Goal: Information Seeking & Learning: Learn about a topic

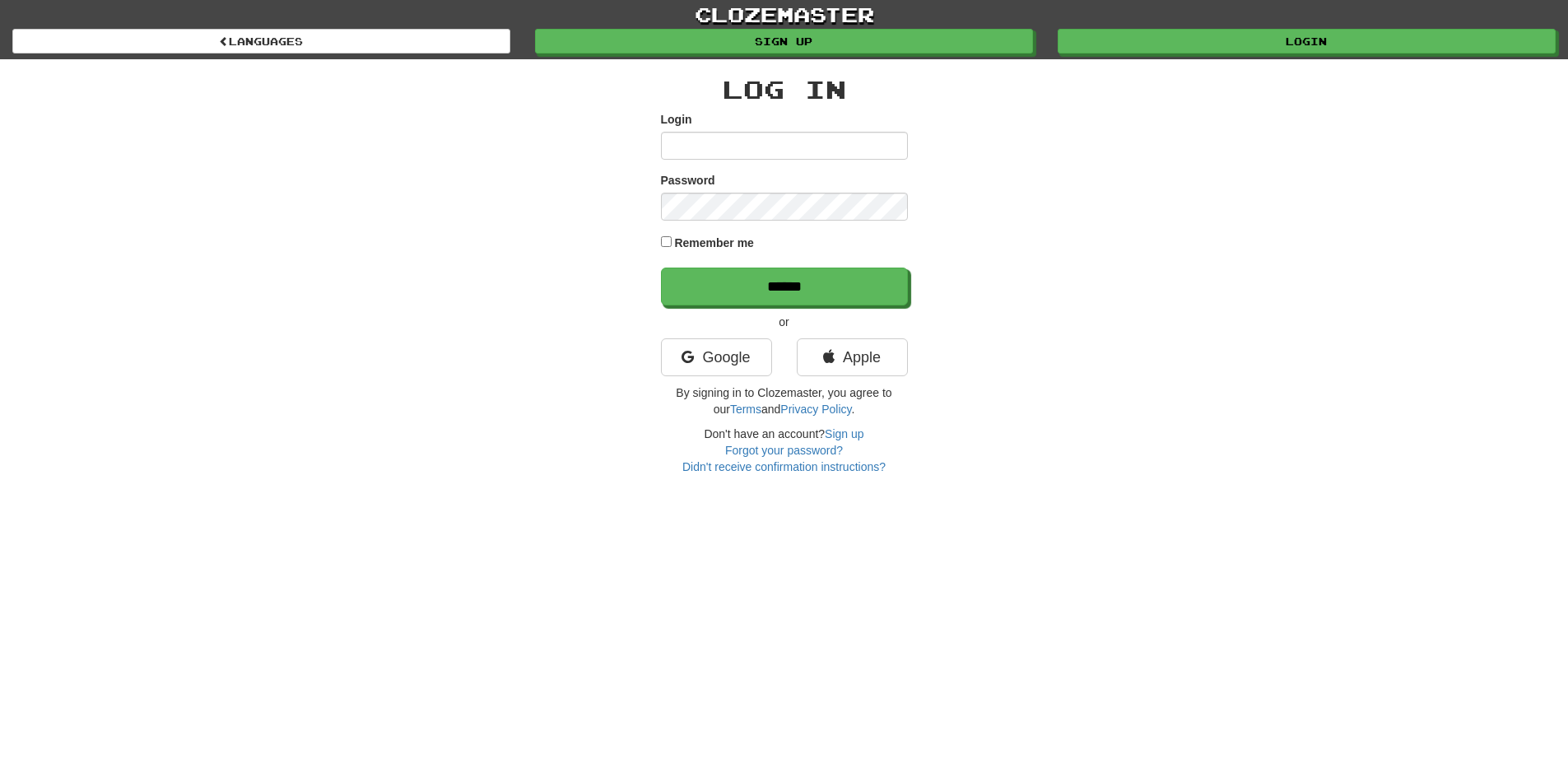
click at [709, 145] on input "Login" at bounding box center [784, 145] width 247 height 28
type input "**********"
click at [661, 268] on input "******" at bounding box center [784, 287] width 247 height 38
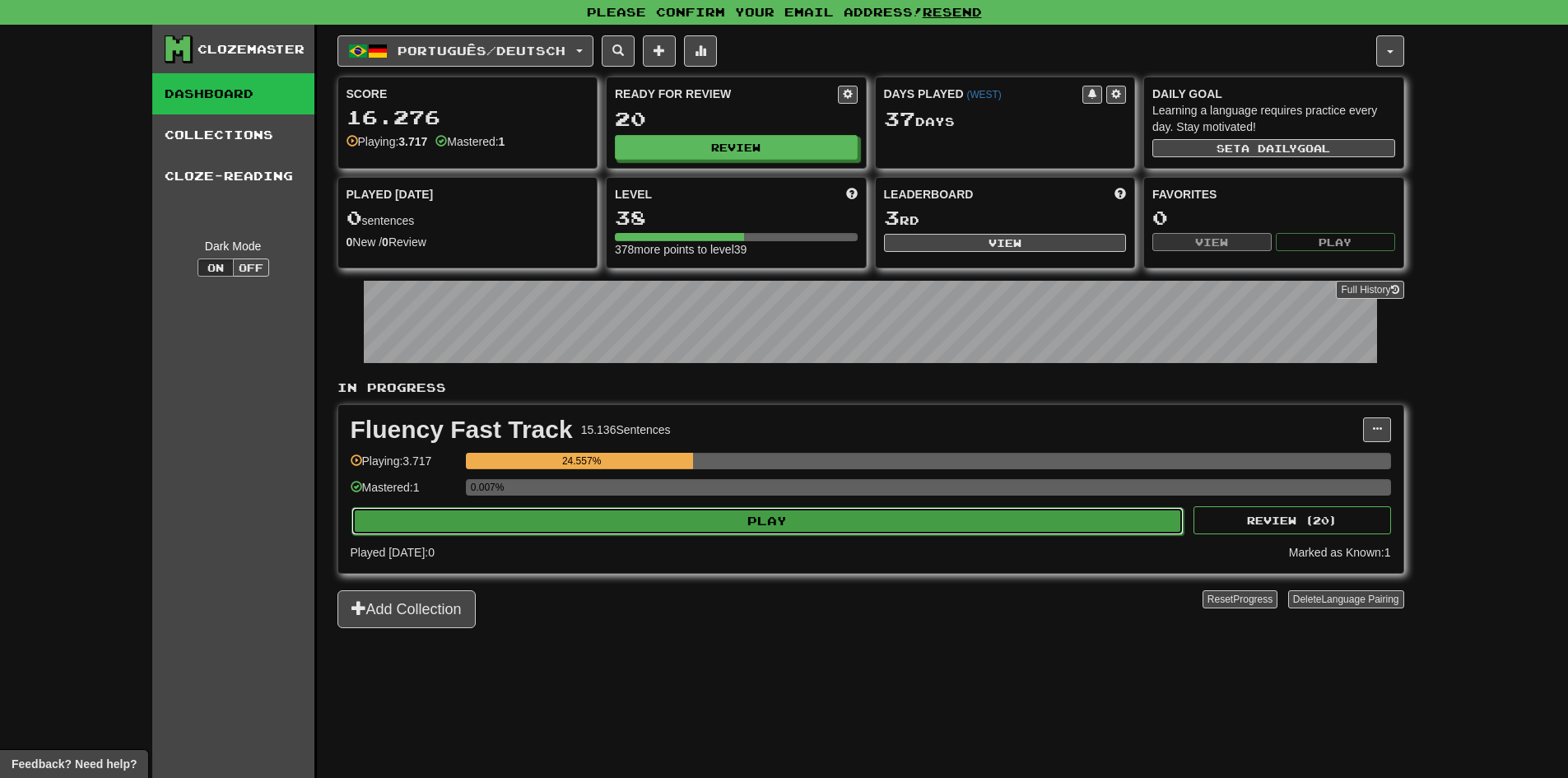
click at [748, 518] on button "Play" at bounding box center [768, 520] width 833 height 28
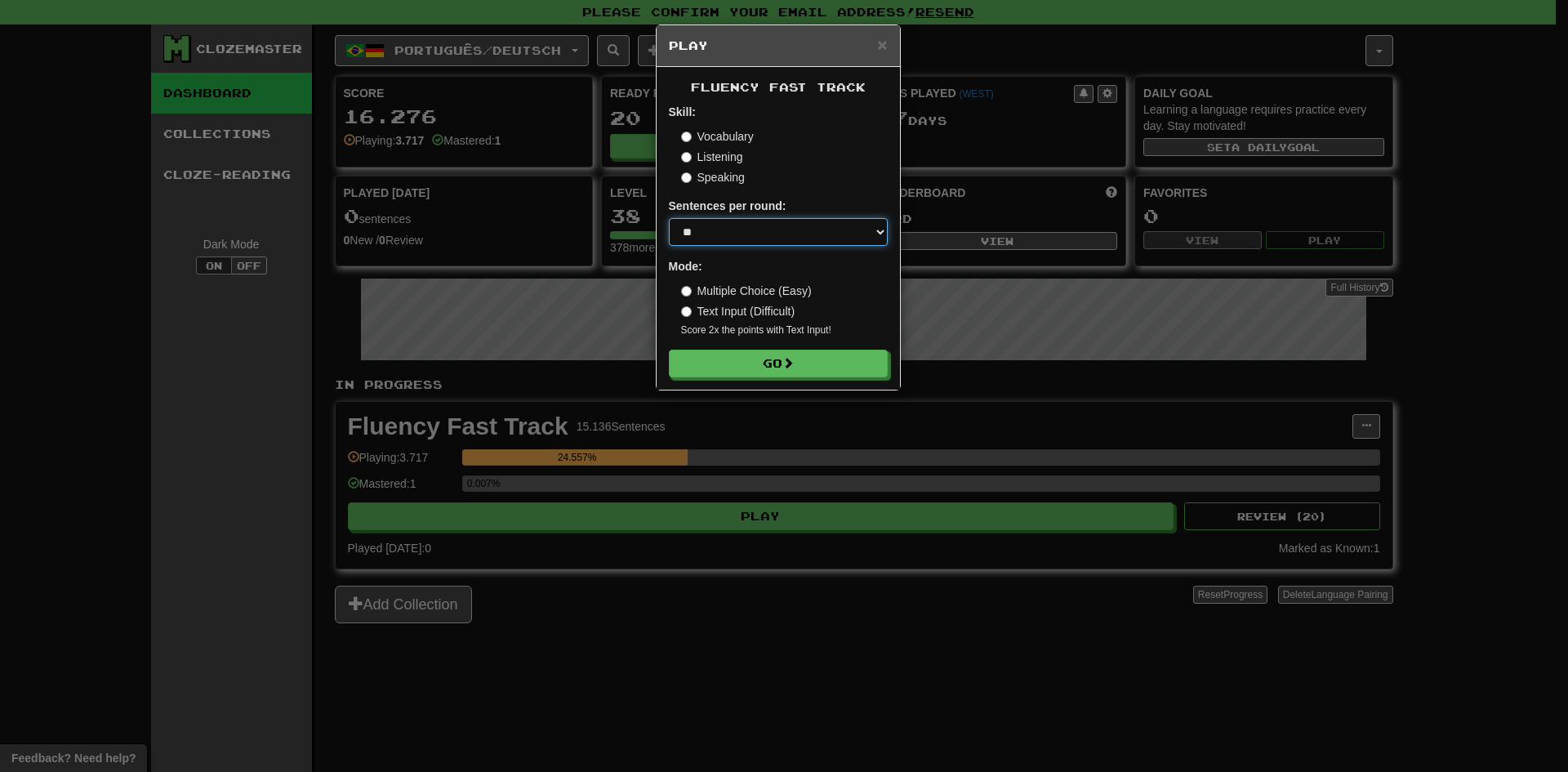
click at [721, 243] on select "* ** ** ** ** ** *** ********" at bounding box center [779, 232] width 219 height 27
select select "***"
click at [669, 218] on select "* ** ** ** ** ** *** ********" at bounding box center [779, 232] width 219 height 27
click at [801, 391] on div "× Play Fluency Fast Track Skill: Vocabulary Listening Speaking Sentences per ro…" at bounding box center [784, 386] width 1568 height 772
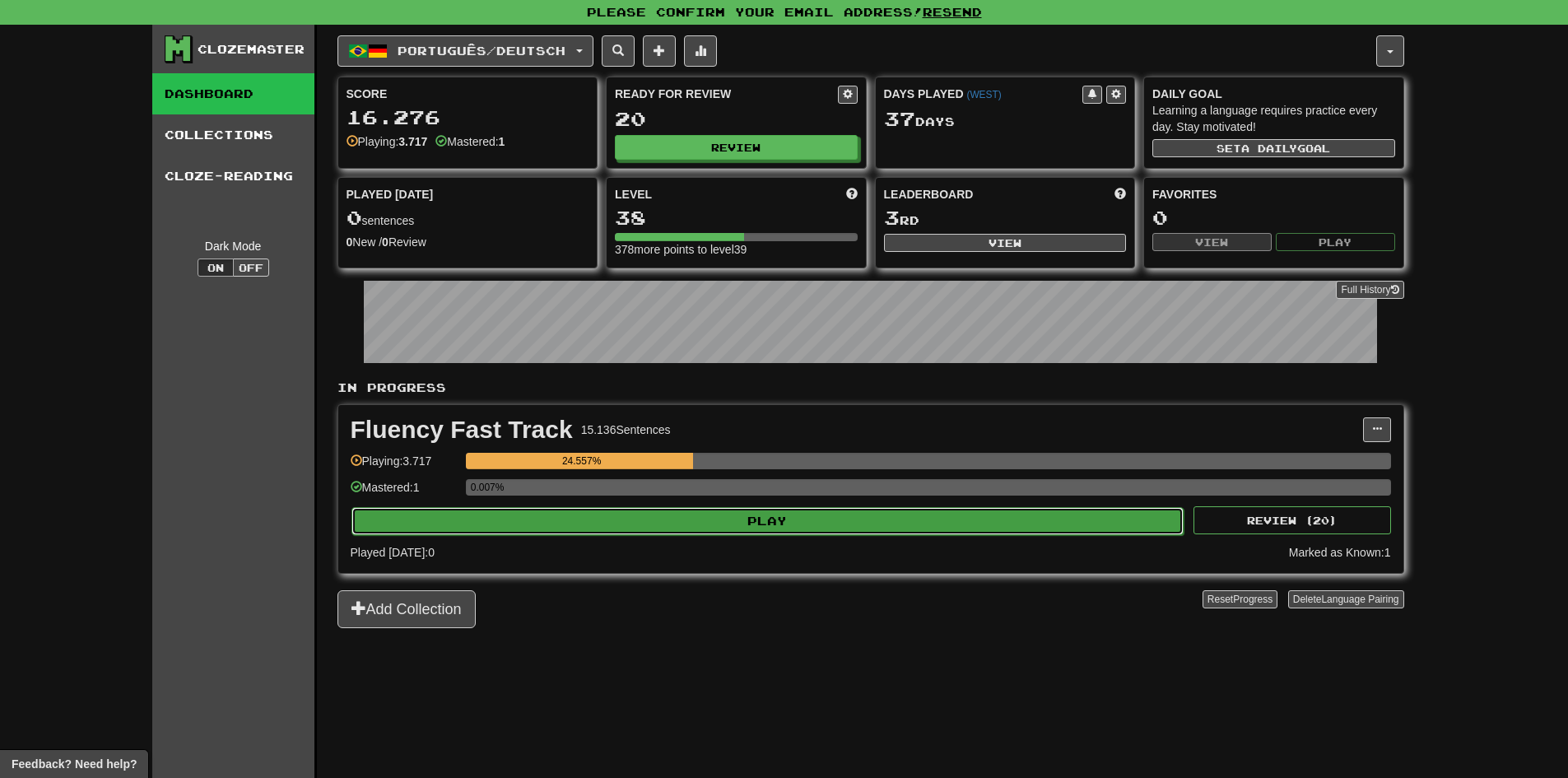
click at [767, 517] on button "Play" at bounding box center [768, 520] width 833 height 28
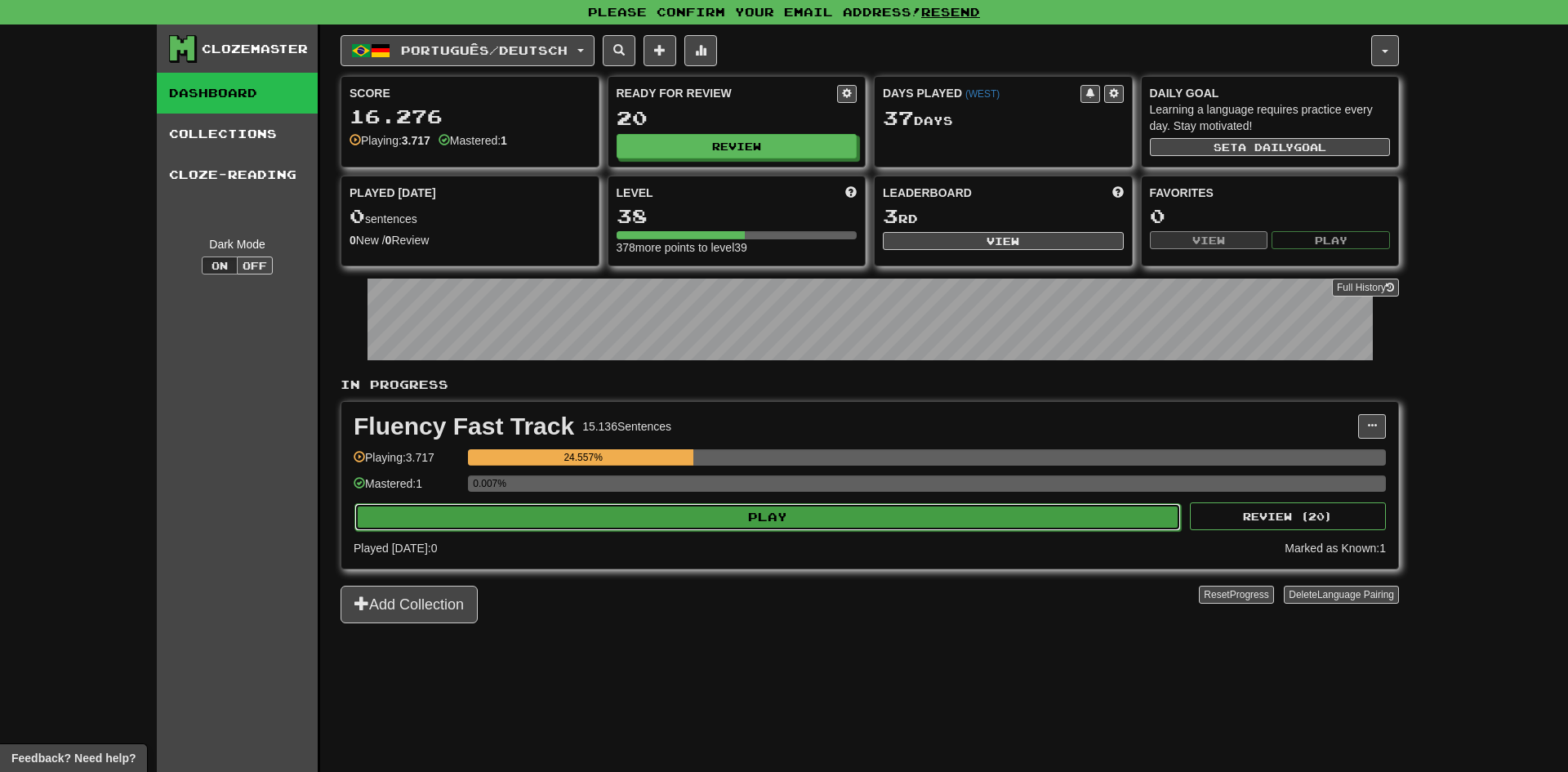
select select "**"
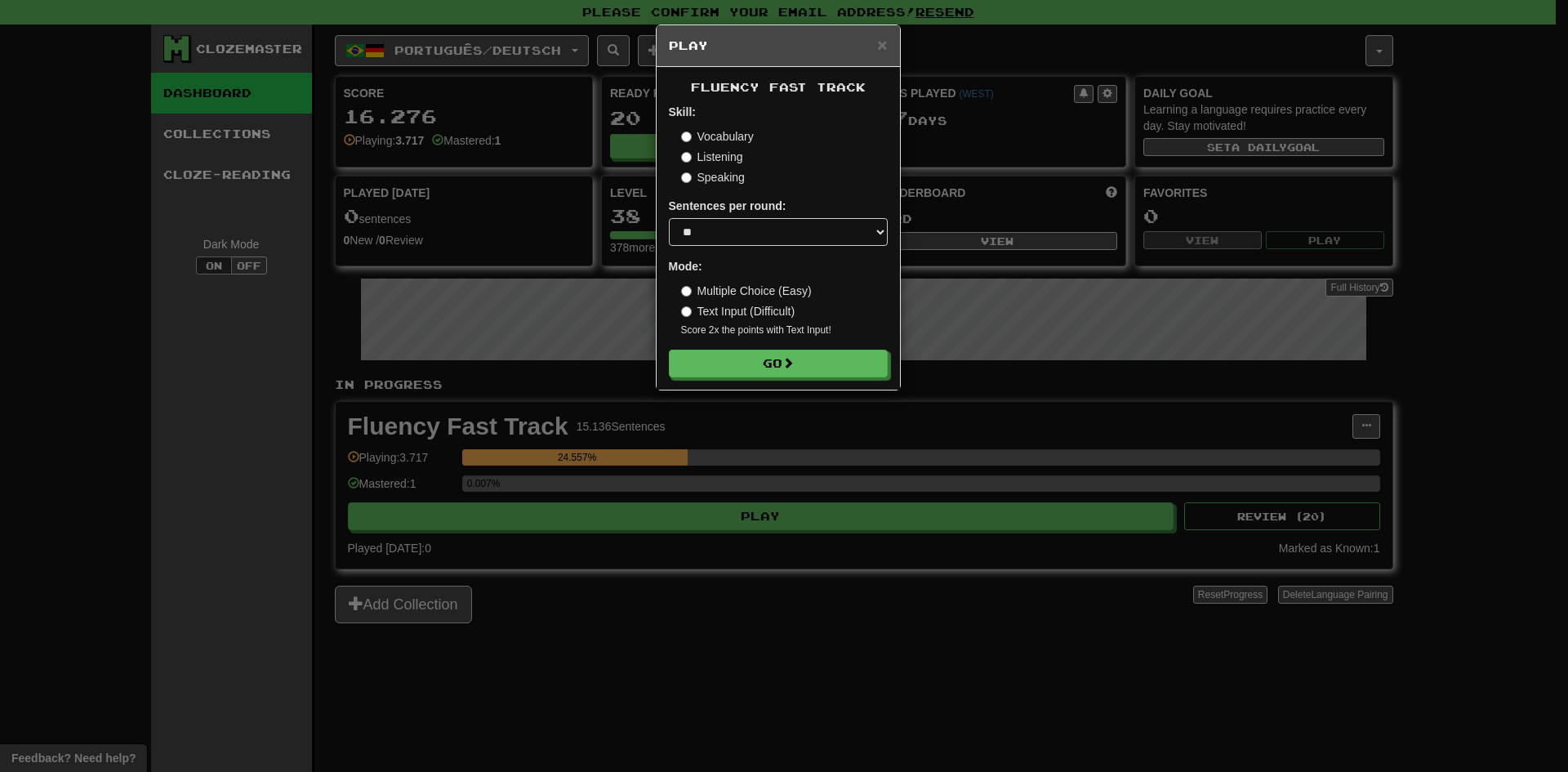
click at [827, 457] on div "× Play Fluency Fast Track Skill: Vocabulary Listening Speaking Sentences per ro…" at bounding box center [784, 386] width 1568 height 772
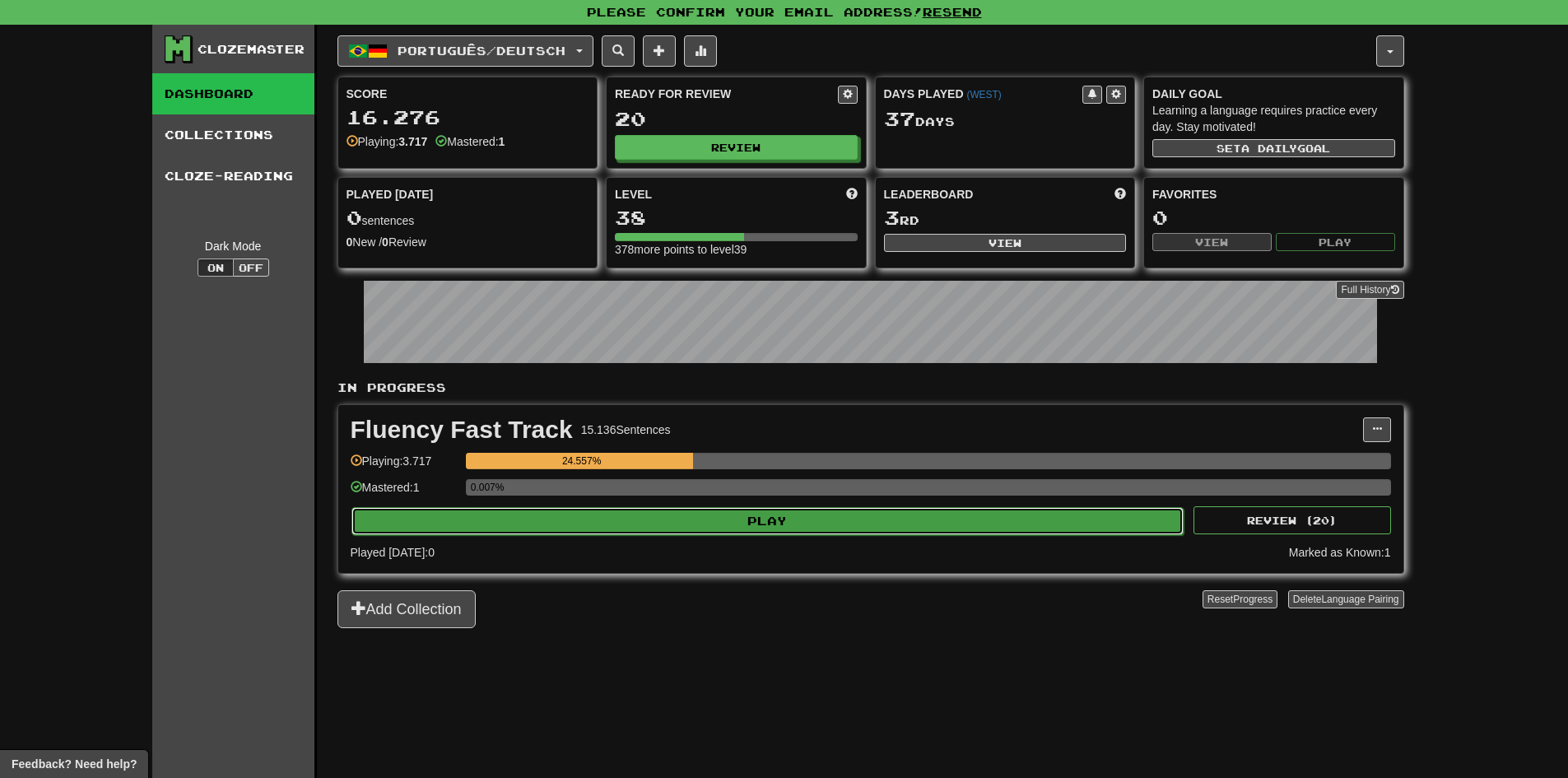
click at [786, 527] on button "Play" at bounding box center [768, 520] width 833 height 28
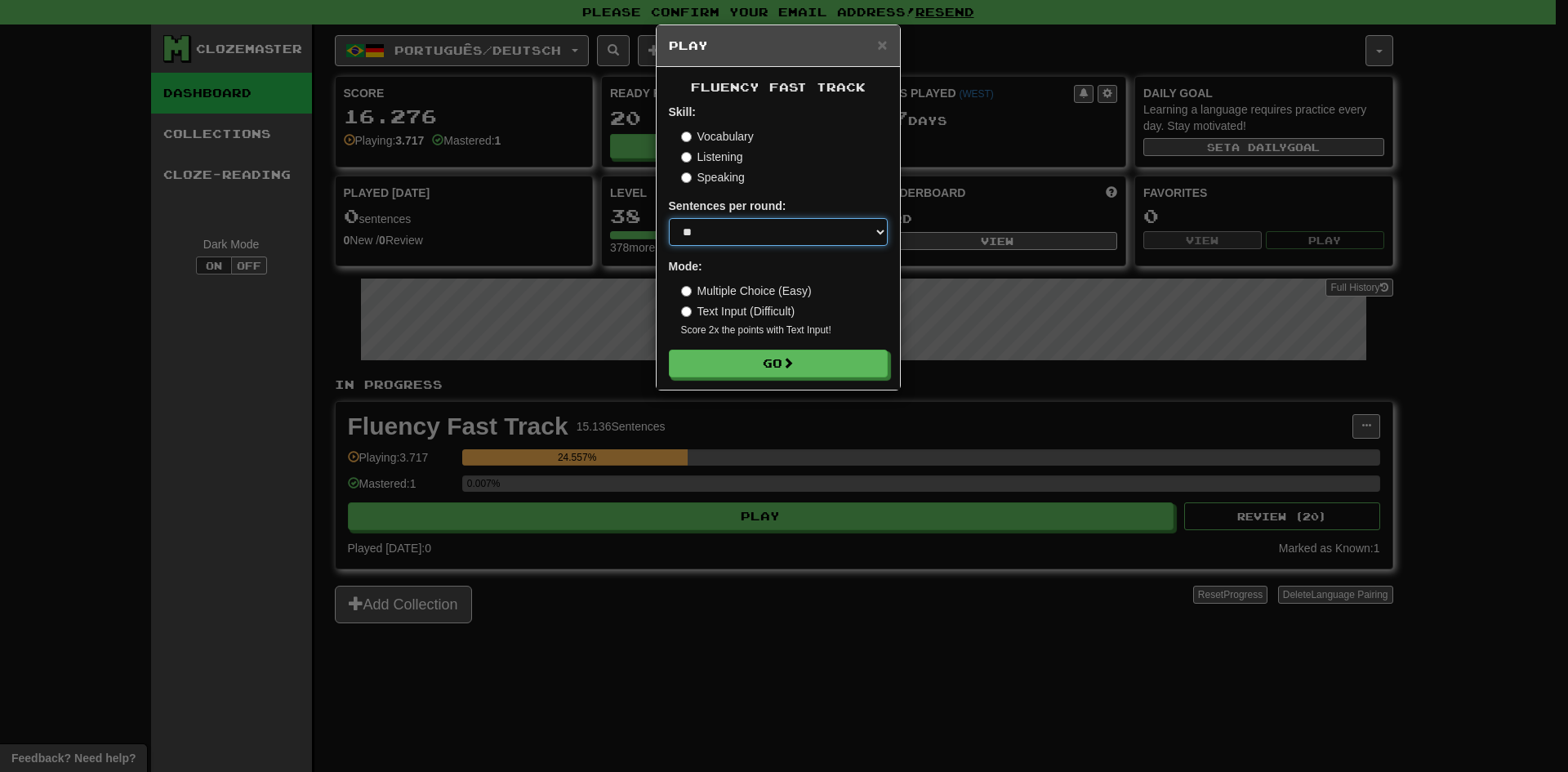
click at [730, 243] on select "* ** ** ** ** ** *** ********" at bounding box center [779, 232] width 219 height 27
select select "***"
click at [669, 218] on select "* ** ** ** ** ** *** ********" at bounding box center [779, 232] width 219 height 27
click at [773, 366] on button "Go" at bounding box center [780, 364] width 219 height 27
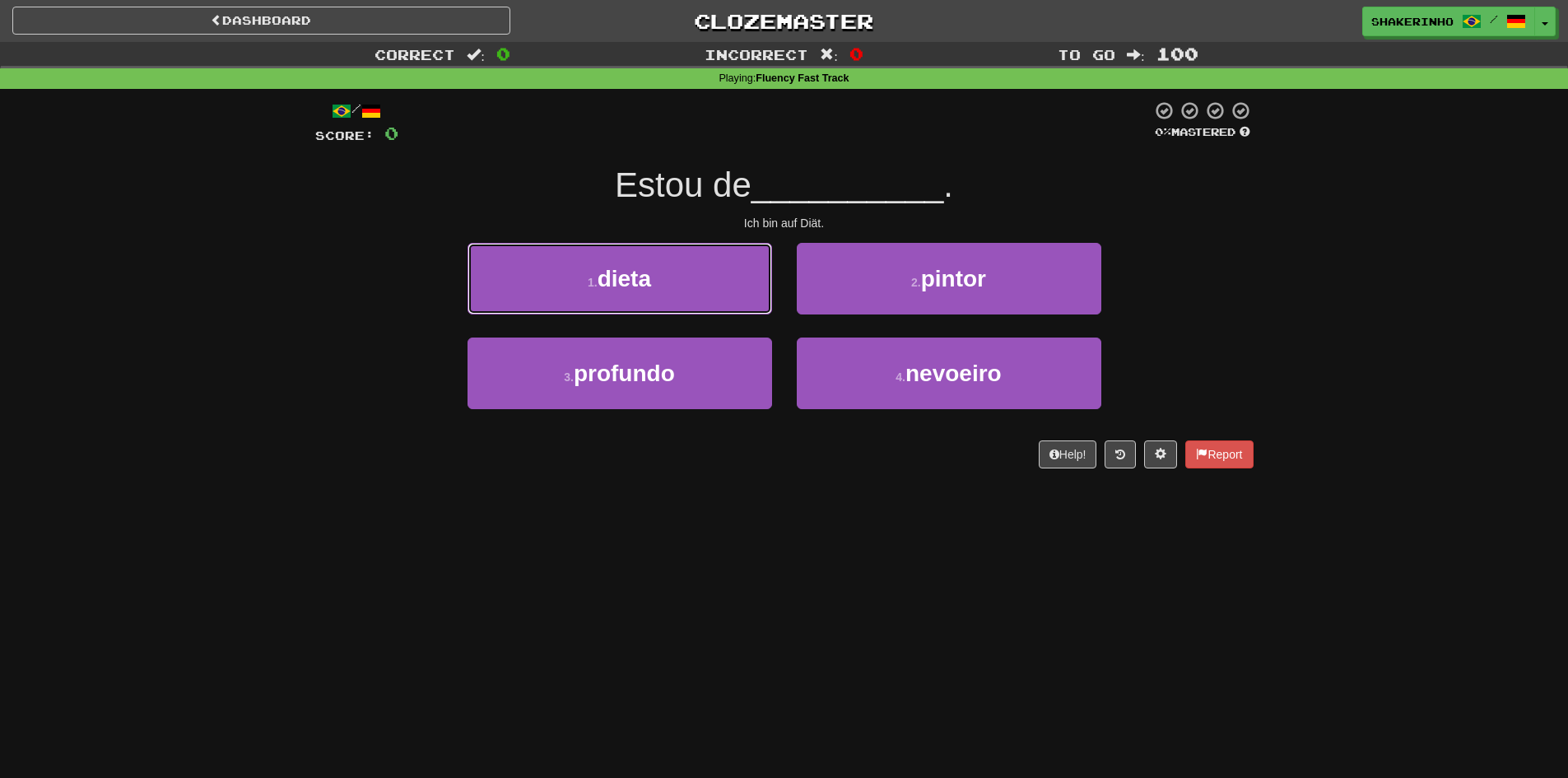
click at [636, 271] on span "dieta" at bounding box center [624, 278] width 53 height 26
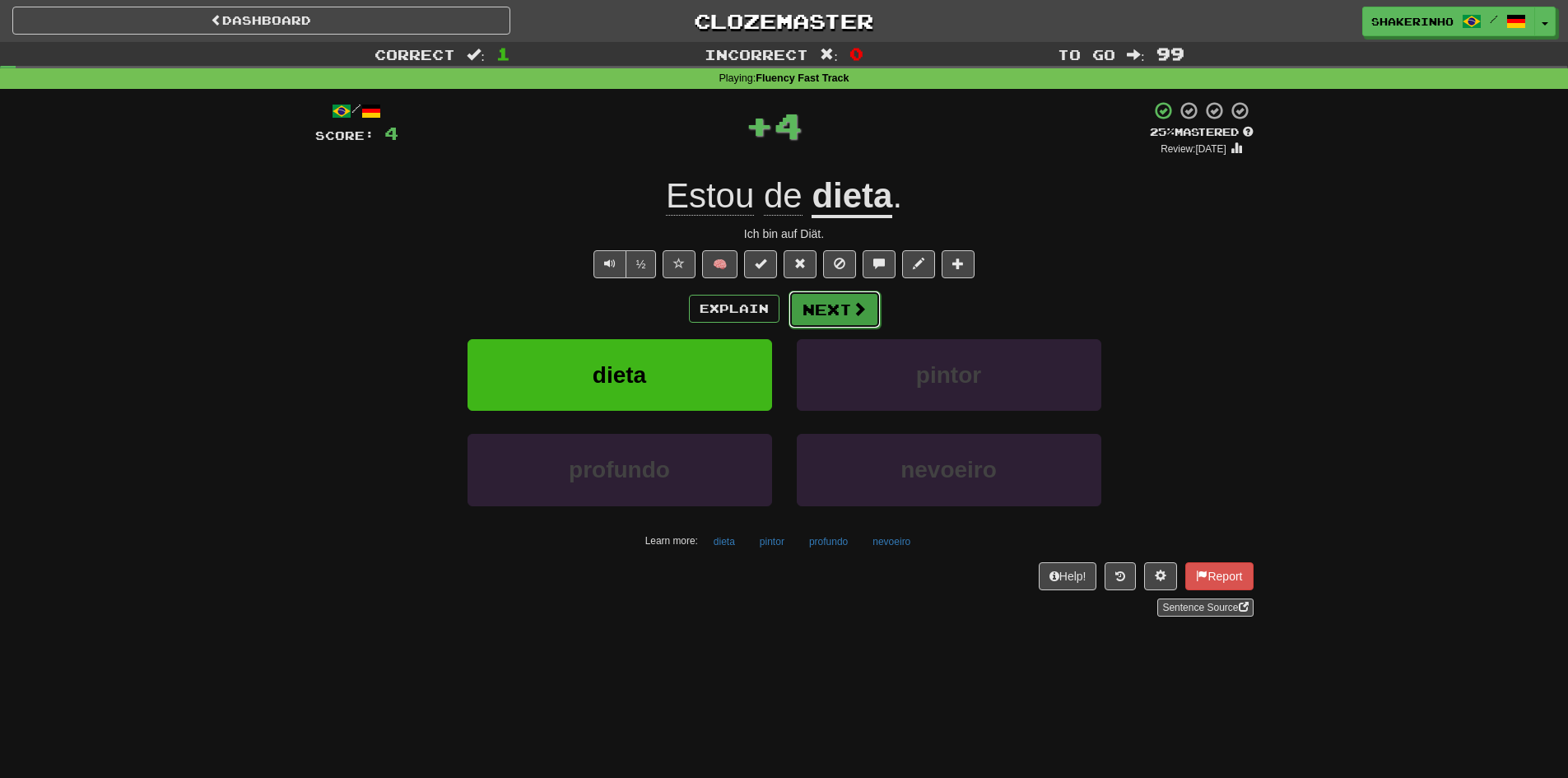
click at [833, 320] on button "Next" at bounding box center [834, 309] width 92 height 38
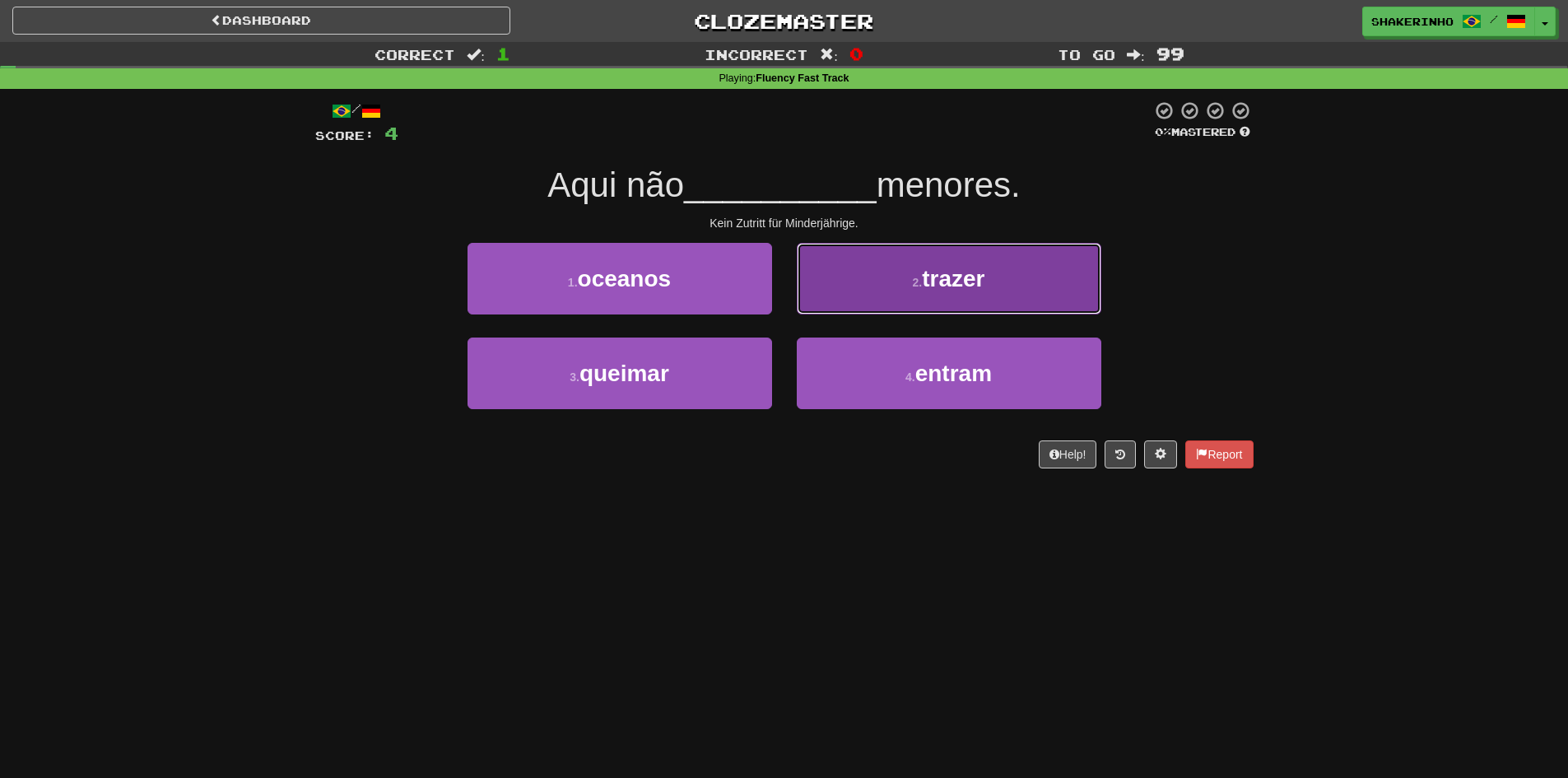
click at [851, 298] on button "2 . trazer" at bounding box center [949, 278] width 305 height 71
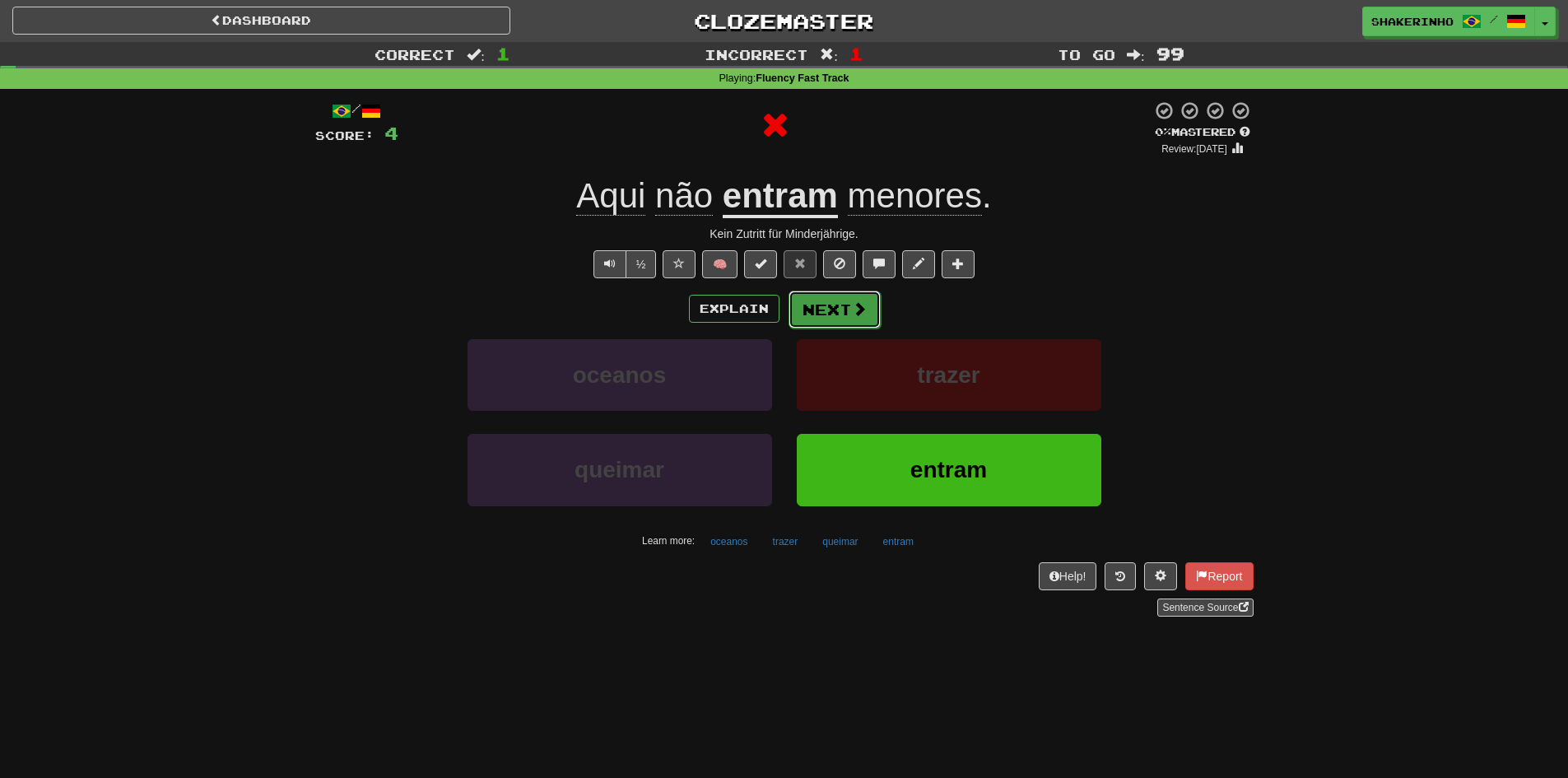
click at [824, 321] on button "Next" at bounding box center [834, 309] width 92 height 38
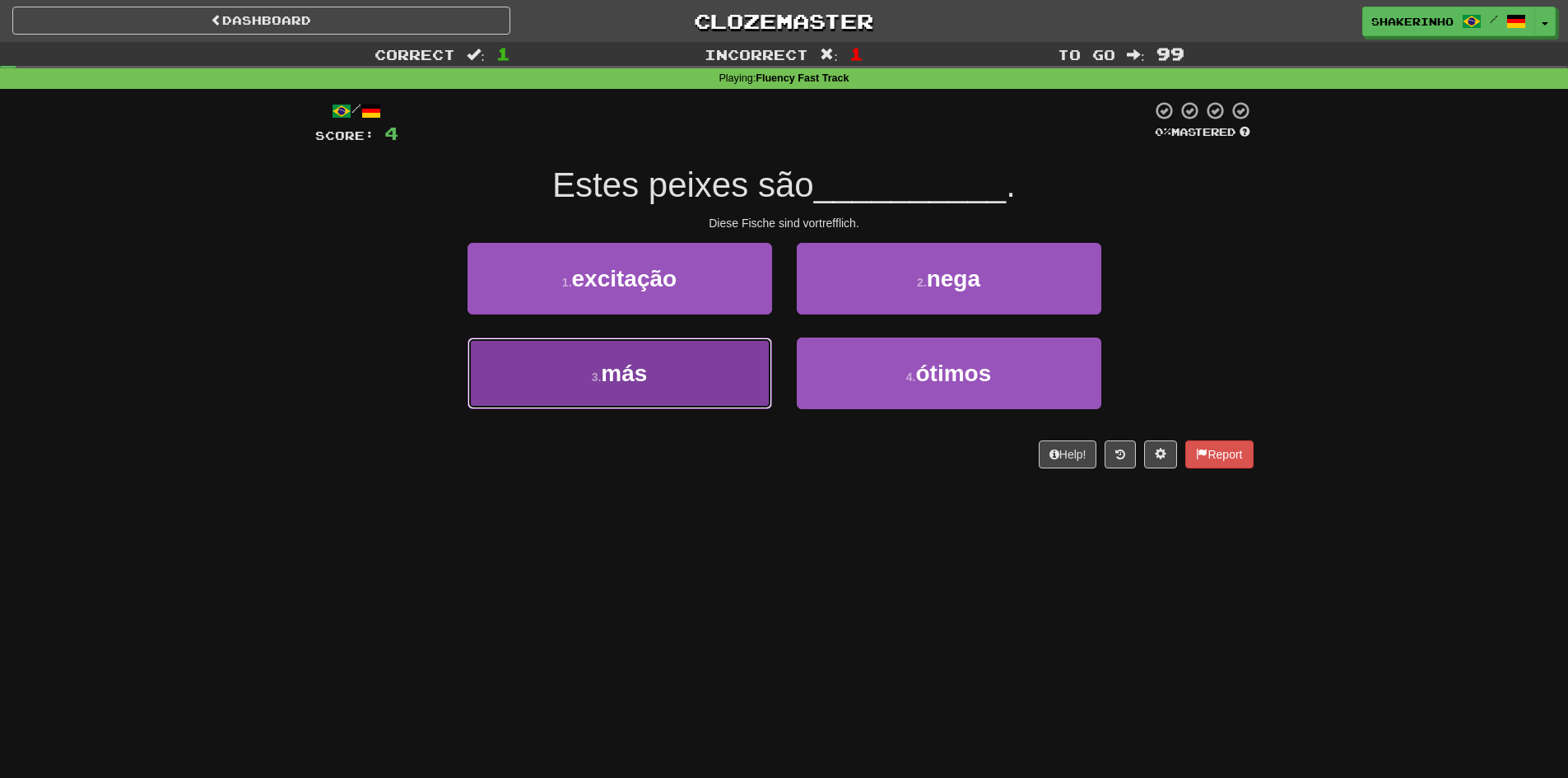
click at [709, 377] on button "3 . más" at bounding box center [620, 372] width 305 height 71
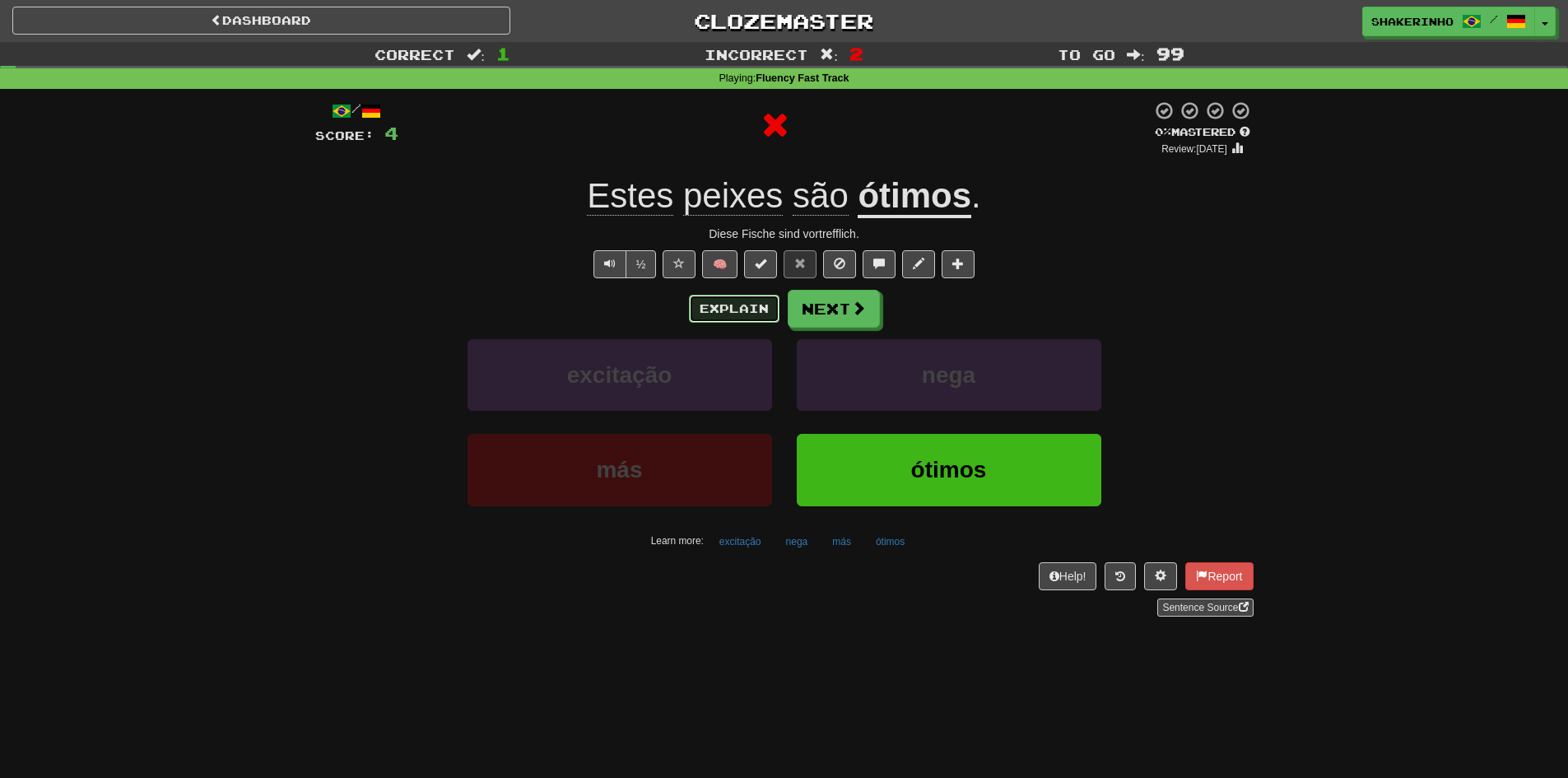
click at [734, 310] on button "Explain" at bounding box center [734, 308] width 90 height 28
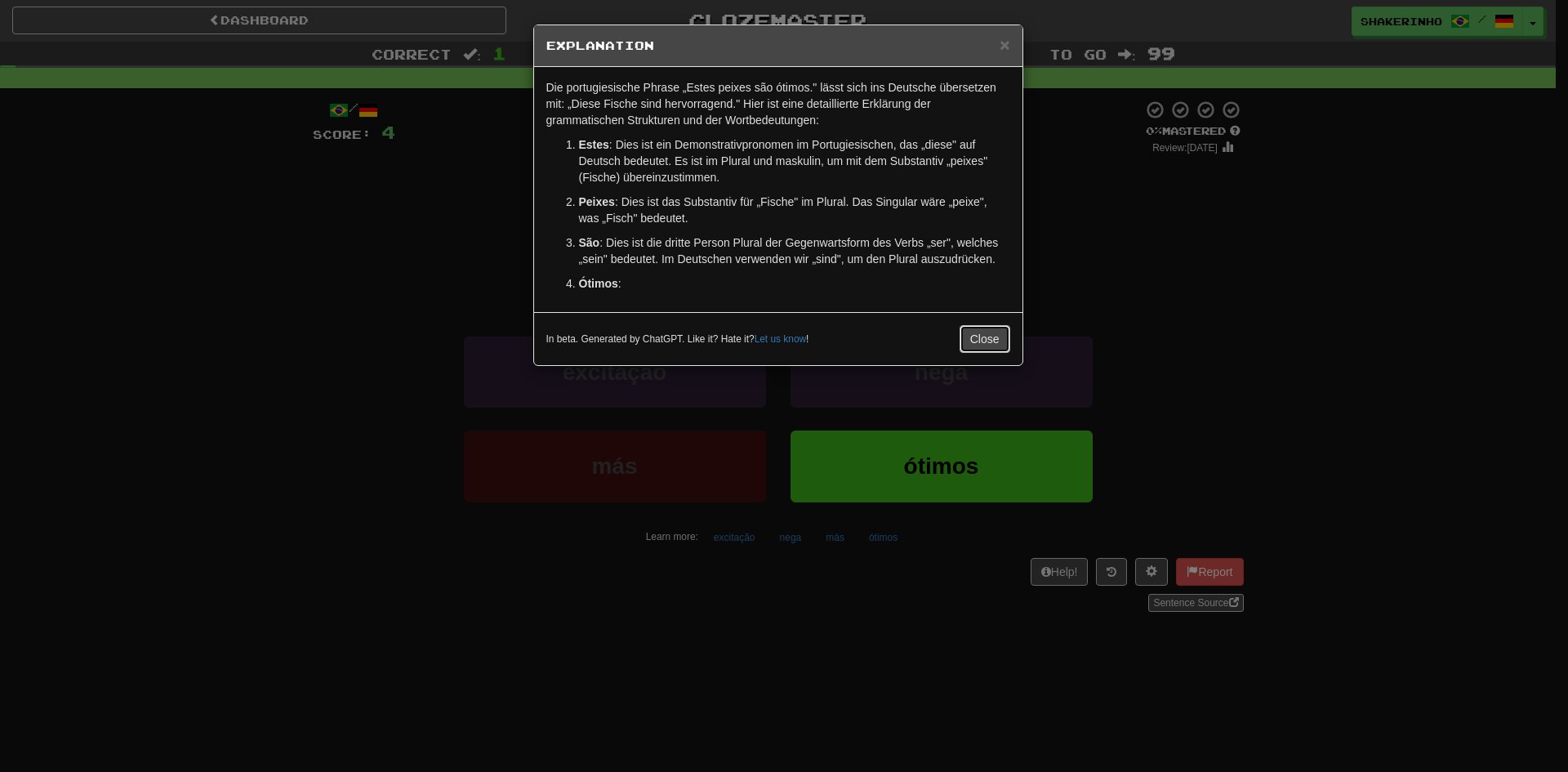
click at [980, 339] on button "Close" at bounding box center [985, 338] width 51 height 27
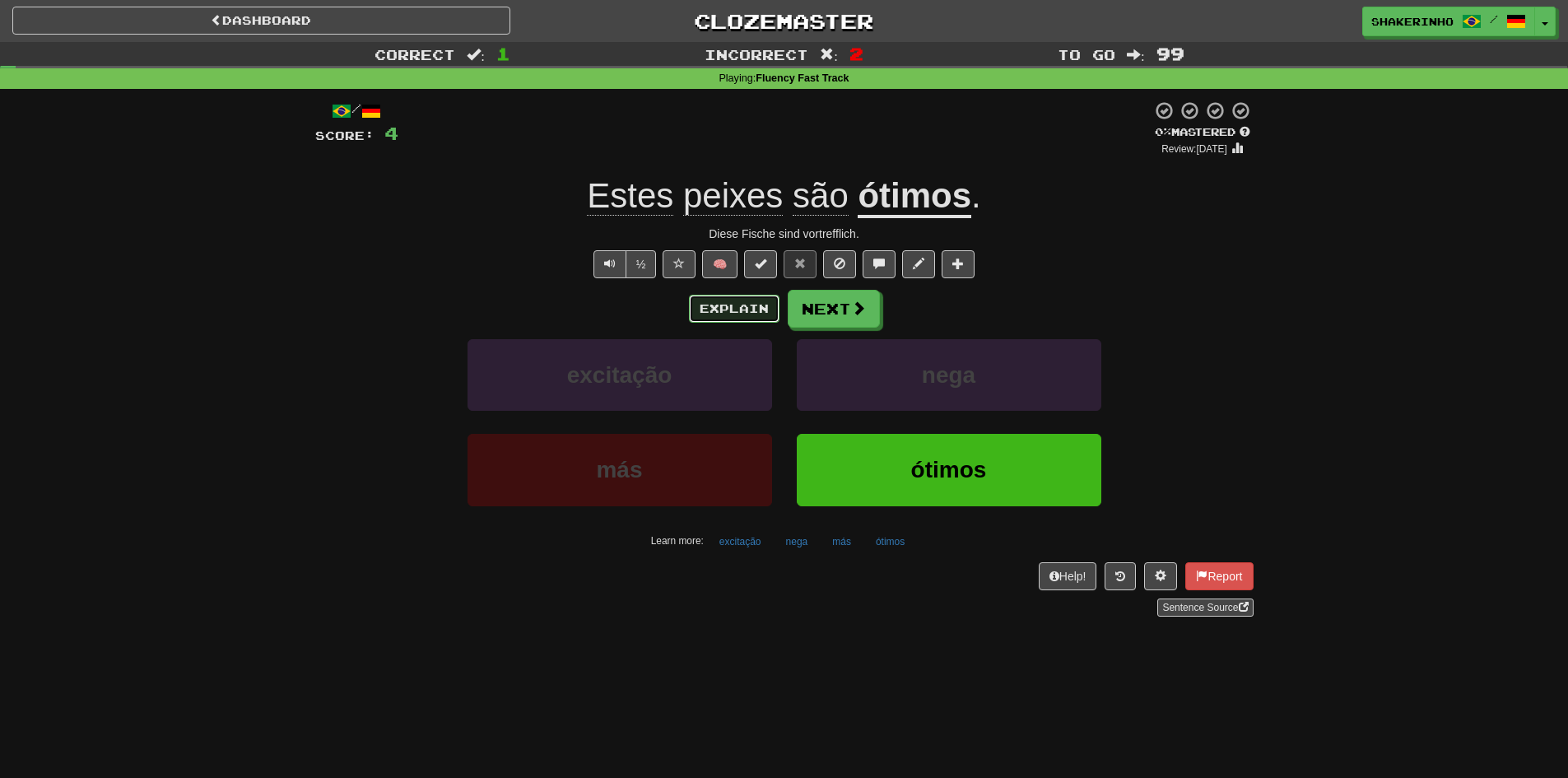
click at [722, 314] on button "Explain" at bounding box center [734, 308] width 90 height 28
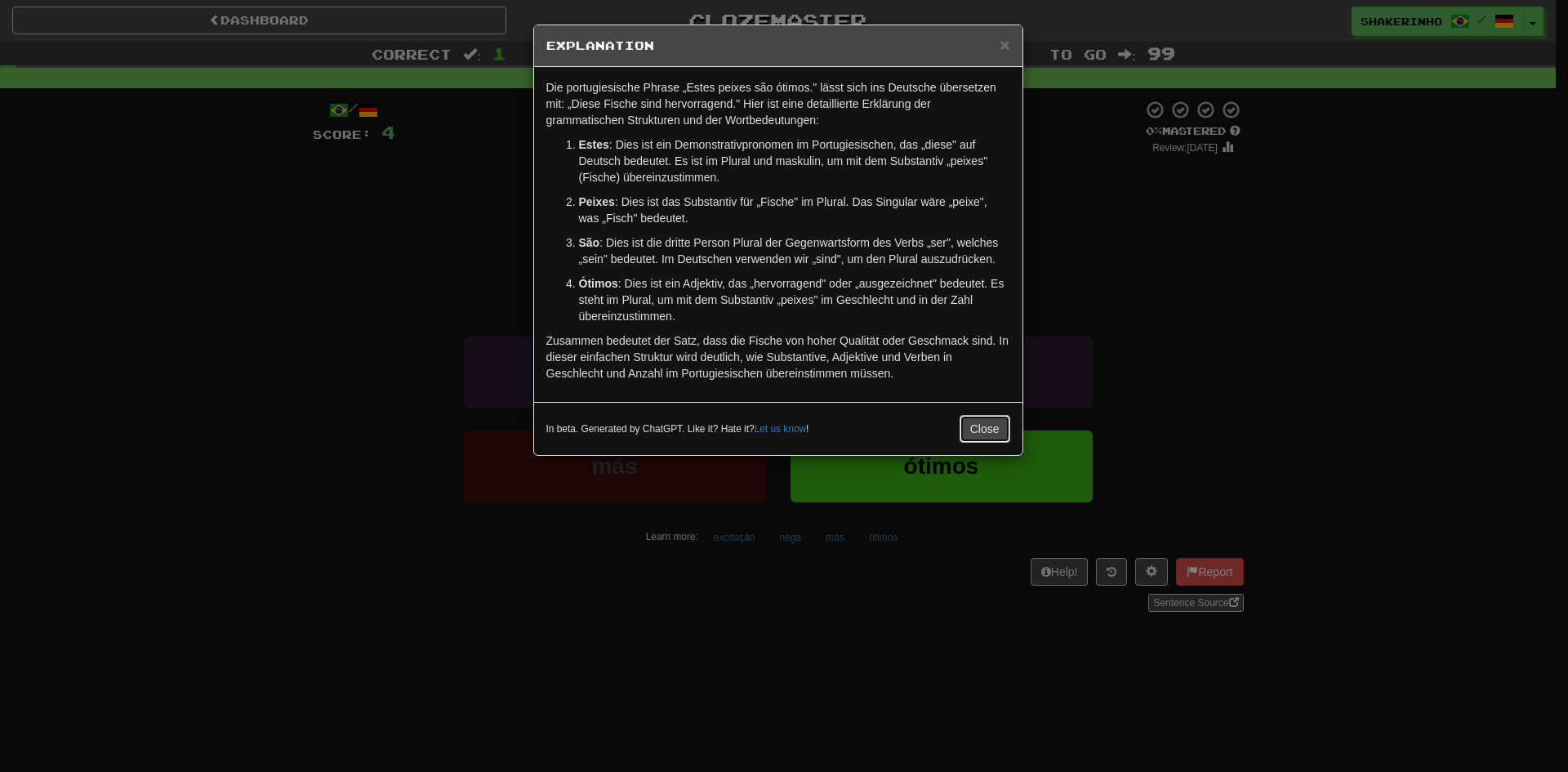
click at [970, 421] on button "Close" at bounding box center [985, 428] width 51 height 27
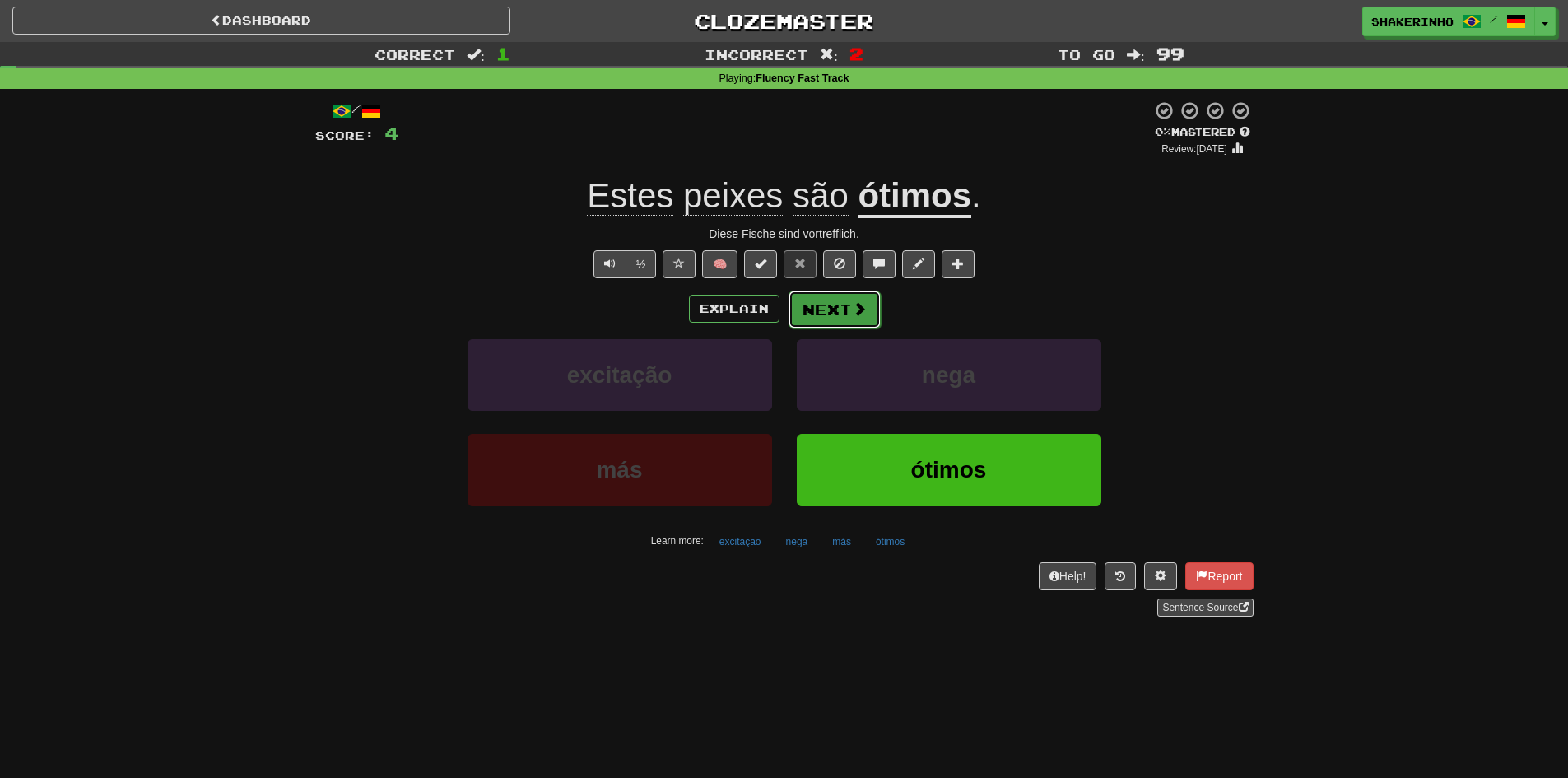
click at [814, 306] on button "Next" at bounding box center [834, 309] width 92 height 38
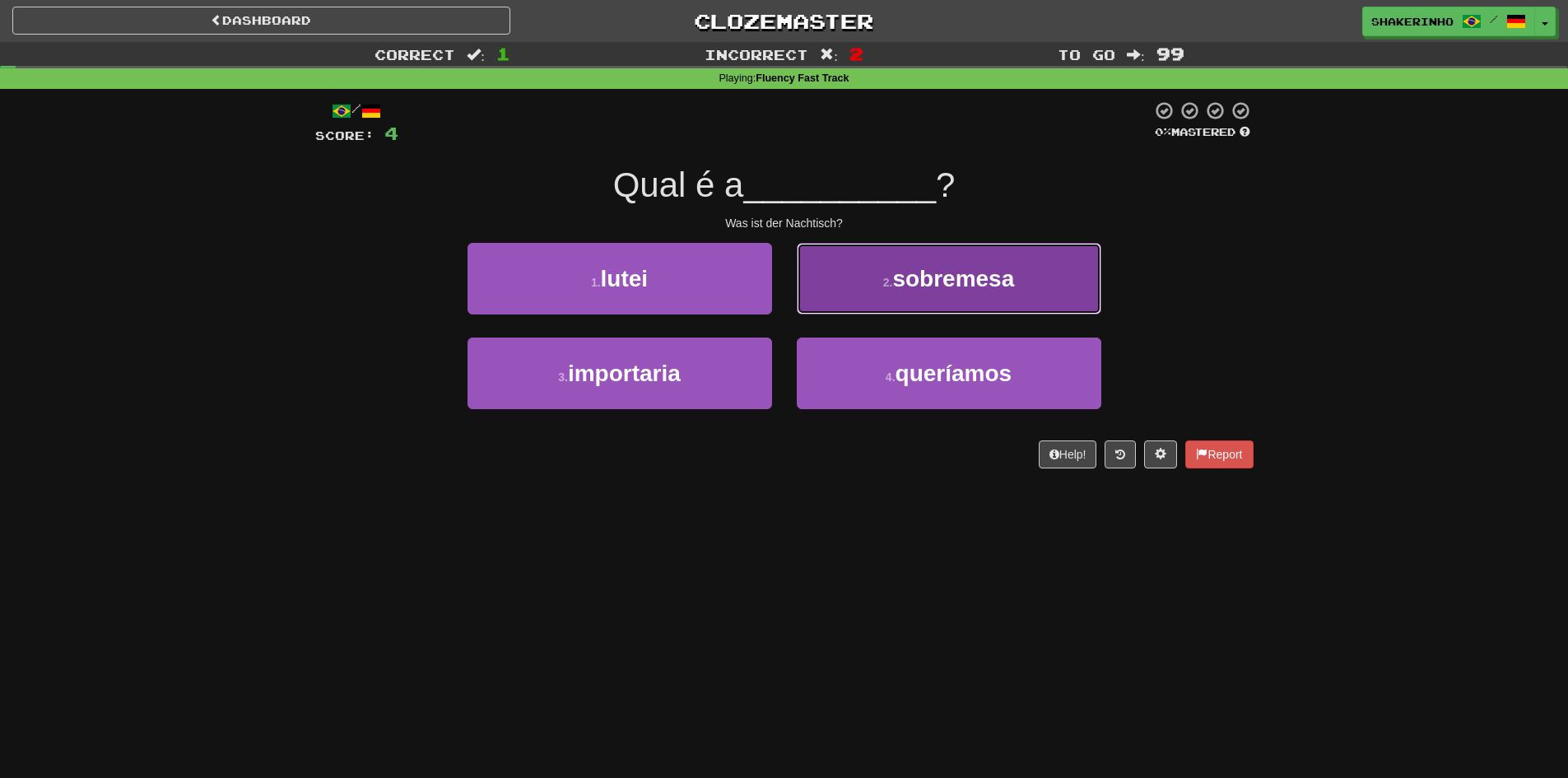
click at [882, 303] on button "2 . sobremesa" at bounding box center [949, 278] width 305 height 71
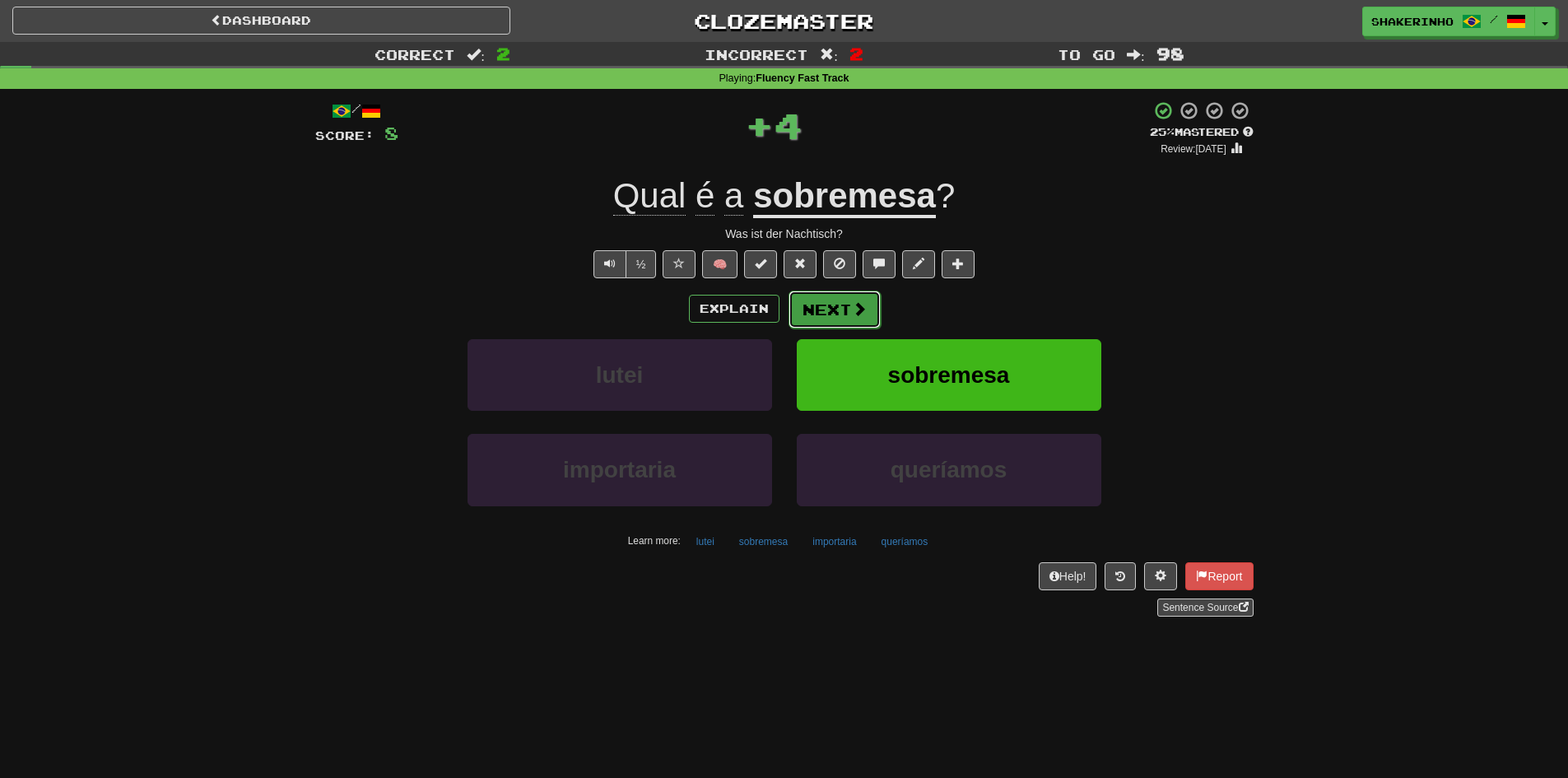
click at [830, 306] on button "Next" at bounding box center [834, 309] width 92 height 38
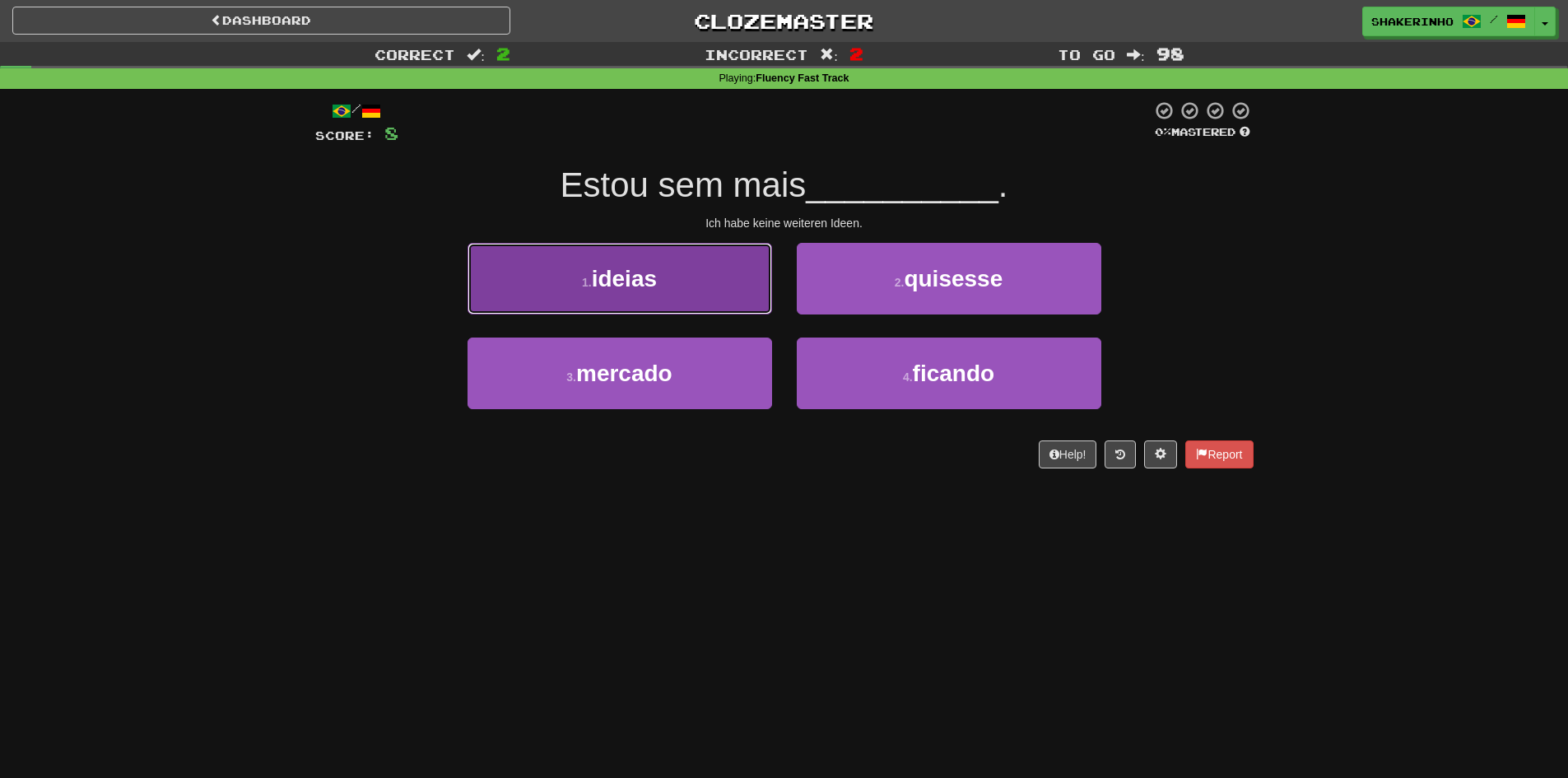
click at [627, 297] on button "1 . ideias" at bounding box center [620, 278] width 305 height 71
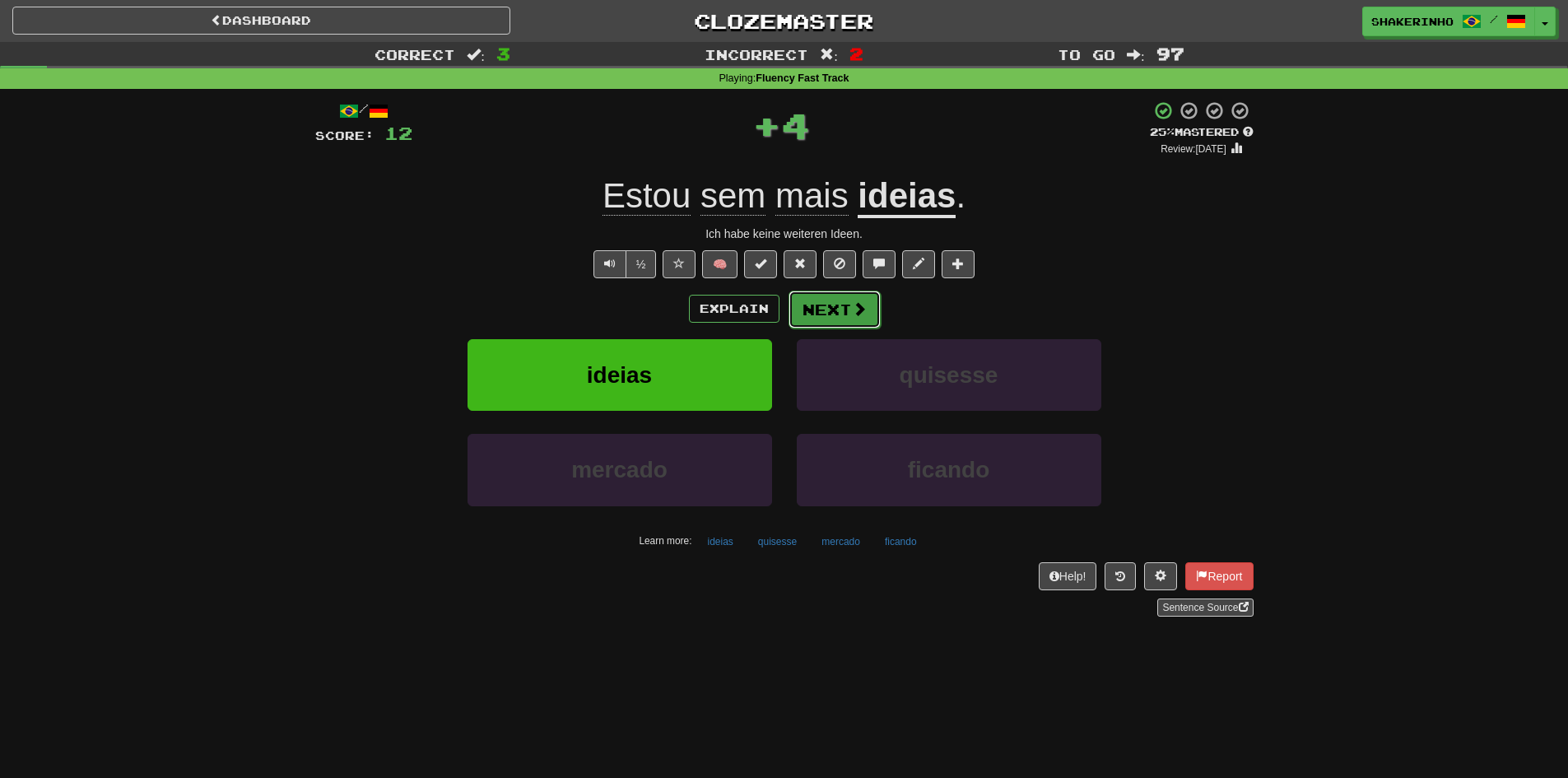
click at [843, 318] on button "Next" at bounding box center [834, 309] width 92 height 38
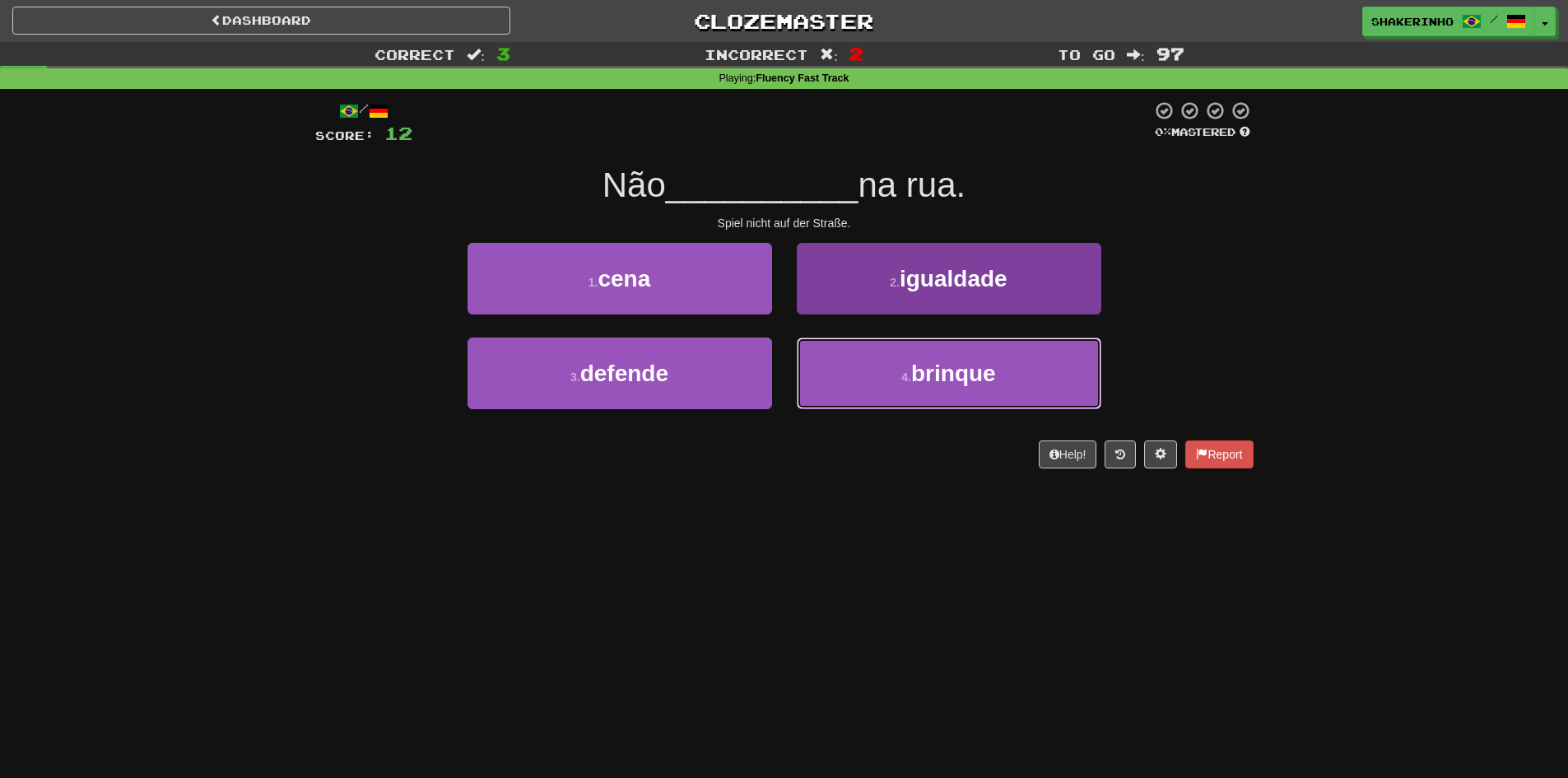
click at [864, 352] on button "4 . brinque" at bounding box center [949, 372] width 305 height 71
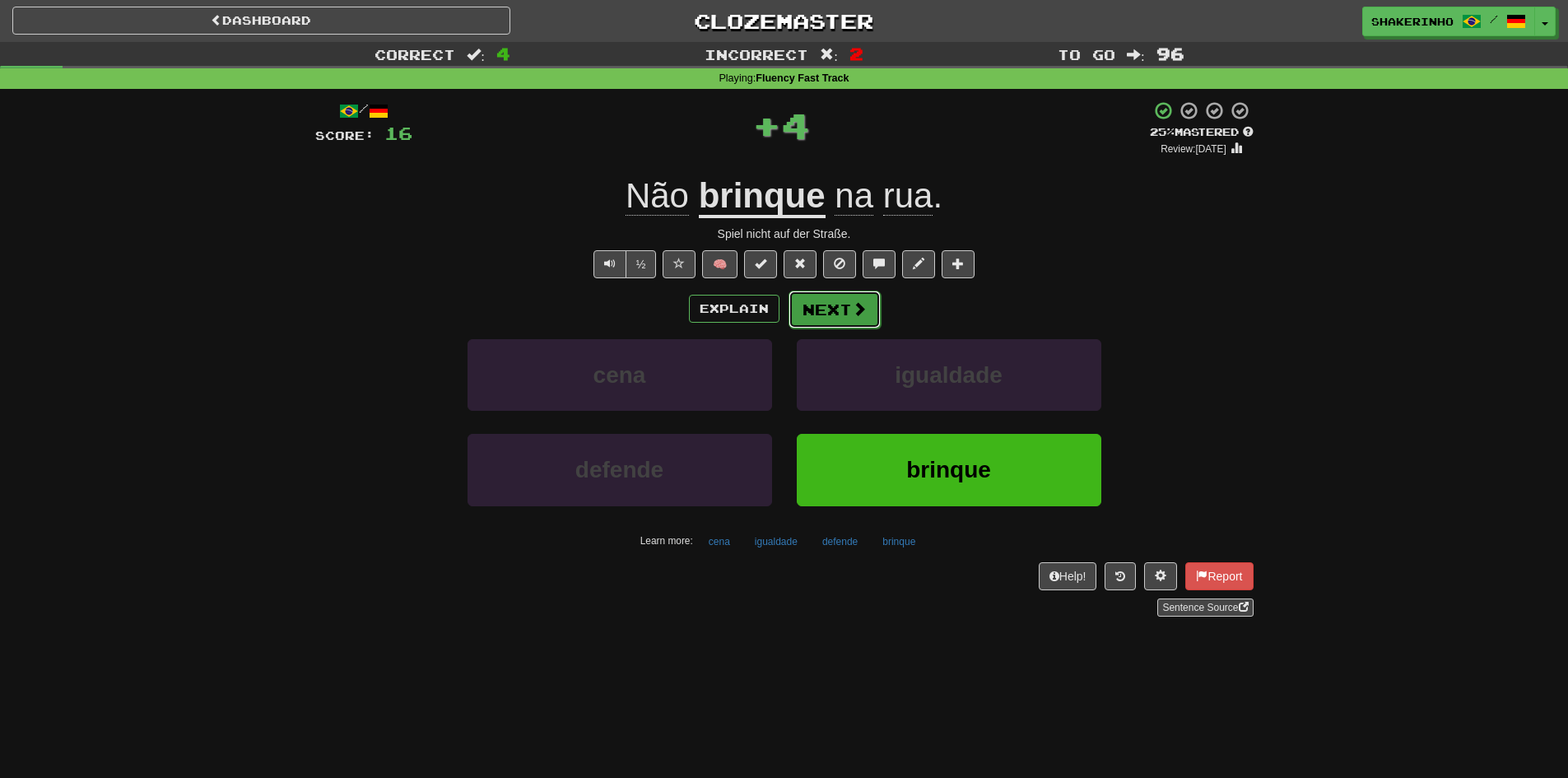
click at [794, 302] on button "Next" at bounding box center [834, 309] width 92 height 38
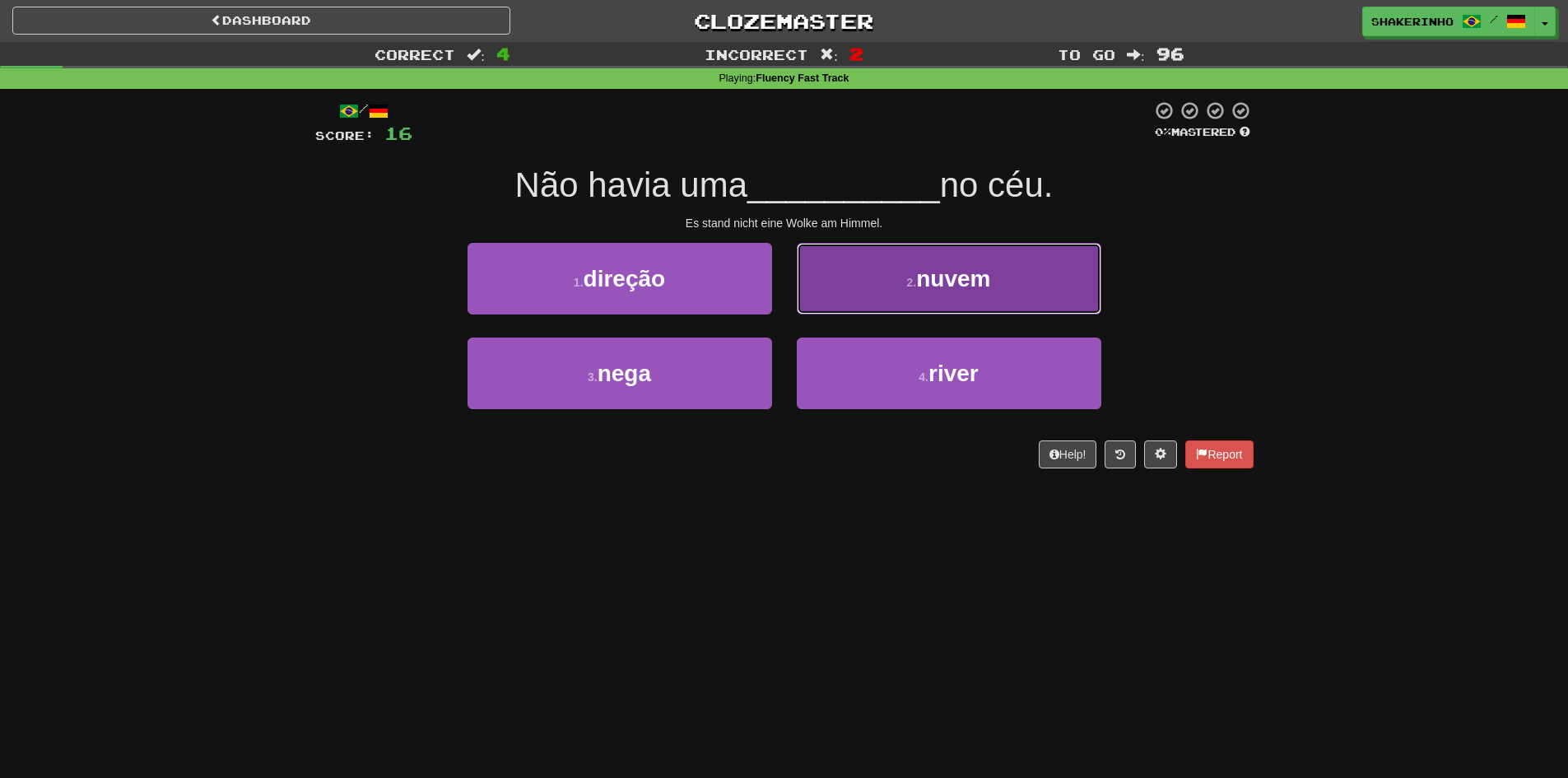
click at [911, 281] on small "2 ." at bounding box center [912, 282] width 10 height 13
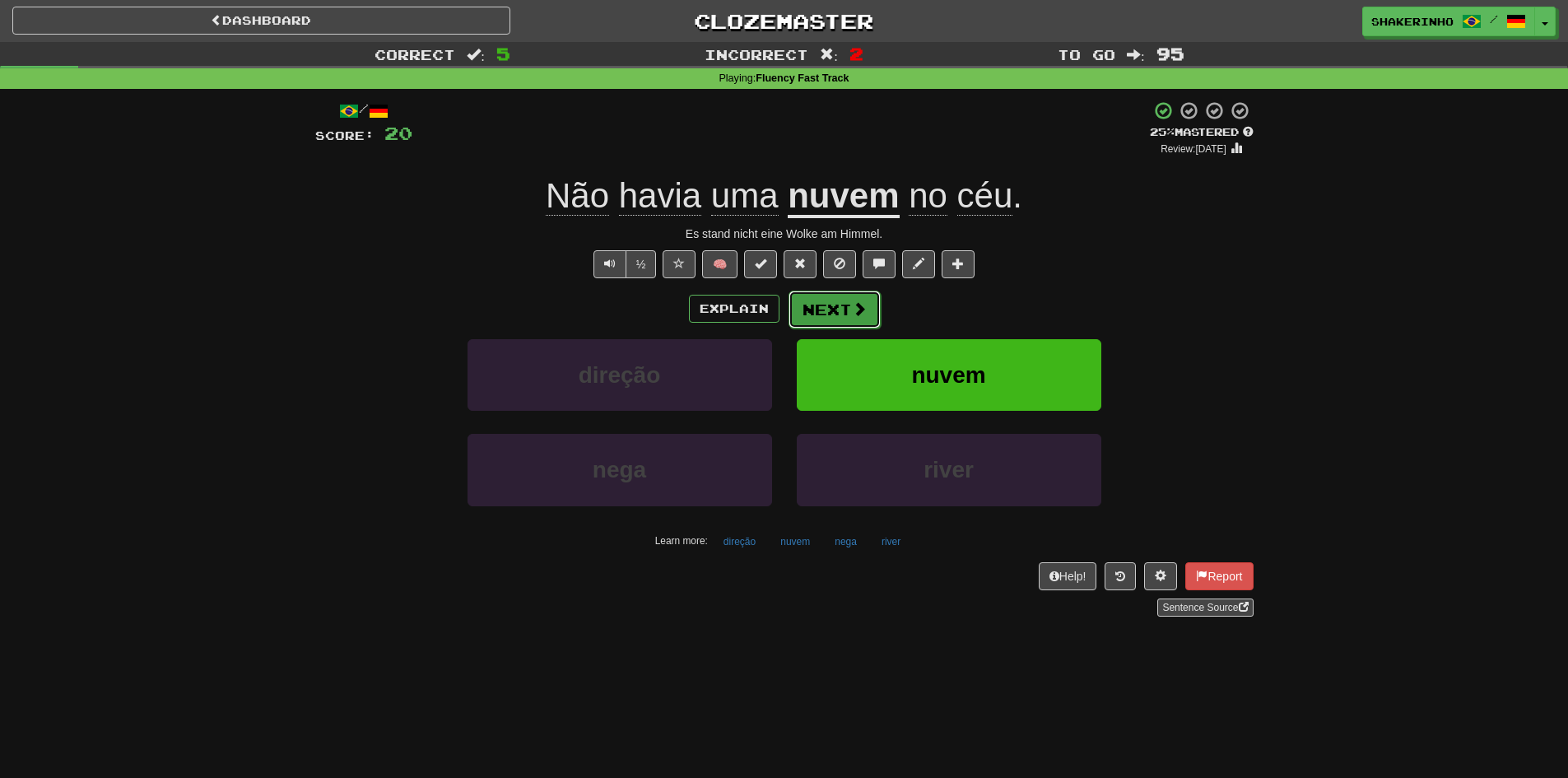
click at [849, 315] on button "Next" at bounding box center [834, 309] width 92 height 38
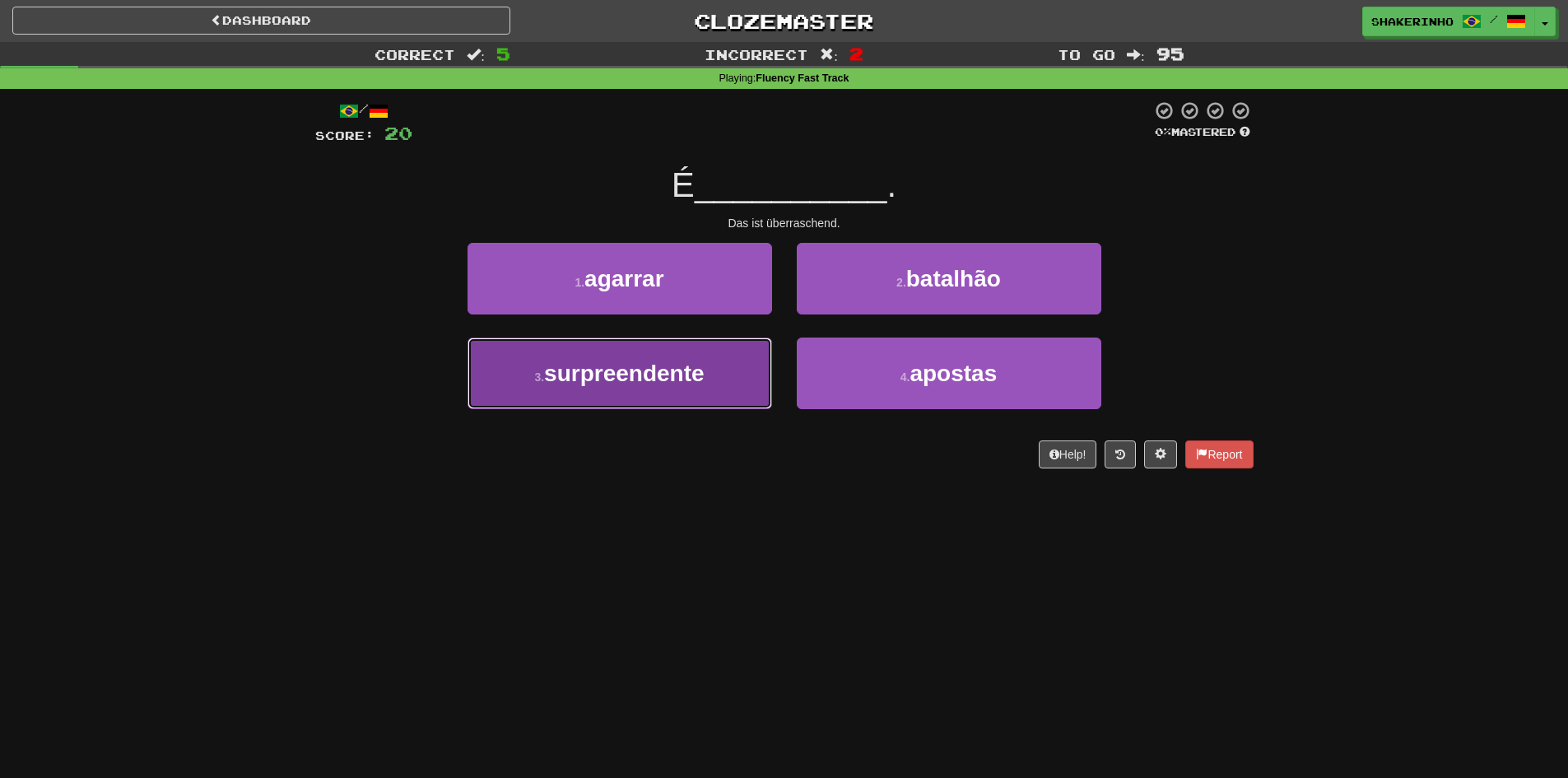
click at [673, 376] on span "surpreendente" at bounding box center [624, 372] width 160 height 26
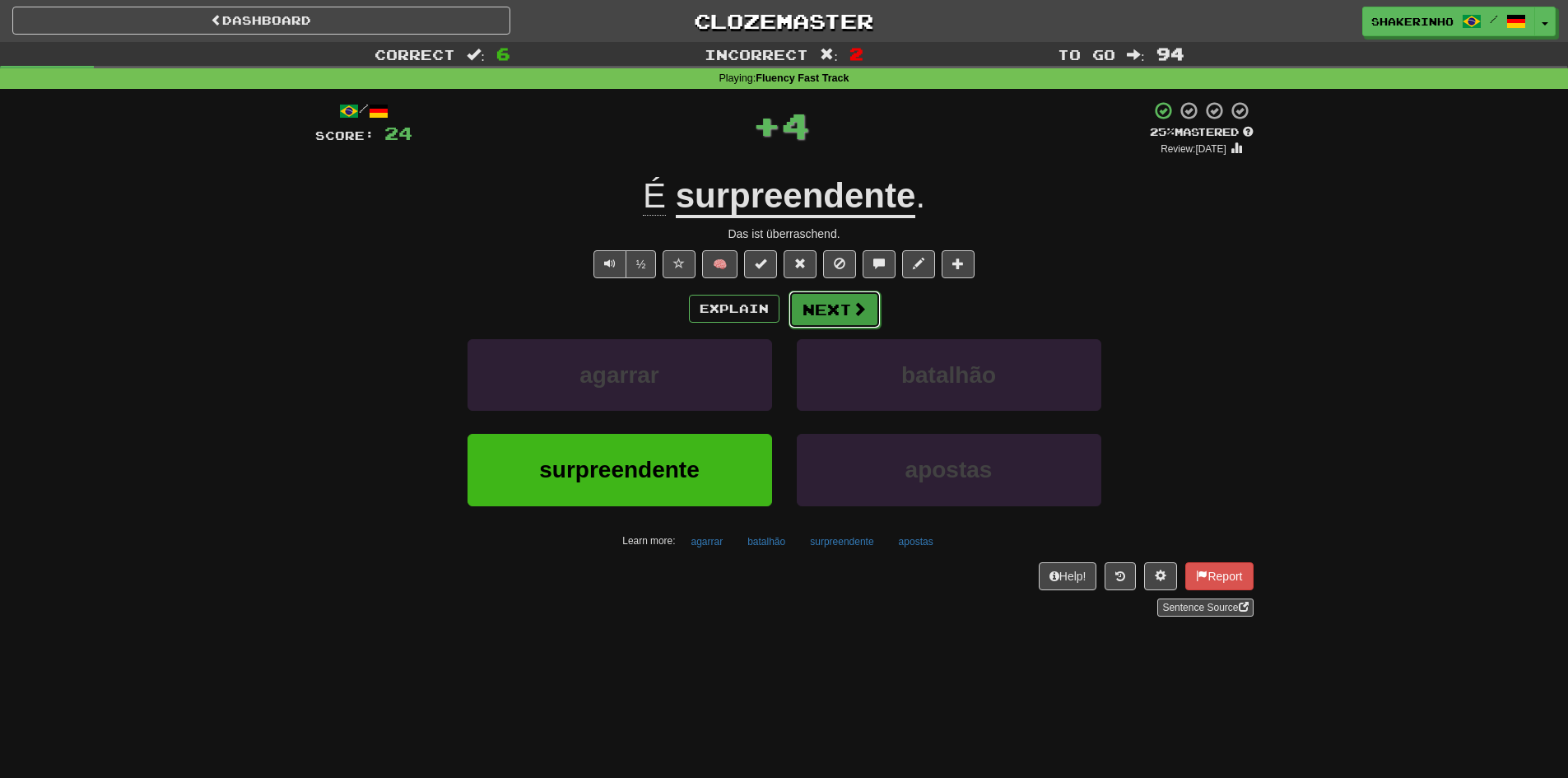
click at [850, 316] on button "Next" at bounding box center [834, 309] width 92 height 38
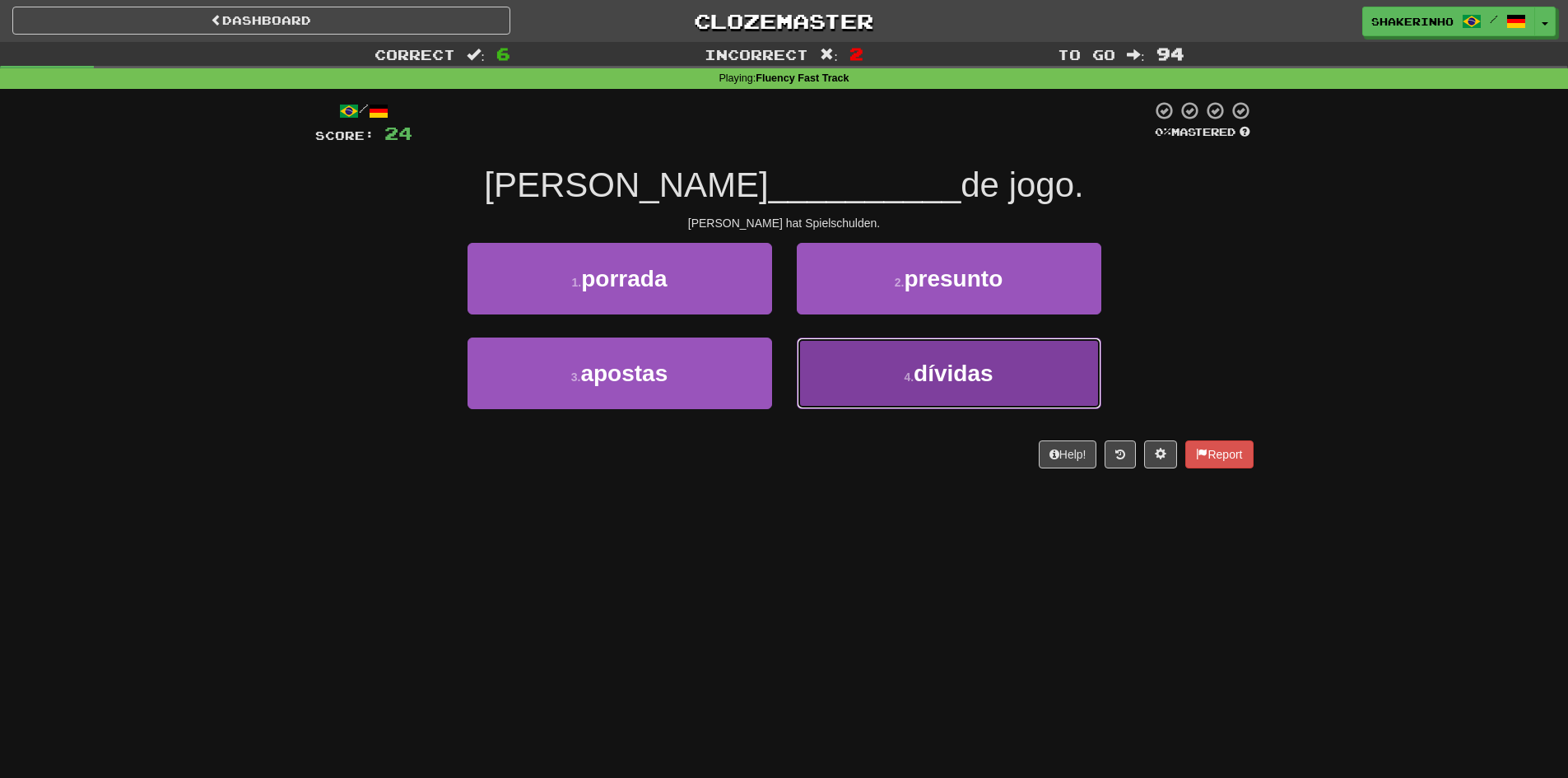
click at [808, 372] on button "4 . dívidas" at bounding box center [949, 372] width 305 height 71
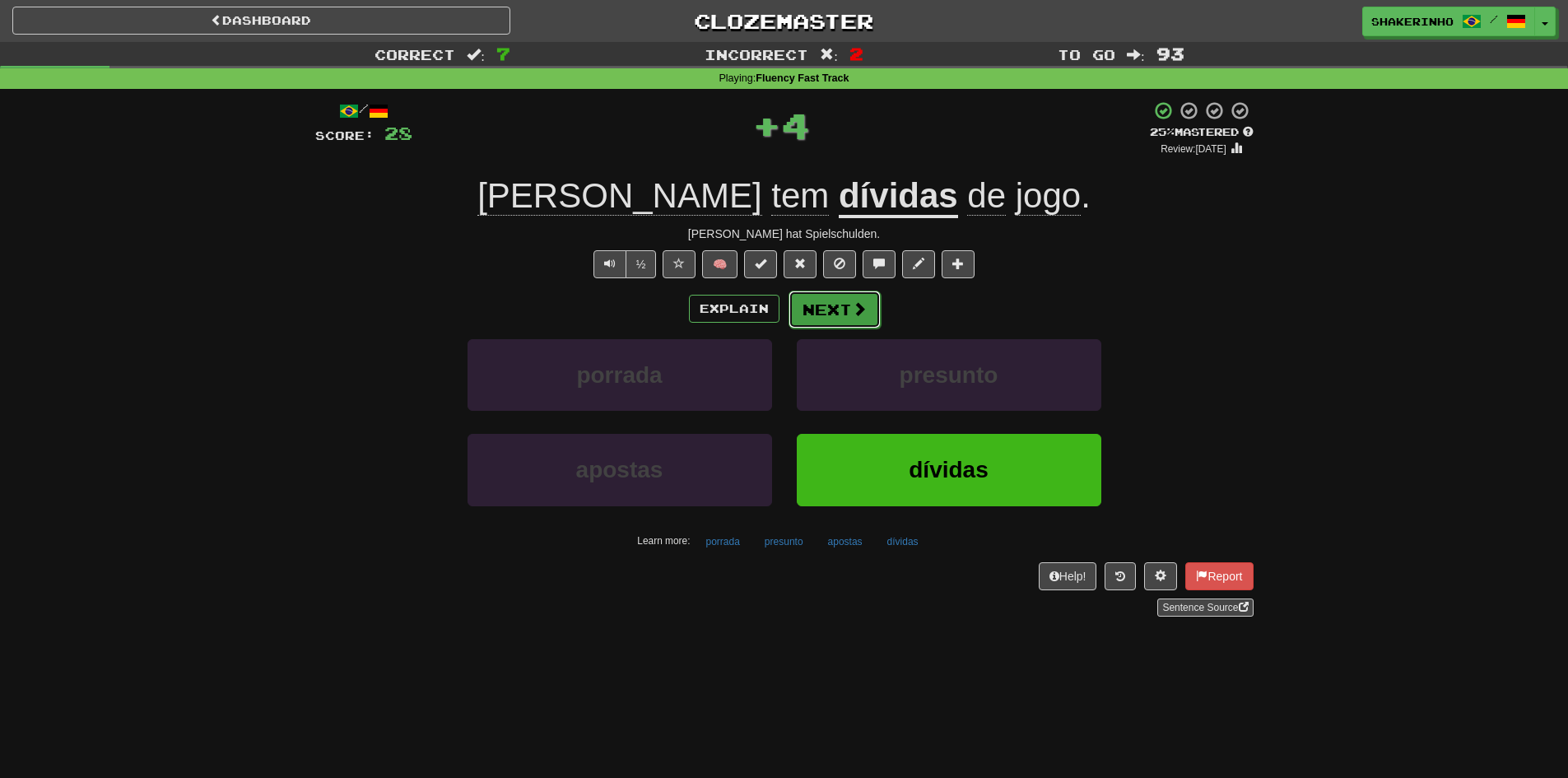
click at [816, 316] on button "Next" at bounding box center [834, 309] width 92 height 38
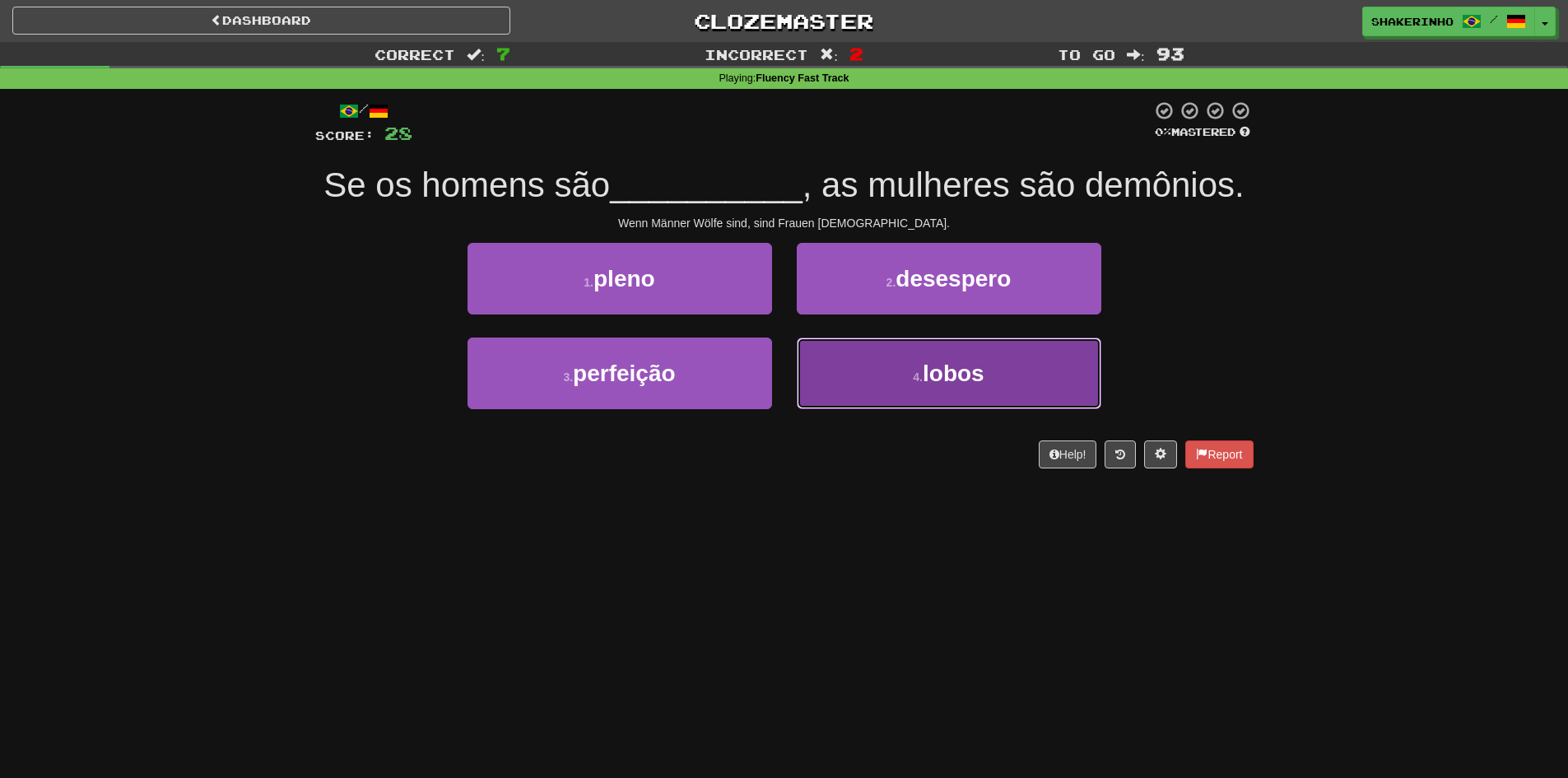
click at [835, 368] on button "4 . lobos" at bounding box center [949, 372] width 305 height 71
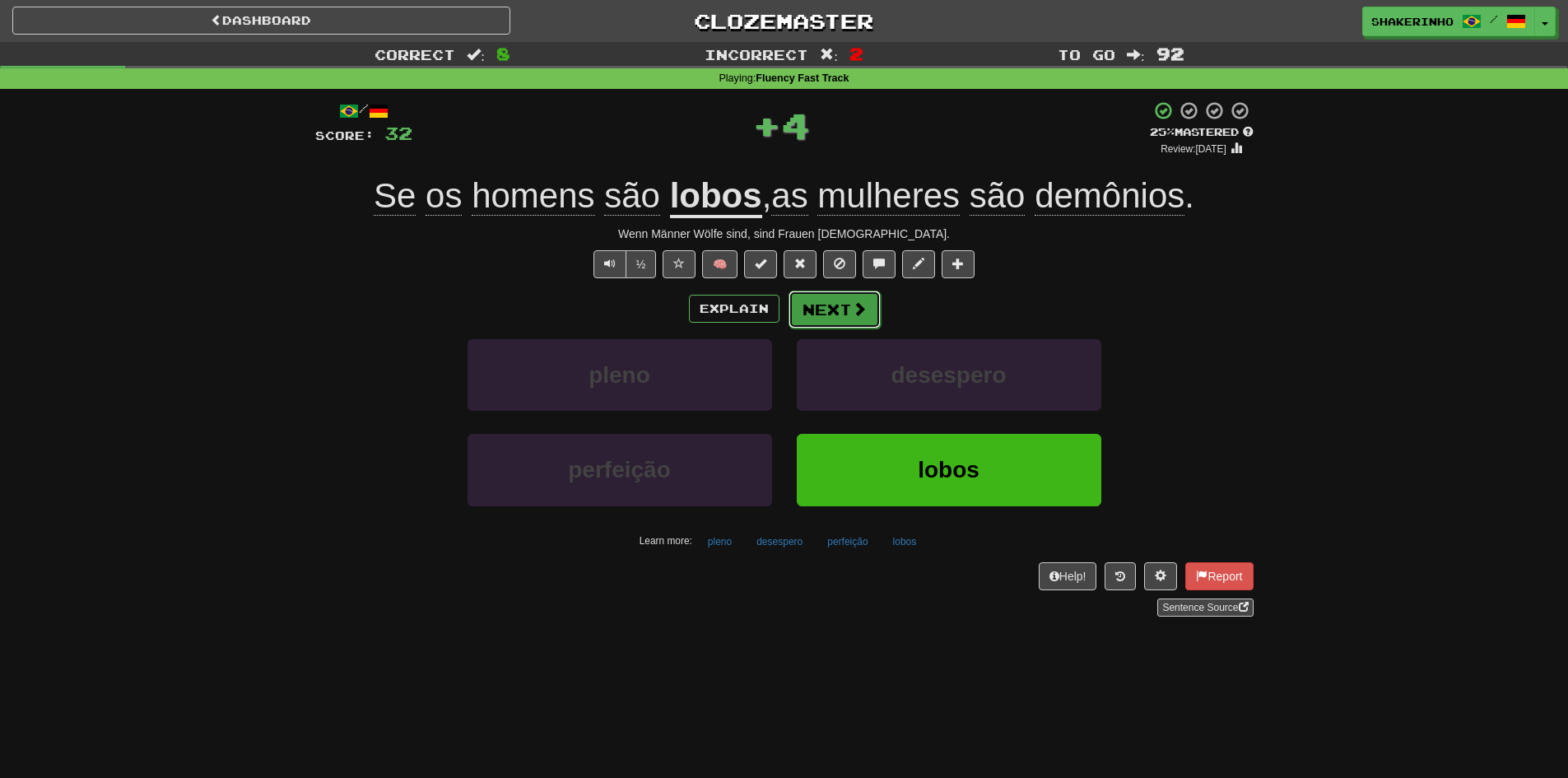
click at [826, 313] on button "Next" at bounding box center [834, 309] width 92 height 38
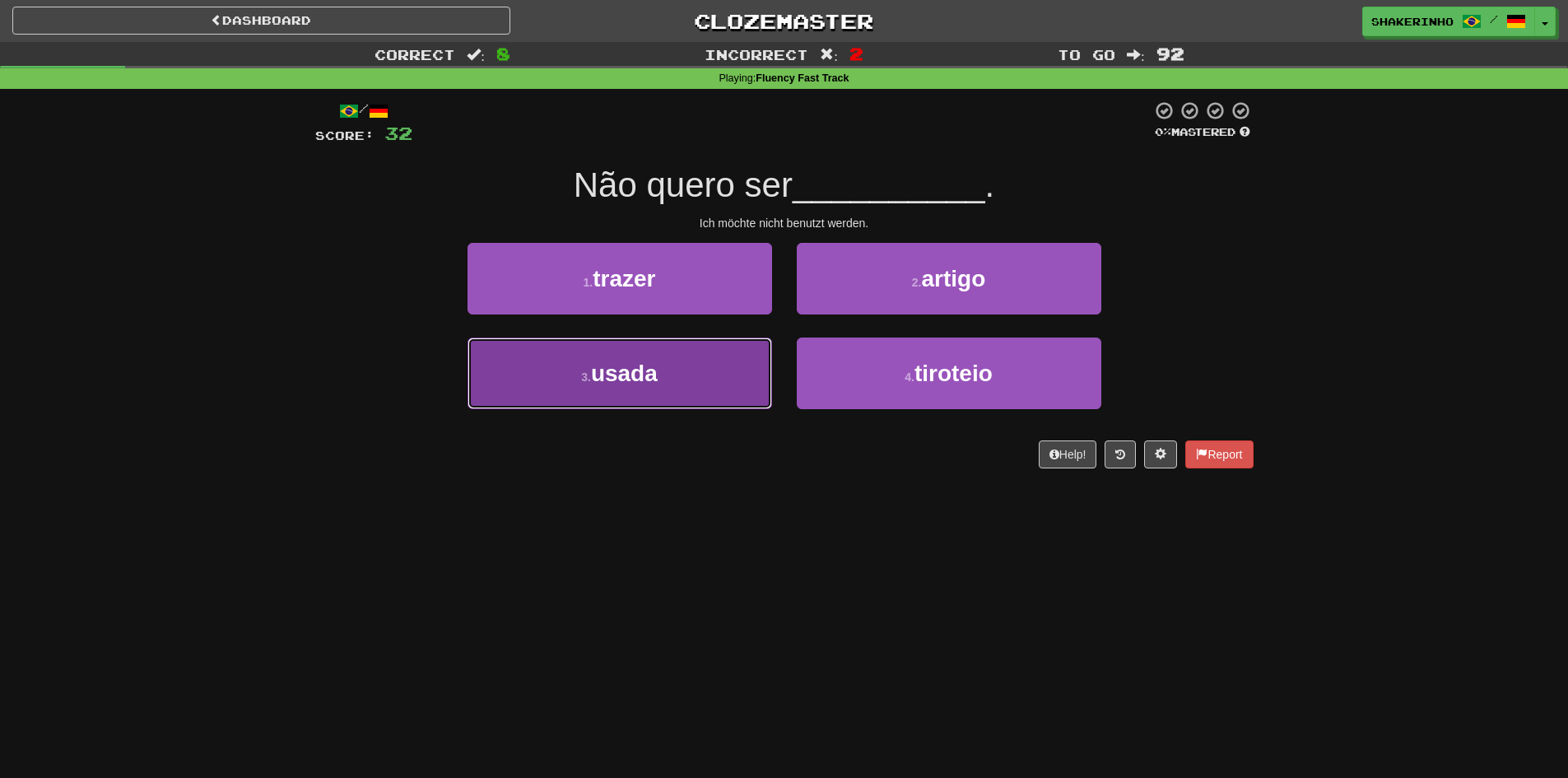
click at [675, 379] on button "3 . usada" at bounding box center [620, 372] width 305 height 71
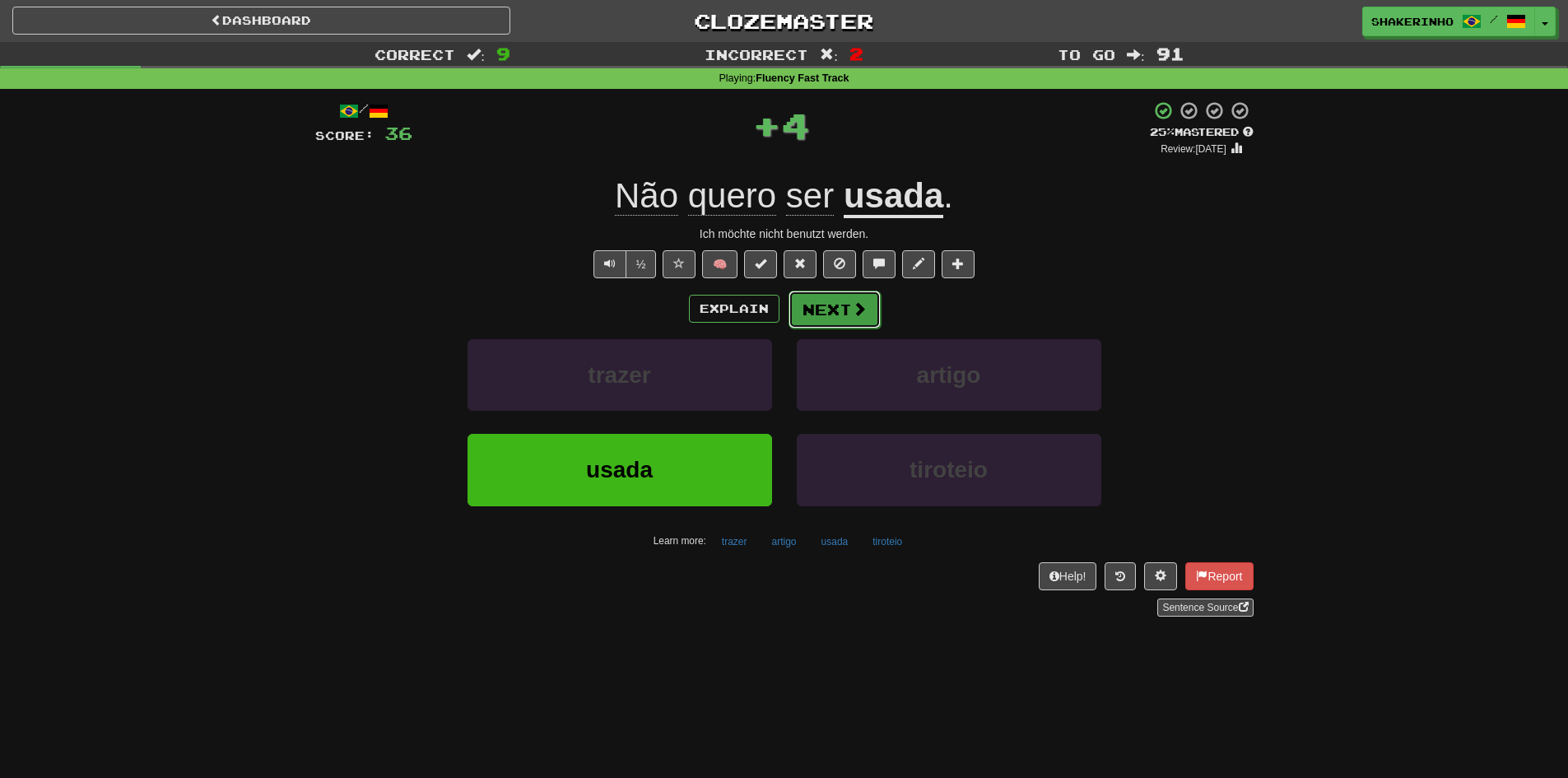
click at [816, 314] on button "Next" at bounding box center [834, 309] width 92 height 38
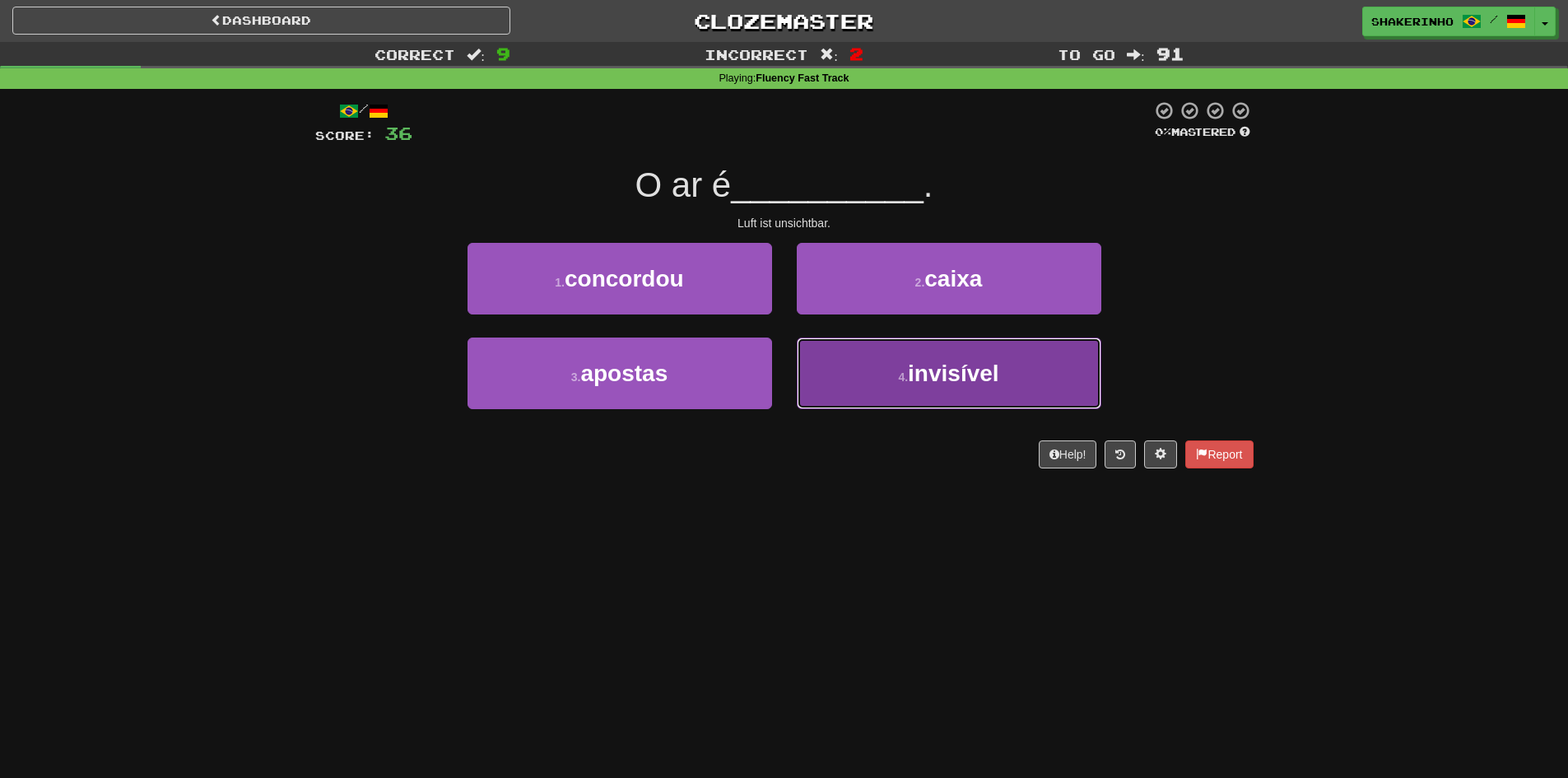
click at [843, 367] on button "4 . invisível" at bounding box center [949, 372] width 305 height 71
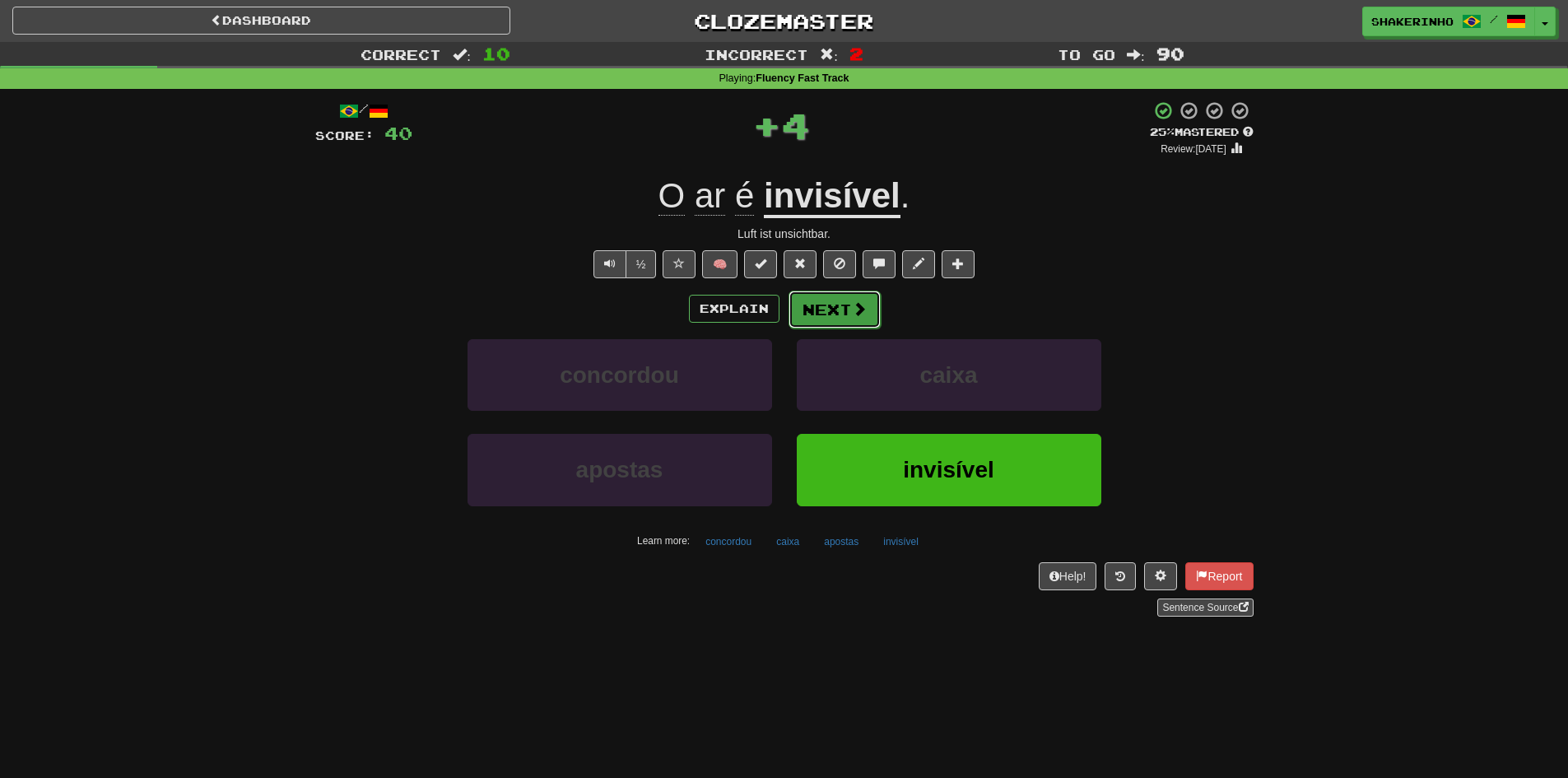
click at [807, 317] on button "Next" at bounding box center [834, 309] width 92 height 38
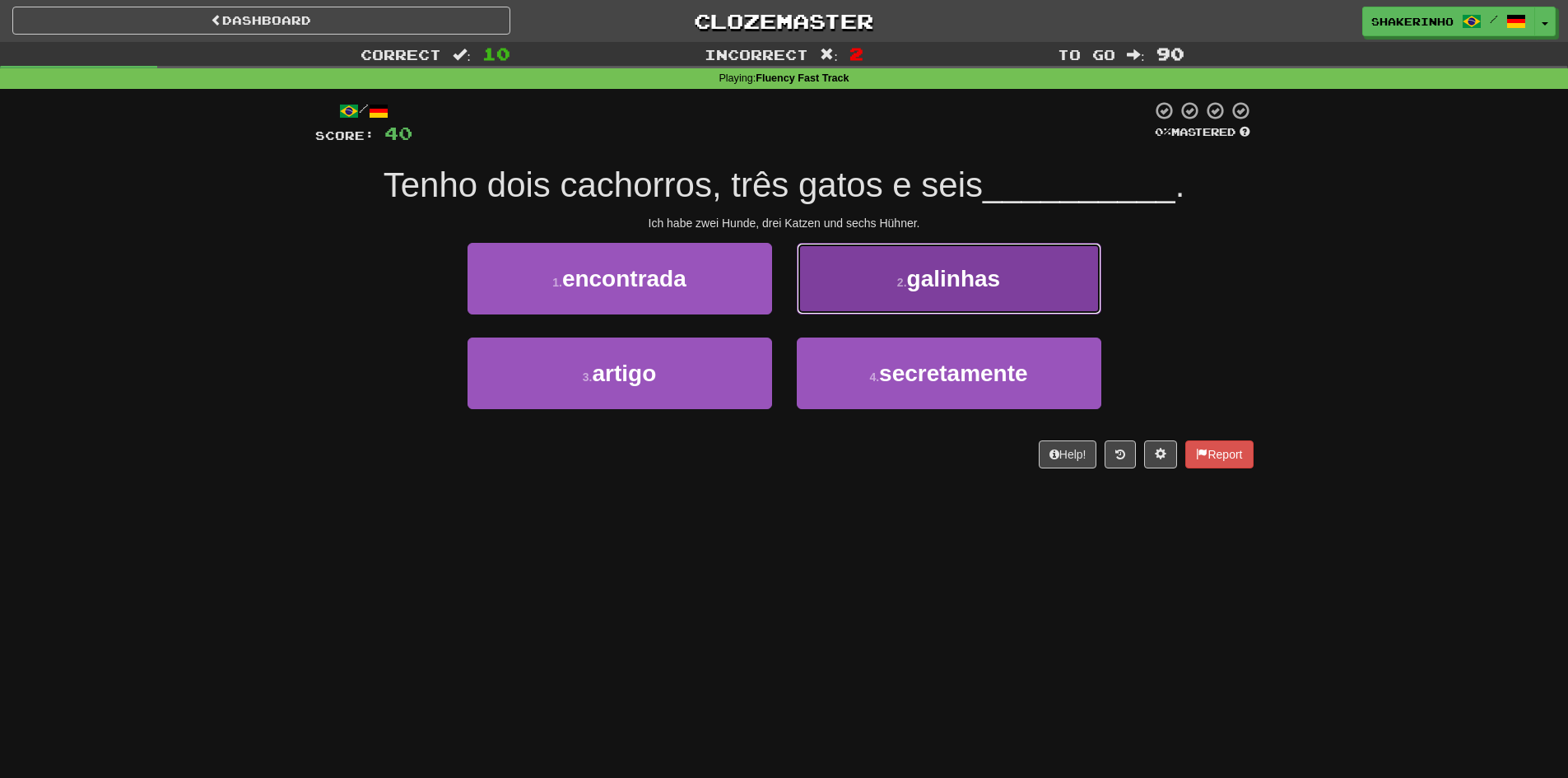
click at [812, 307] on button "2 . galinhas" at bounding box center [949, 278] width 305 height 71
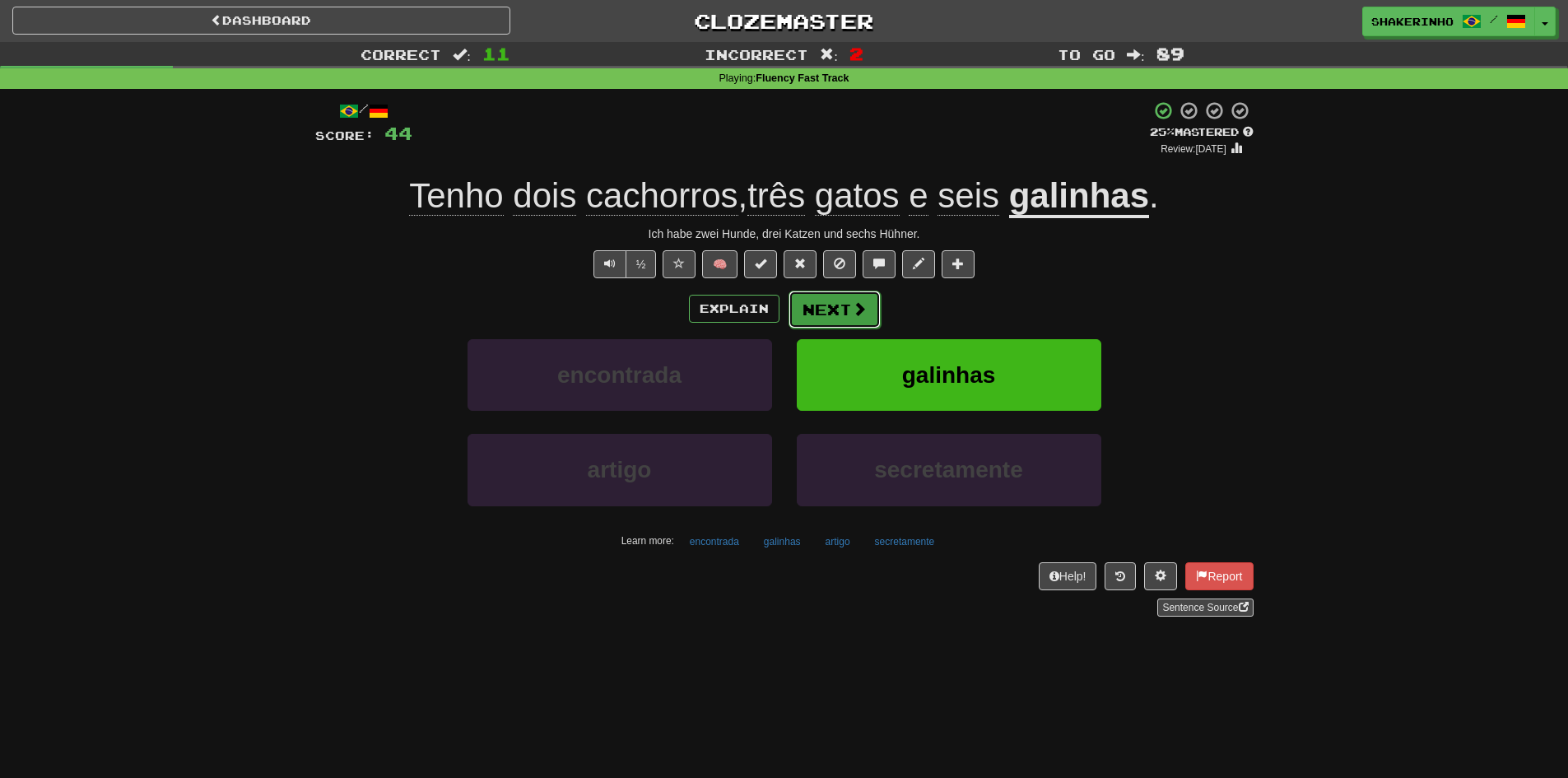
click at [822, 318] on button "Next" at bounding box center [834, 309] width 92 height 38
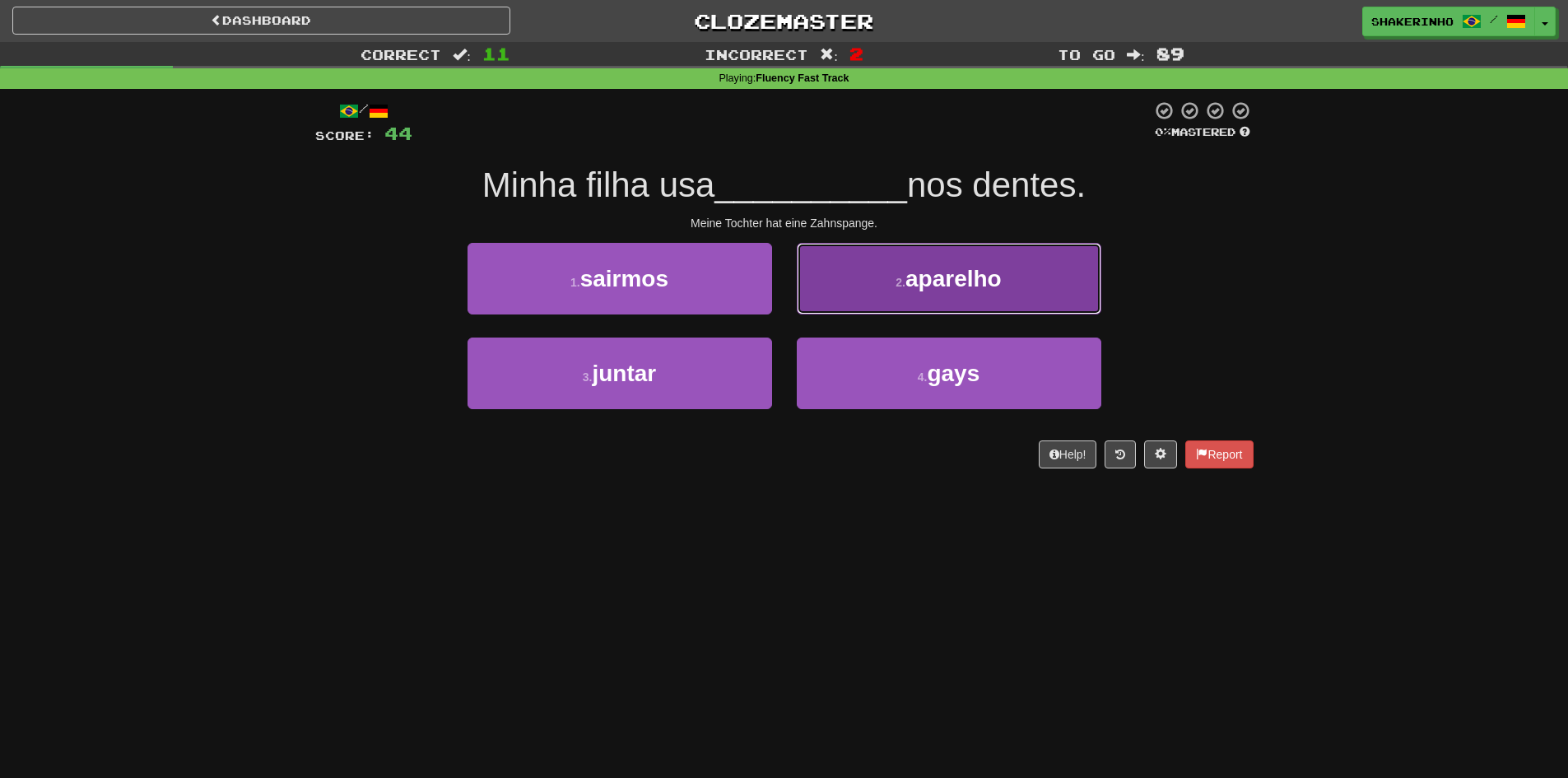
click at [911, 305] on button "2 . aparelho" at bounding box center [949, 278] width 305 height 71
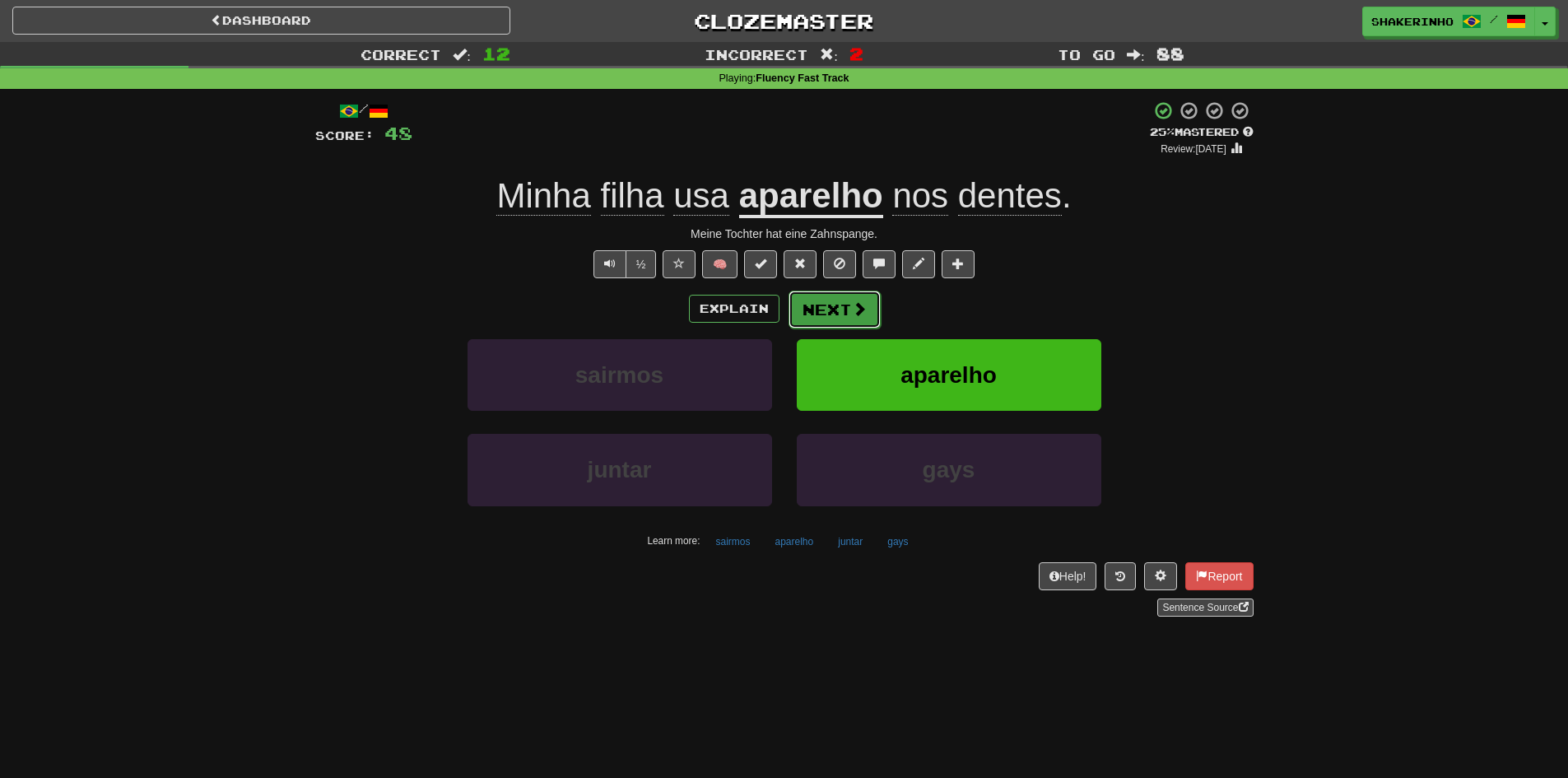
click at [860, 314] on span at bounding box center [859, 309] width 15 height 15
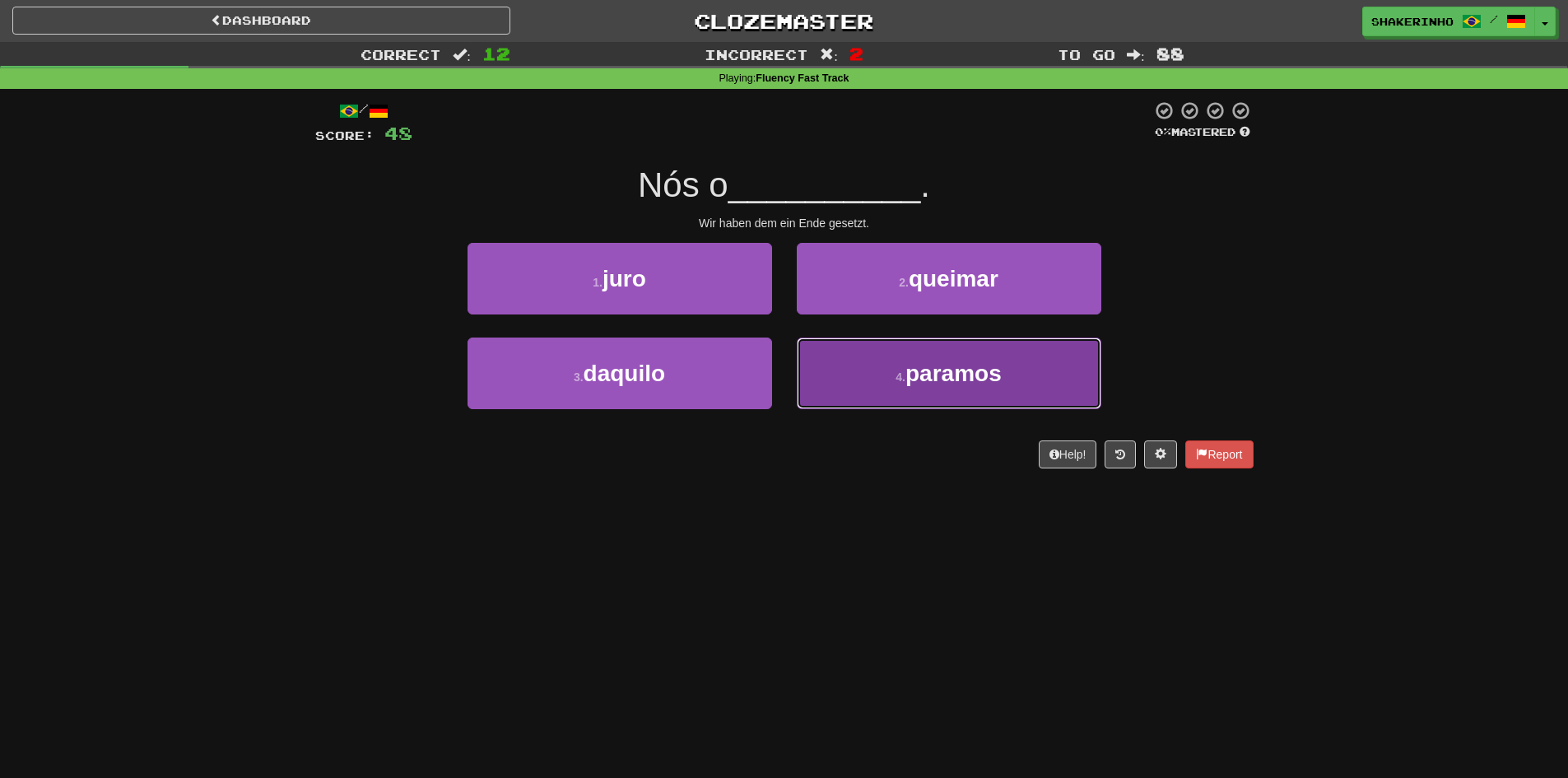
click at [864, 369] on button "4 . paramos" at bounding box center [949, 372] width 305 height 71
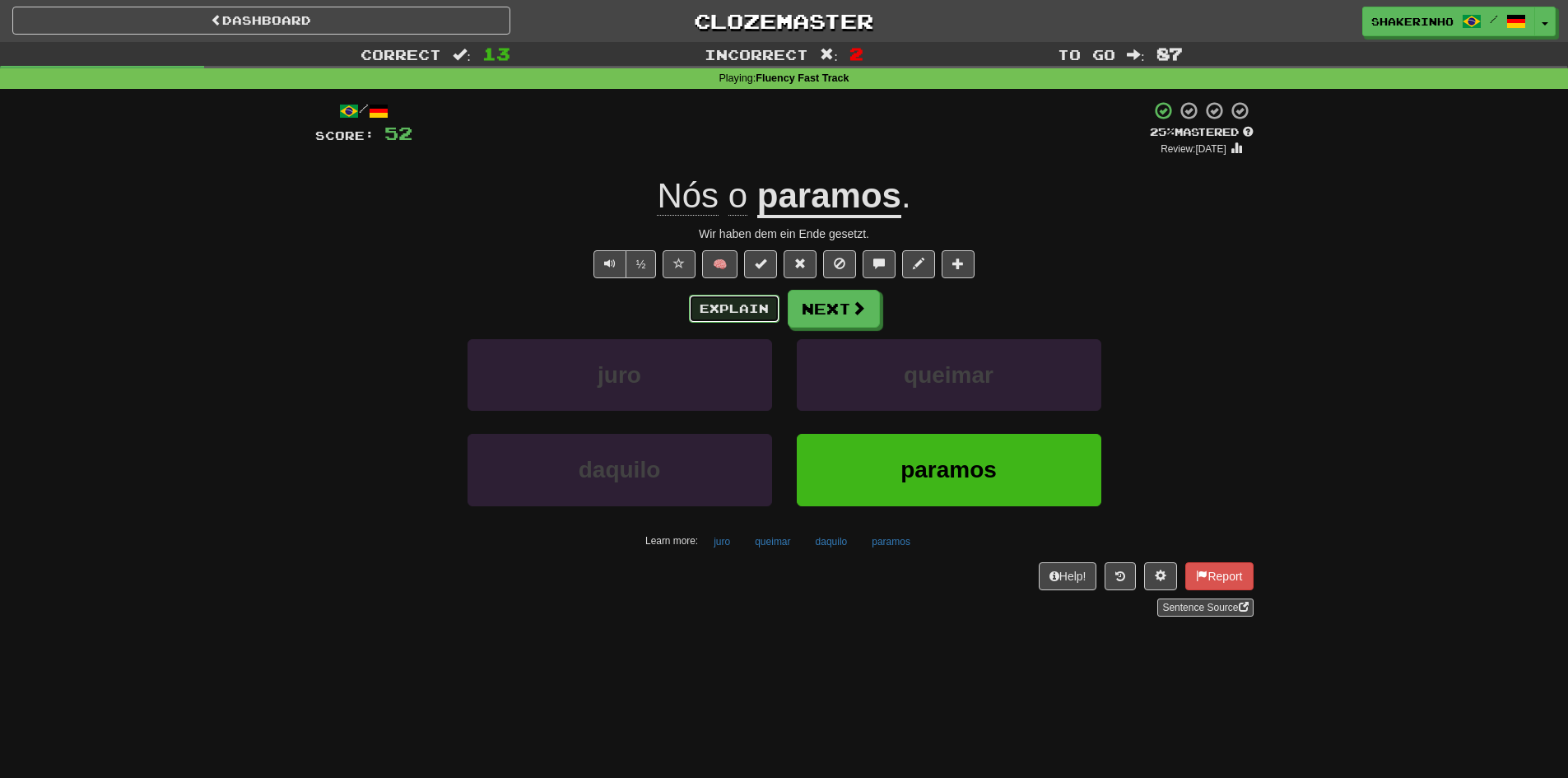
click at [708, 312] on button "Explain" at bounding box center [734, 308] width 90 height 28
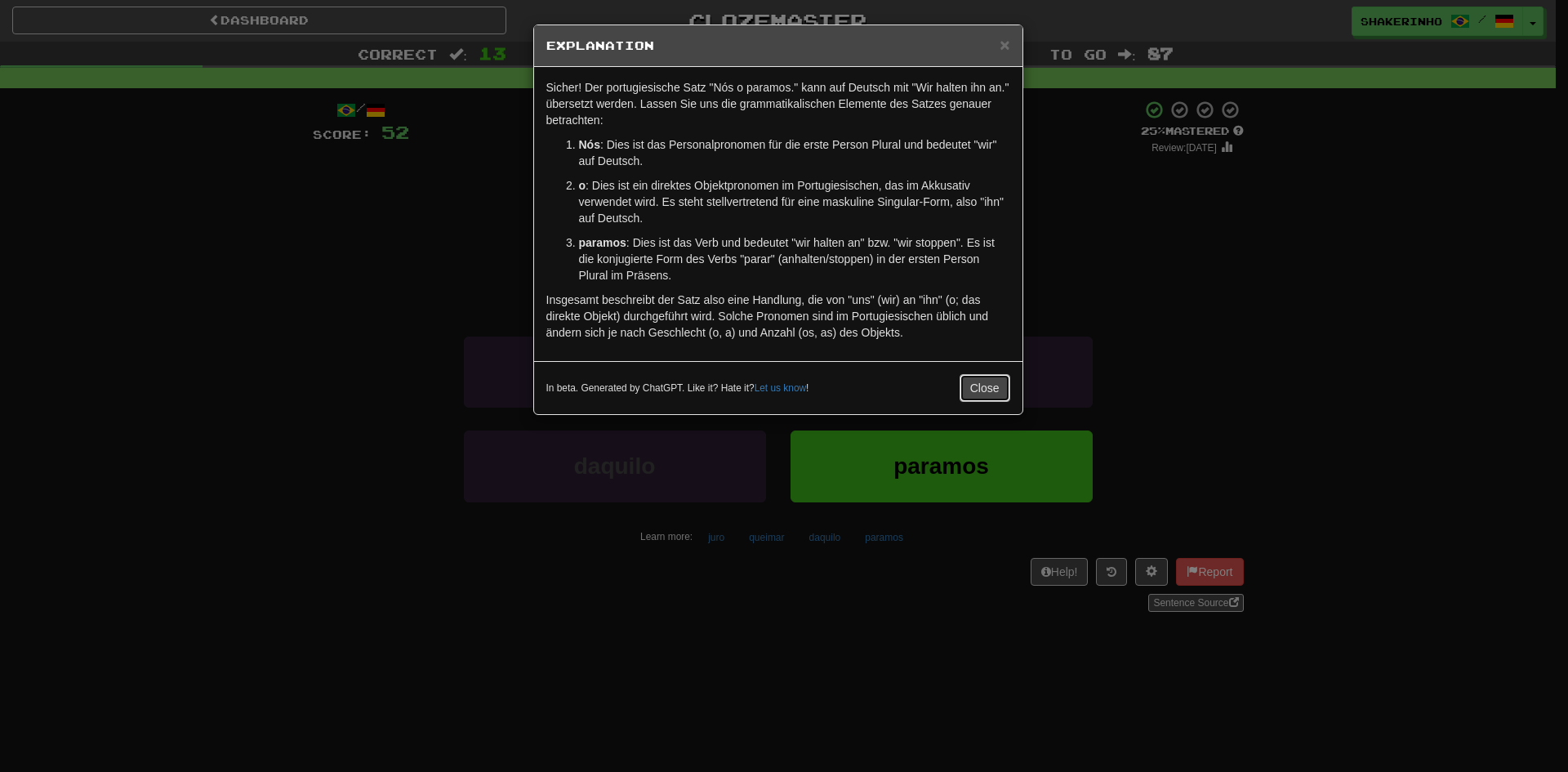
click at [984, 382] on button "Close" at bounding box center [985, 387] width 51 height 27
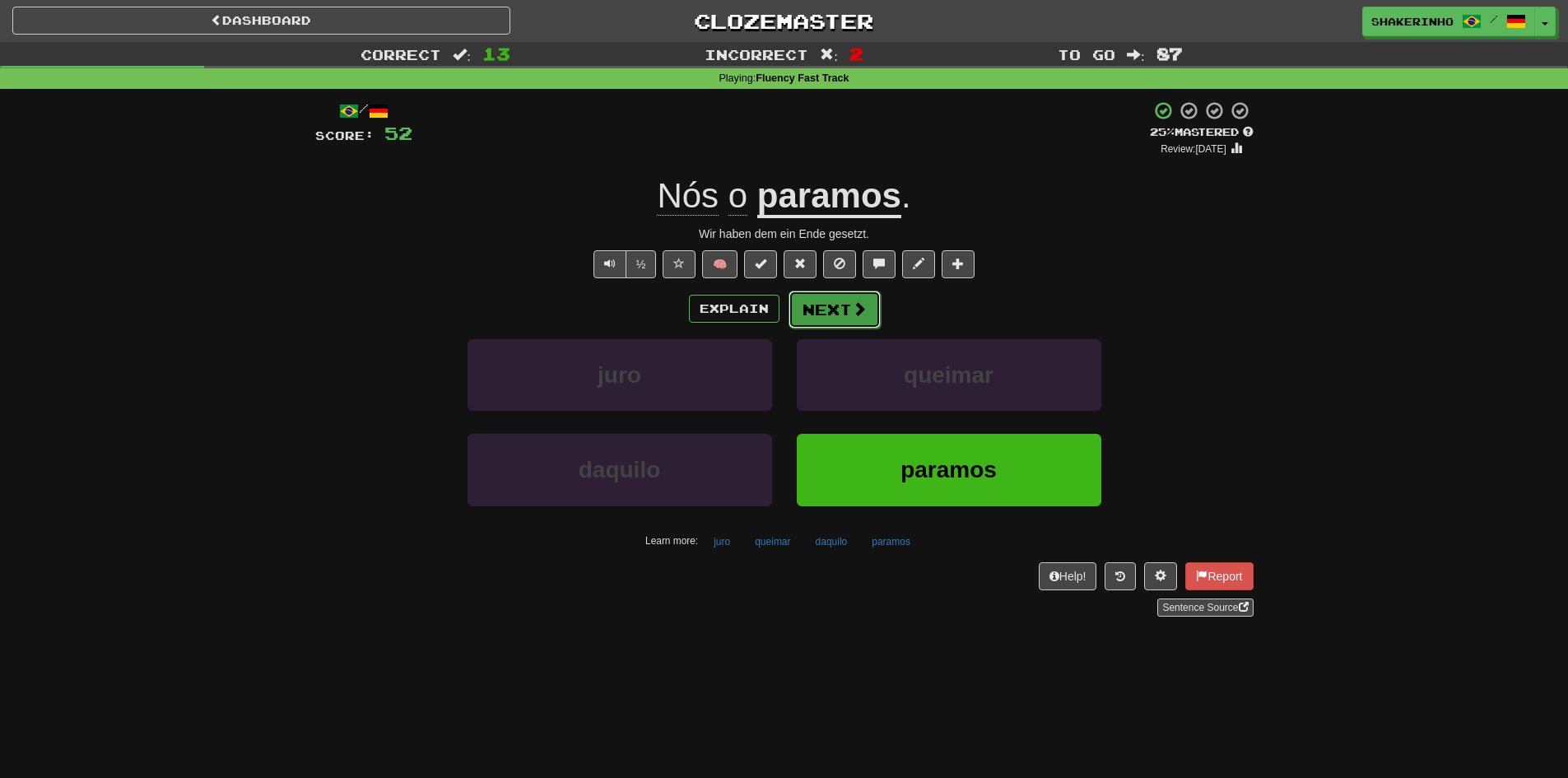
click at [804, 320] on button "Next" at bounding box center [834, 309] width 92 height 38
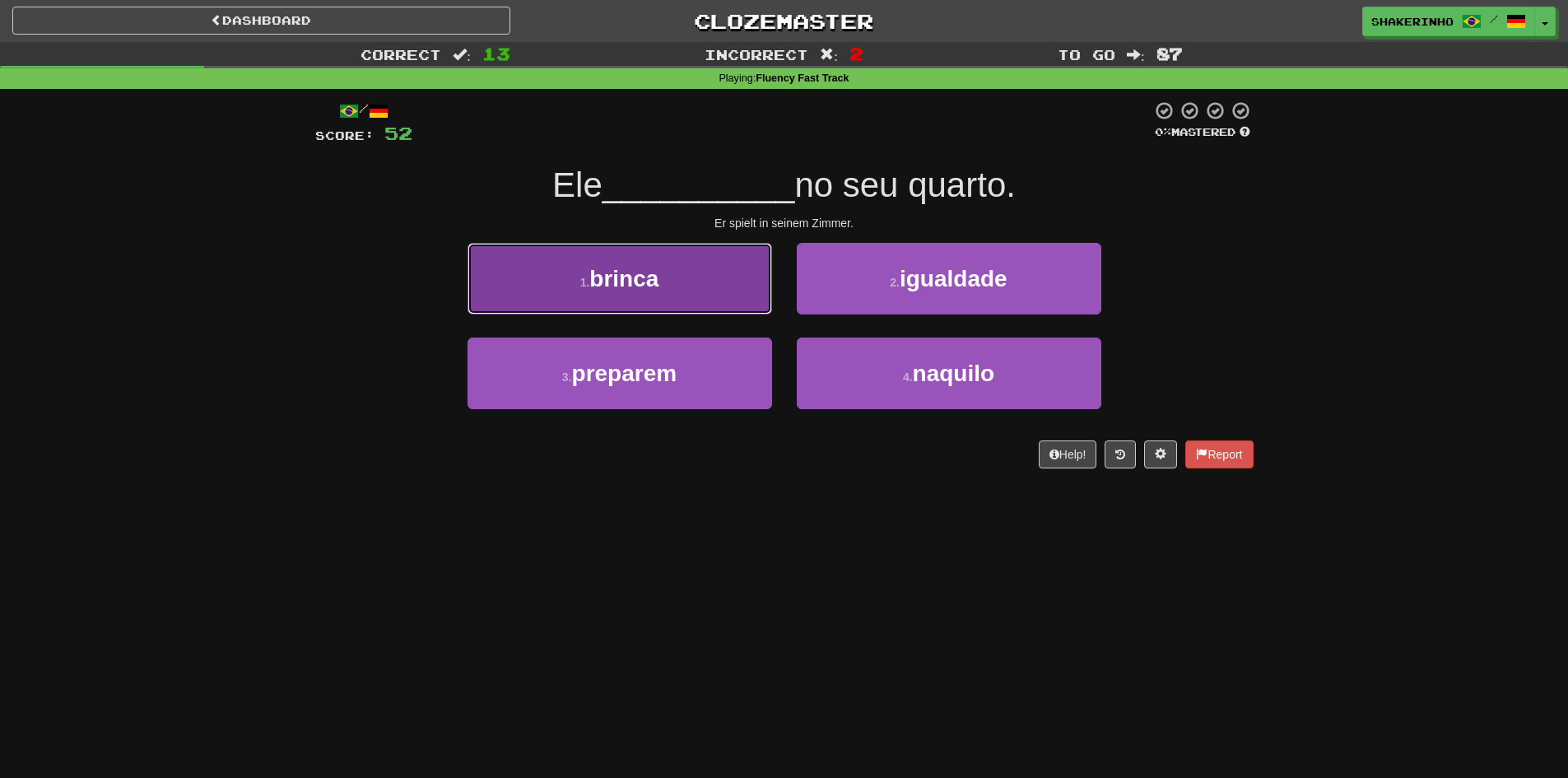
click at [487, 303] on button "1 . brinca" at bounding box center [620, 278] width 305 height 71
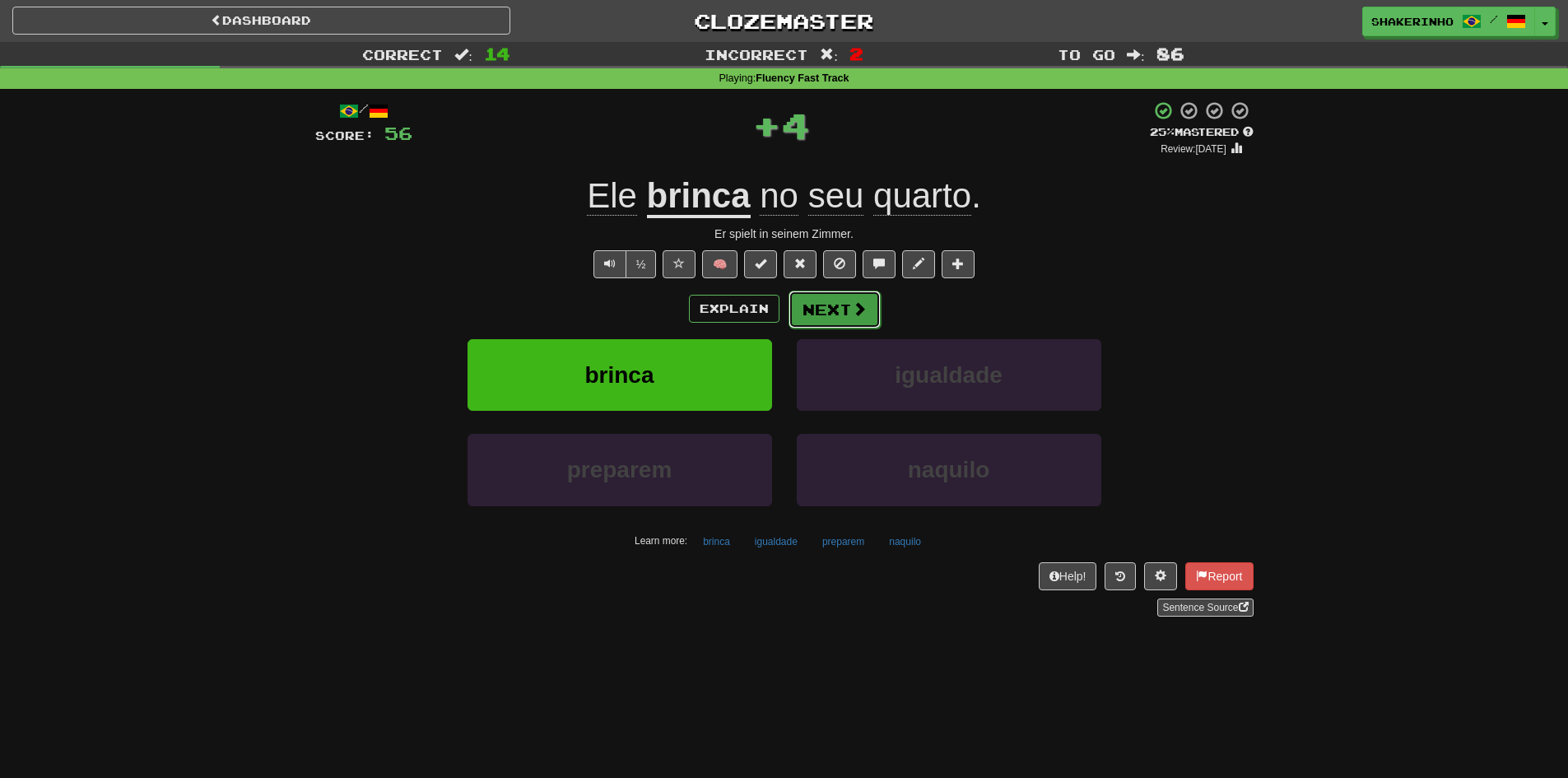
click at [811, 305] on button "Next" at bounding box center [834, 309] width 92 height 38
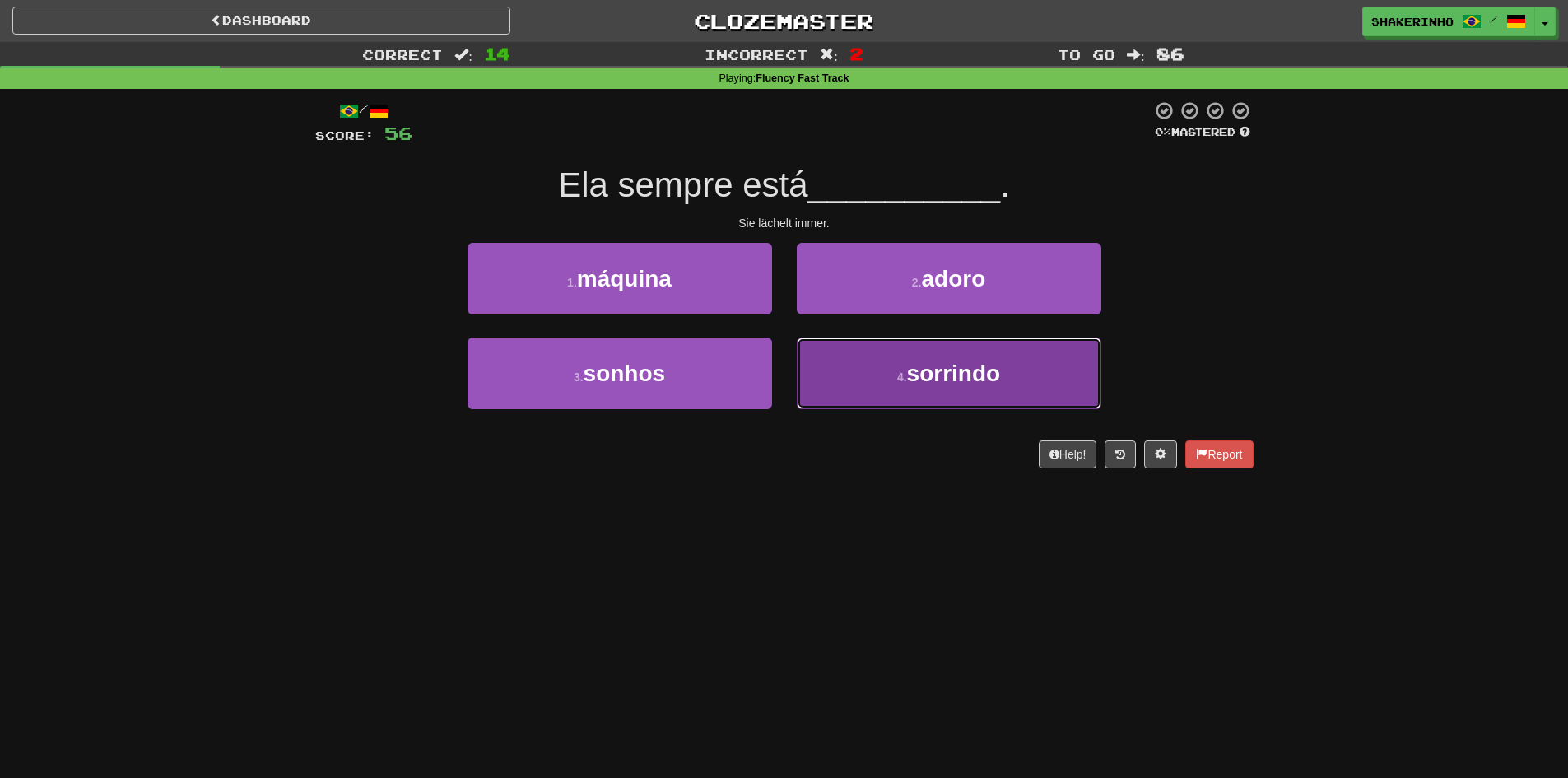
click at [899, 364] on button "4 . sorrindo" at bounding box center [949, 372] width 305 height 71
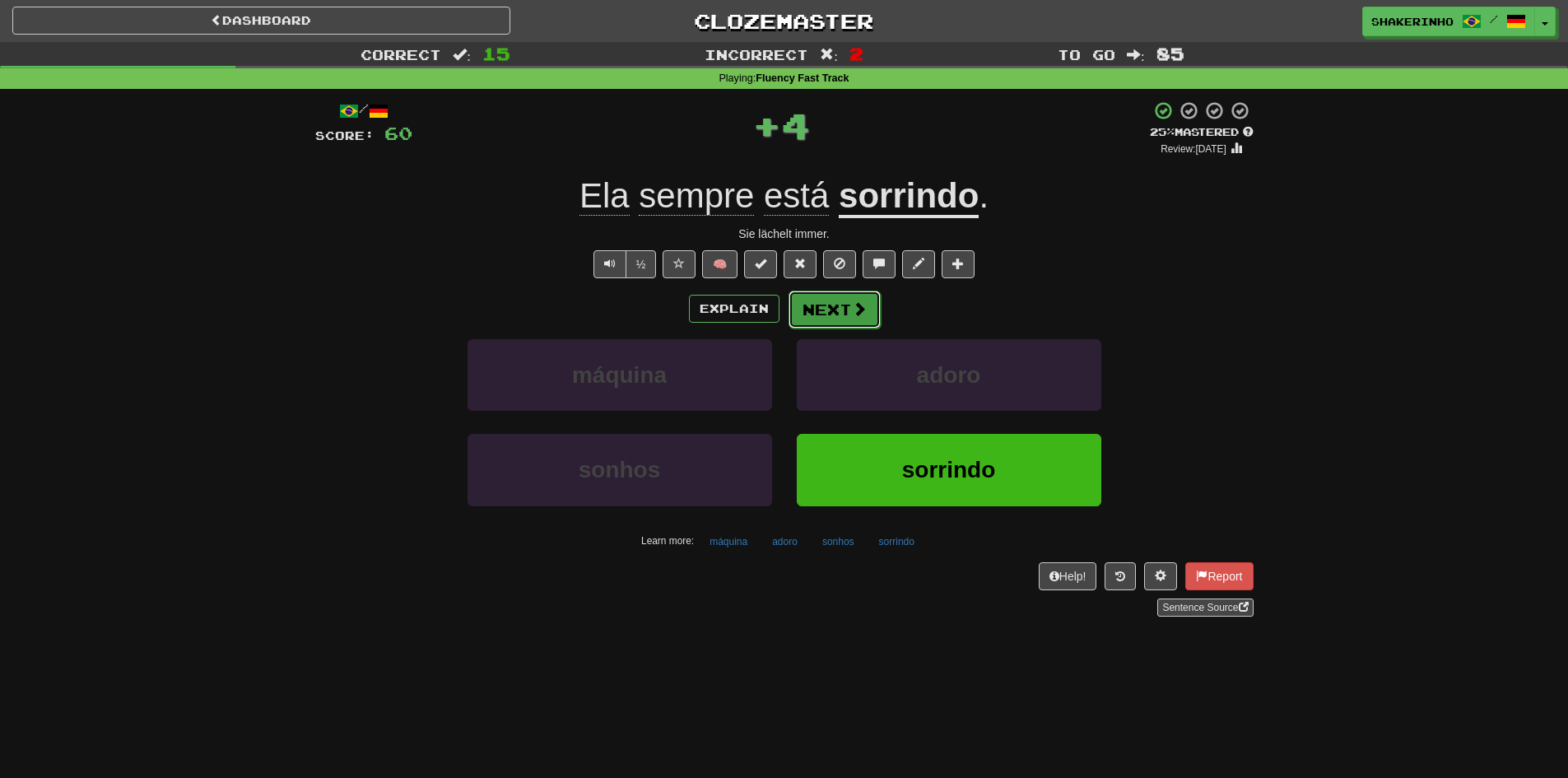
click at [827, 302] on button "Next" at bounding box center [834, 309] width 92 height 38
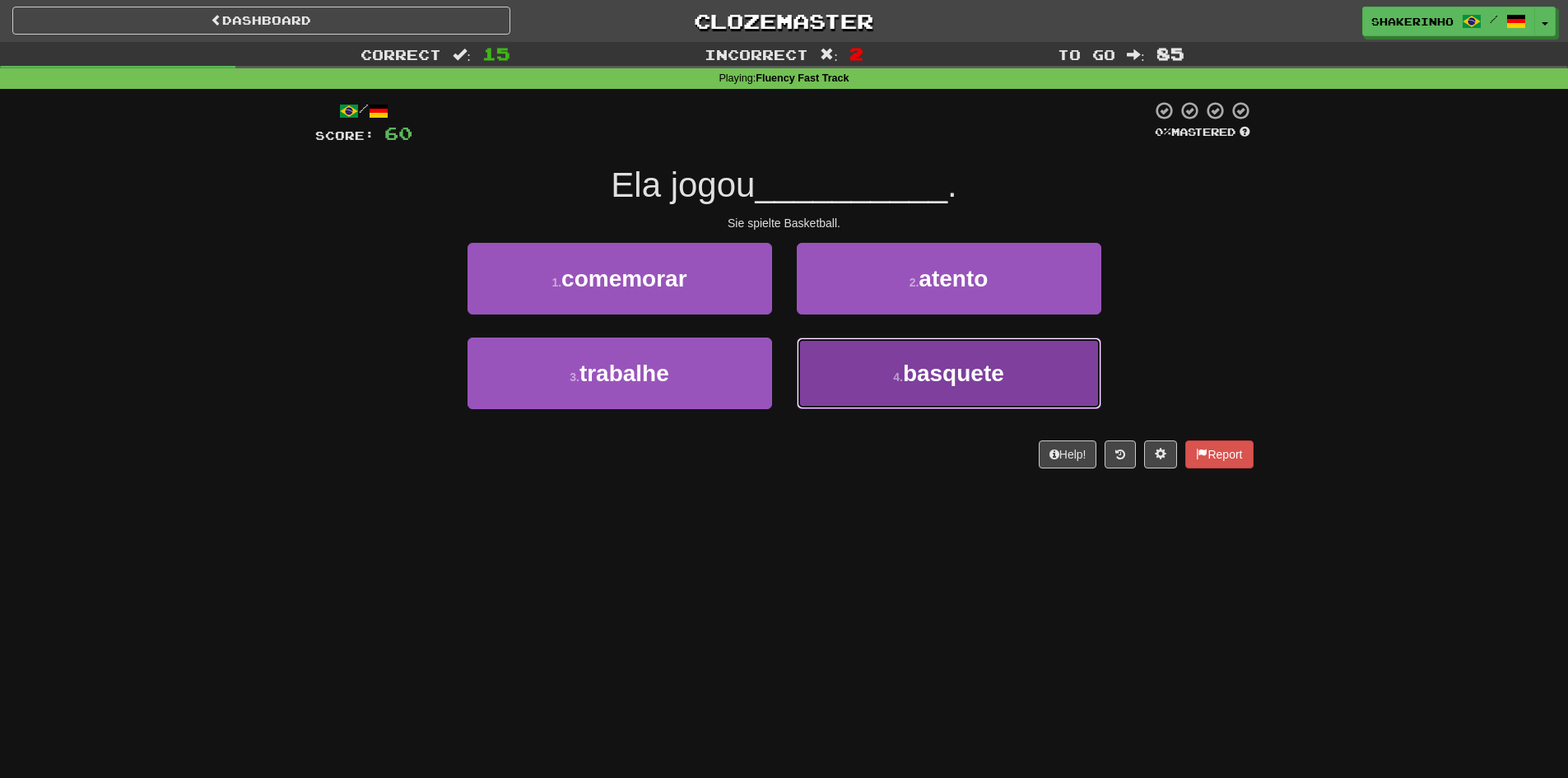
click at [874, 393] on button "4 . basquete" at bounding box center [949, 372] width 305 height 71
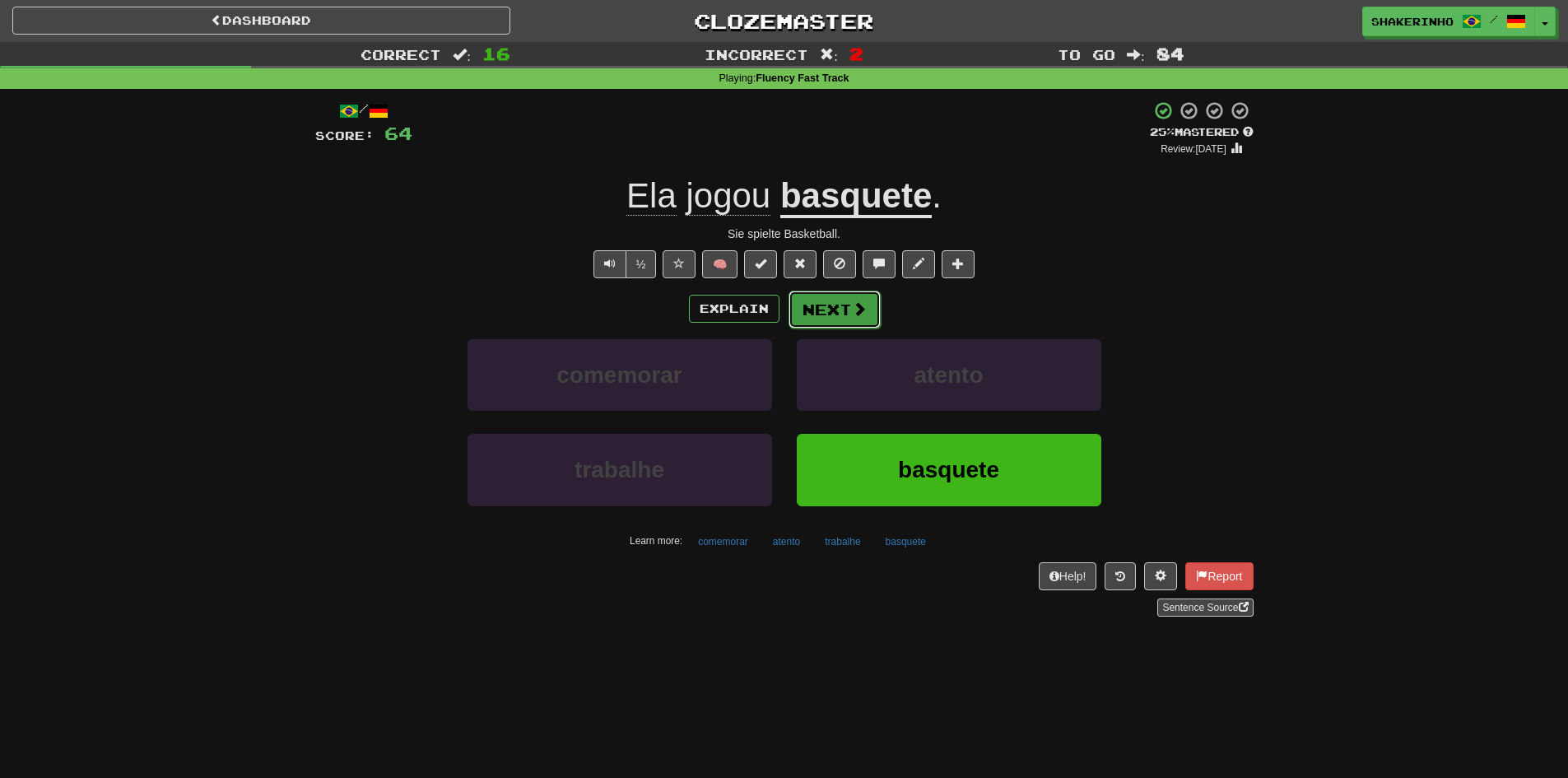
click at [829, 308] on button "Next" at bounding box center [834, 309] width 92 height 38
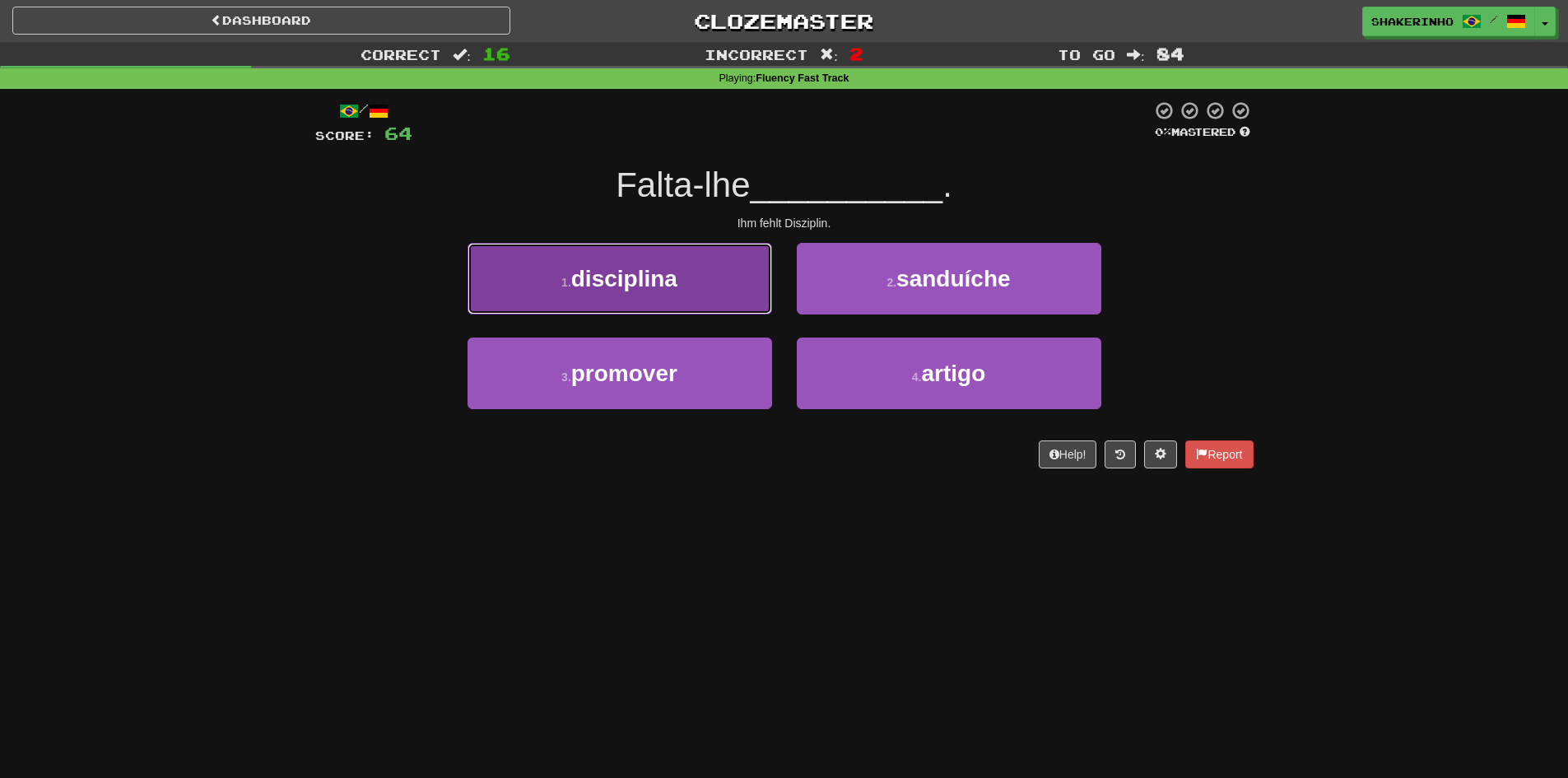
click at [686, 311] on button "1 . disciplina" at bounding box center [620, 278] width 305 height 71
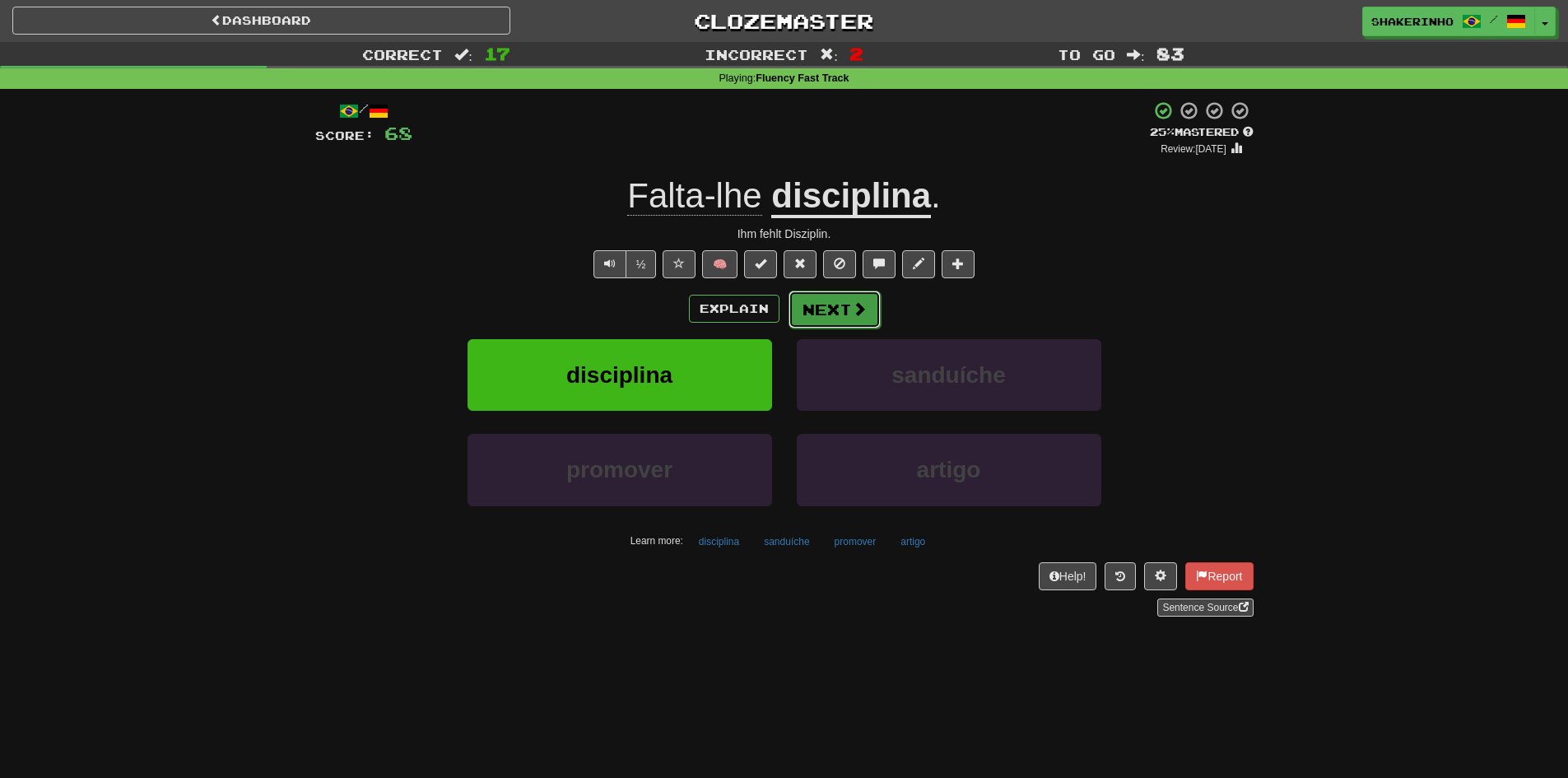
click at [857, 306] on span at bounding box center [859, 309] width 15 height 15
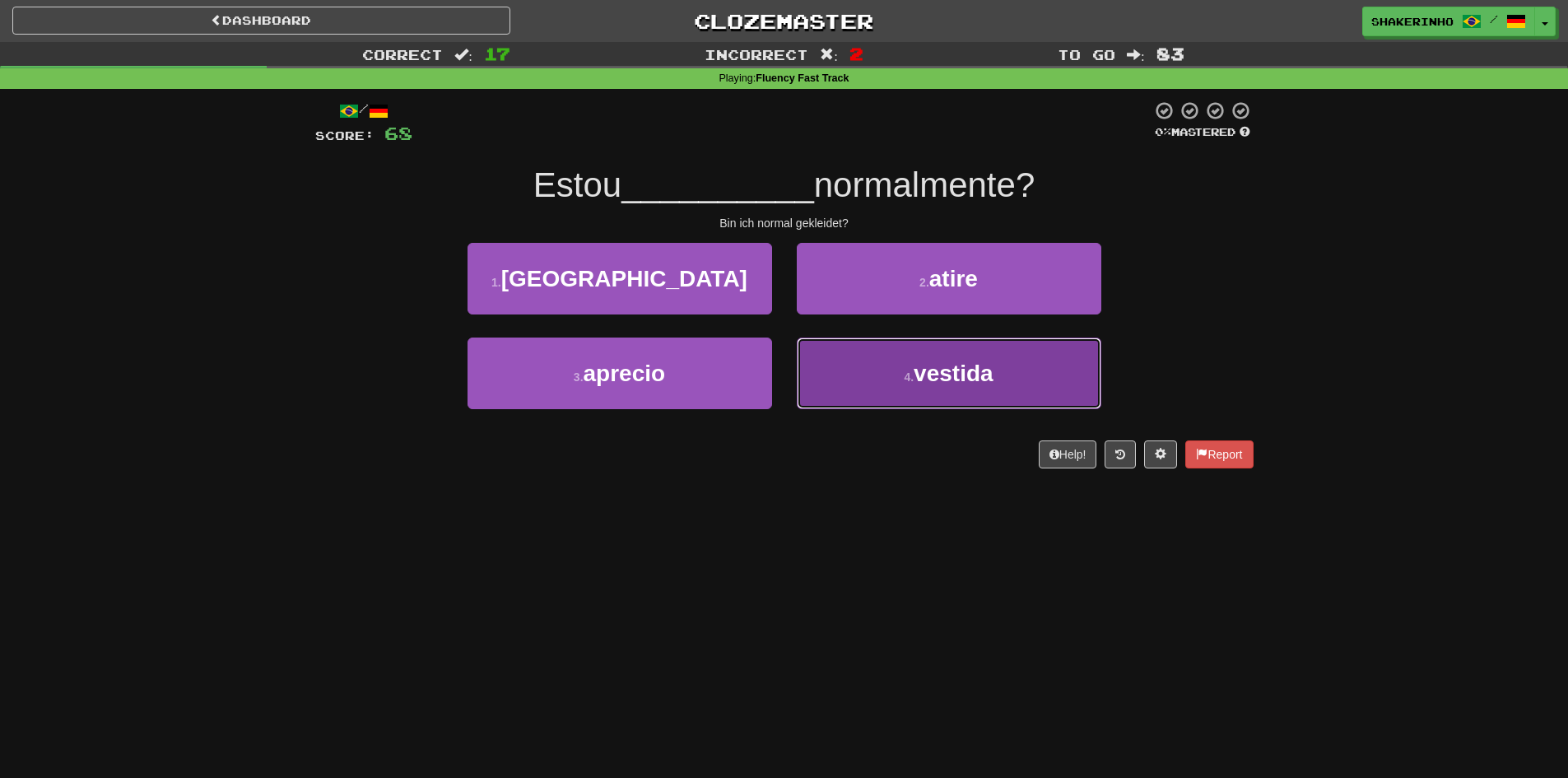
click at [863, 367] on button "4 . vestida" at bounding box center [949, 372] width 305 height 71
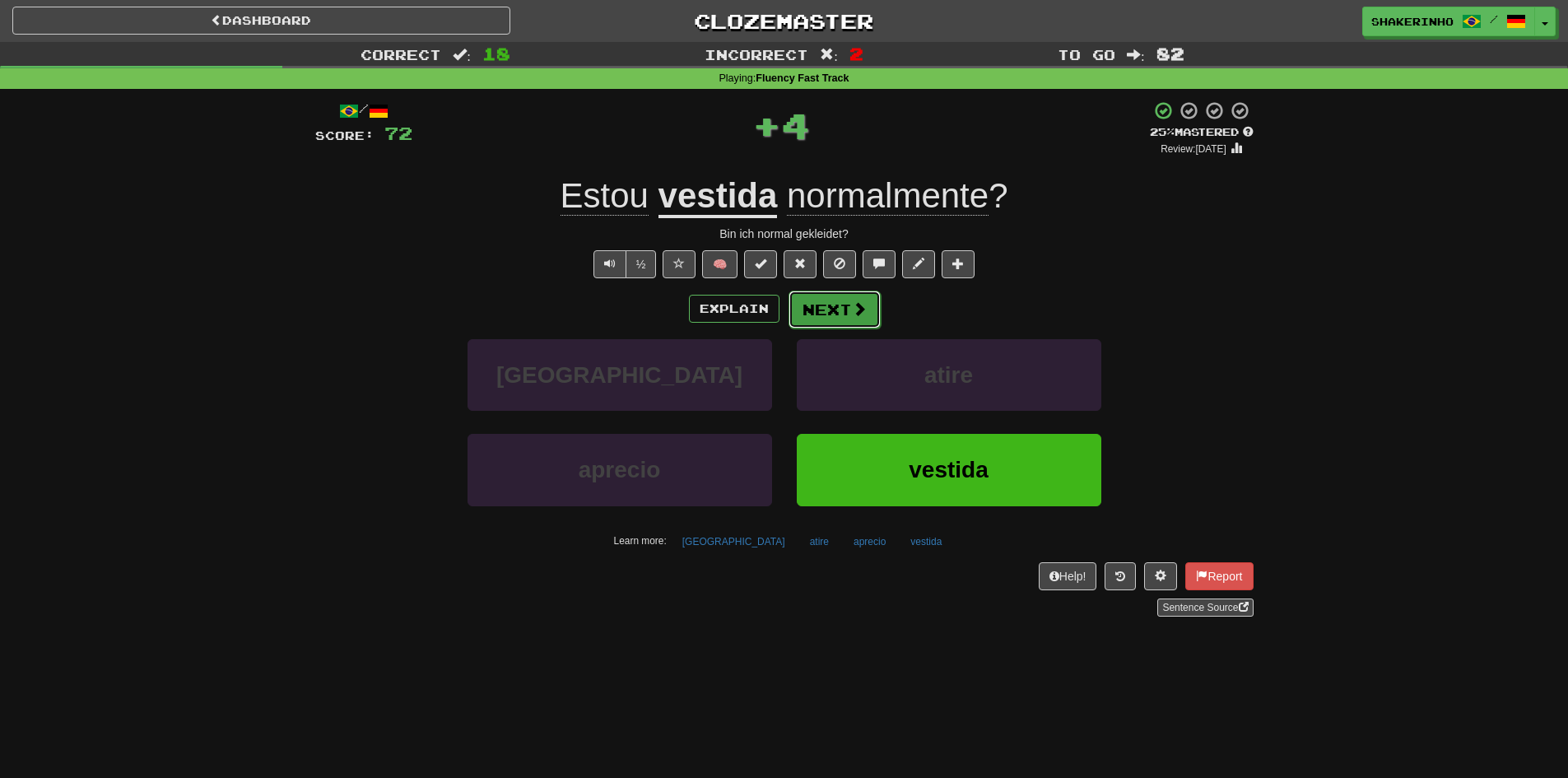
click at [804, 301] on button "Next" at bounding box center [834, 309] width 92 height 38
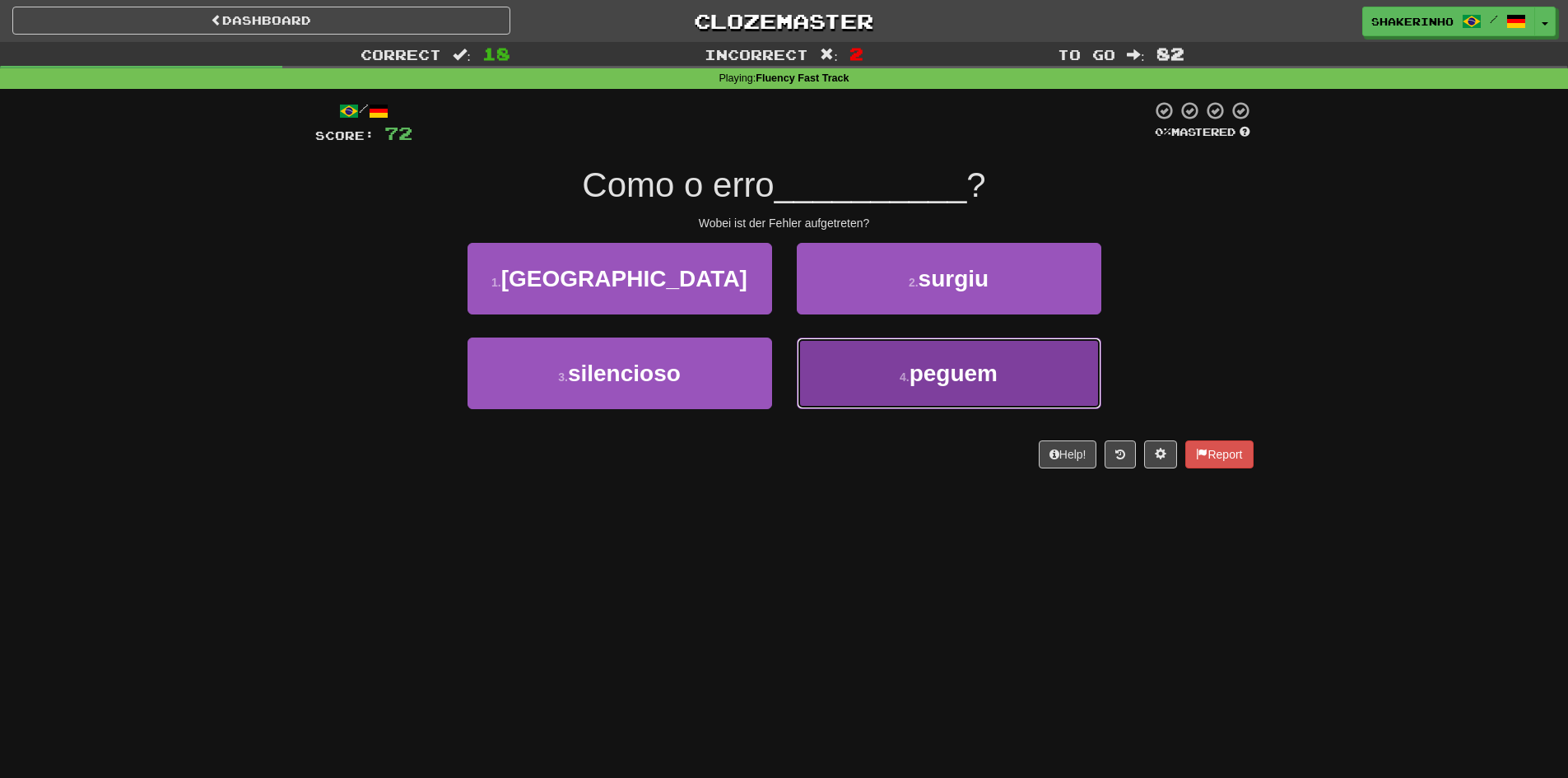
click at [853, 387] on button "4 . peguem" at bounding box center [949, 372] width 305 height 71
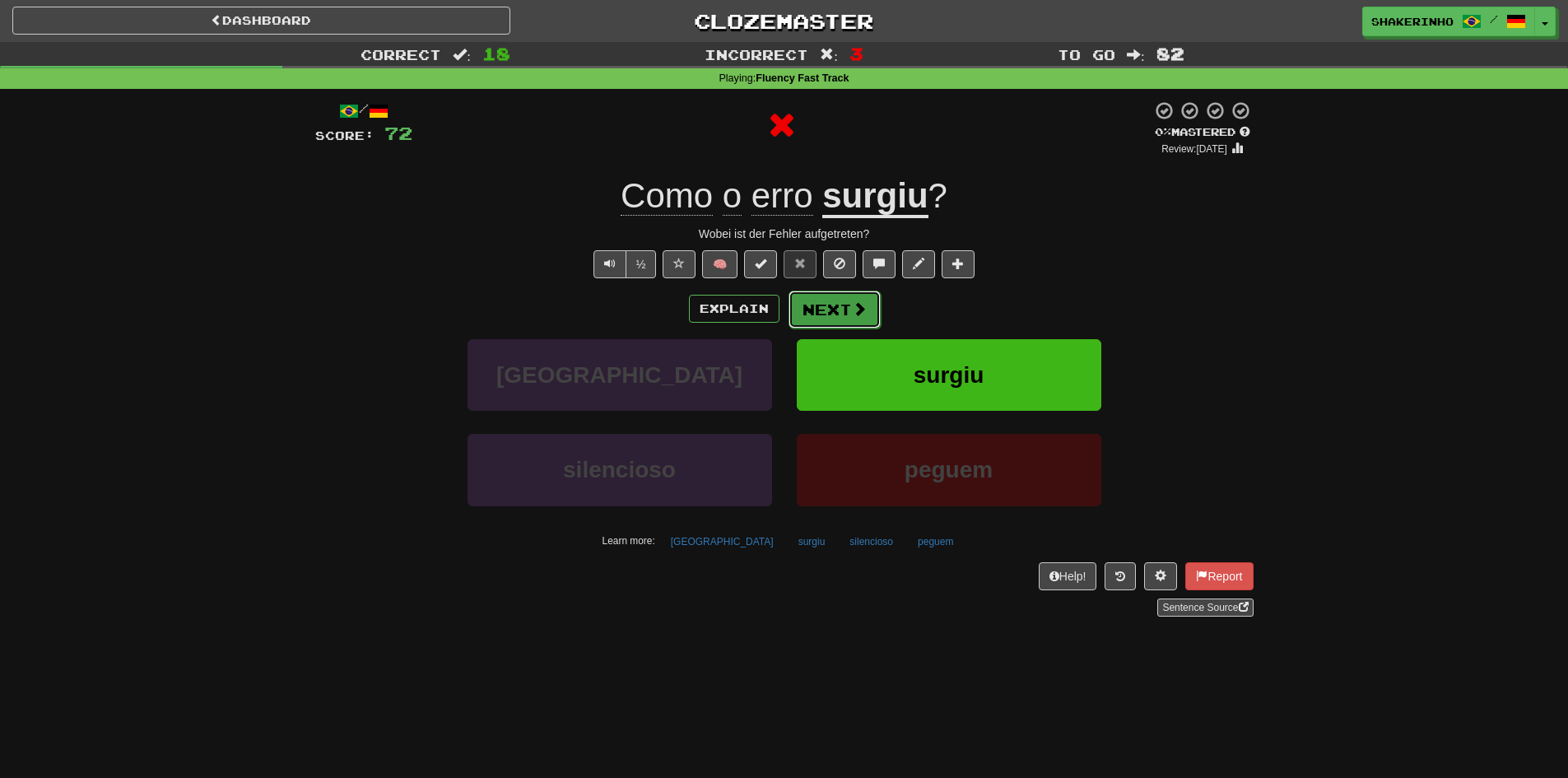
click at [824, 307] on button "Next" at bounding box center [834, 309] width 92 height 38
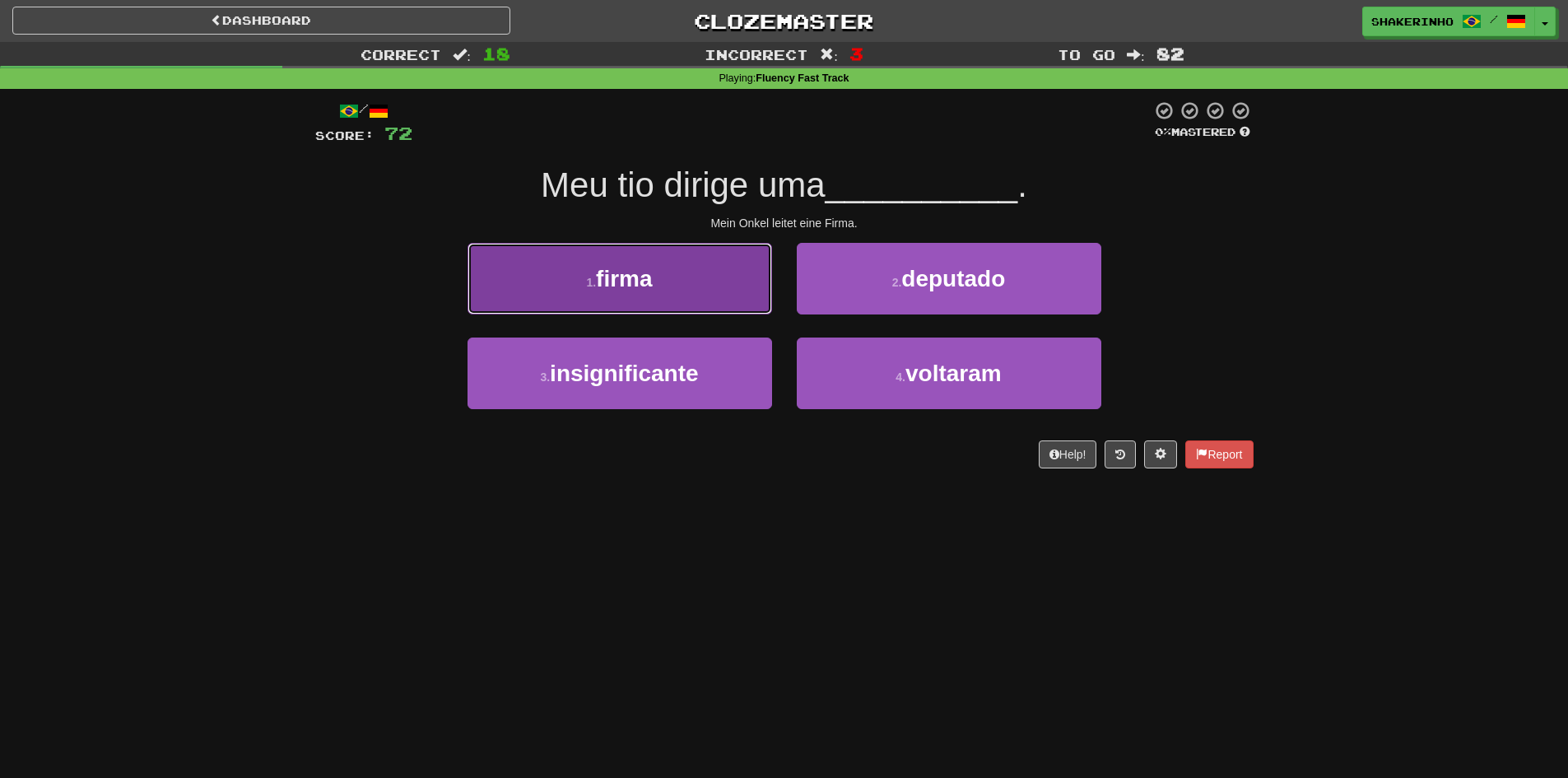
click at [687, 265] on button "1 . firma" at bounding box center [620, 278] width 305 height 71
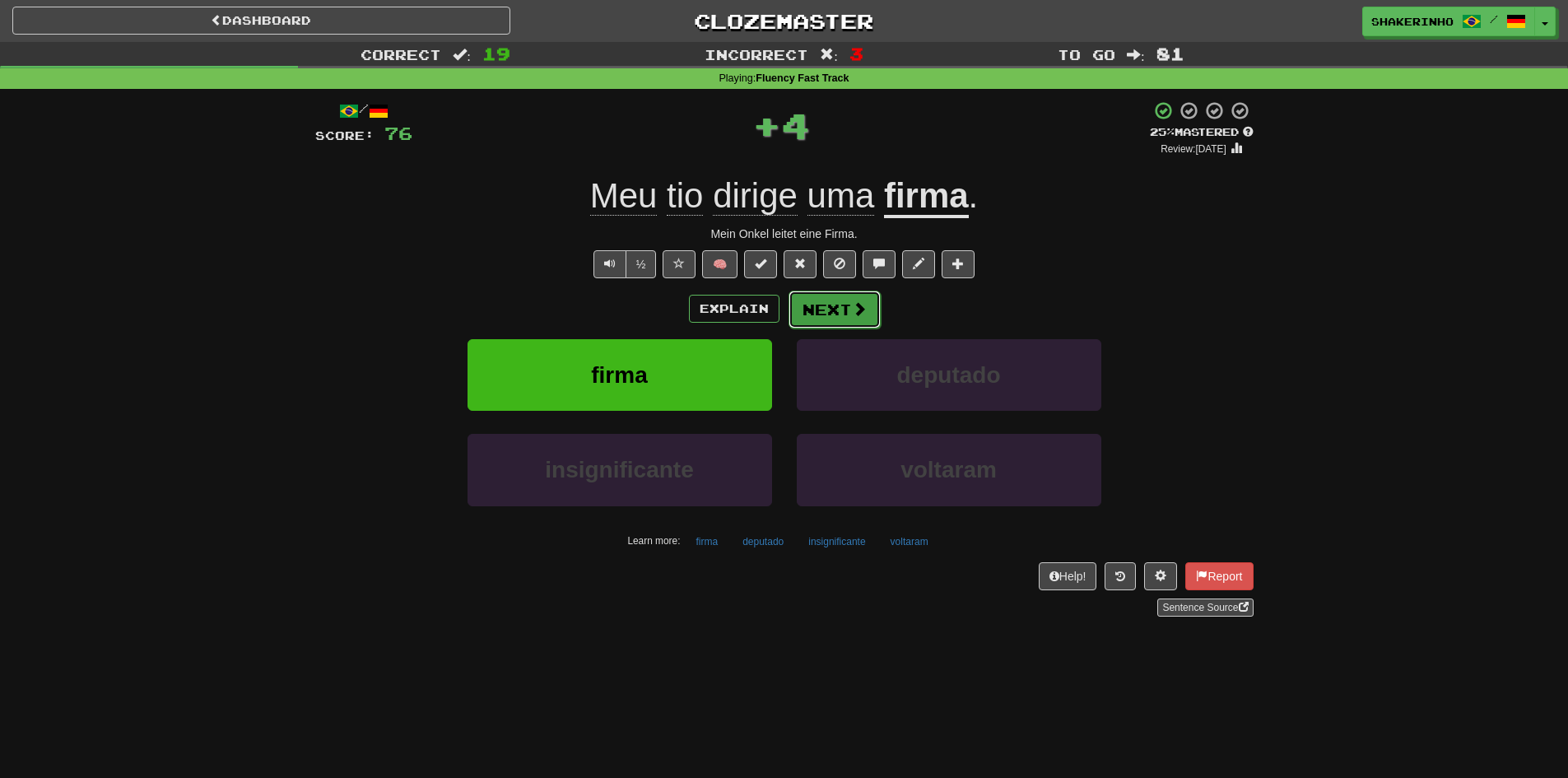
click at [856, 302] on span at bounding box center [859, 309] width 15 height 15
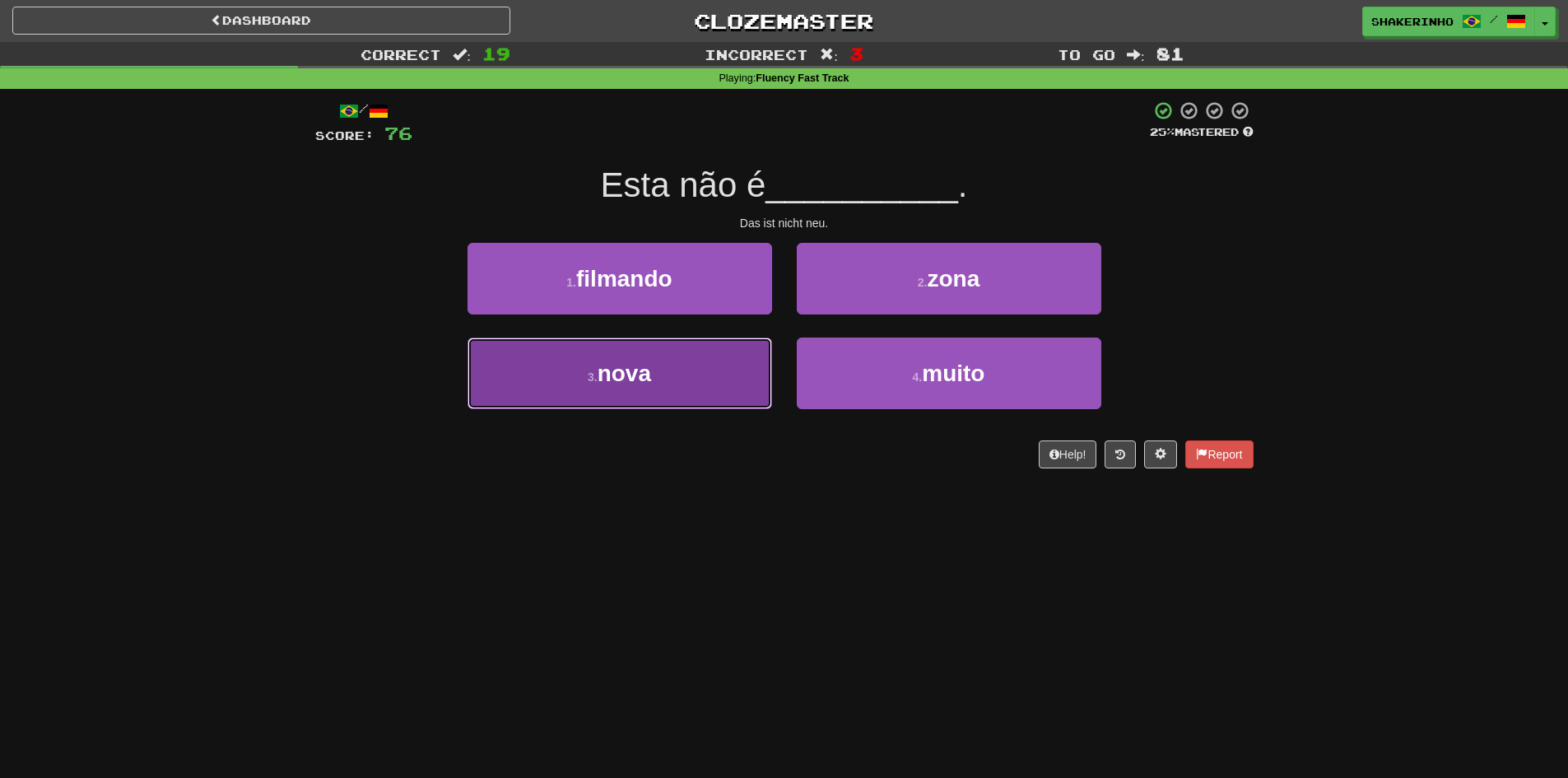
click at [658, 365] on button "3 . nova" at bounding box center [620, 372] width 305 height 71
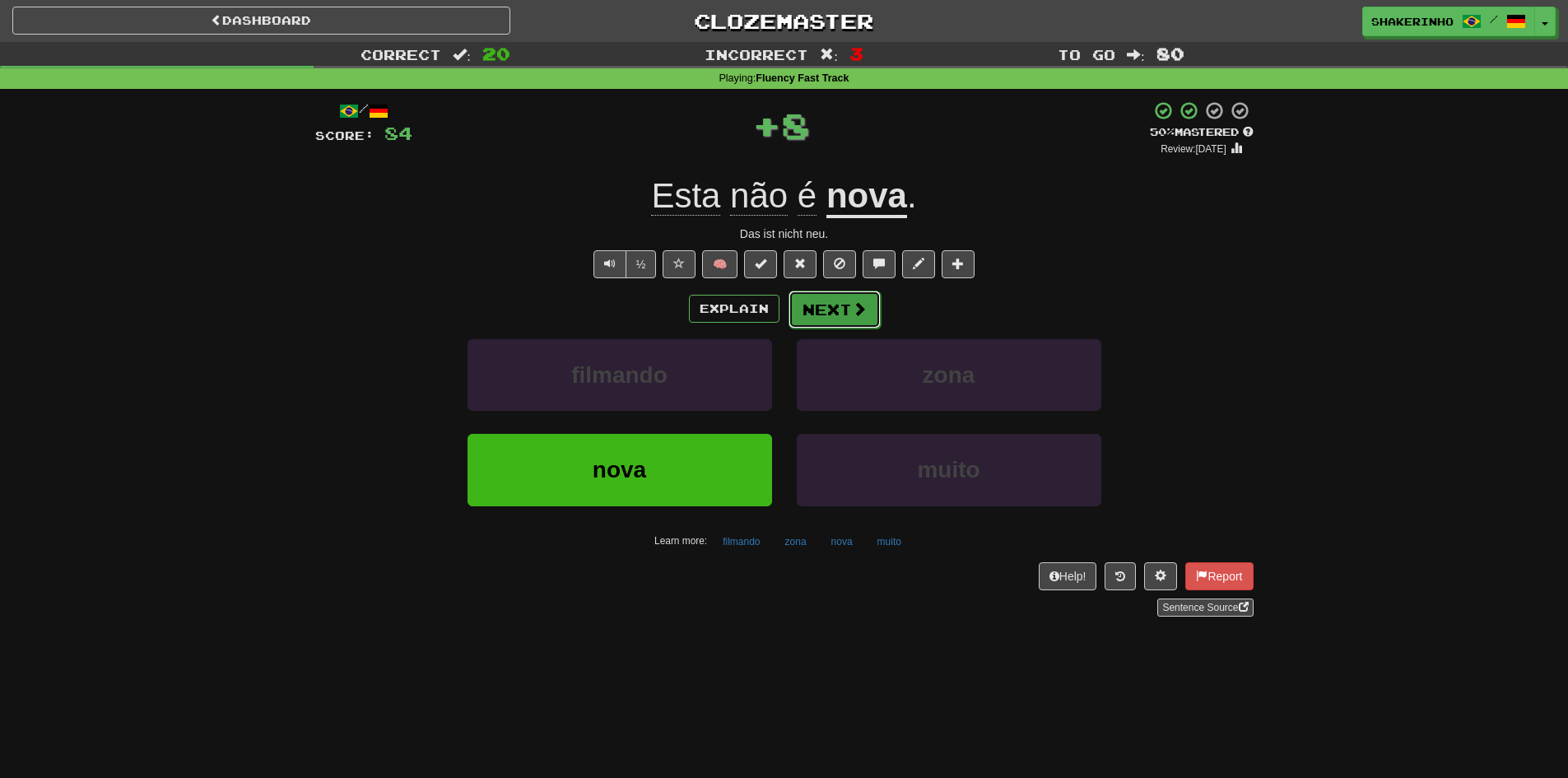
click at [823, 318] on button "Next" at bounding box center [834, 309] width 92 height 38
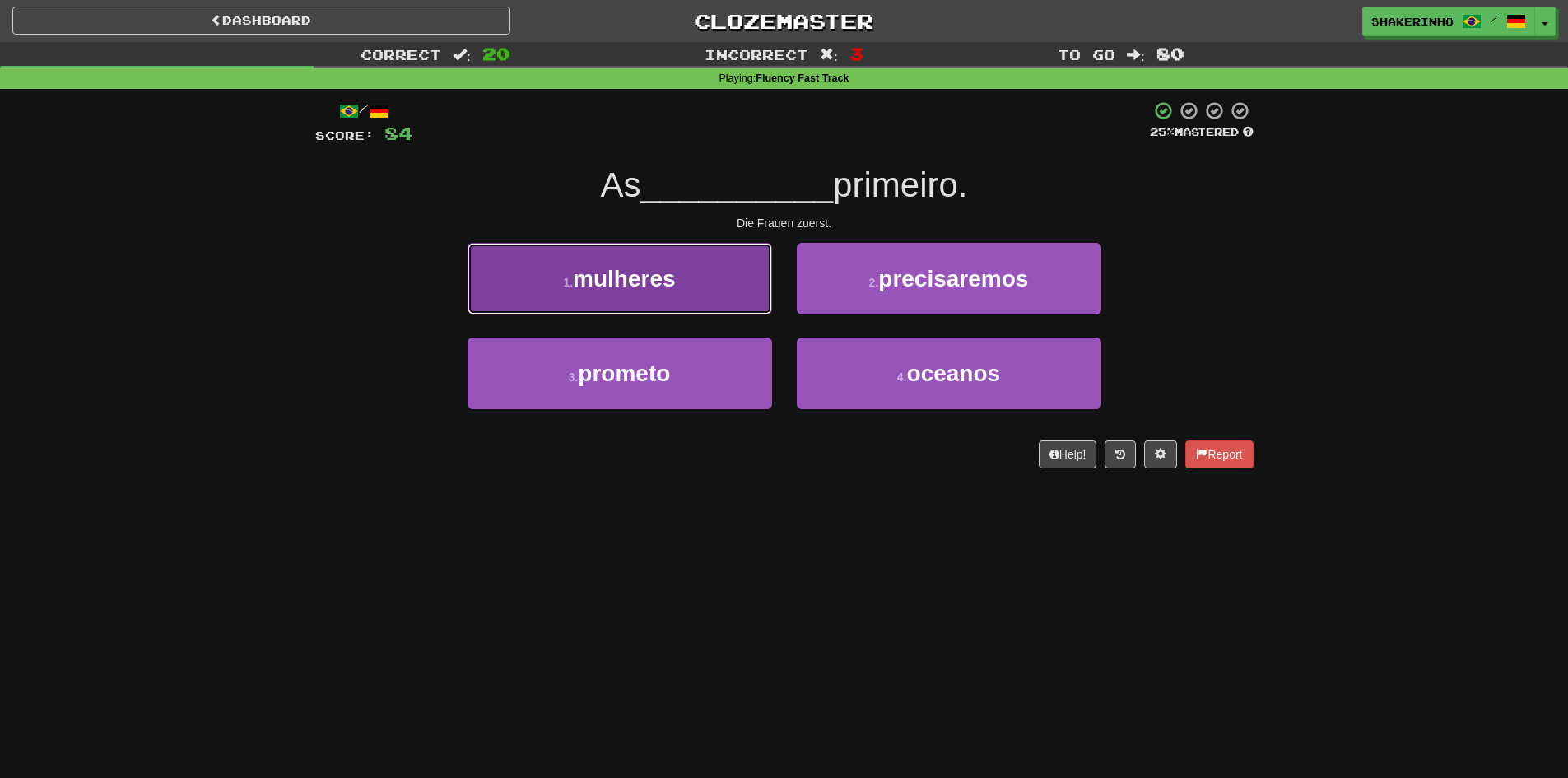
click at [657, 288] on span "mulheres" at bounding box center [624, 278] width 103 height 26
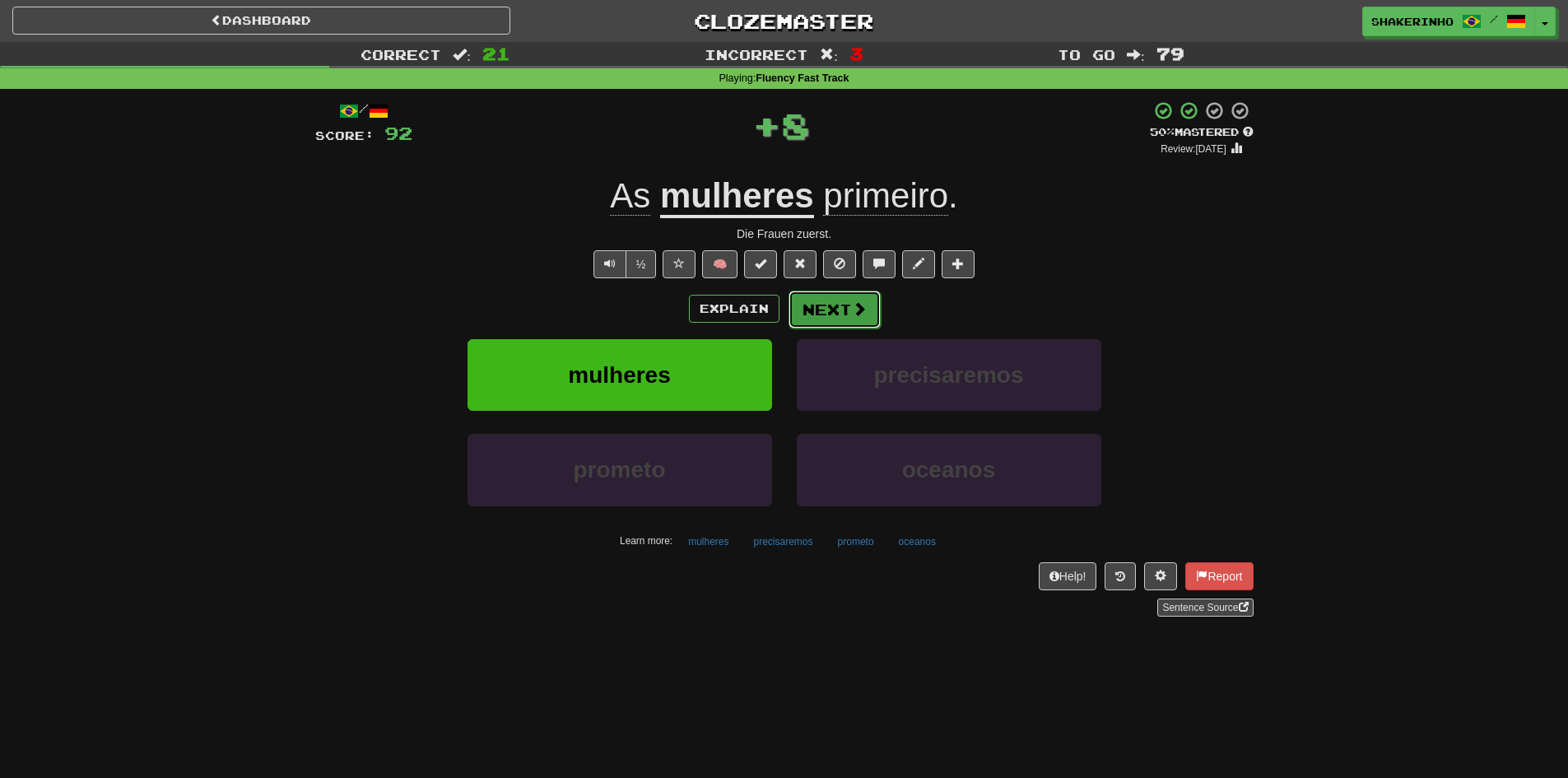
click at [818, 311] on button "Next" at bounding box center [834, 309] width 92 height 38
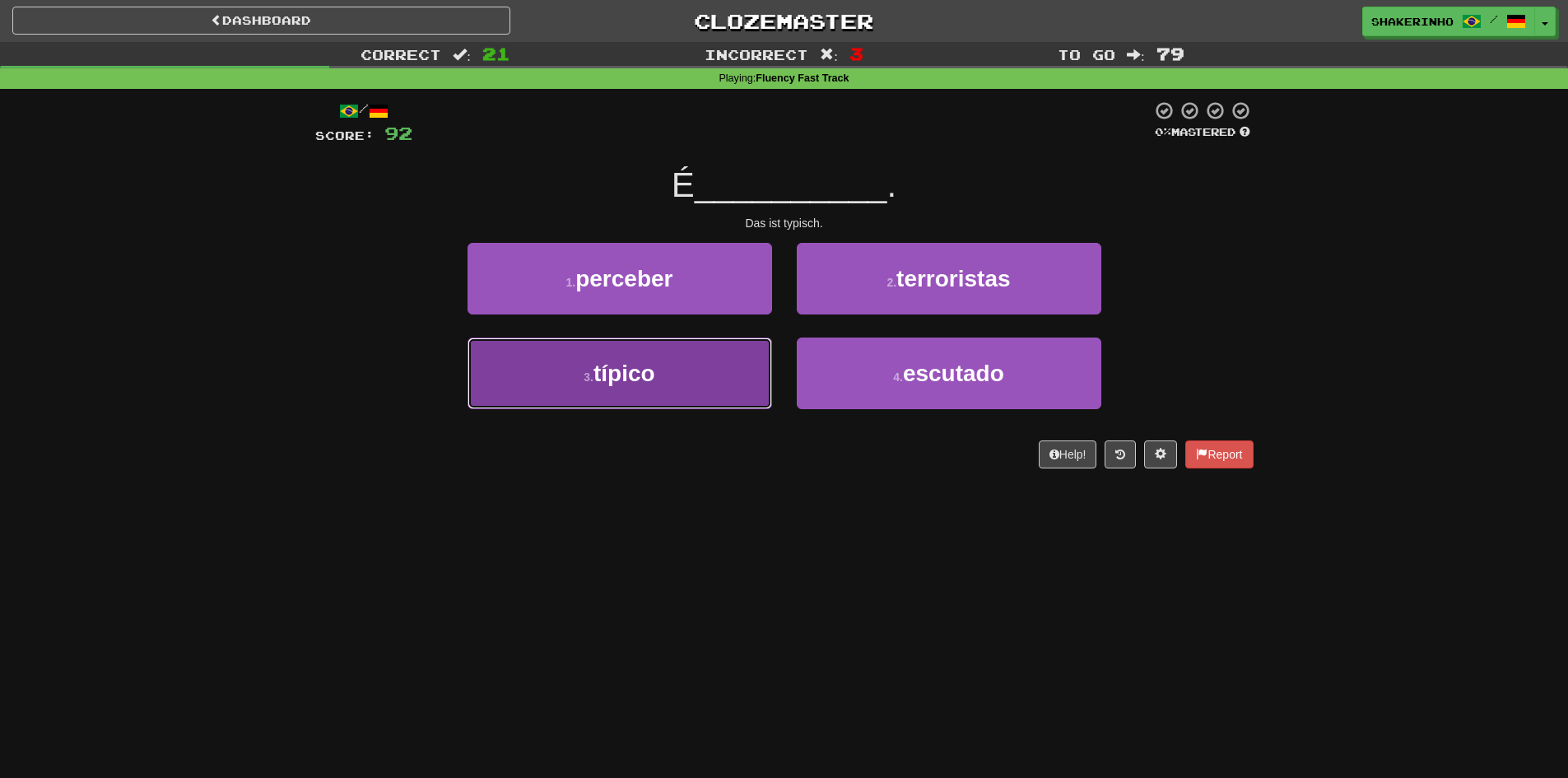
click at [655, 368] on span "típico" at bounding box center [624, 372] width 62 height 26
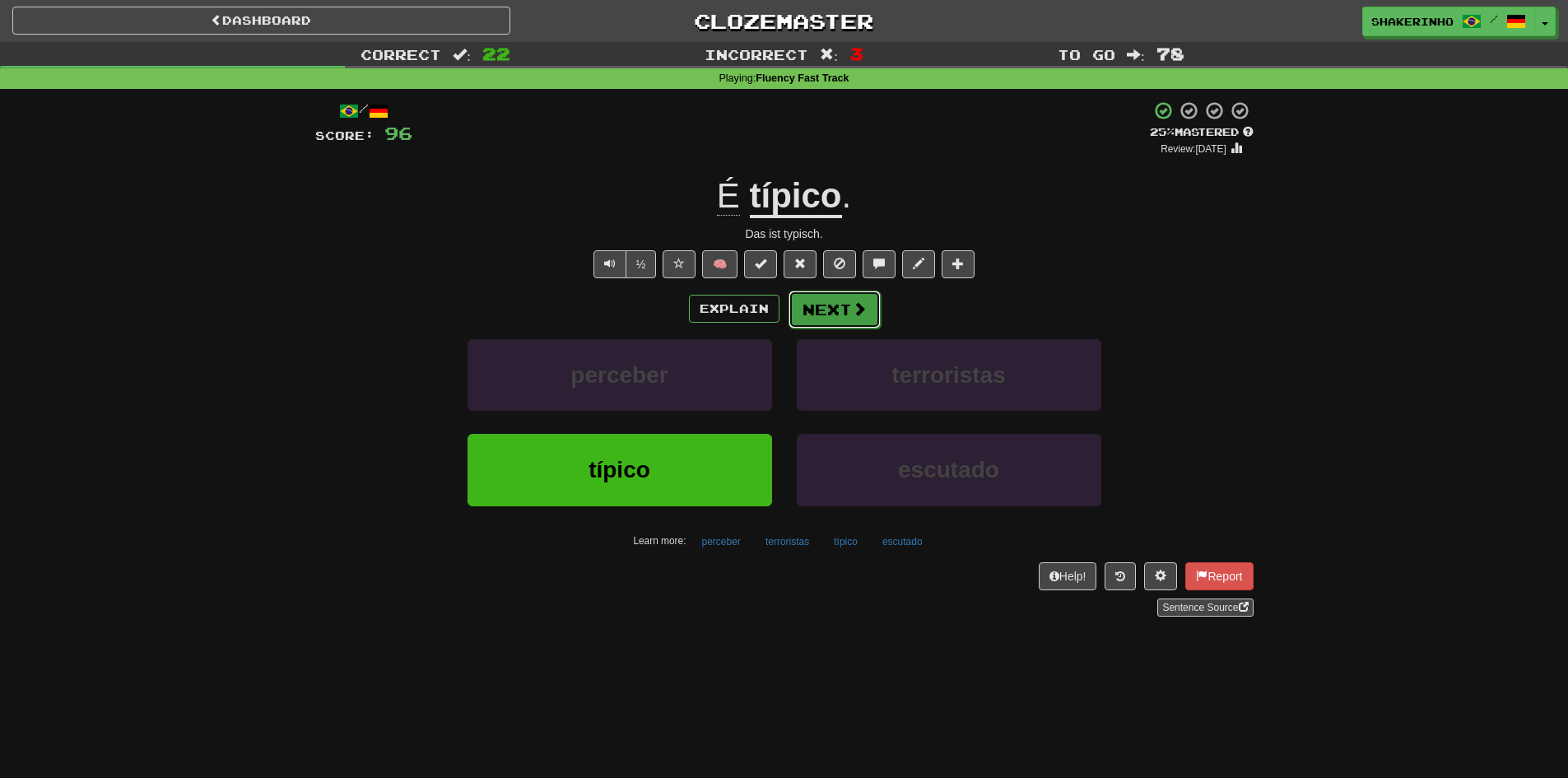
click at [839, 309] on button "Next" at bounding box center [834, 309] width 92 height 38
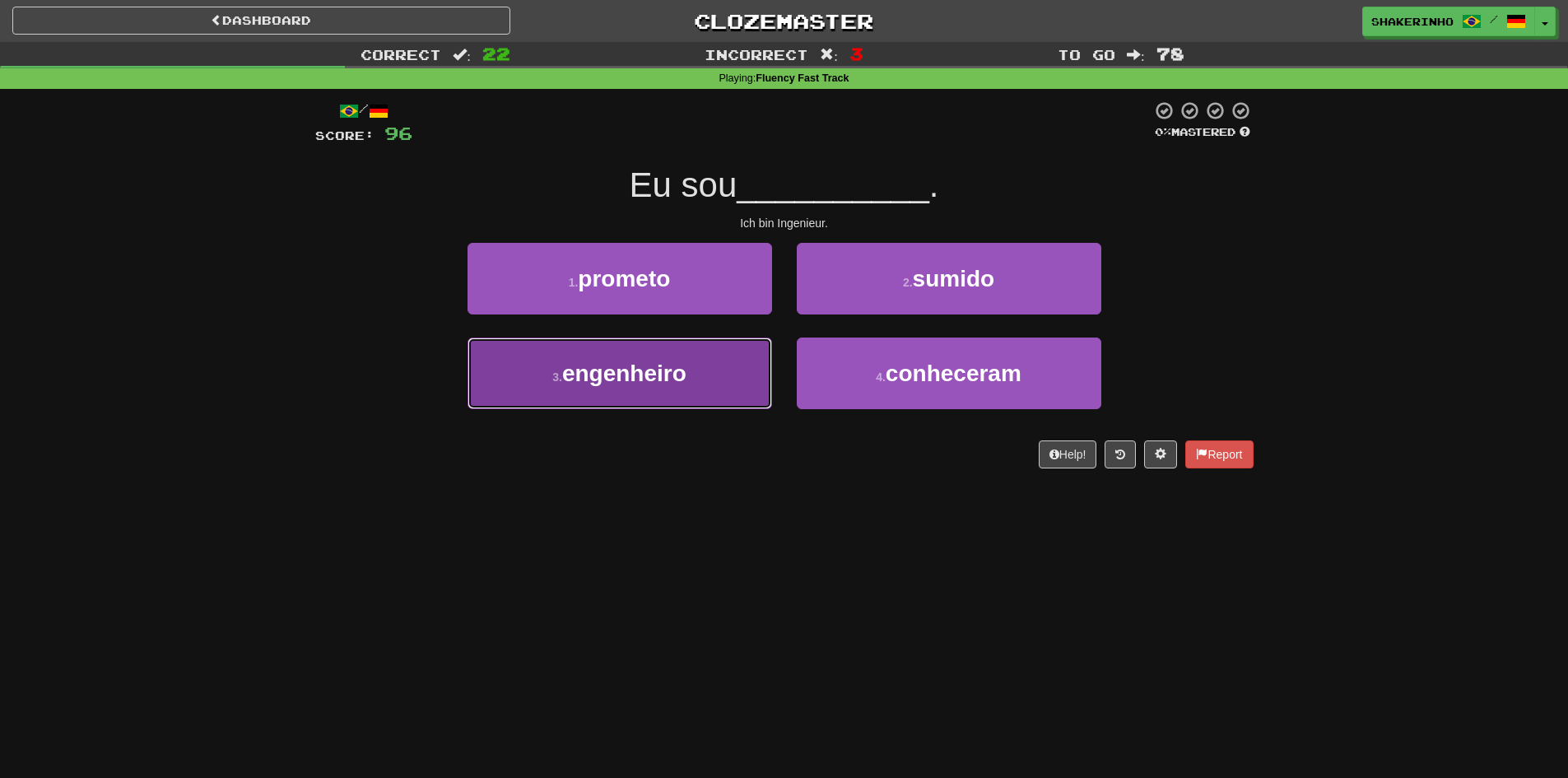
click at [530, 380] on button "3 . engenheiro" at bounding box center [620, 372] width 305 height 71
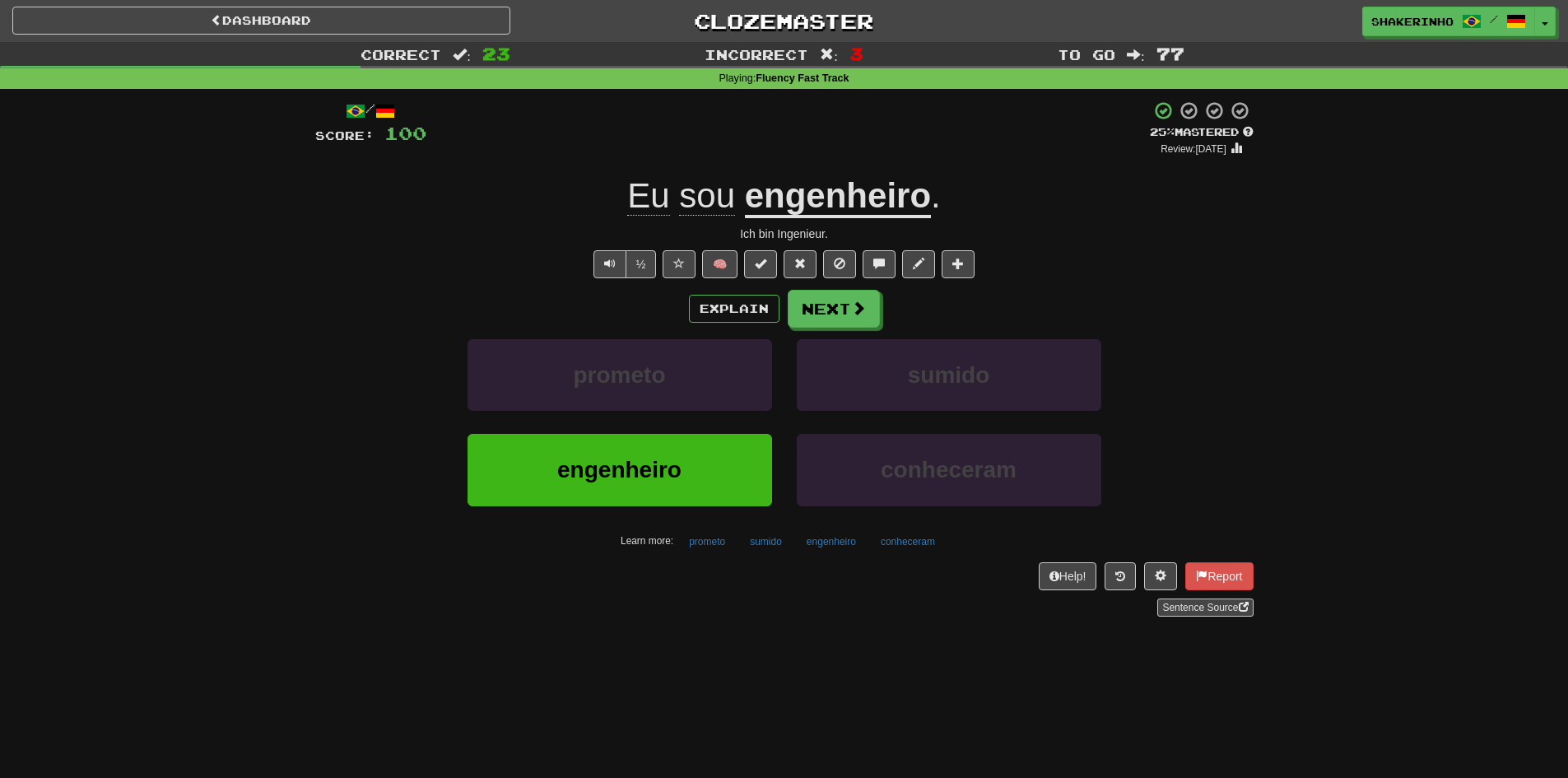
click at [810, 329] on div "Explain Next prometo sumido engenheiro conheceram Learn more: prometo sumido en…" at bounding box center [784, 421] width 938 height 264
click at [822, 319] on button "Next" at bounding box center [834, 309] width 92 height 38
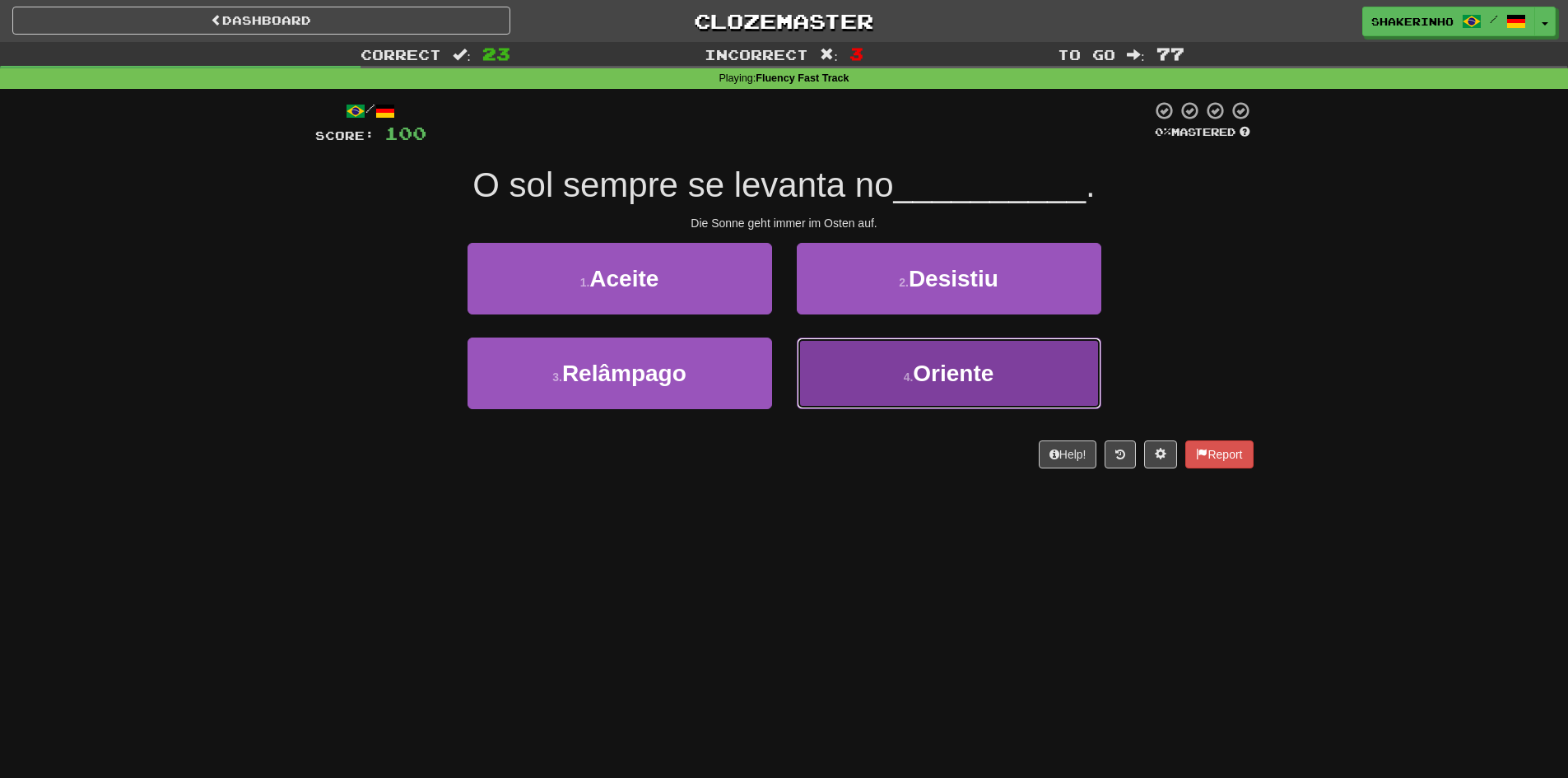
click at [878, 386] on button "4 . Oriente" at bounding box center [949, 372] width 305 height 71
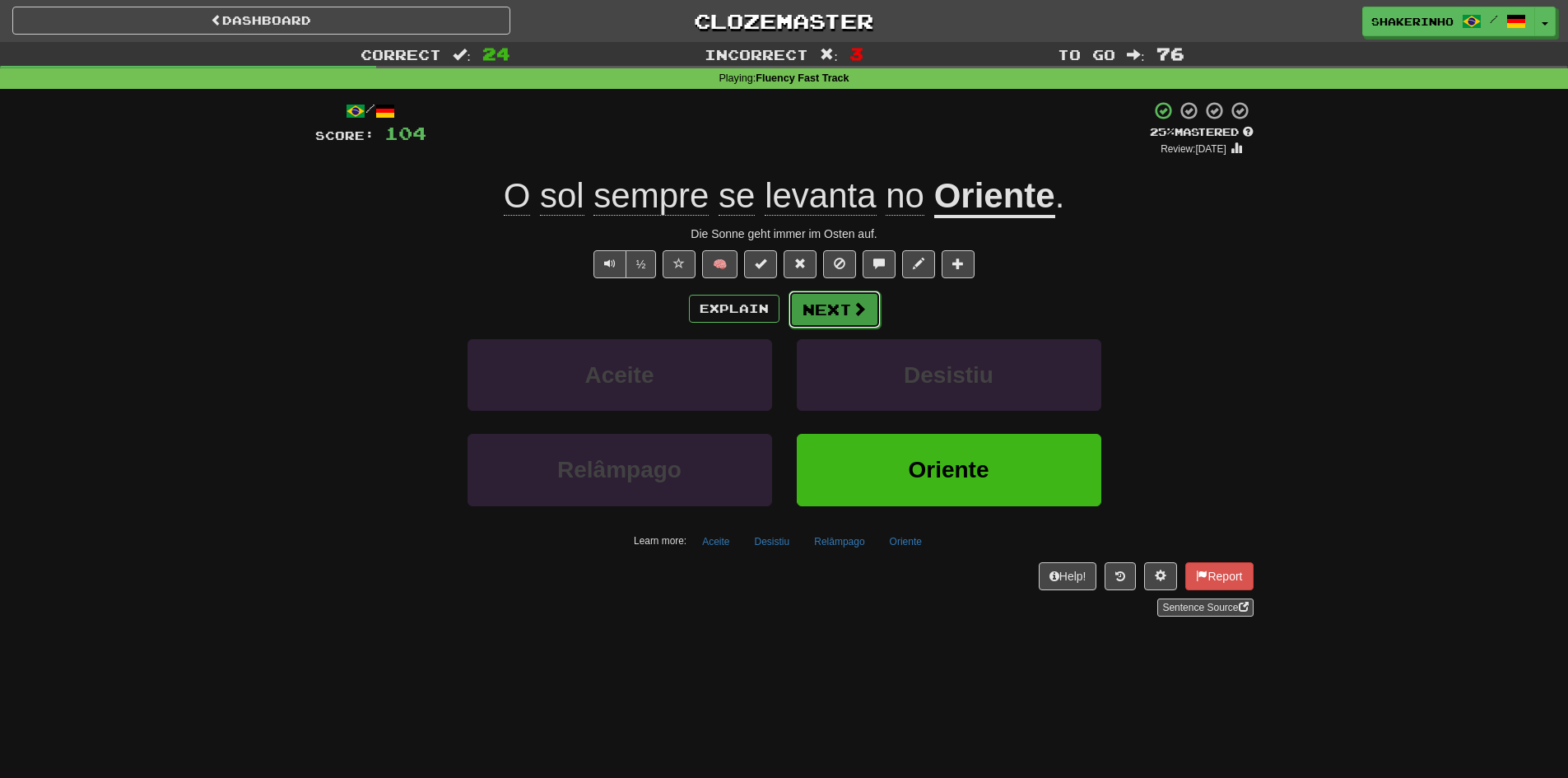
click at [839, 307] on button "Next" at bounding box center [834, 309] width 92 height 38
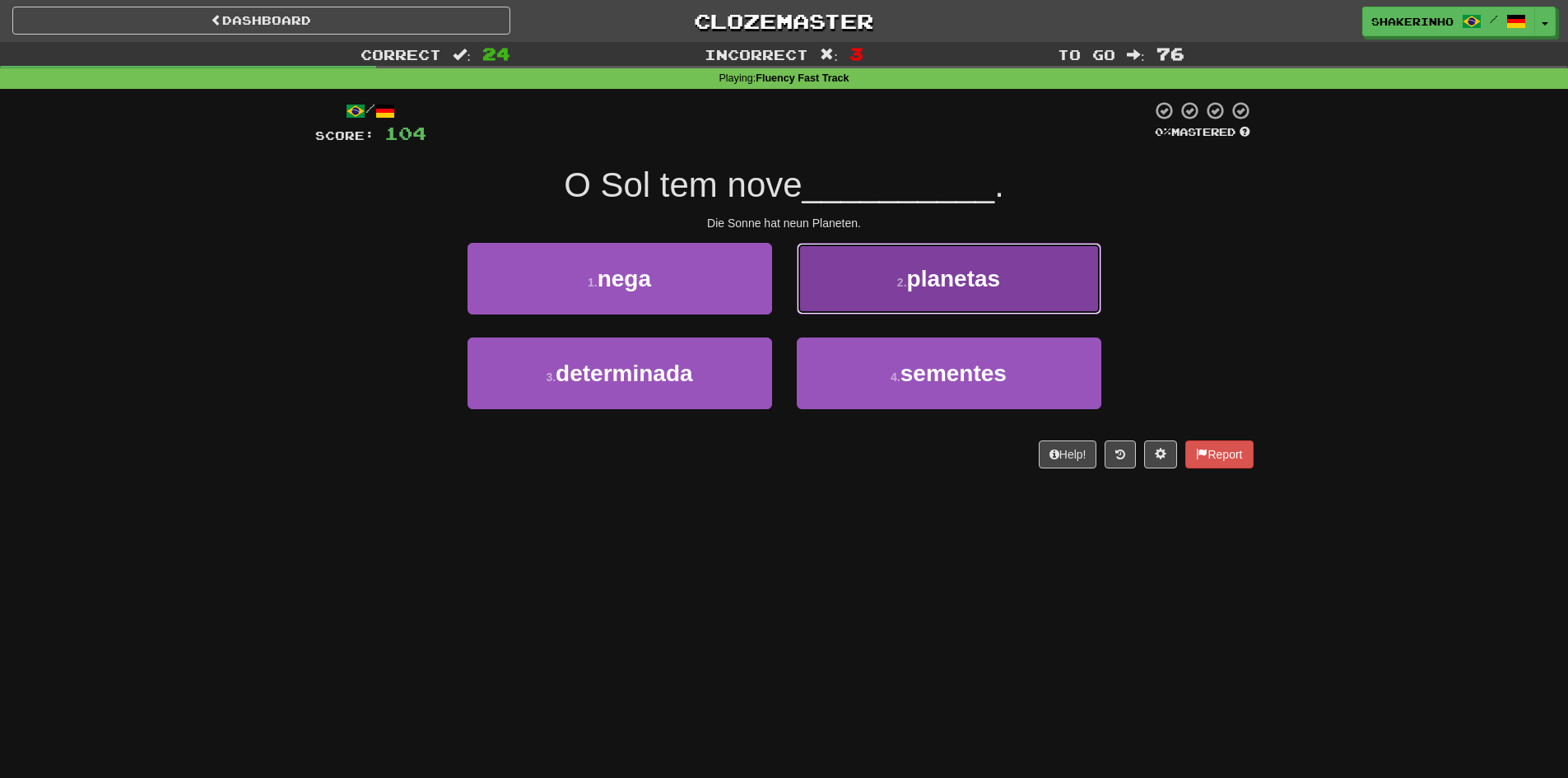
click at [882, 269] on button "2 . planetas" at bounding box center [949, 278] width 305 height 71
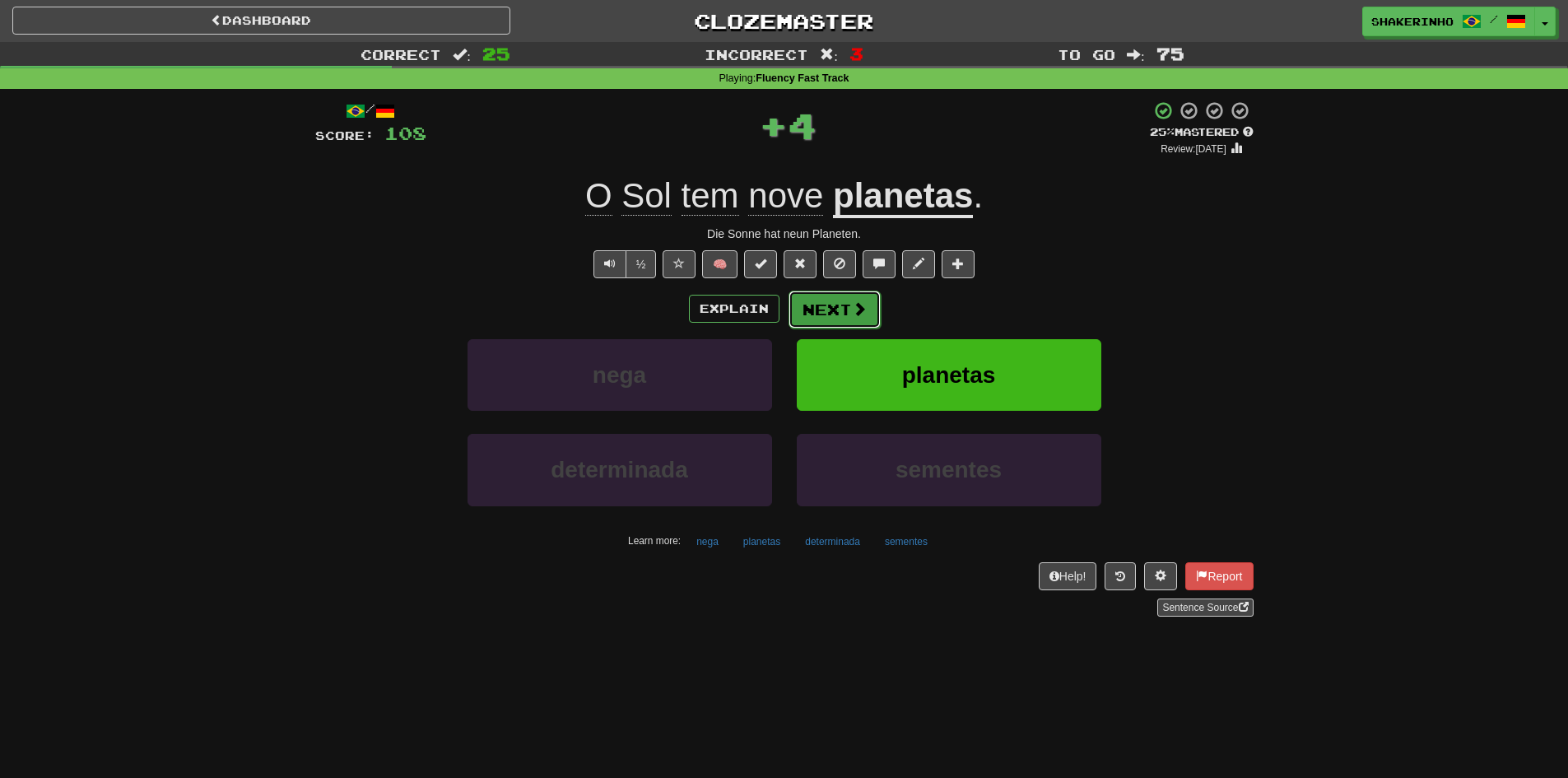
click at [826, 316] on button "Next" at bounding box center [834, 309] width 92 height 38
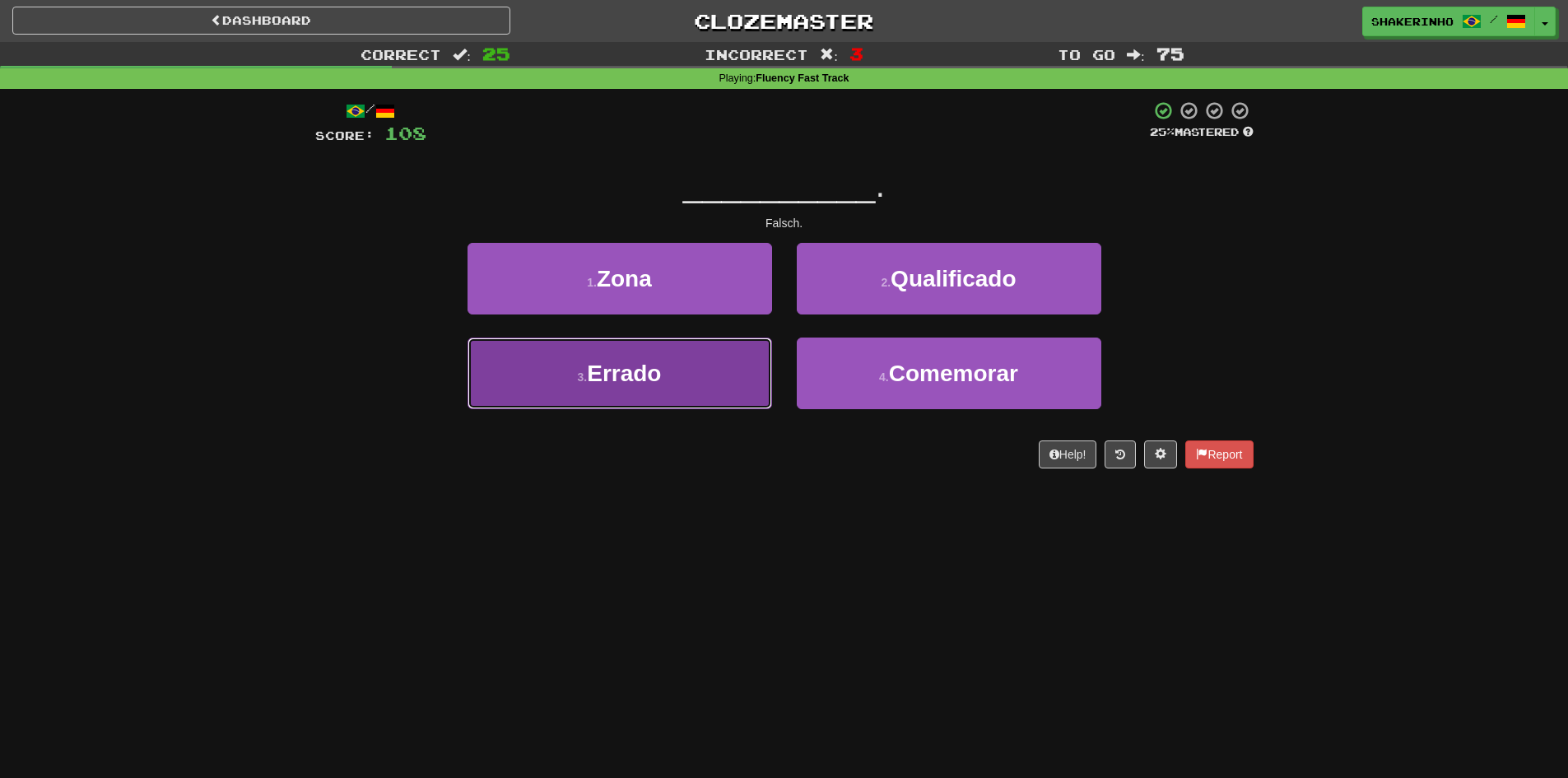
click at [742, 386] on button "3 . Errado" at bounding box center [620, 372] width 305 height 71
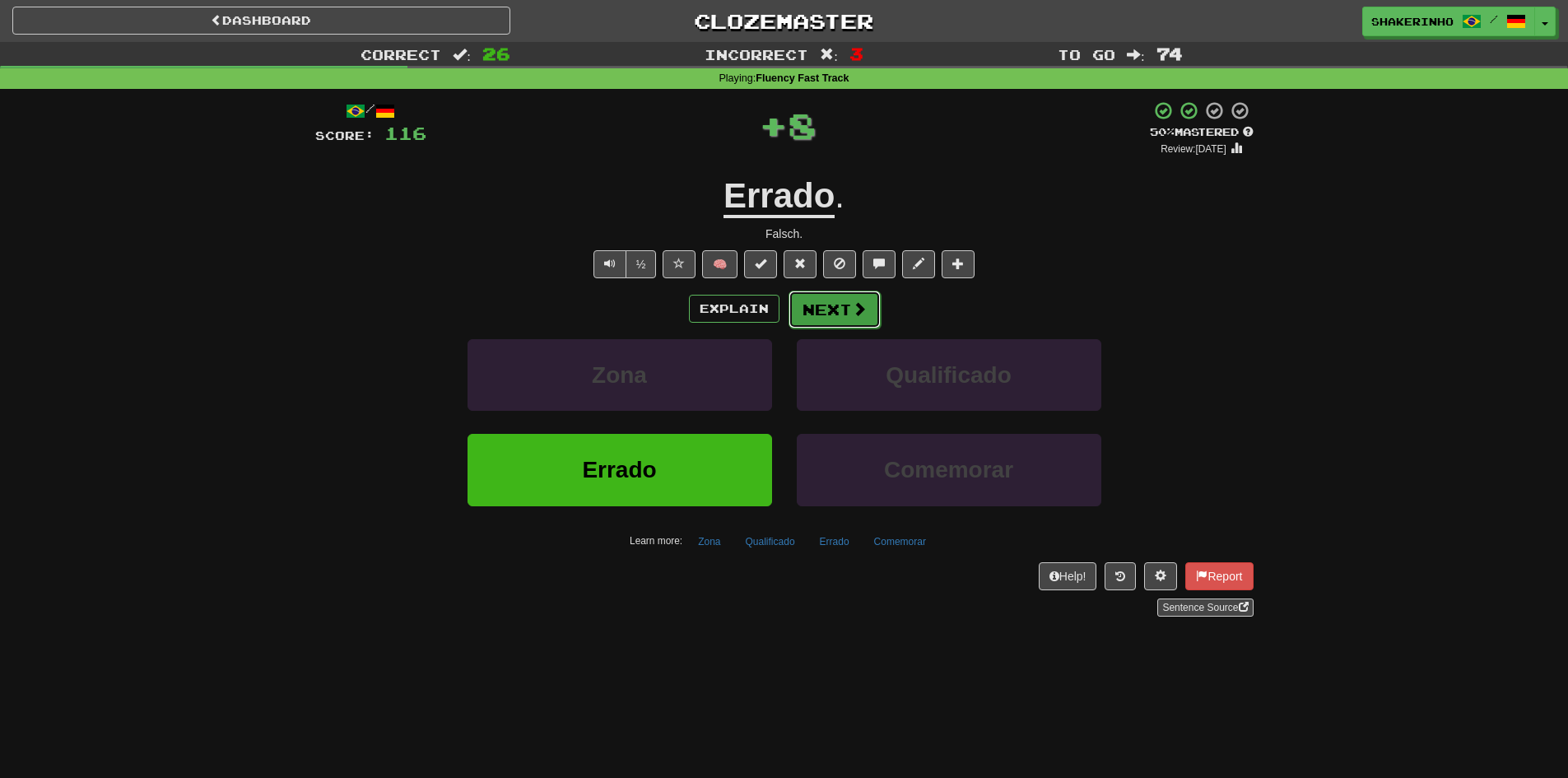
click at [826, 324] on button "Next" at bounding box center [834, 309] width 92 height 38
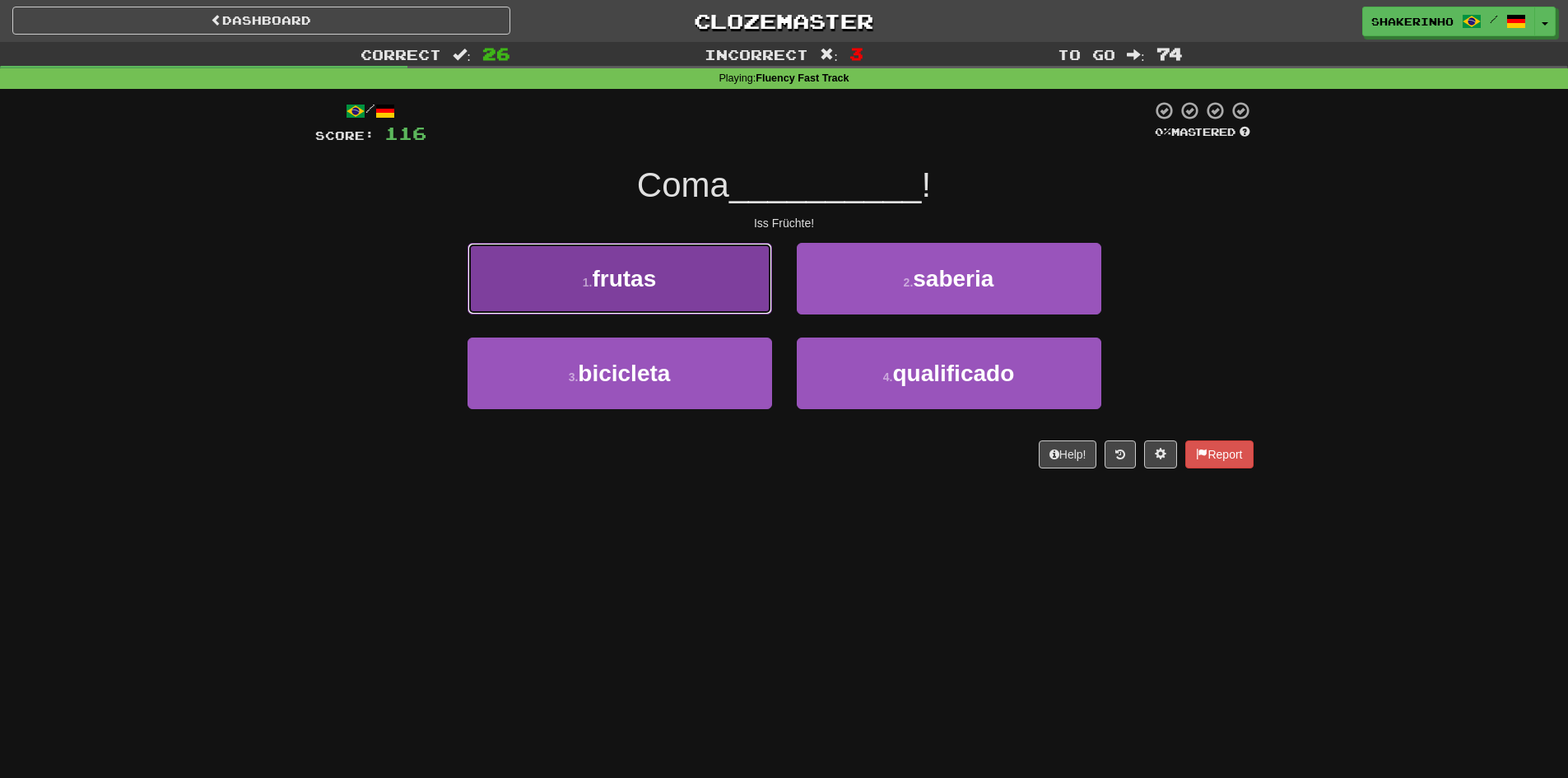
click at [713, 300] on button "1 . frutas" at bounding box center [620, 278] width 305 height 71
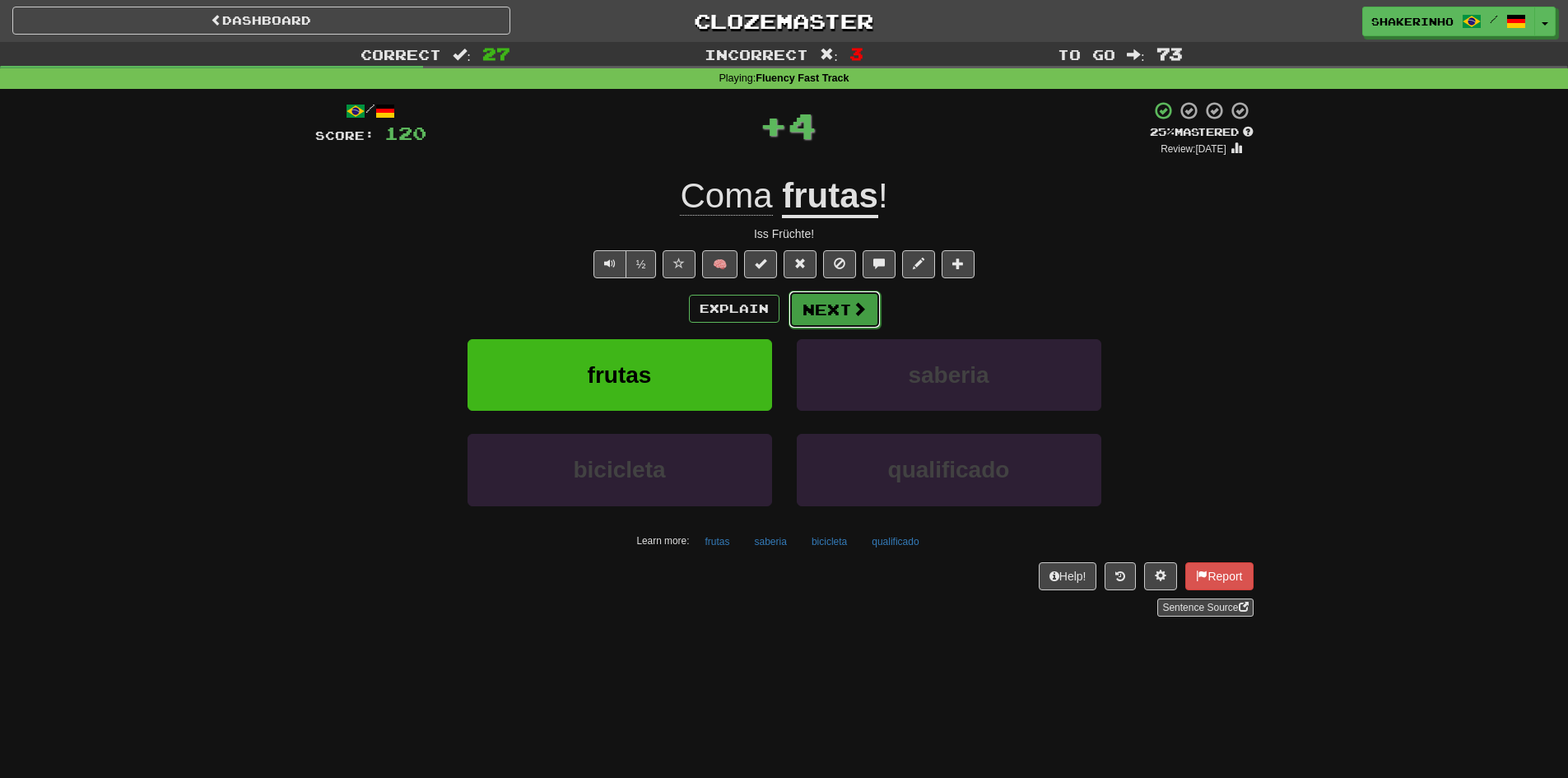
click at [815, 309] on button "Next" at bounding box center [834, 309] width 92 height 38
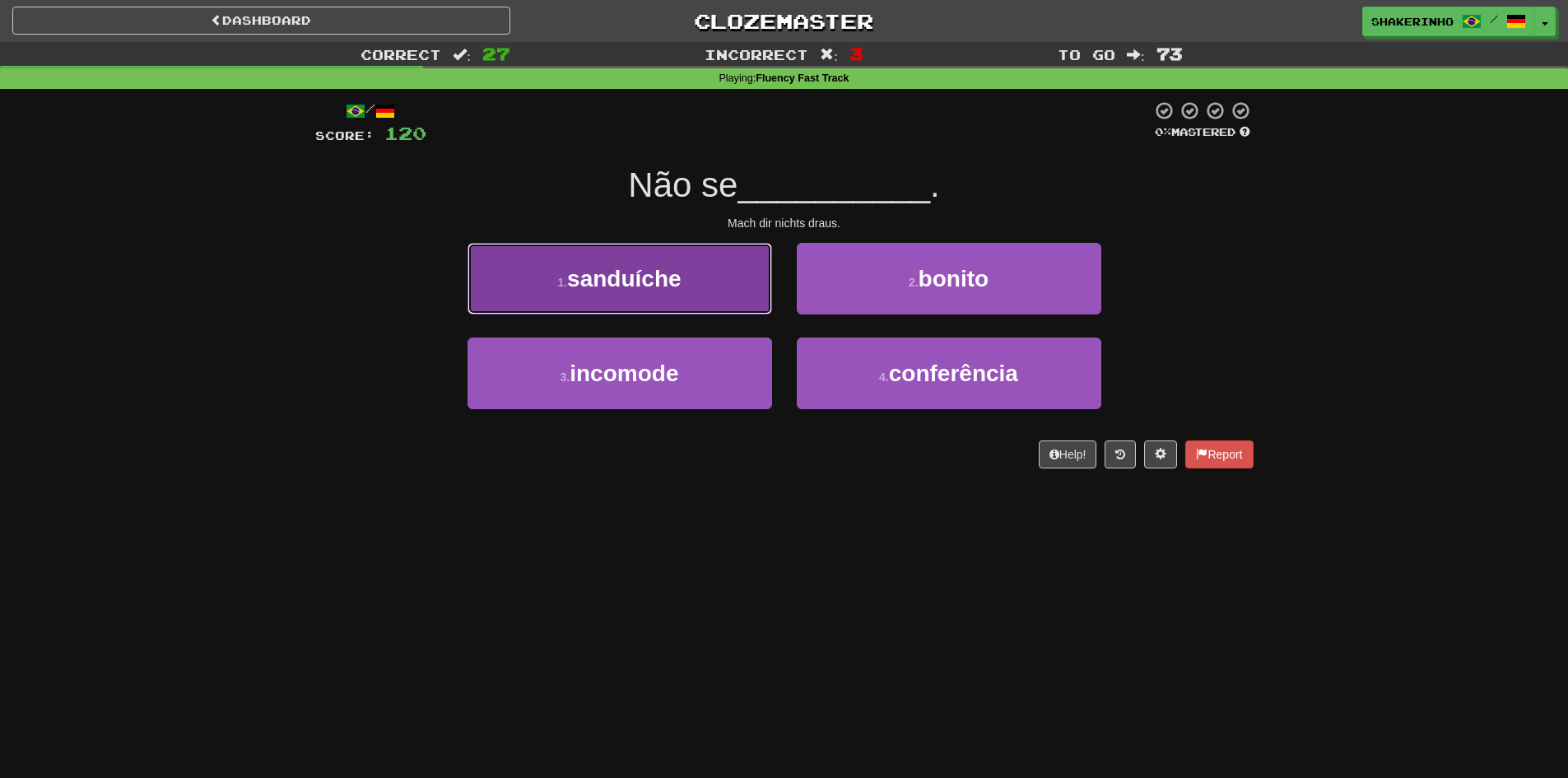
click at [699, 301] on button "1 . sanduíche" at bounding box center [620, 278] width 305 height 71
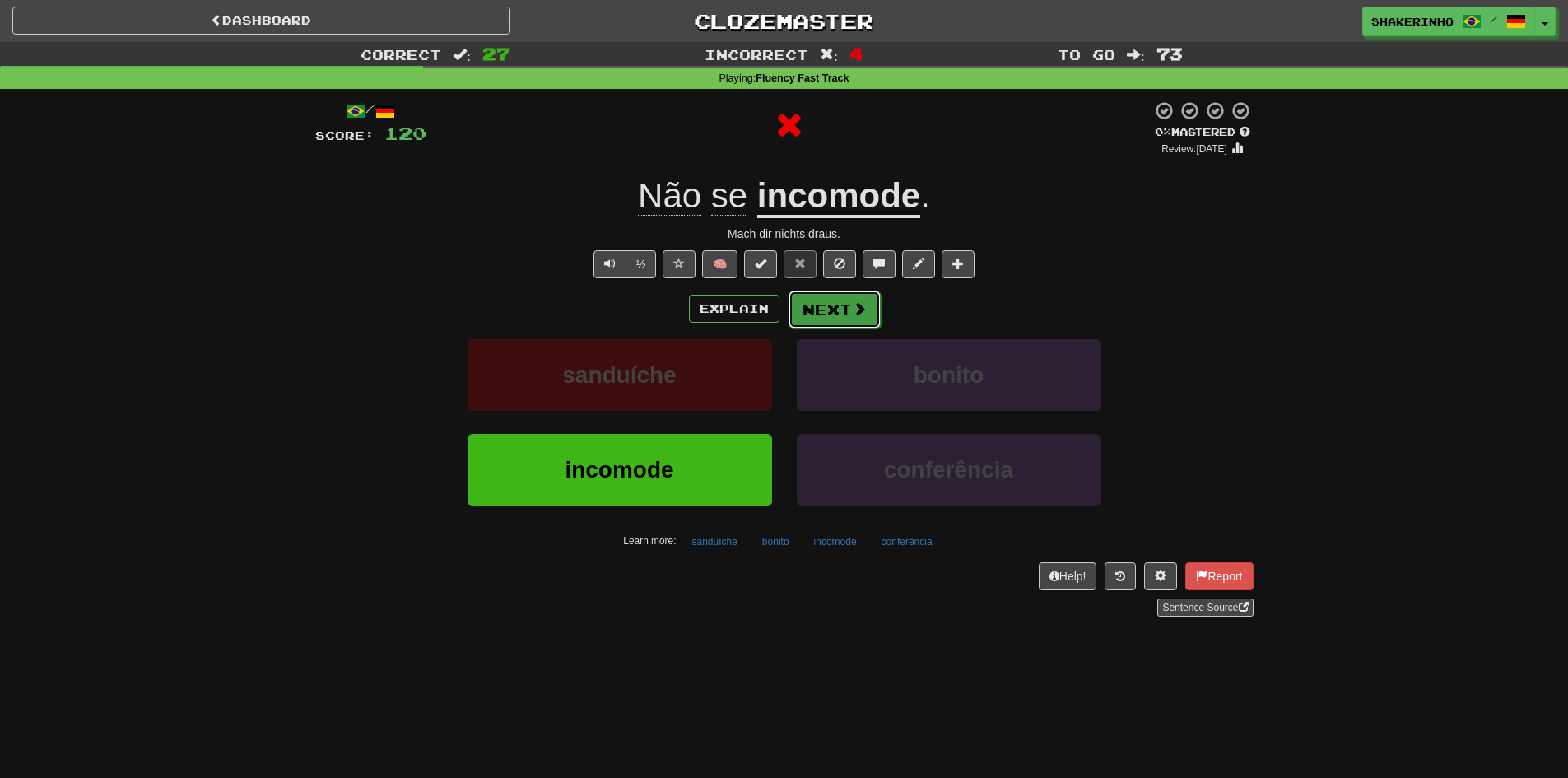
click at [824, 315] on button "Next" at bounding box center [834, 309] width 92 height 38
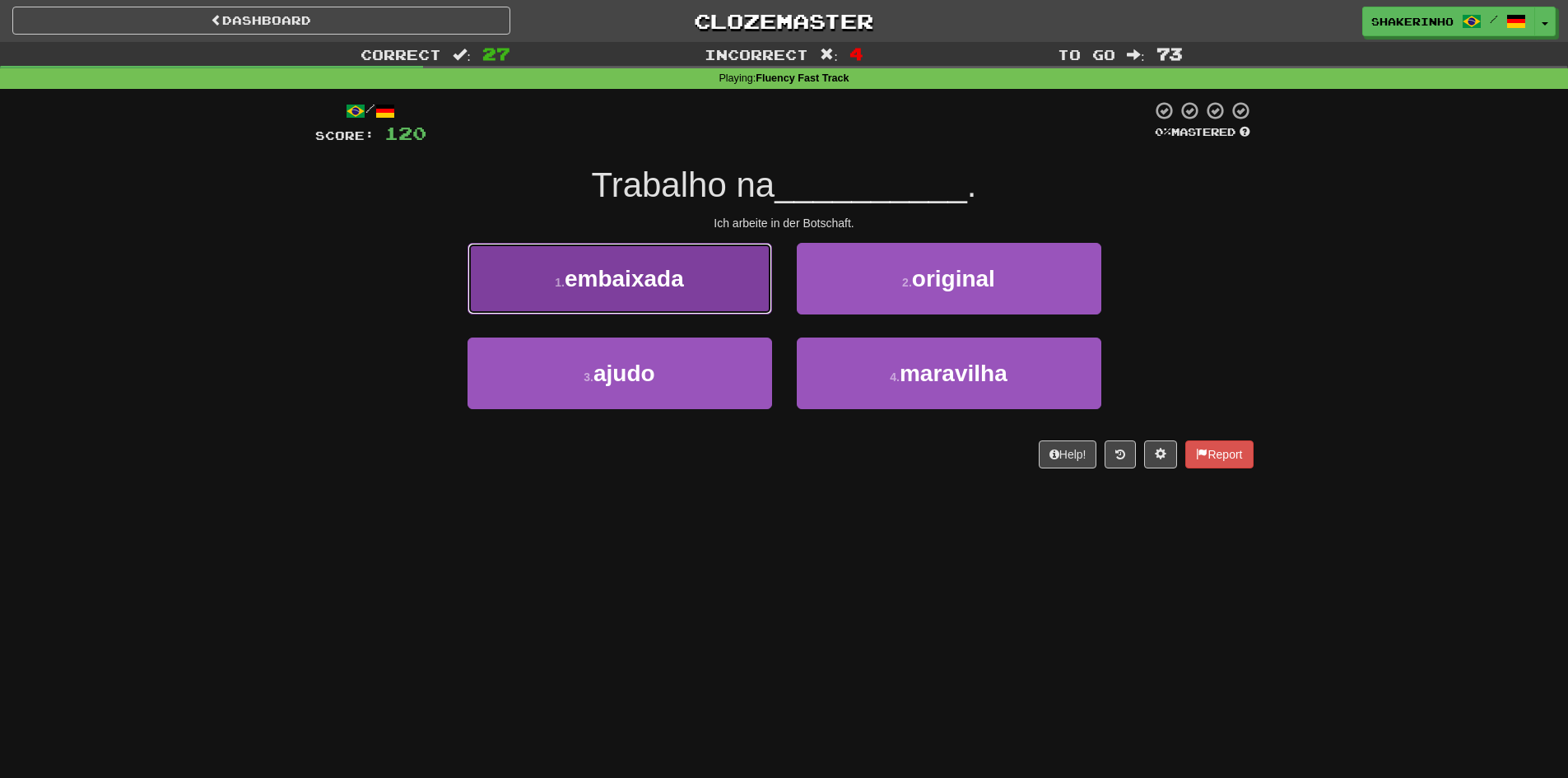
click at [650, 285] on span "embaixada" at bounding box center [624, 278] width 119 height 26
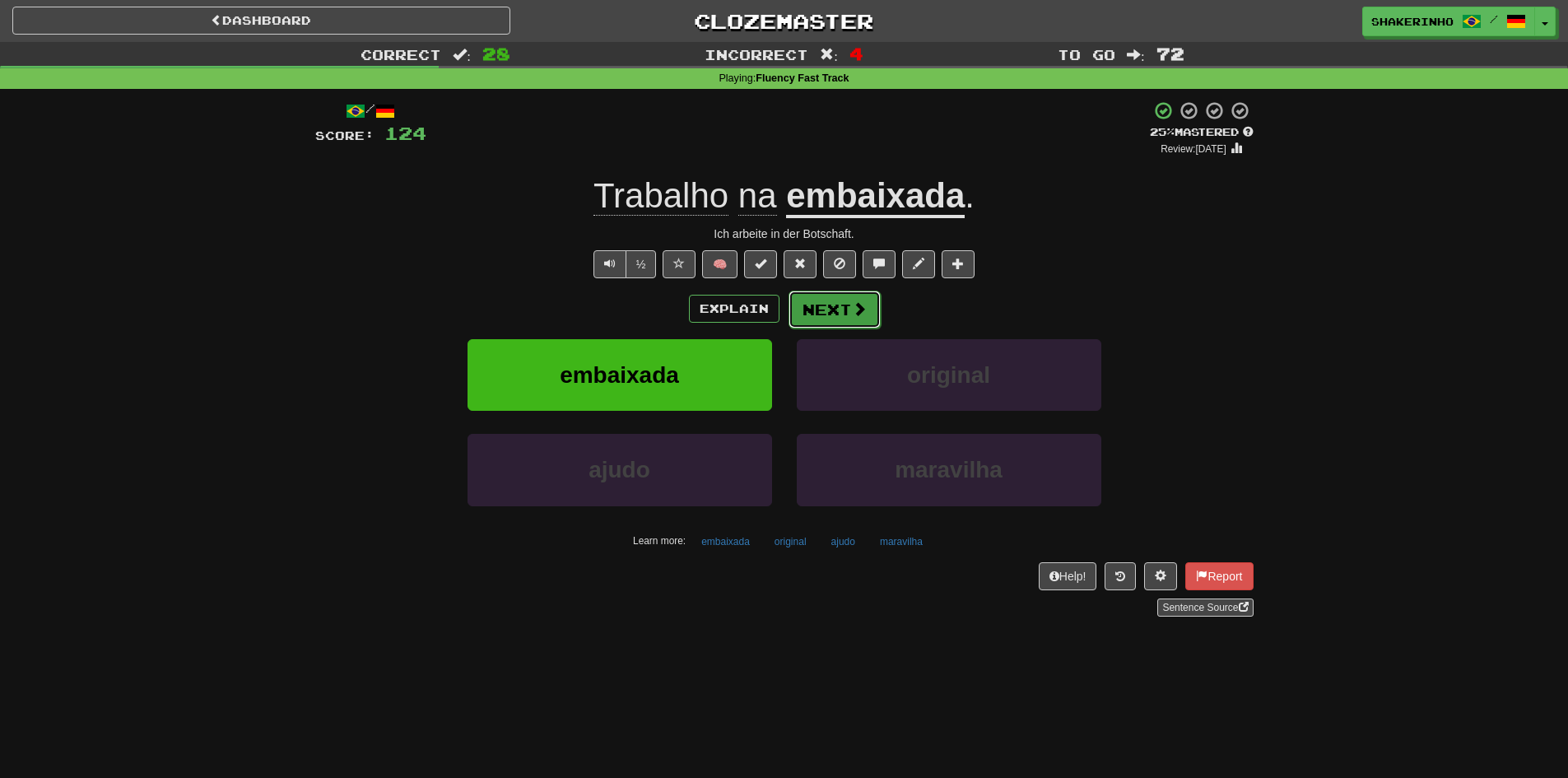
click at [854, 295] on button "Next" at bounding box center [834, 309] width 92 height 38
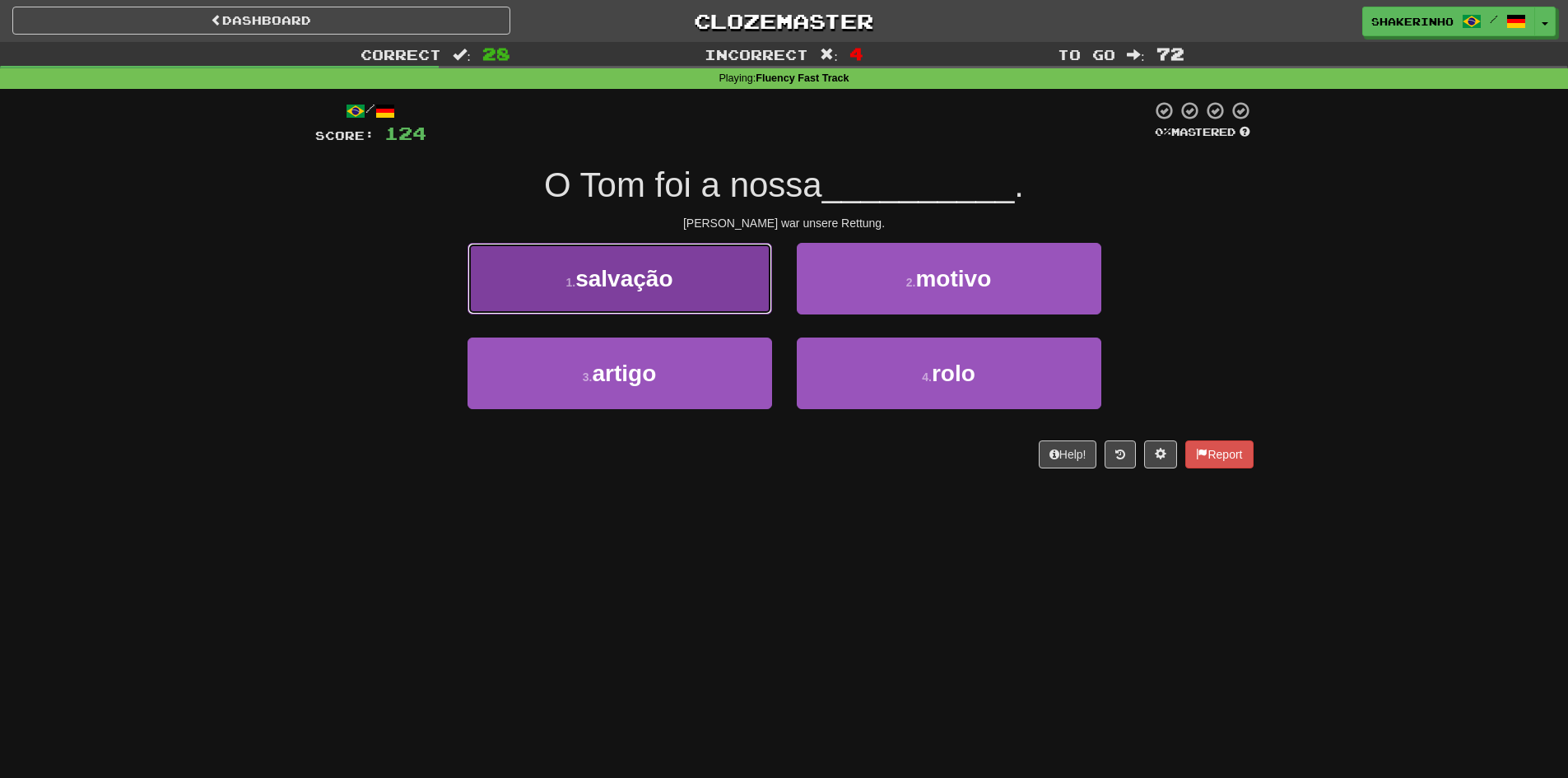
click at [677, 271] on button "1 . salvação" at bounding box center [620, 278] width 305 height 71
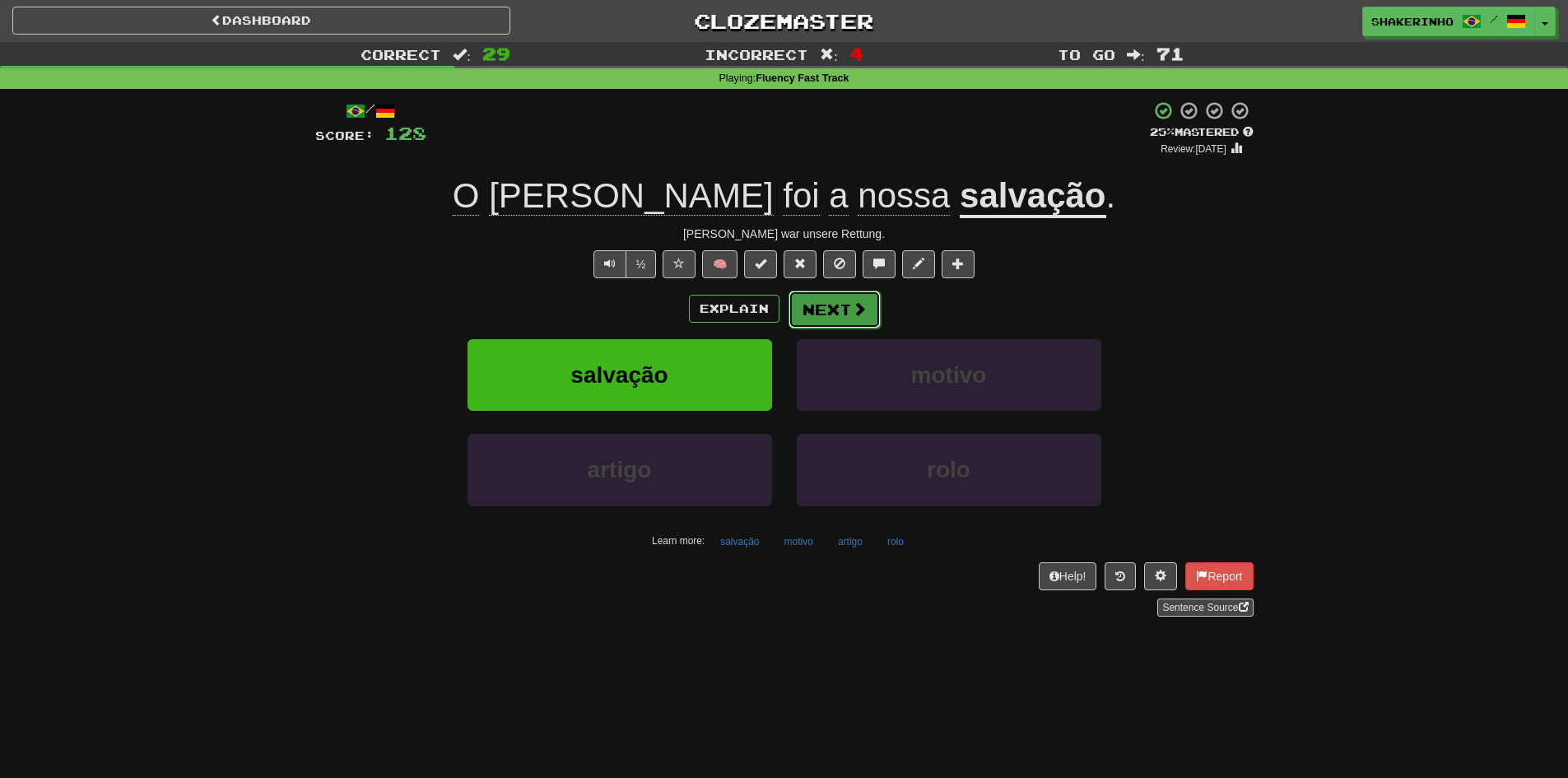
click at [819, 323] on button "Next" at bounding box center [834, 309] width 92 height 38
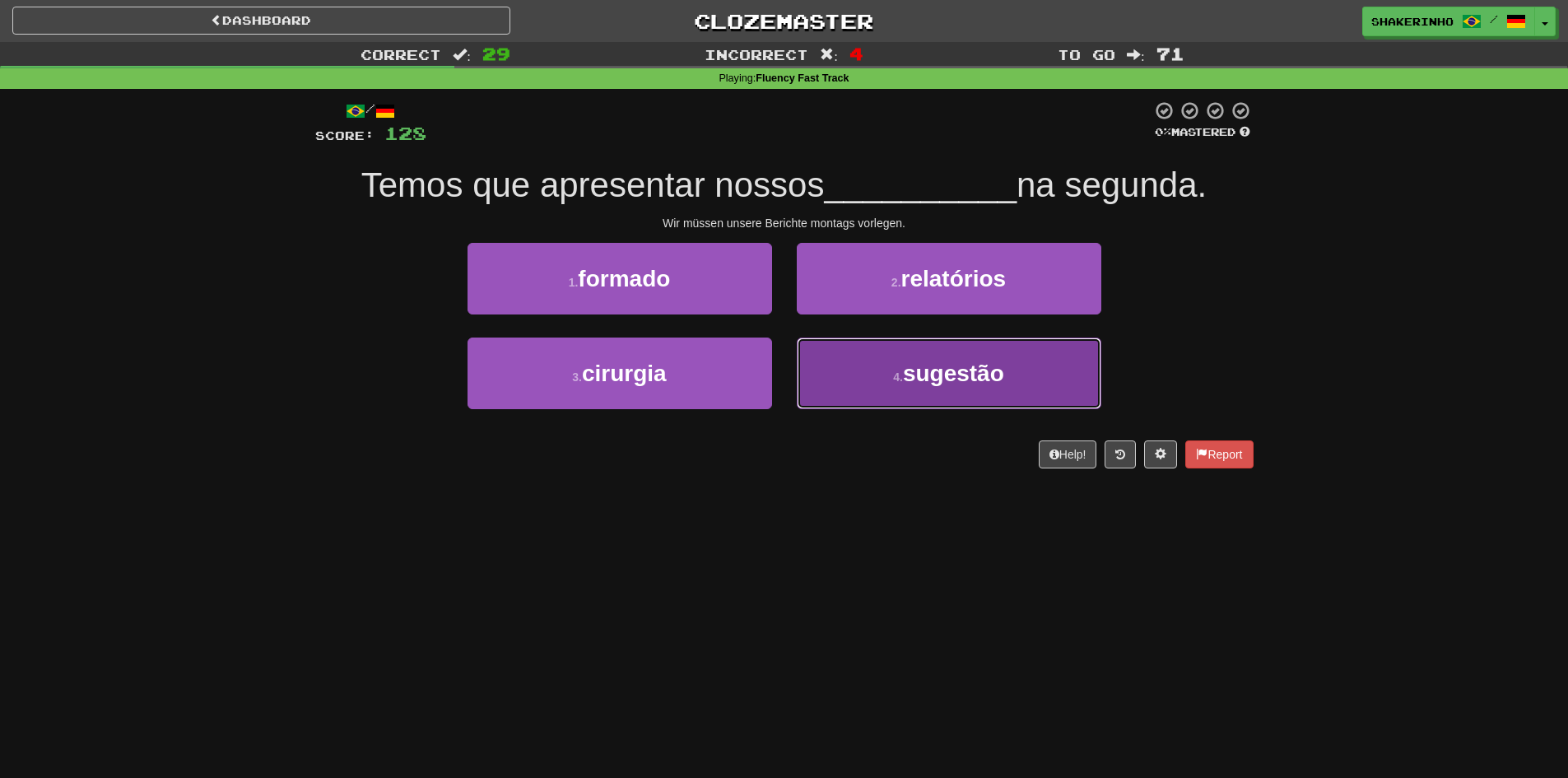
click at [856, 393] on button "4 . sugestão" at bounding box center [949, 372] width 305 height 71
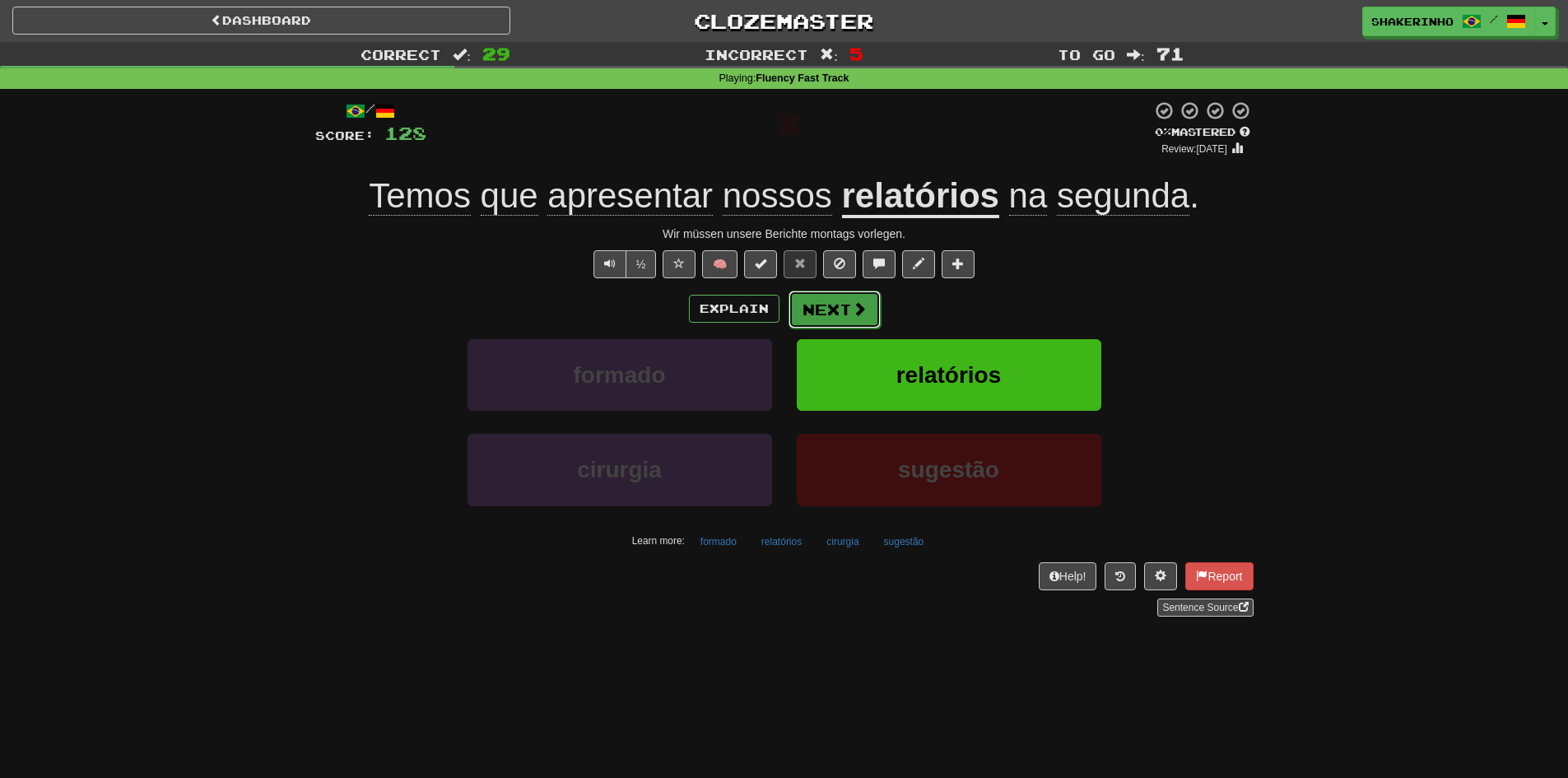
click at [814, 310] on button "Next" at bounding box center [834, 309] width 92 height 38
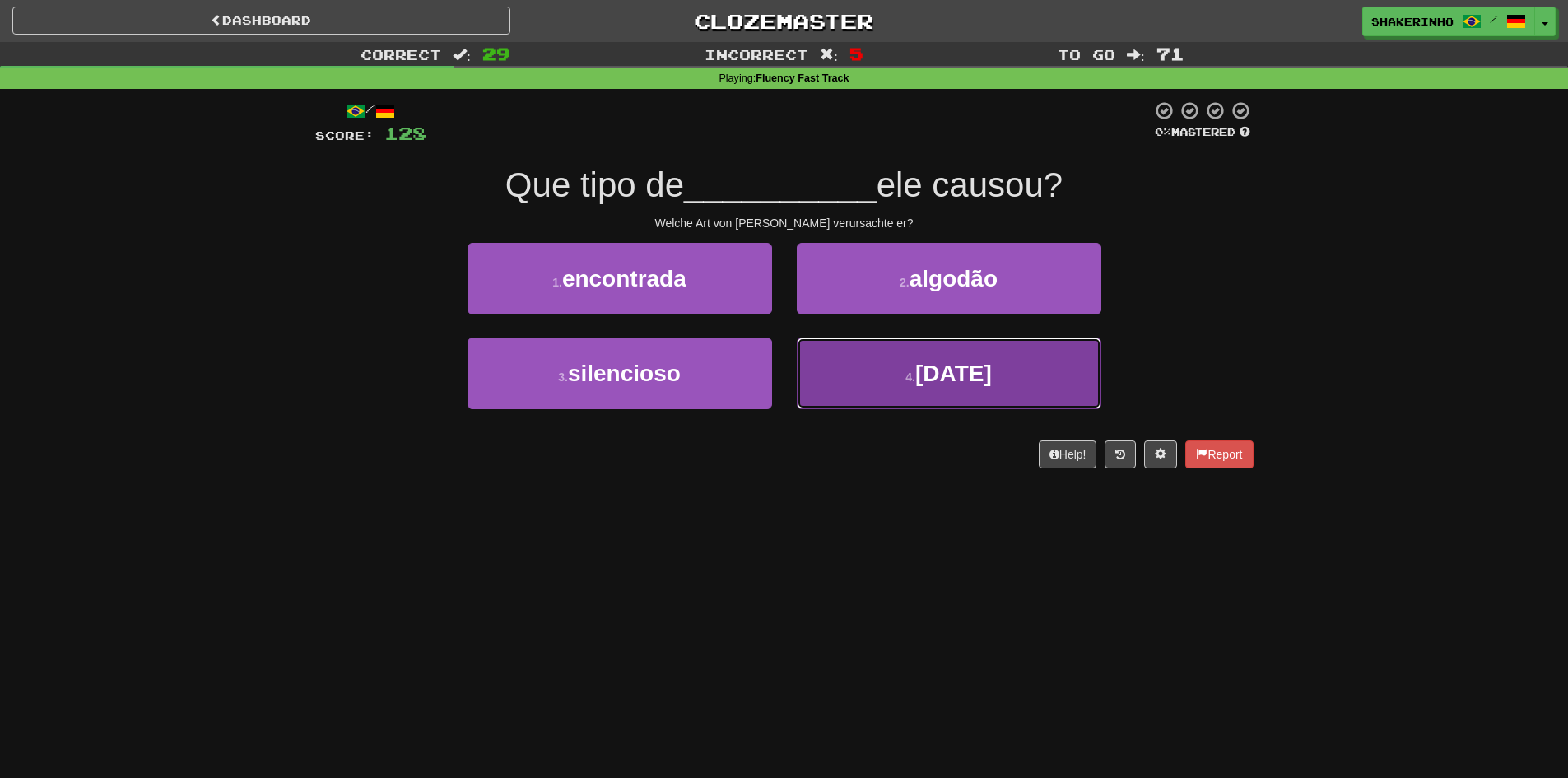
click at [835, 369] on button "4 . dano" at bounding box center [949, 372] width 305 height 71
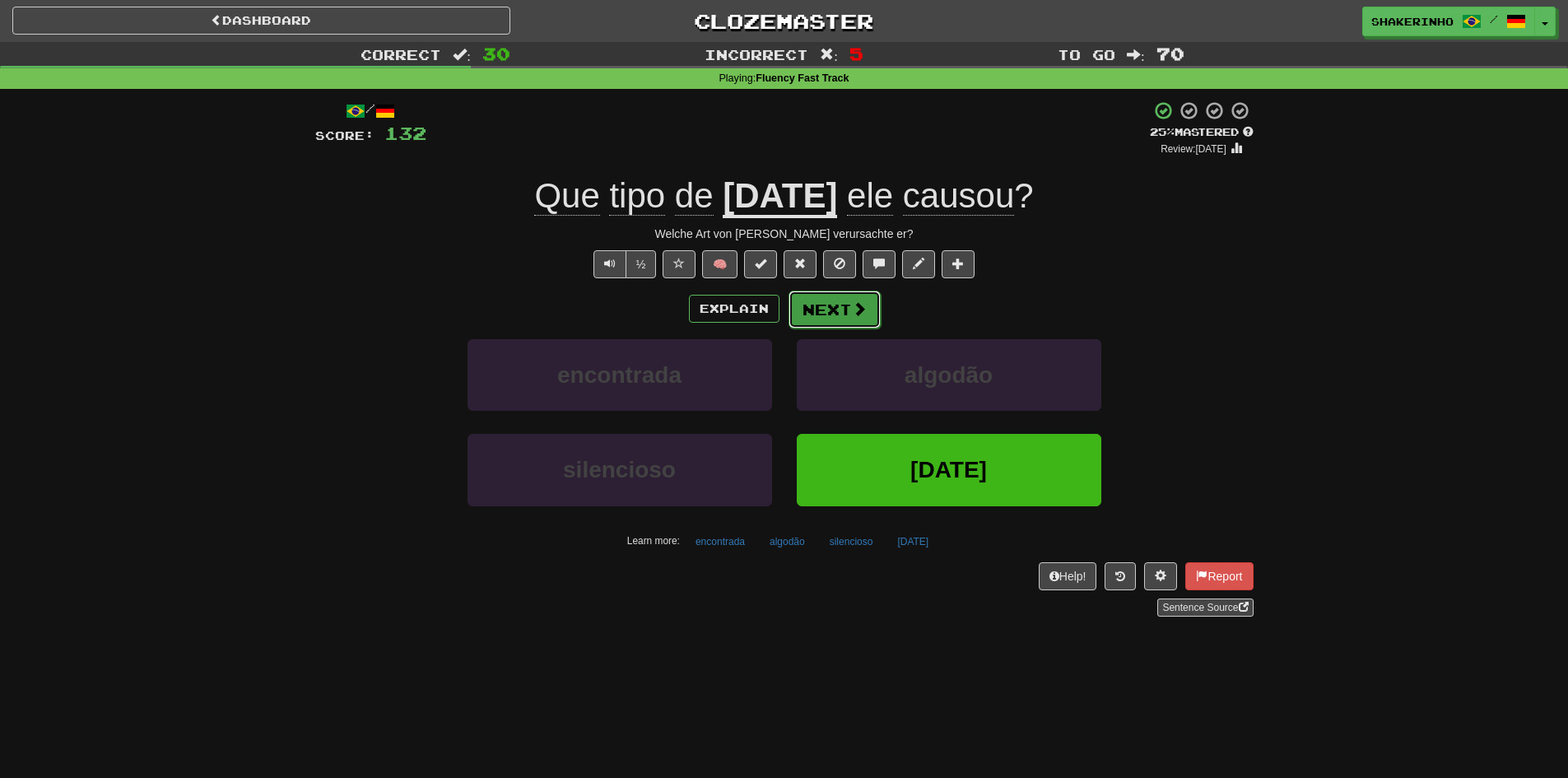
click at [813, 317] on button "Next" at bounding box center [834, 309] width 92 height 38
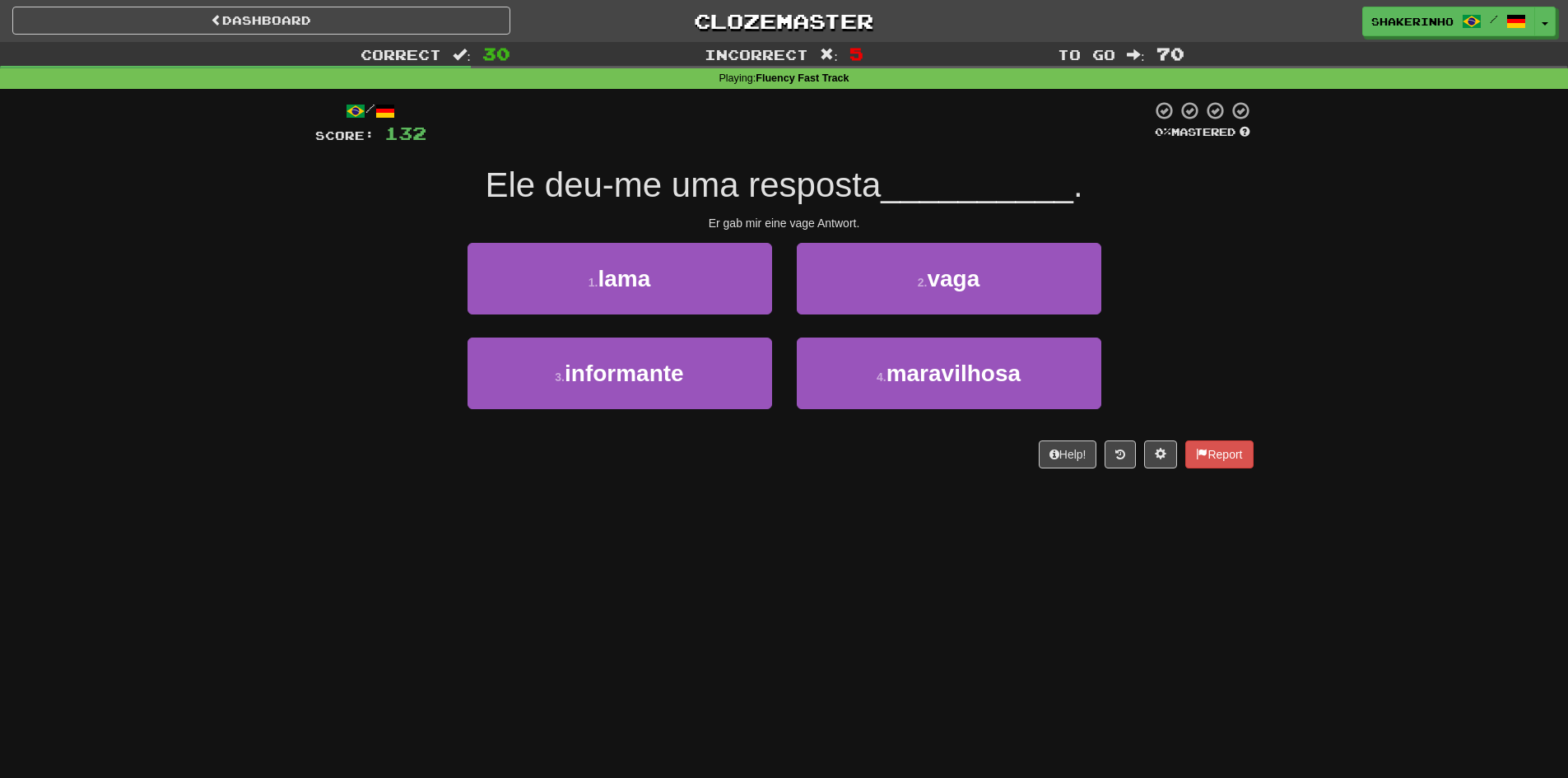
click at [813, 317] on div "2 . vaga" at bounding box center [949, 289] width 330 height 94
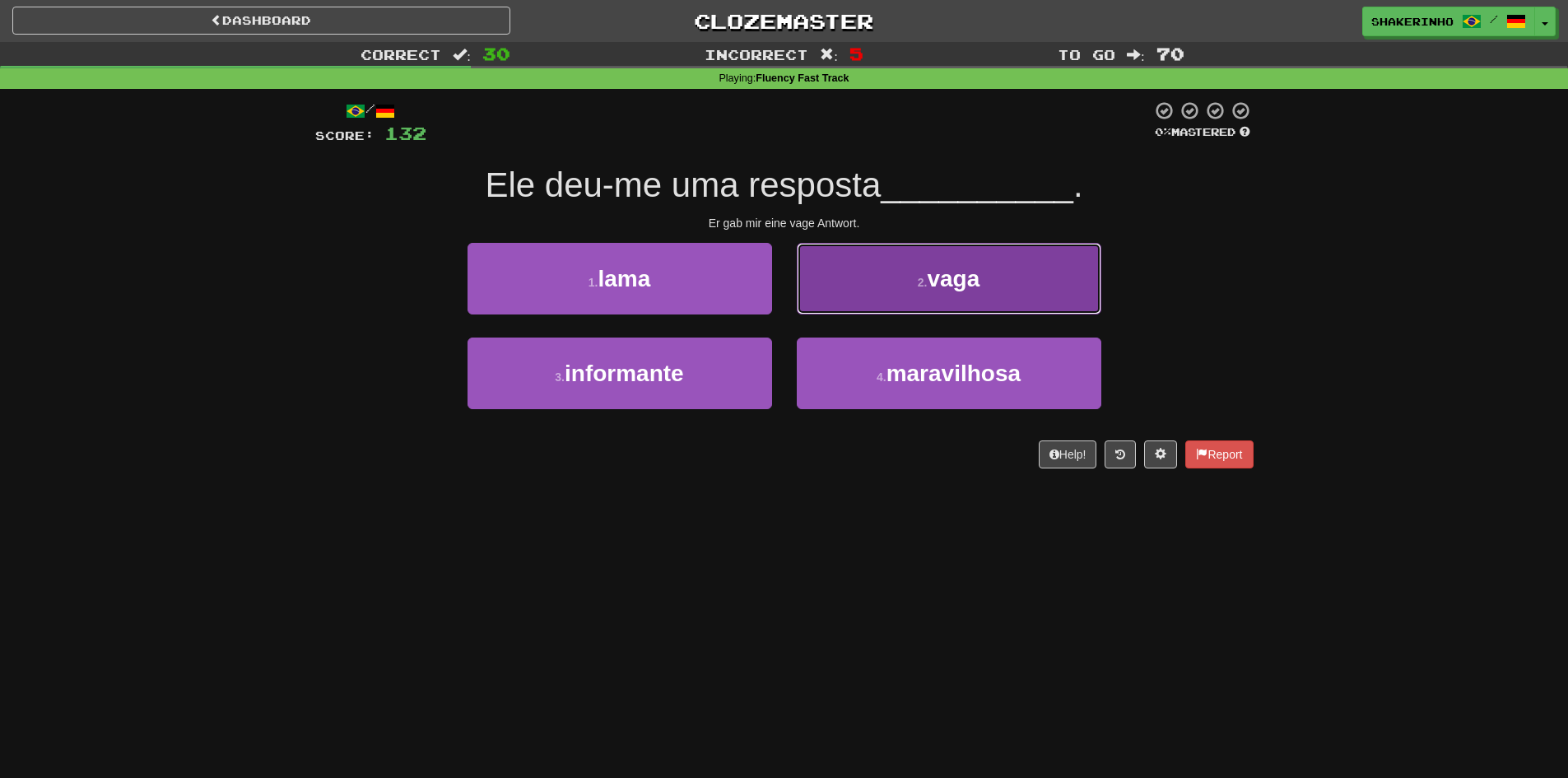
click at [813, 299] on button "2 . vaga" at bounding box center [949, 278] width 305 height 71
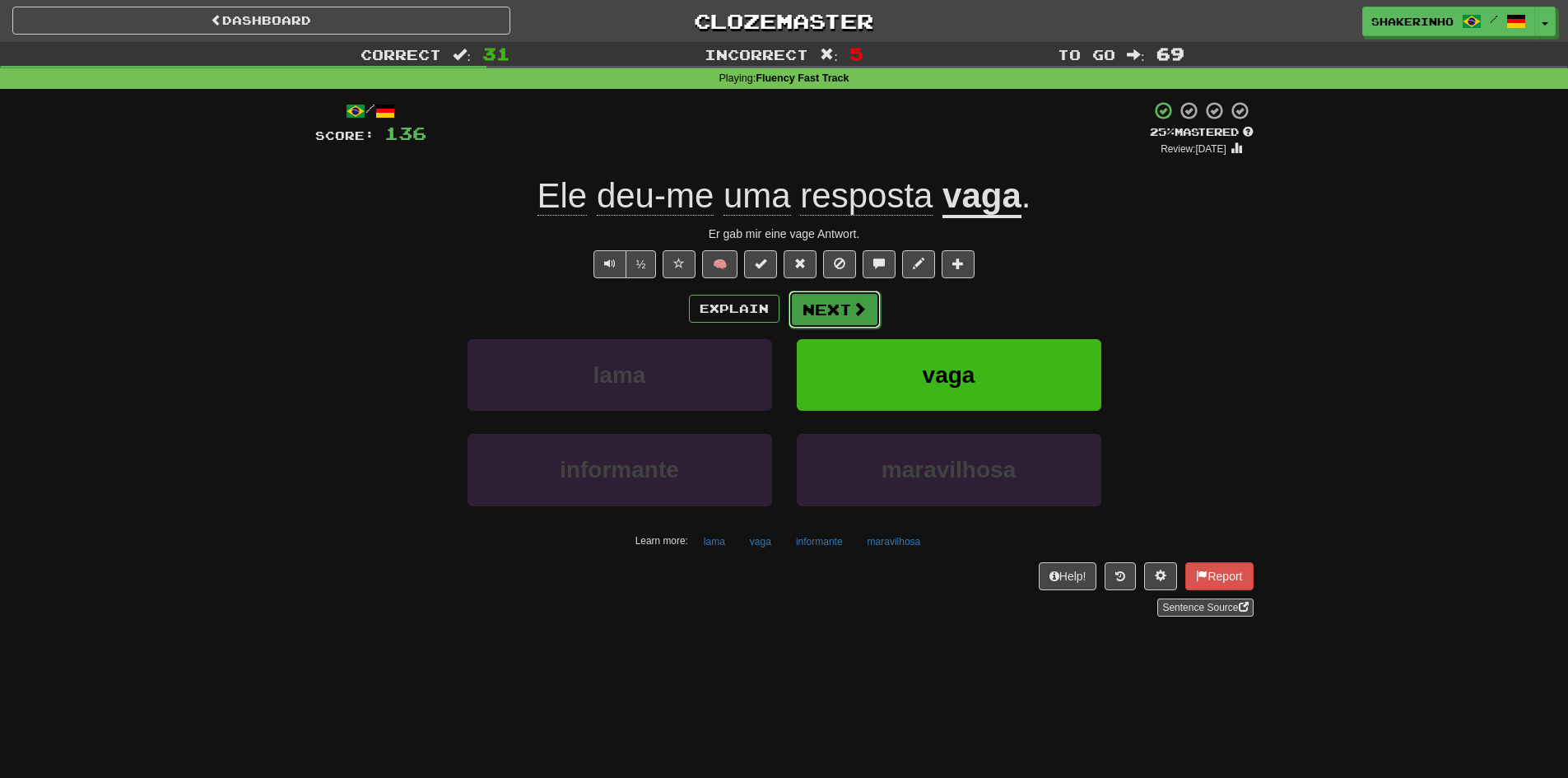
click at [840, 296] on button "Next" at bounding box center [834, 309] width 92 height 38
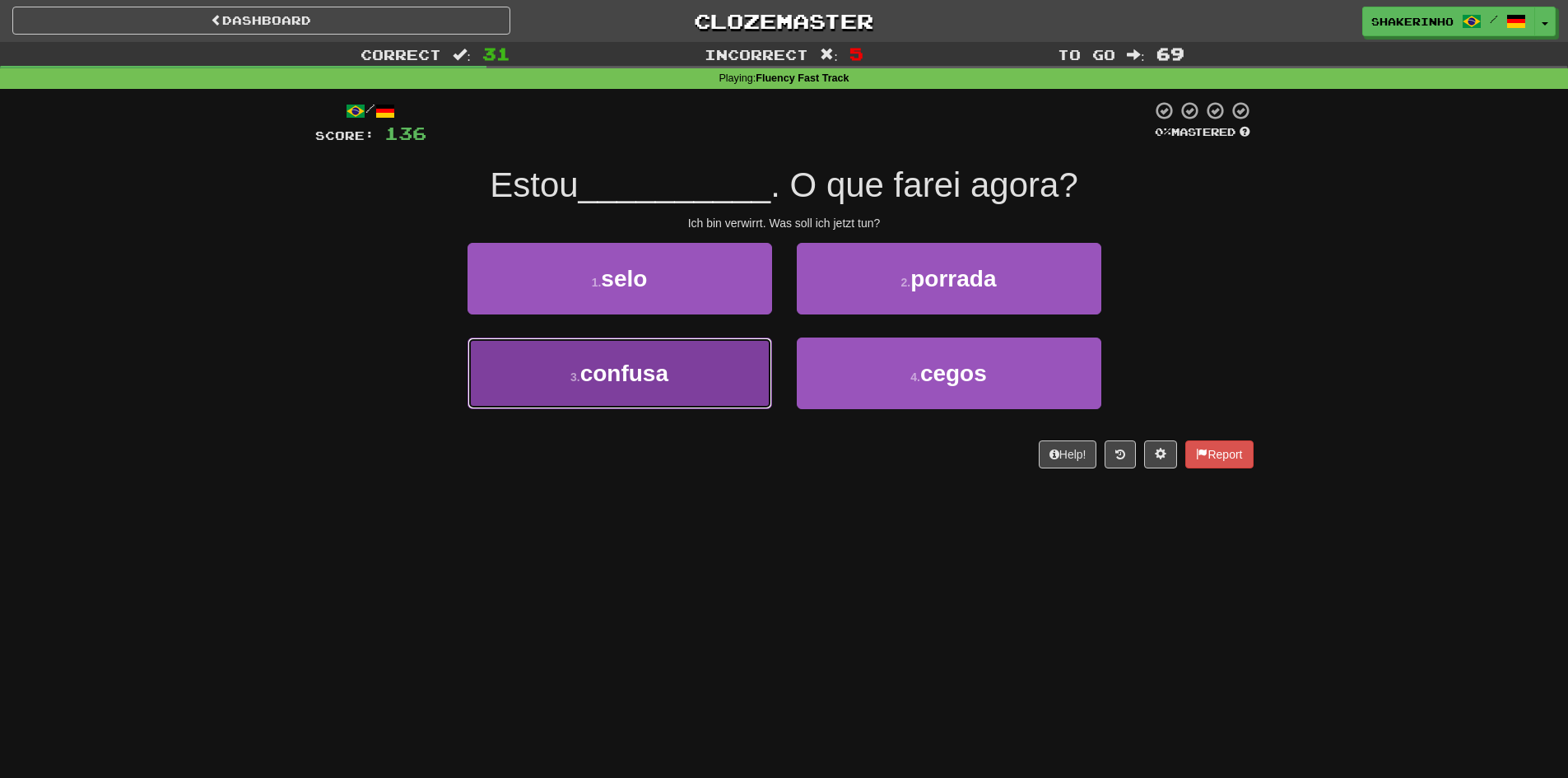
click at [649, 372] on span "confusa" at bounding box center [624, 372] width 88 height 26
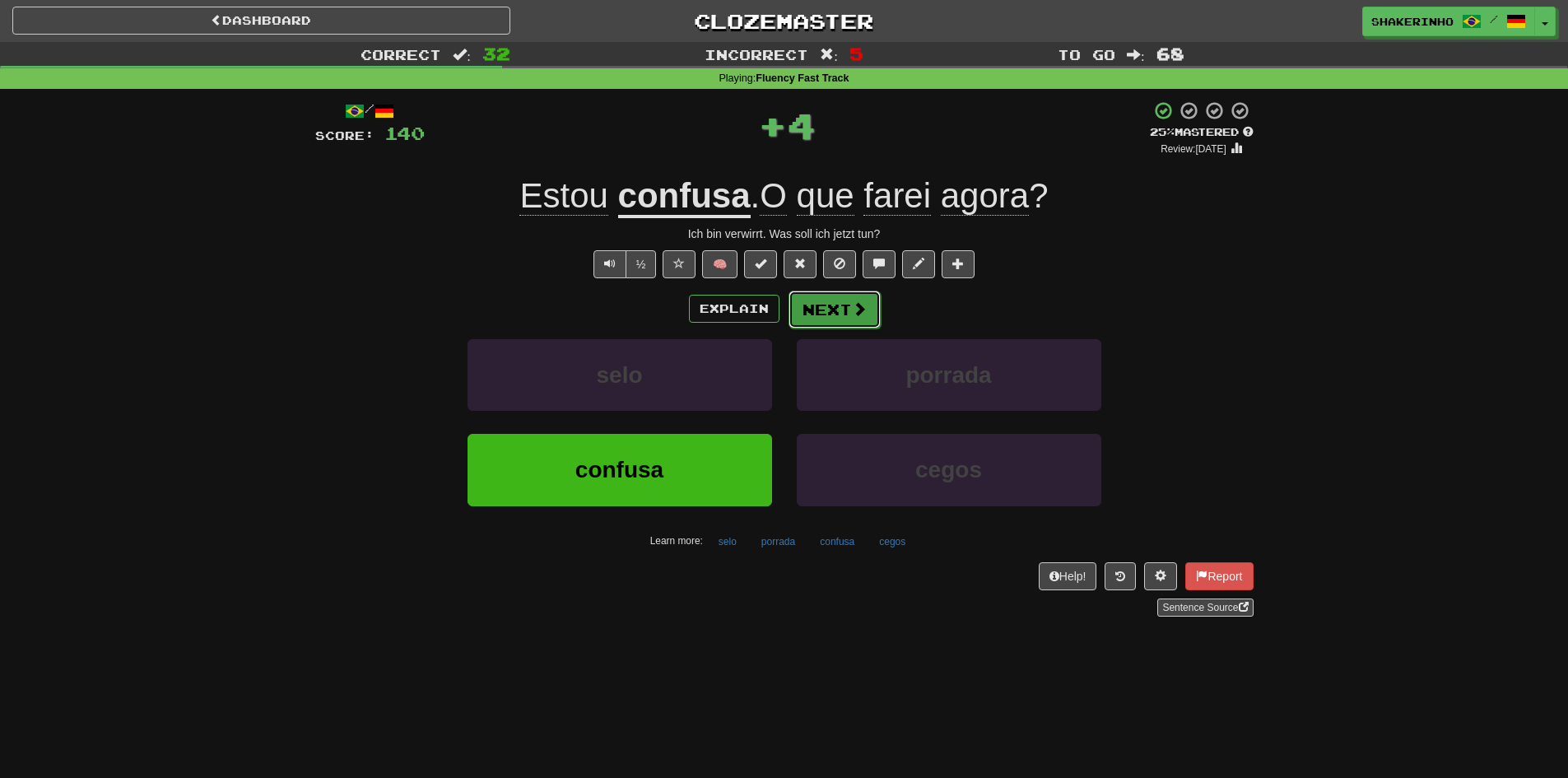
click at [845, 311] on button "Next" at bounding box center [834, 309] width 92 height 38
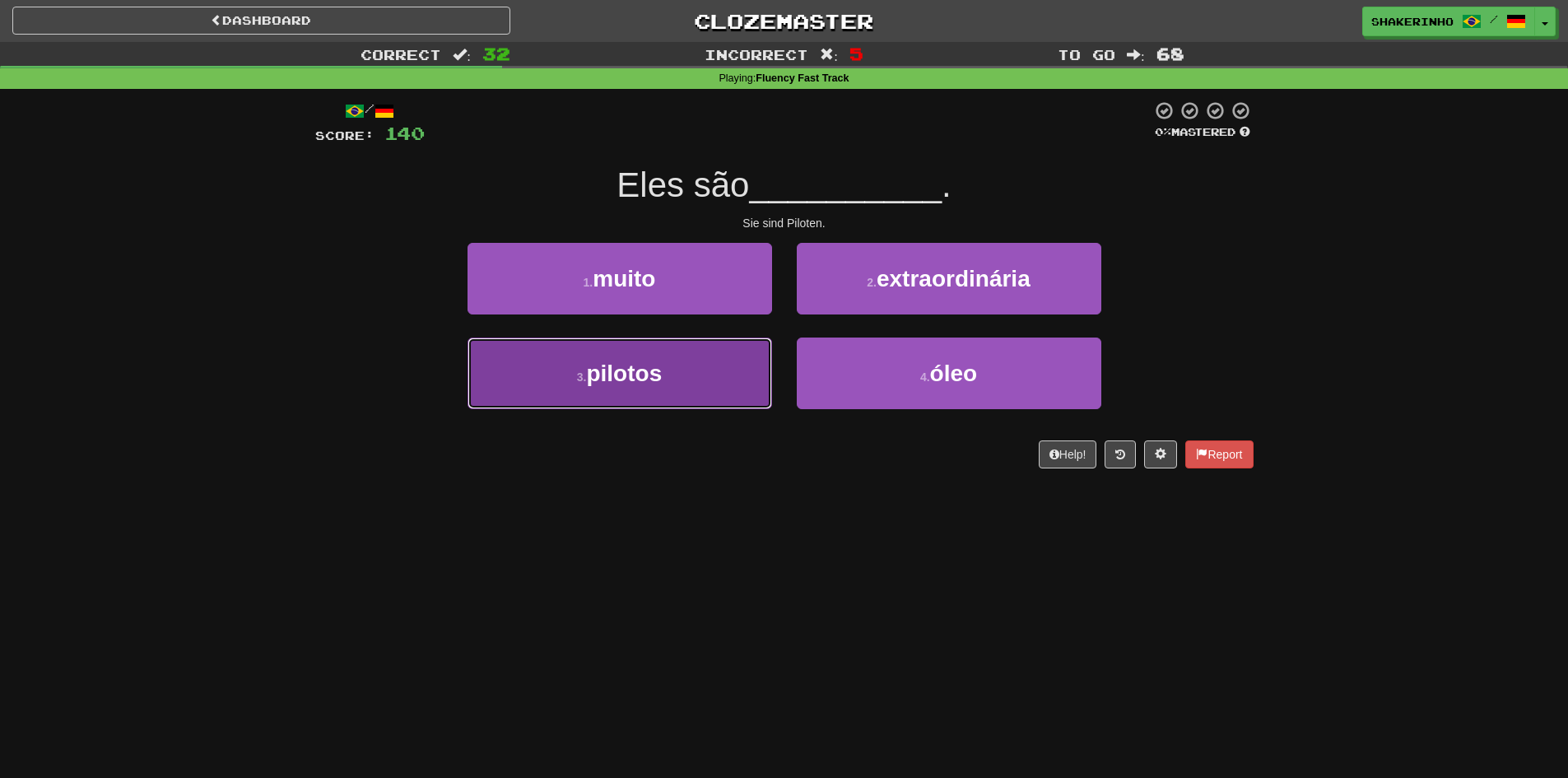
click at [694, 349] on button "3 . pilotos" at bounding box center [620, 372] width 305 height 71
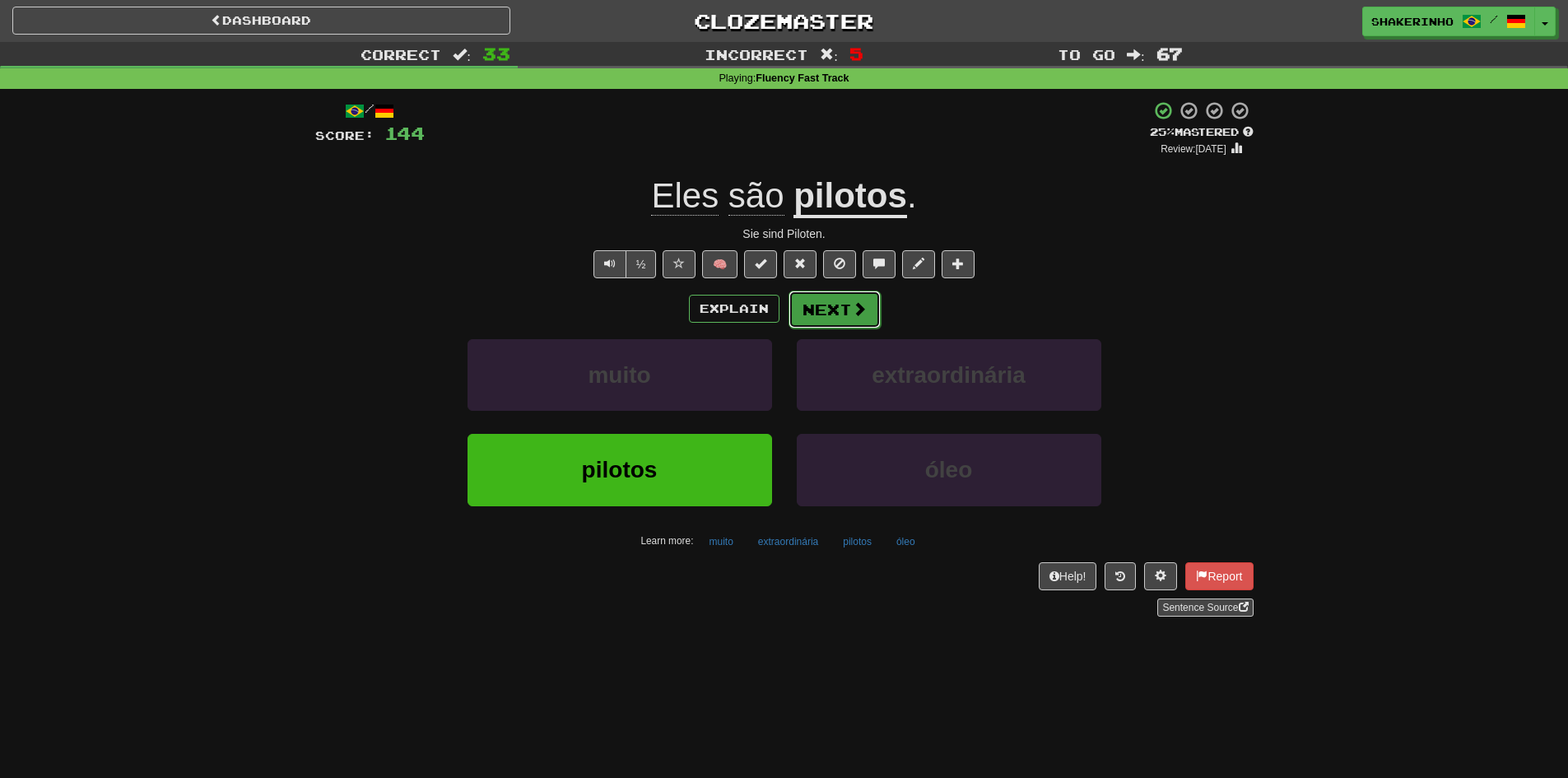
click at [802, 320] on button "Next" at bounding box center [834, 309] width 92 height 38
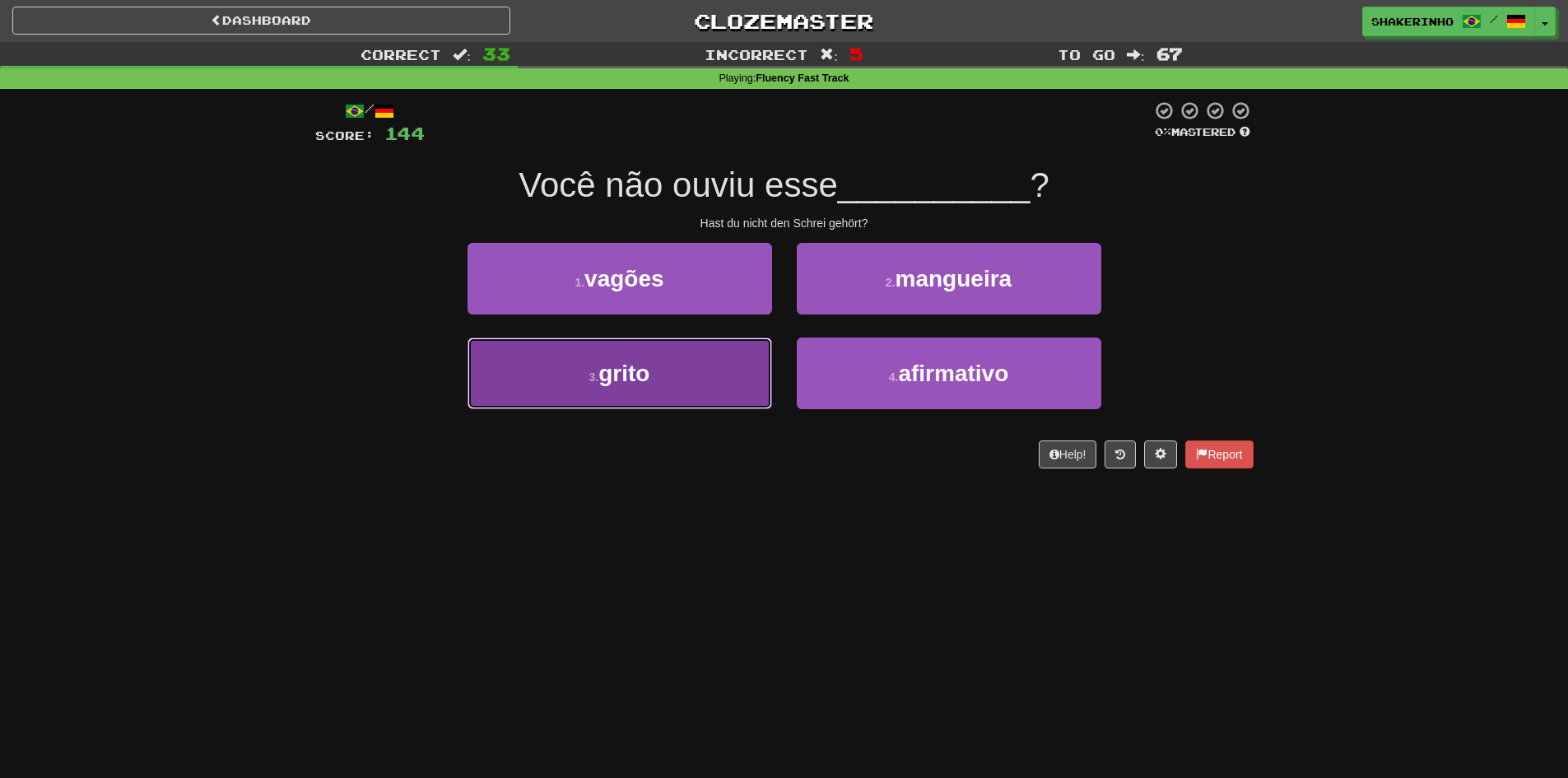
click at [637, 366] on span "grito" at bounding box center [624, 372] width 51 height 26
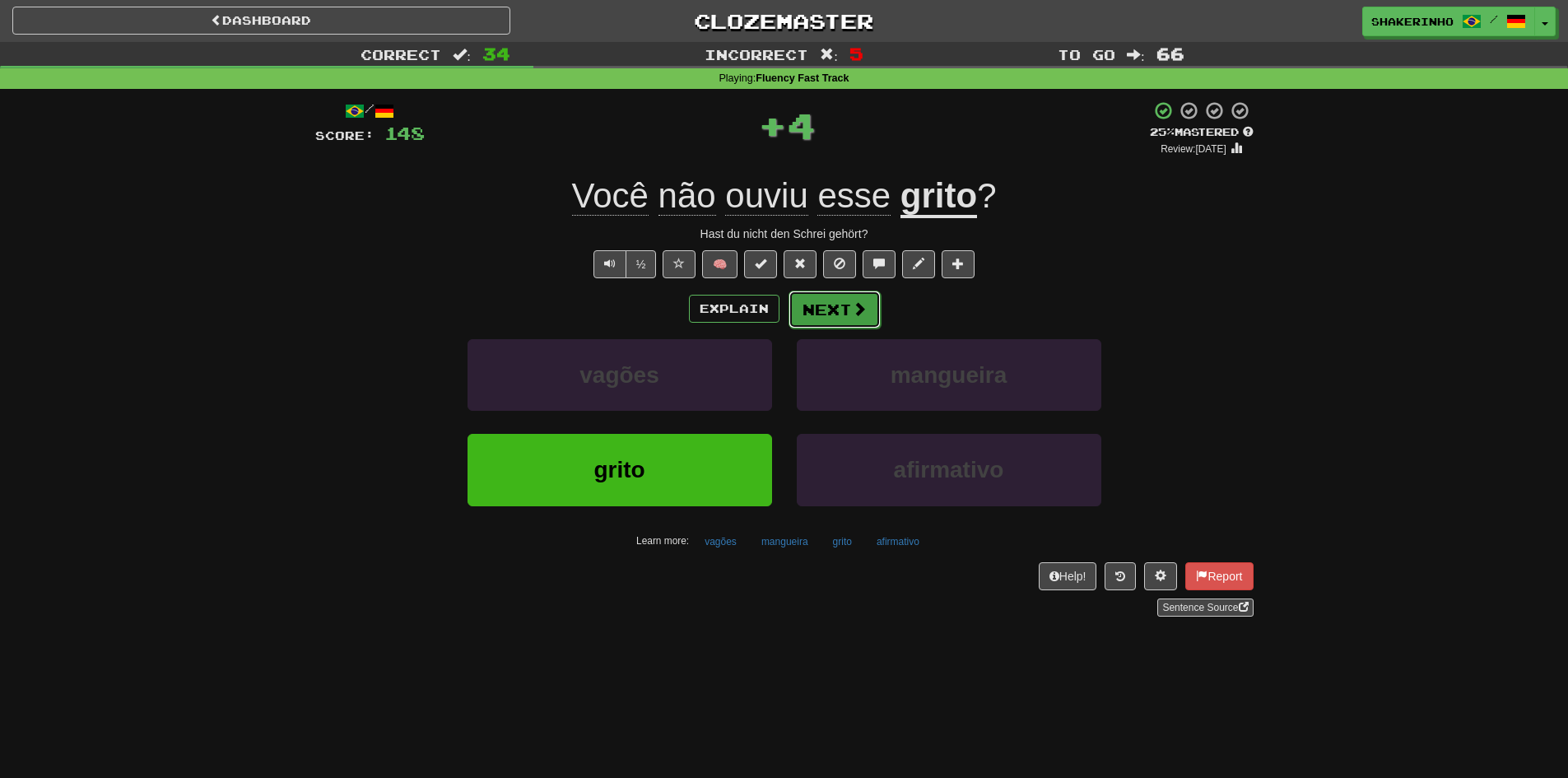
click at [814, 309] on button "Next" at bounding box center [834, 309] width 92 height 38
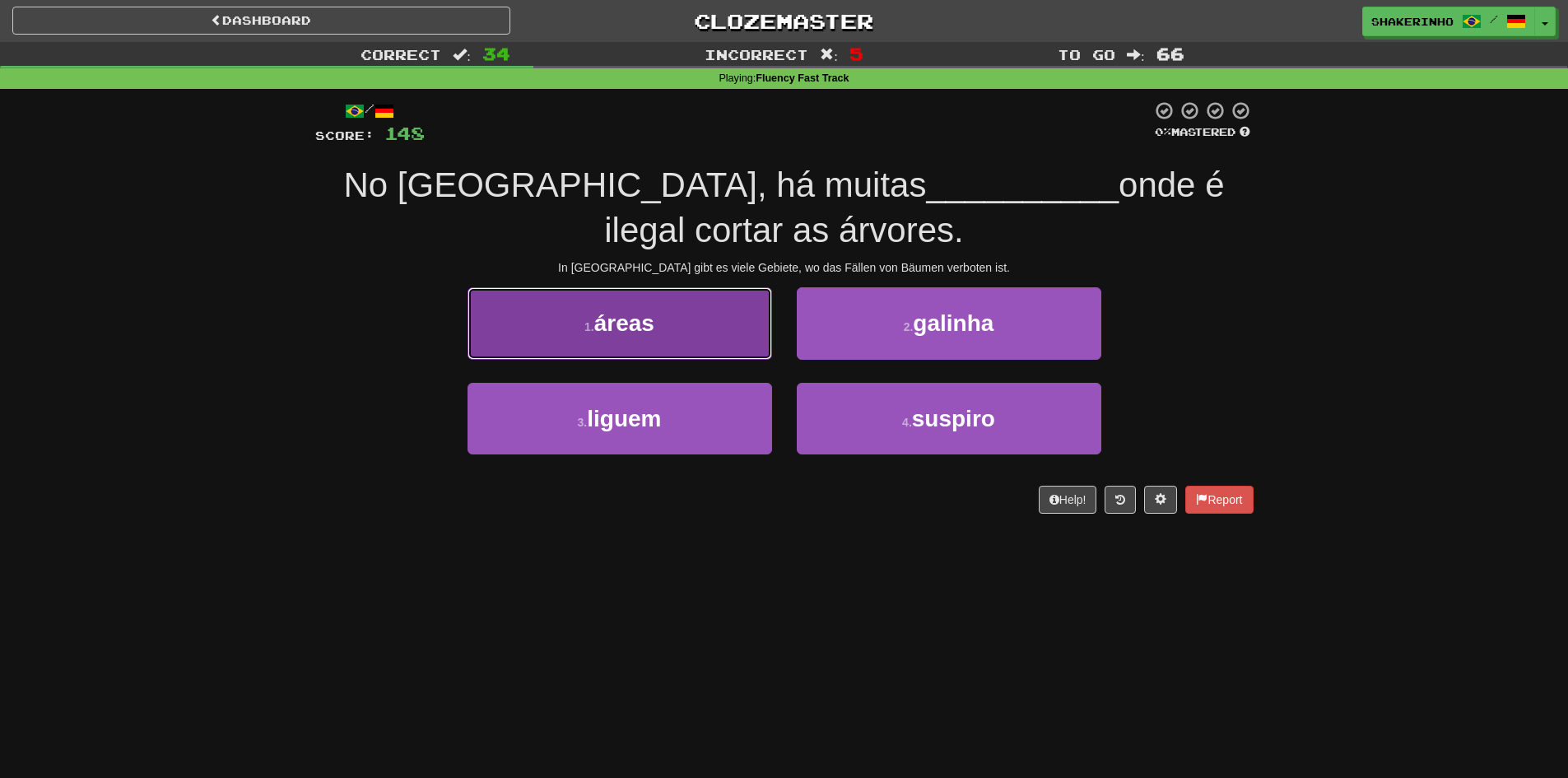
click at [550, 308] on button "1 . áreas" at bounding box center [620, 323] width 305 height 71
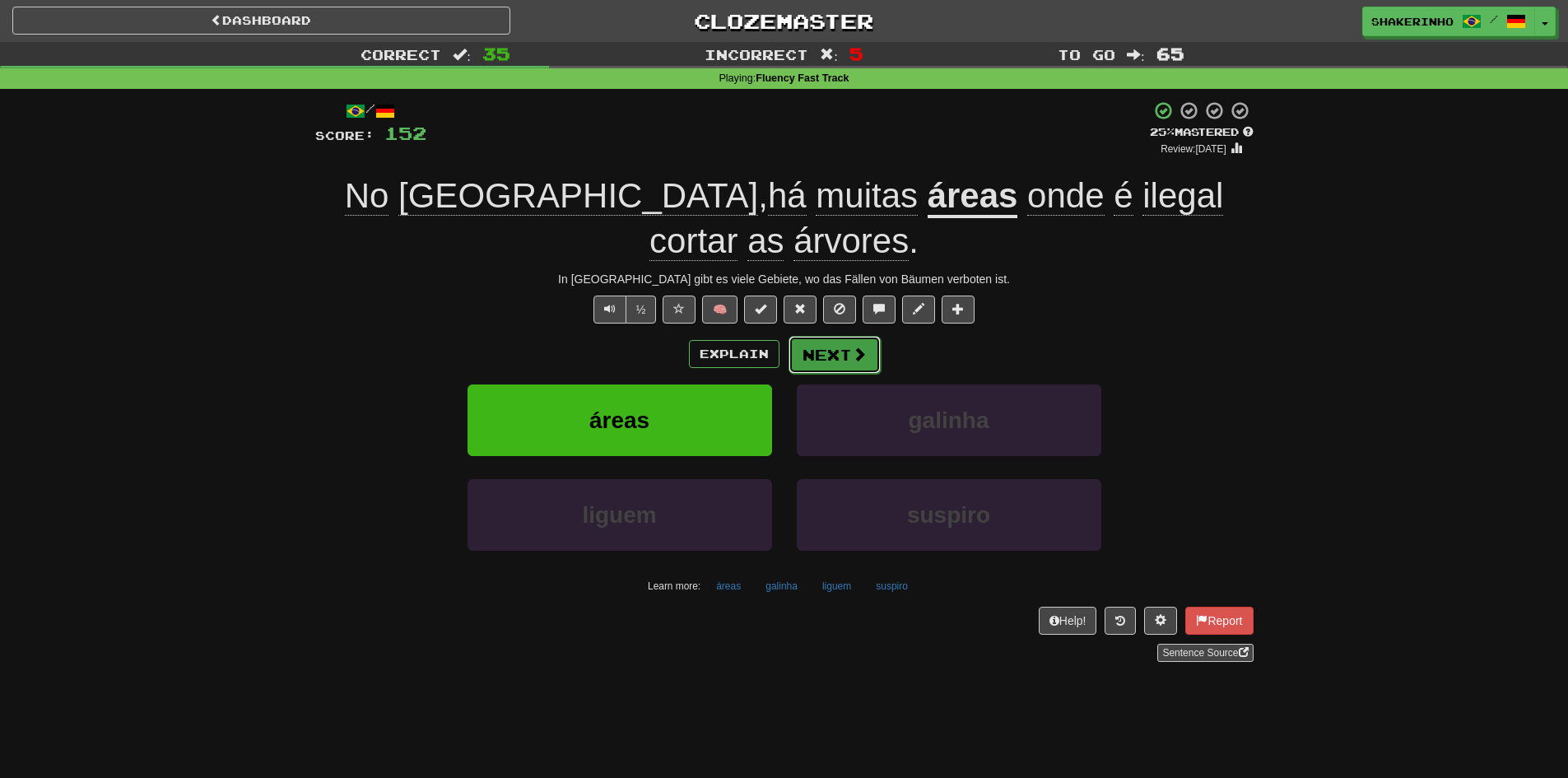
click at [803, 336] on button "Next" at bounding box center [834, 355] width 92 height 38
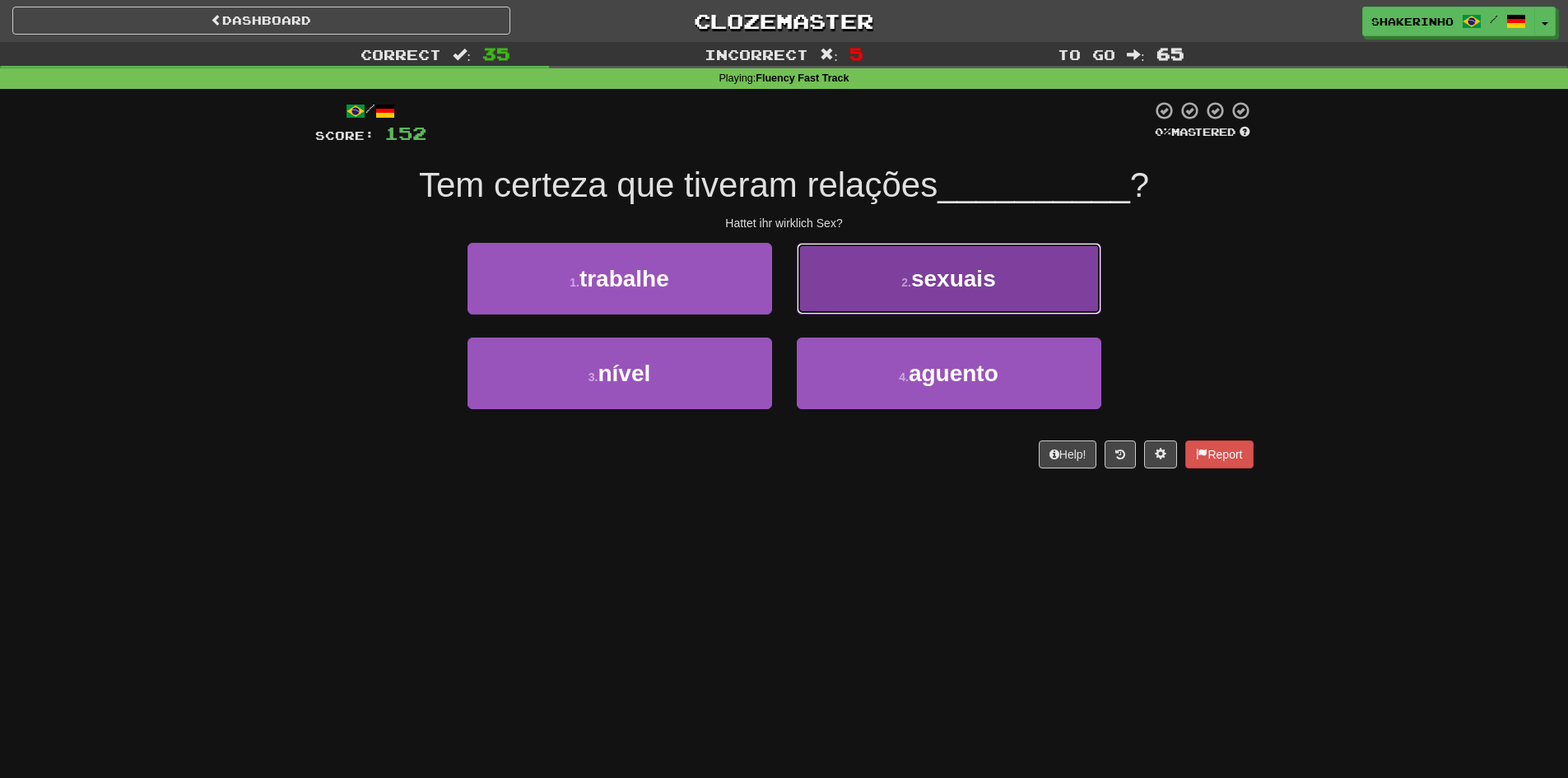
click at [874, 302] on button "2 . sexuais" at bounding box center [949, 278] width 305 height 71
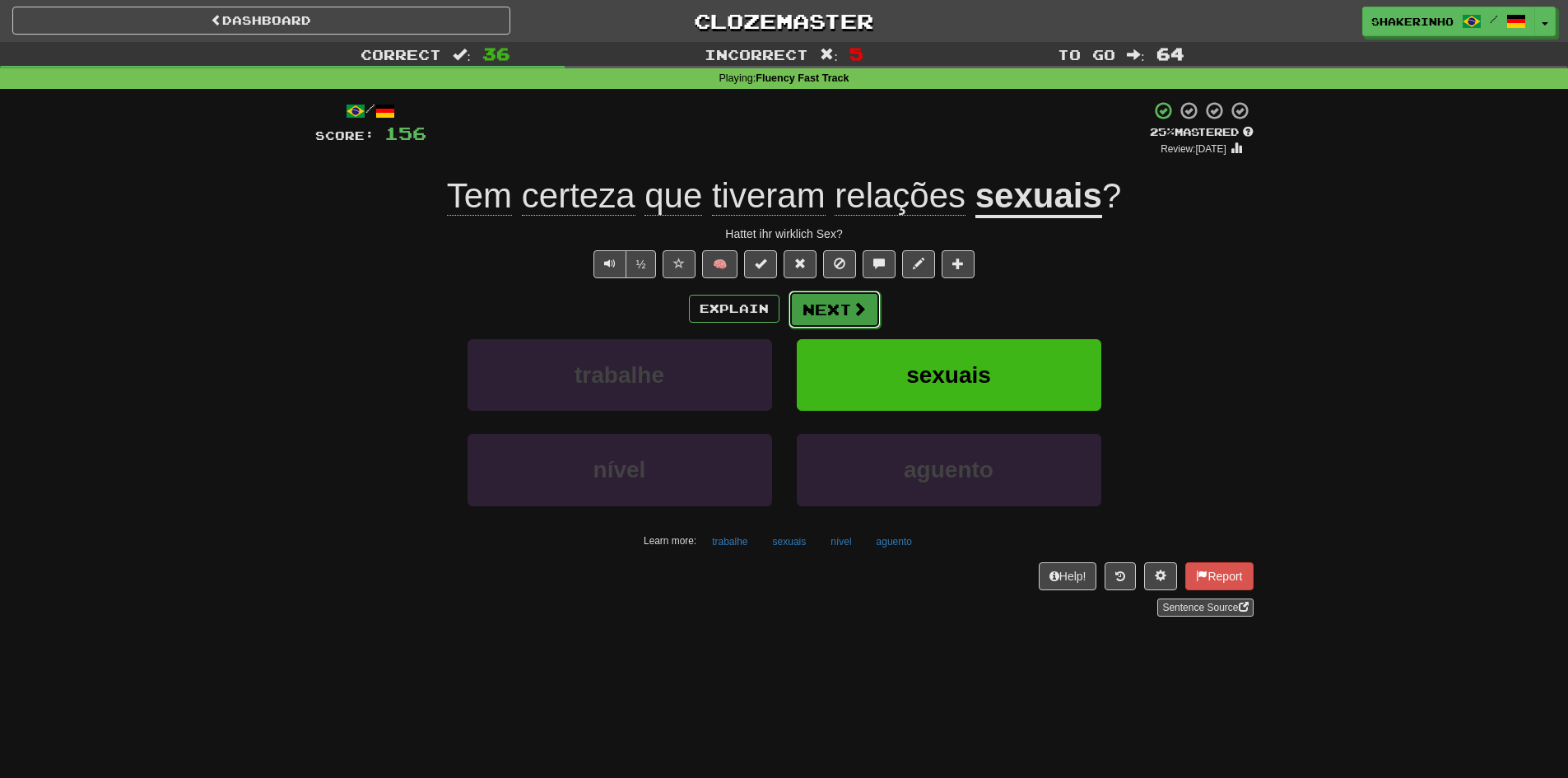
click at [839, 311] on button "Next" at bounding box center [834, 309] width 92 height 38
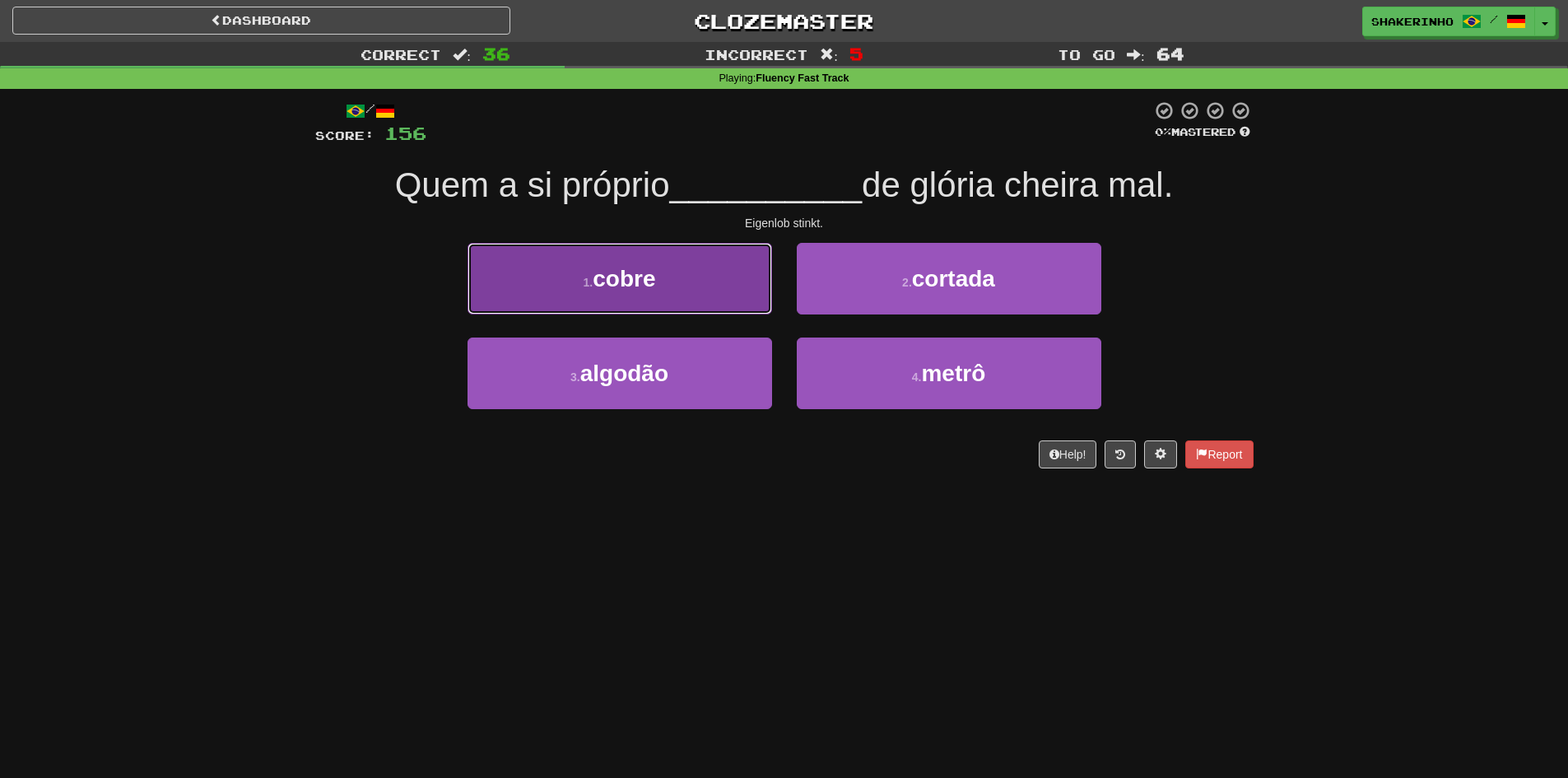
click at [675, 293] on button "1 . cobre" at bounding box center [620, 278] width 305 height 71
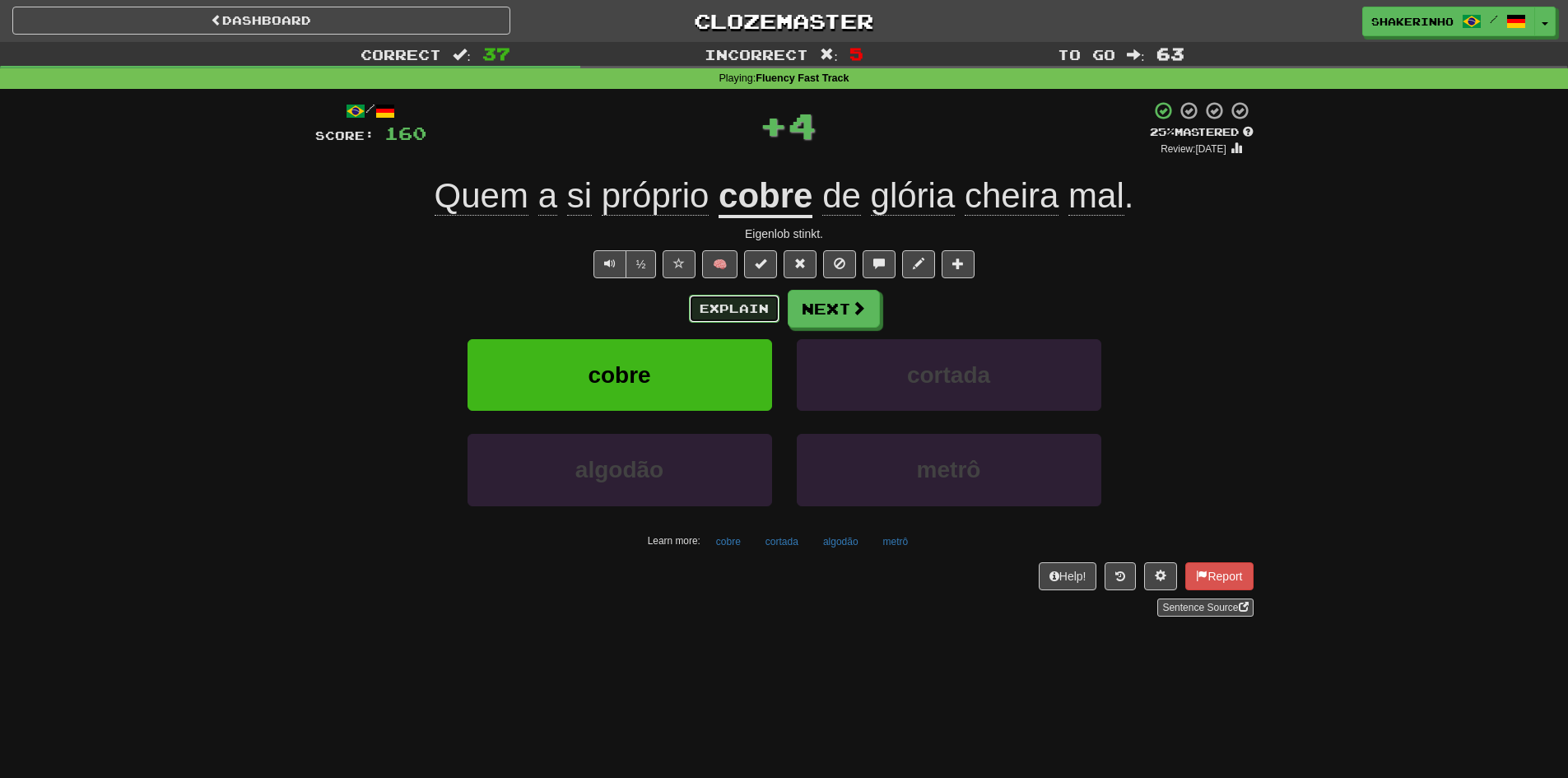
click at [739, 305] on button "Explain" at bounding box center [734, 308] width 90 height 28
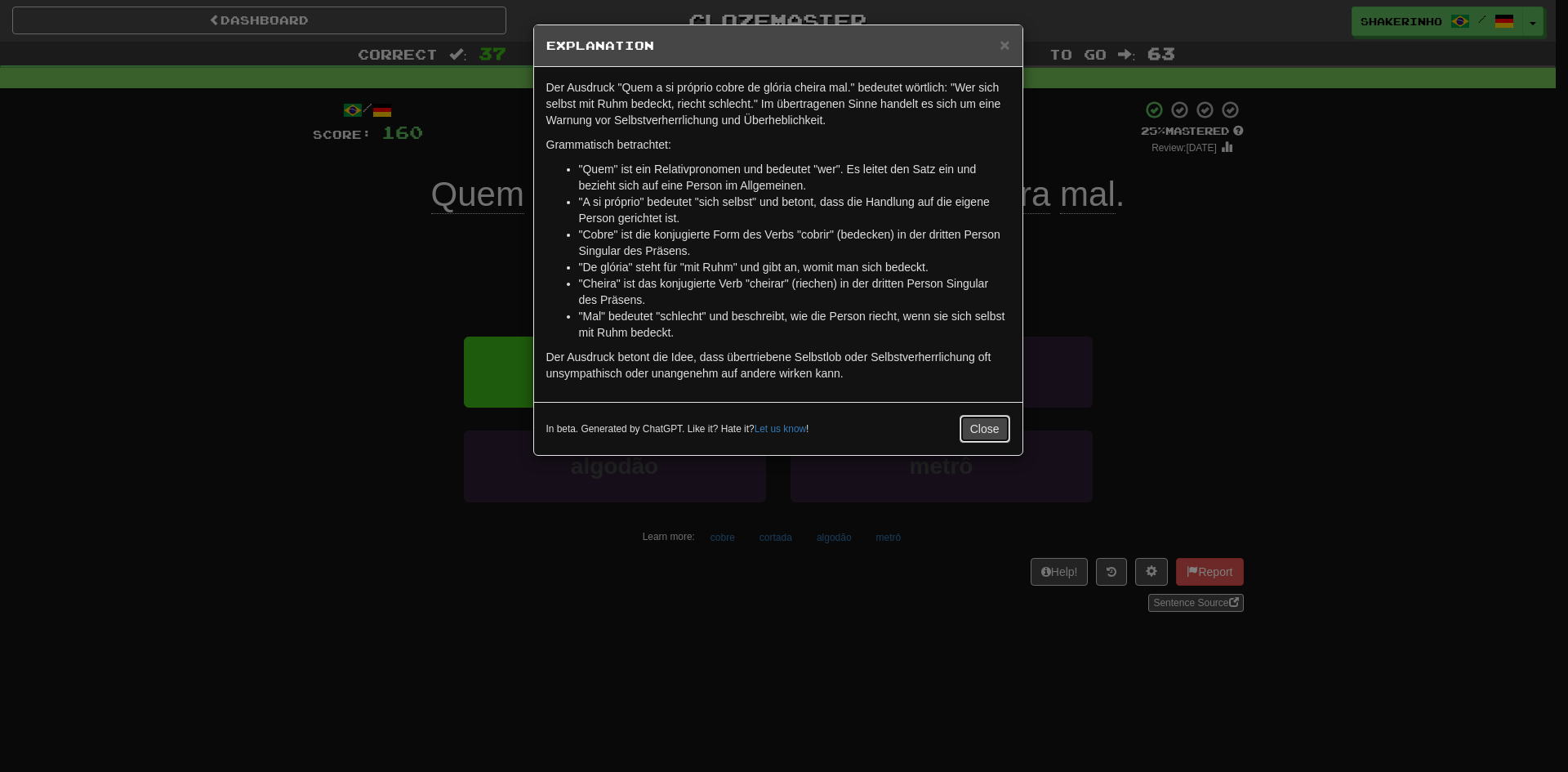
click at [997, 436] on button "Close" at bounding box center [985, 428] width 51 height 27
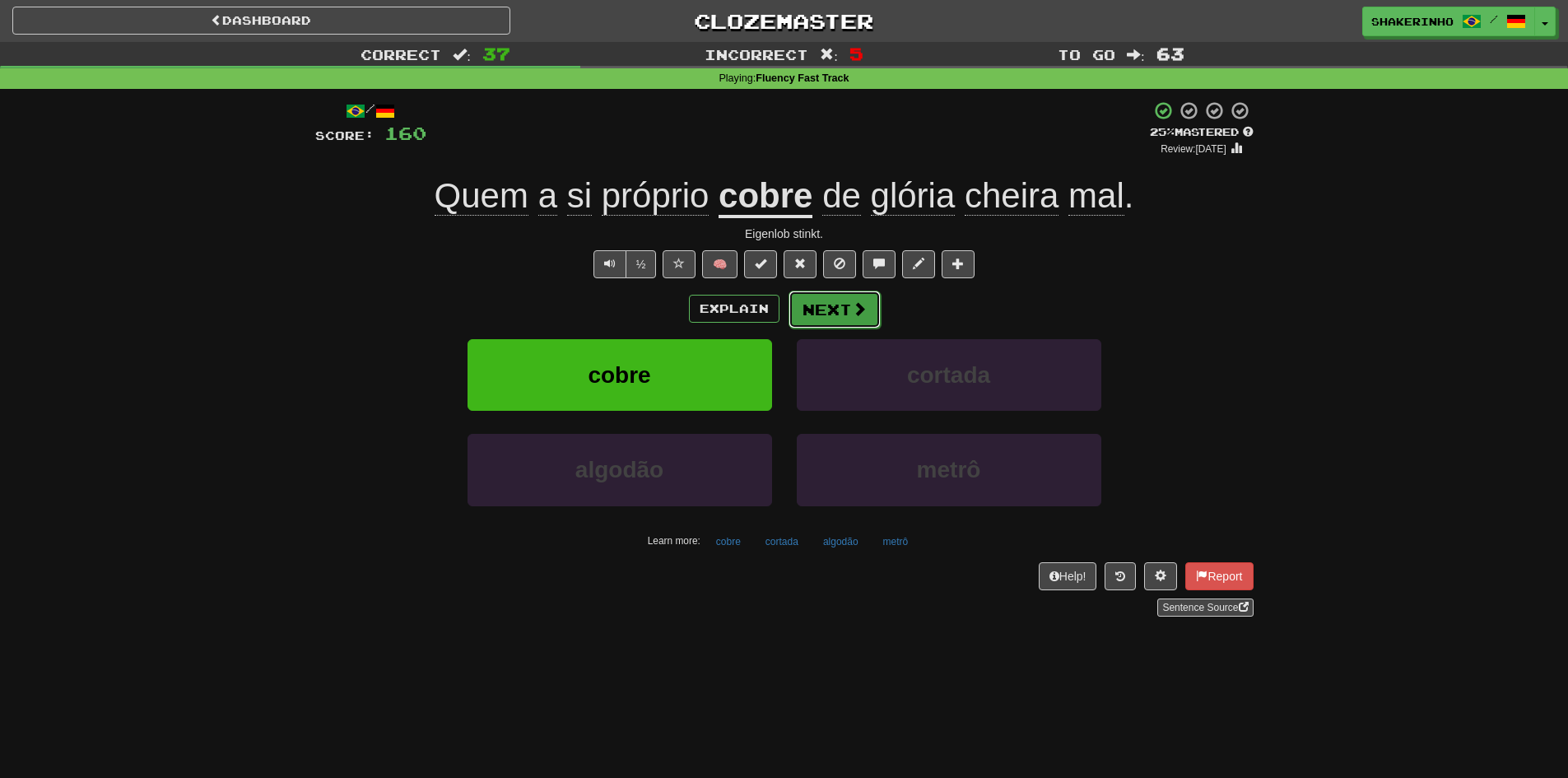
click at [811, 306] on button "Next" at bounding box center [834, 309] width 92 height 38
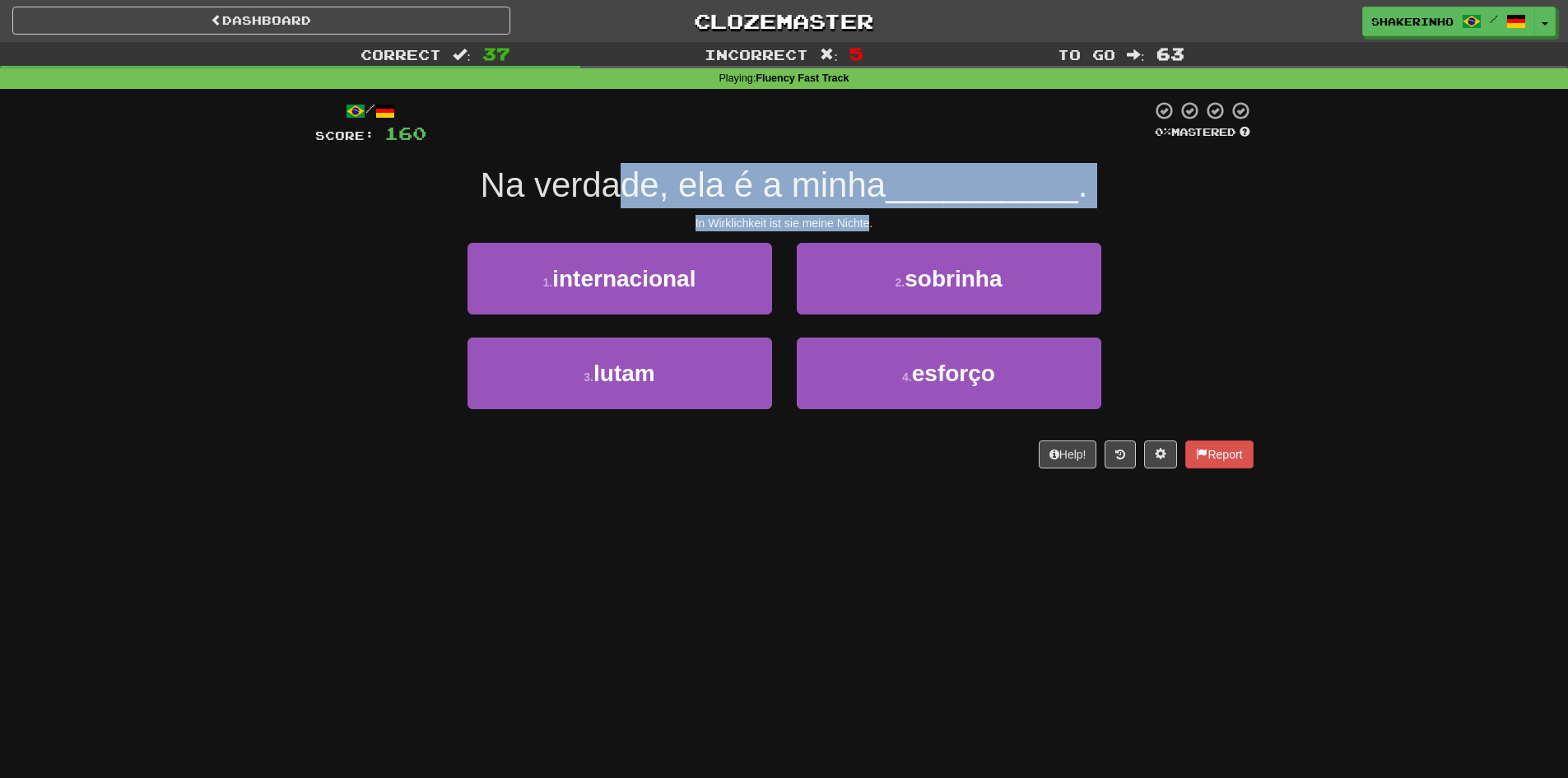
drag, startPoint x: 620, startPoint y: 202, endPoint x: 871, endPoint y: 228, distance: 252.3
click at [871, 228] on div "/ Score: 160 0 % Mastered Na verdade, ela é a minha __________ . In Wirklichkei…" at bounding box center [784, 284] width 938 height 368
click at [871, 228] on div "In Wirklichkeit ist sie meine Nichte." at bounding box center [784, 223] width 938 height 16
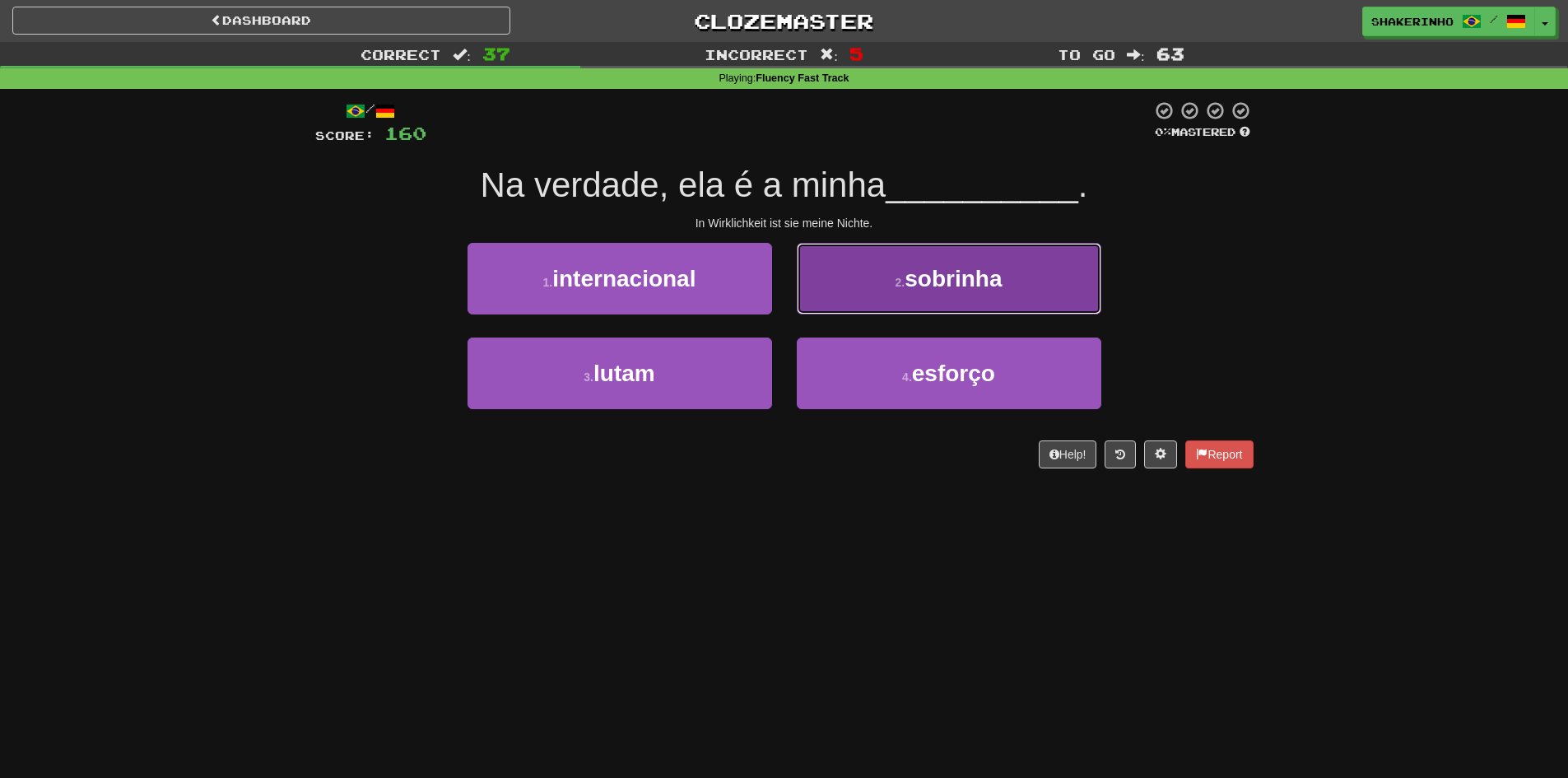
click at [923, 311] on button "2 . sobrinha" at bounding box center [949, 278] width 305 height 71
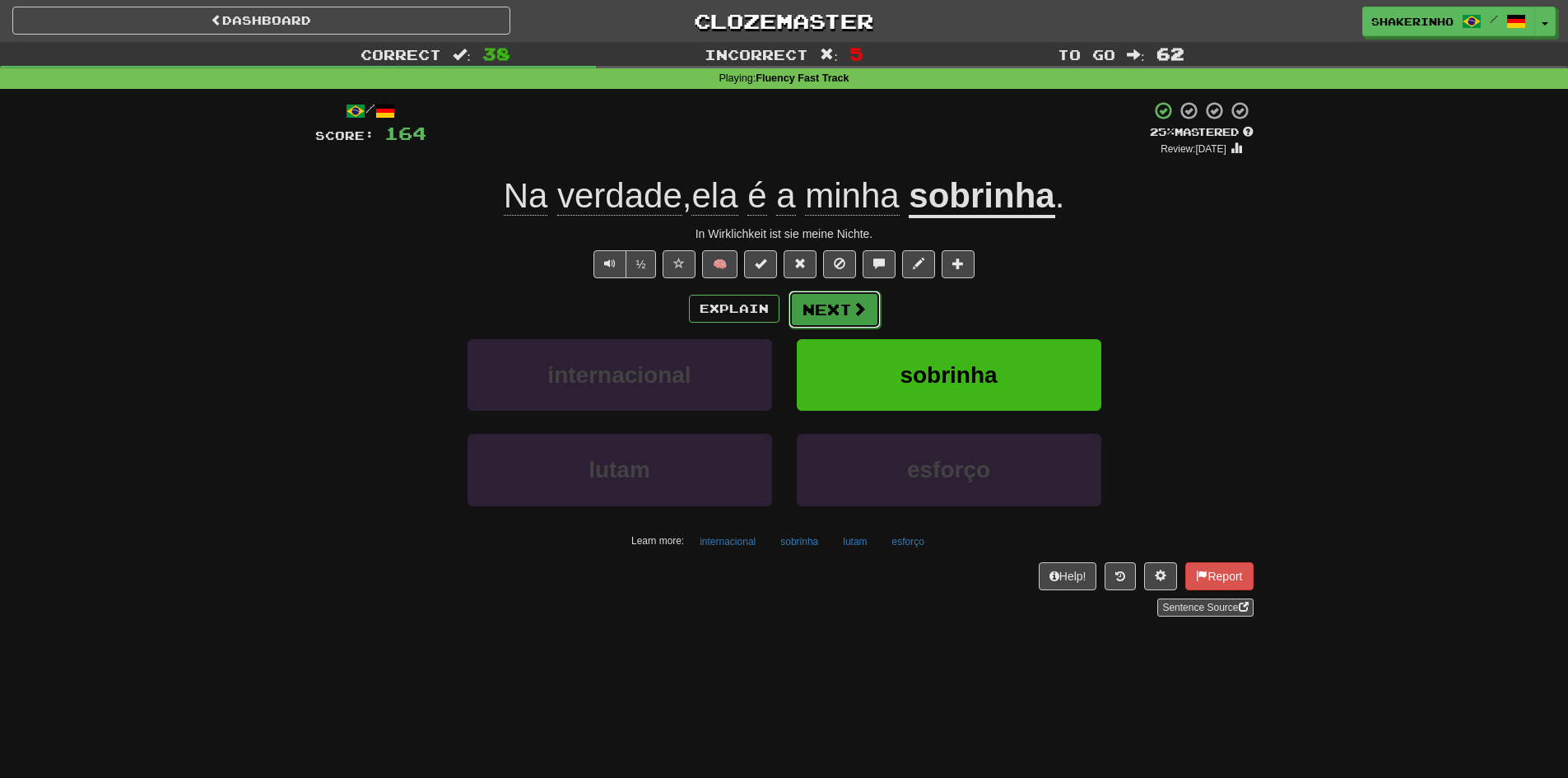
click at [832, 318] on button "Next" at bounding box center [834, 309] width 92 height 38
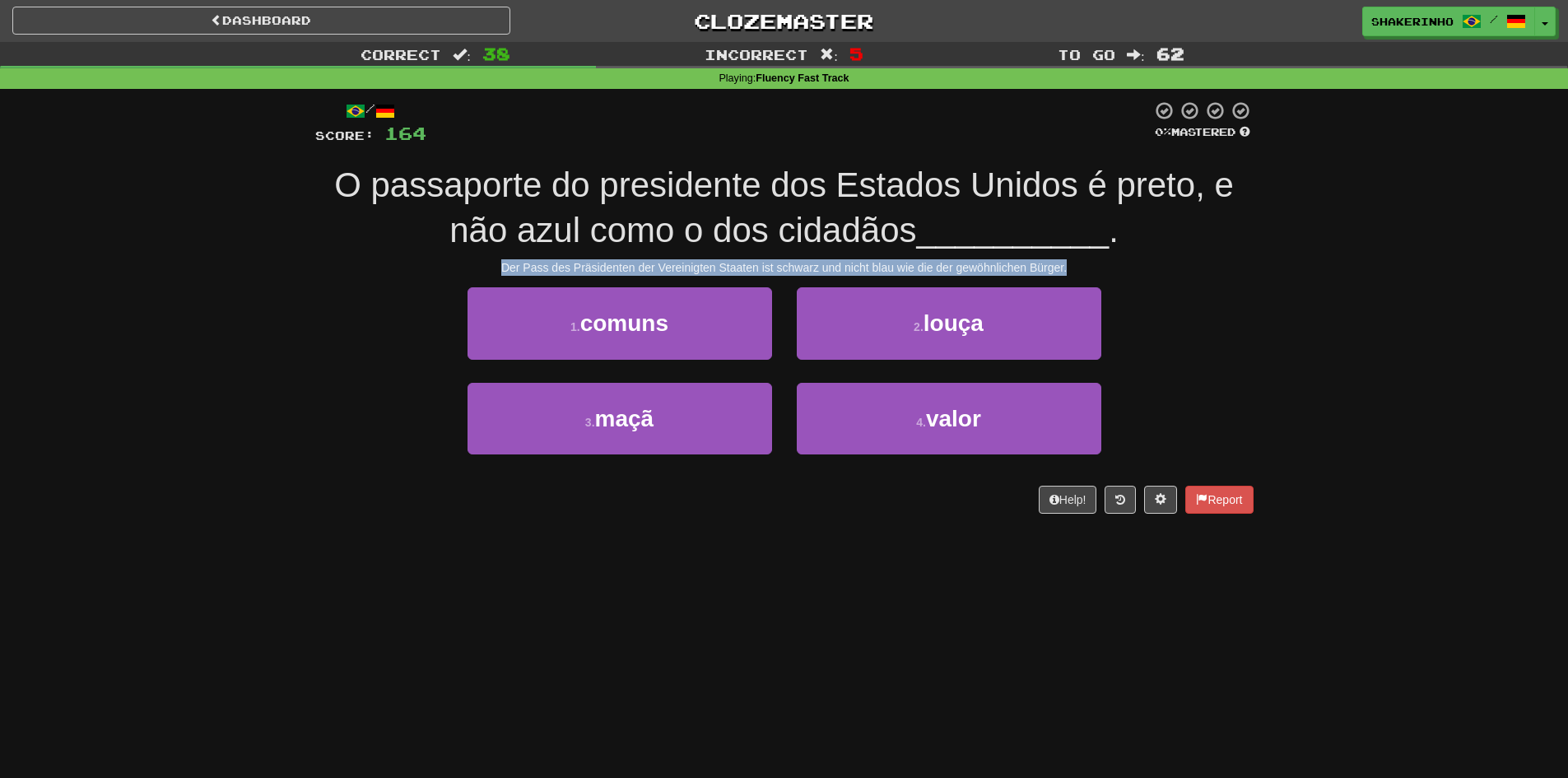
drag, startPoint x: 475, startPoint y: 269, endPoint x: 1075, endPoint y: 269, distance: 600.0
click at [1075, 269] on div "Der Pass des Präsidenten der Vereinigten Staaten ist schwarz und nicht blau wie…" at bounding box center [784, 267] width 938 height 16
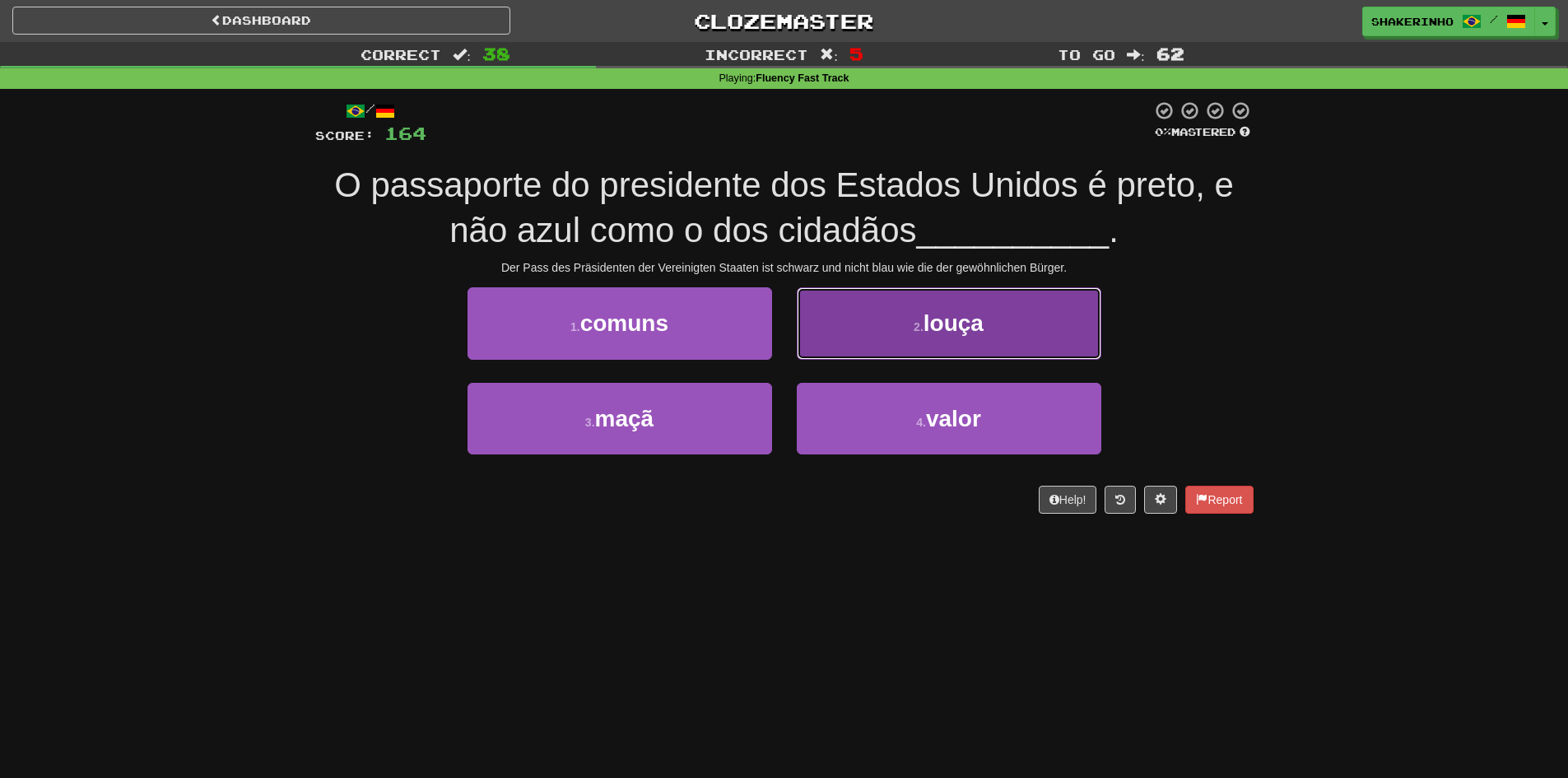
click at [903, 355] on button "2 . louça" at bounding box center [949, 323] width 305 height 71
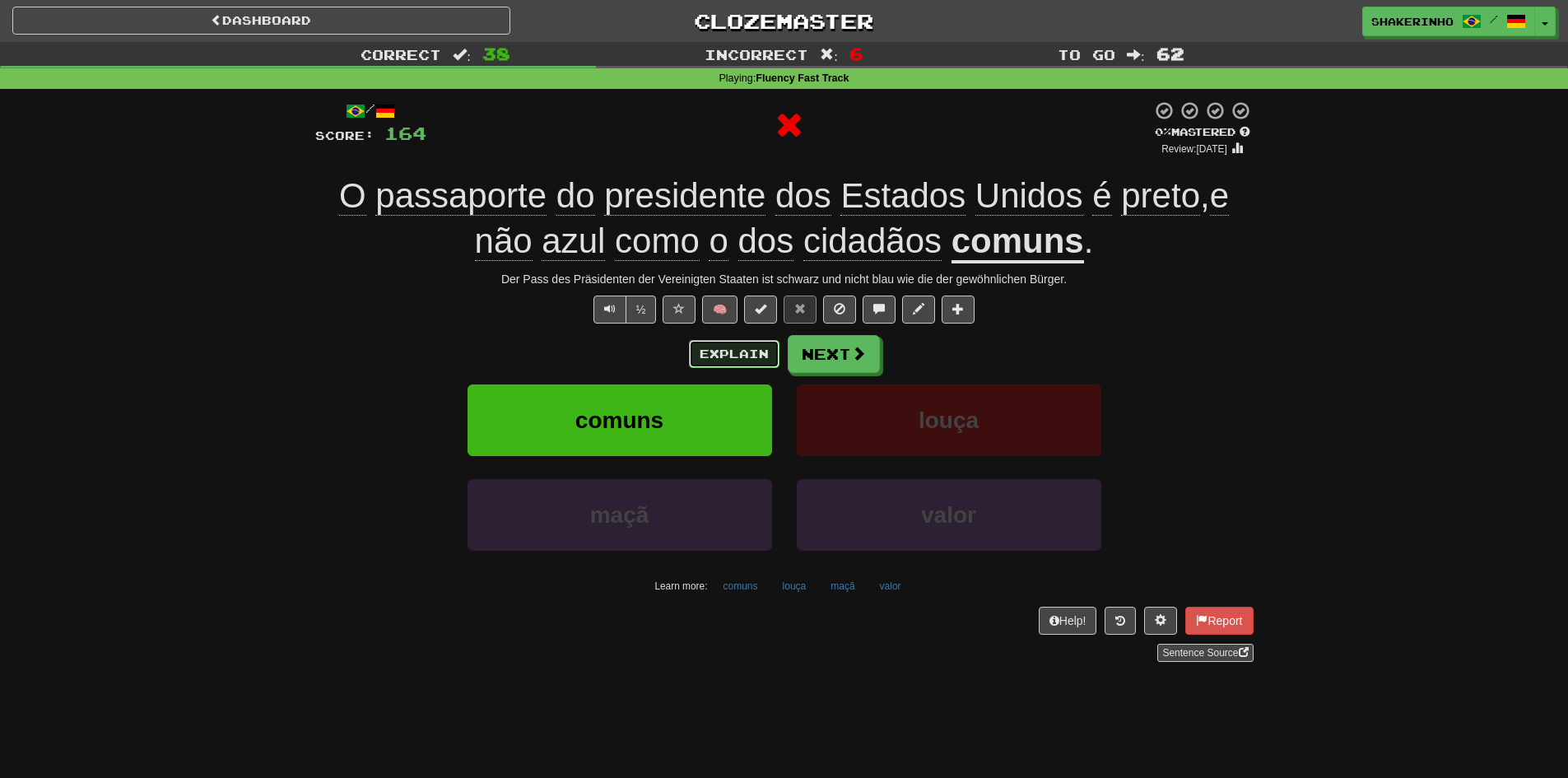
click at [756, 360] on button "Explain" at bounding box center [734, 353] width 90 height 28
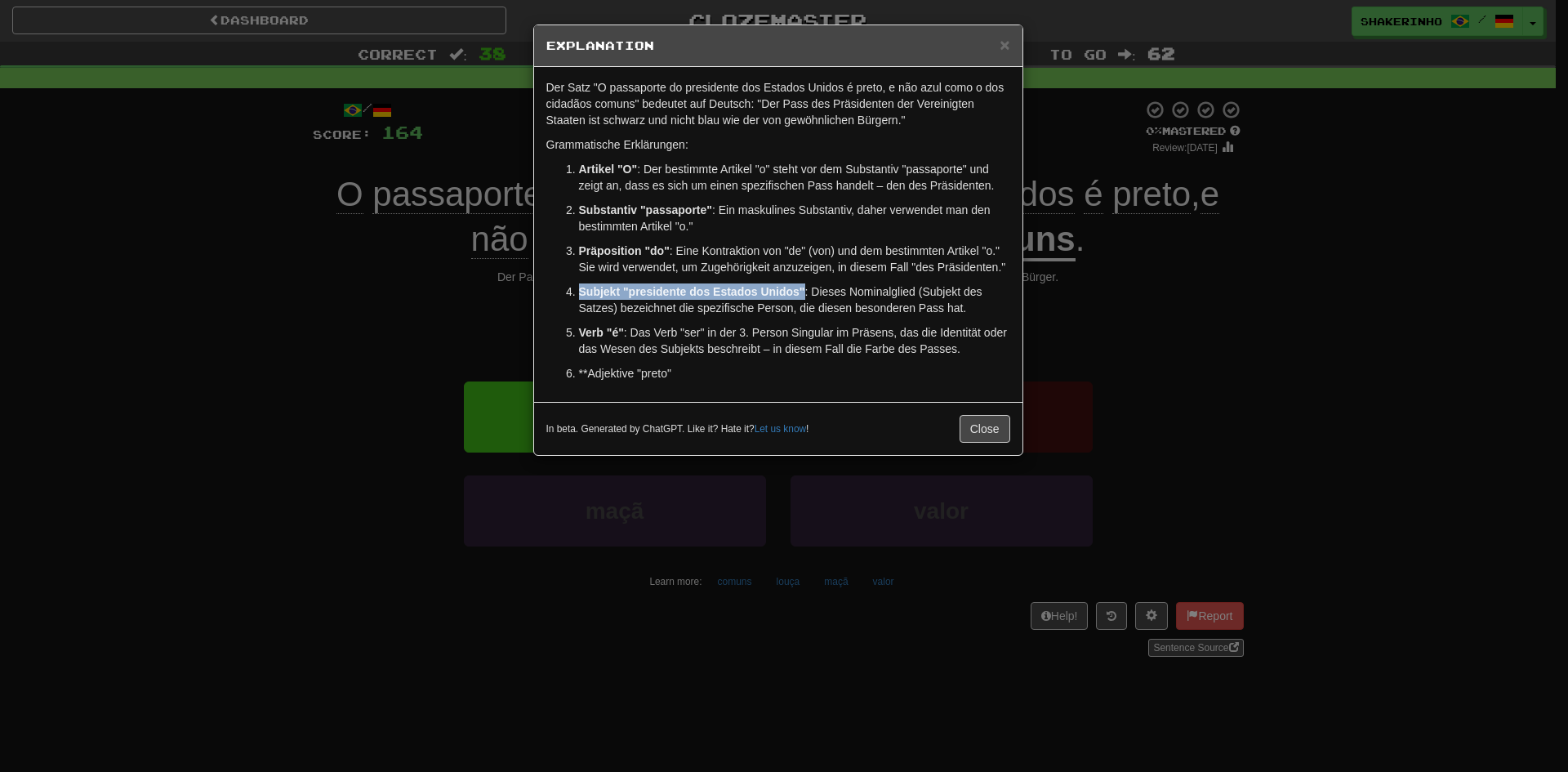
drag, startPoint x: 600, startPoint y: 300, endPoint x: 872, endPoint y: 288, distance: 272.3
click at [872, 288] on li "Subjekt "presidente dos Estados Unidos" : Dieses Nominalglied (Subjekt des Satz…" at bounding box center [795, 300] width 431 height 33
click at [872, 288] on p "Subjekt "presidente dos Estados Unidos" : Dieses Nominalglied (Subjekt des Satz…" at bounding box center [795, 300] width 431 height 33
click at [594, 369] on p "**Adjektive "preto"" at bounding box center [795, 372] width 431 height 16
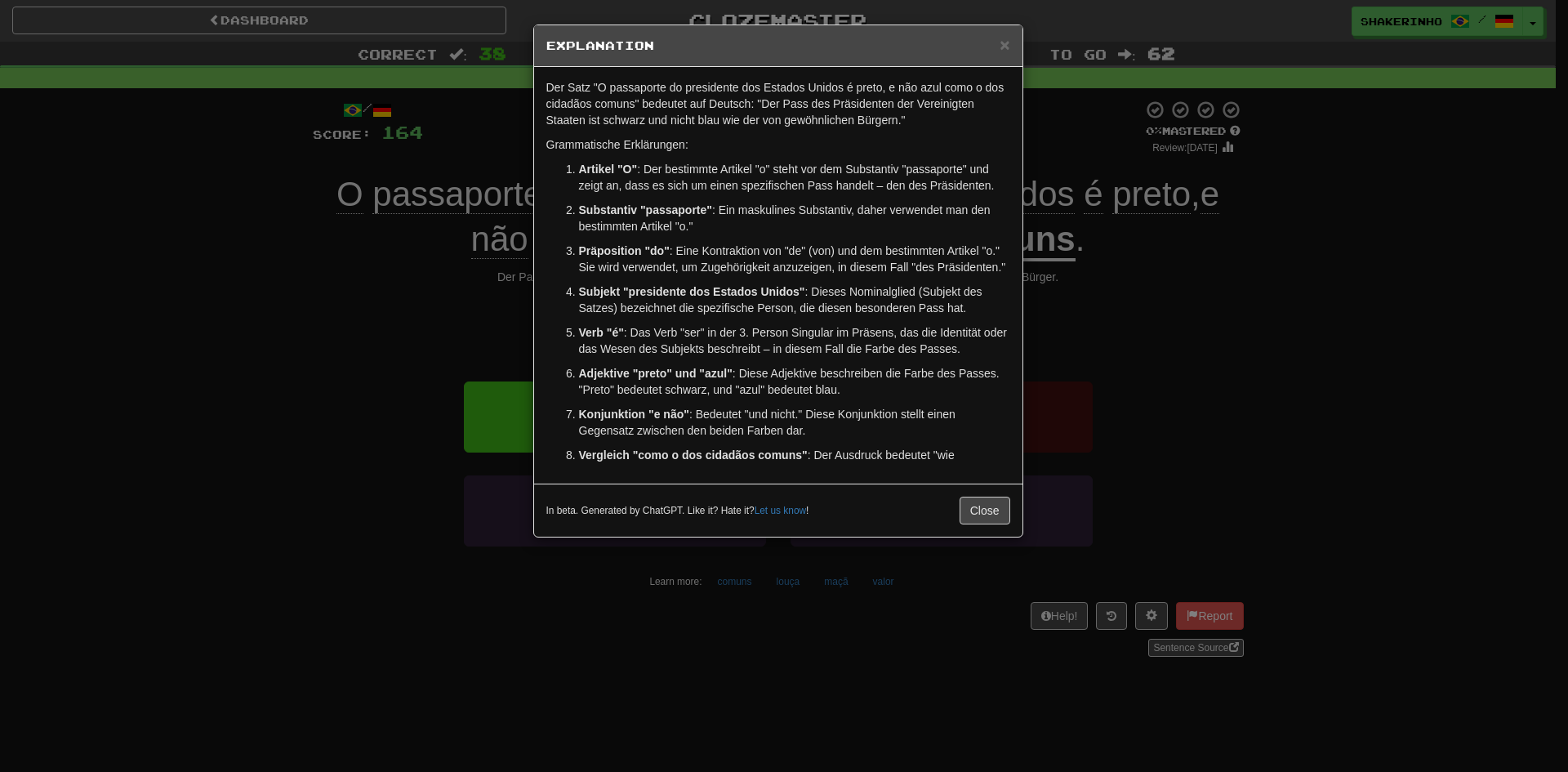
click at [629, 377] on strong "Adjektive "preto" und "azul"" at bounding box center [656, 373] width 153 height 13
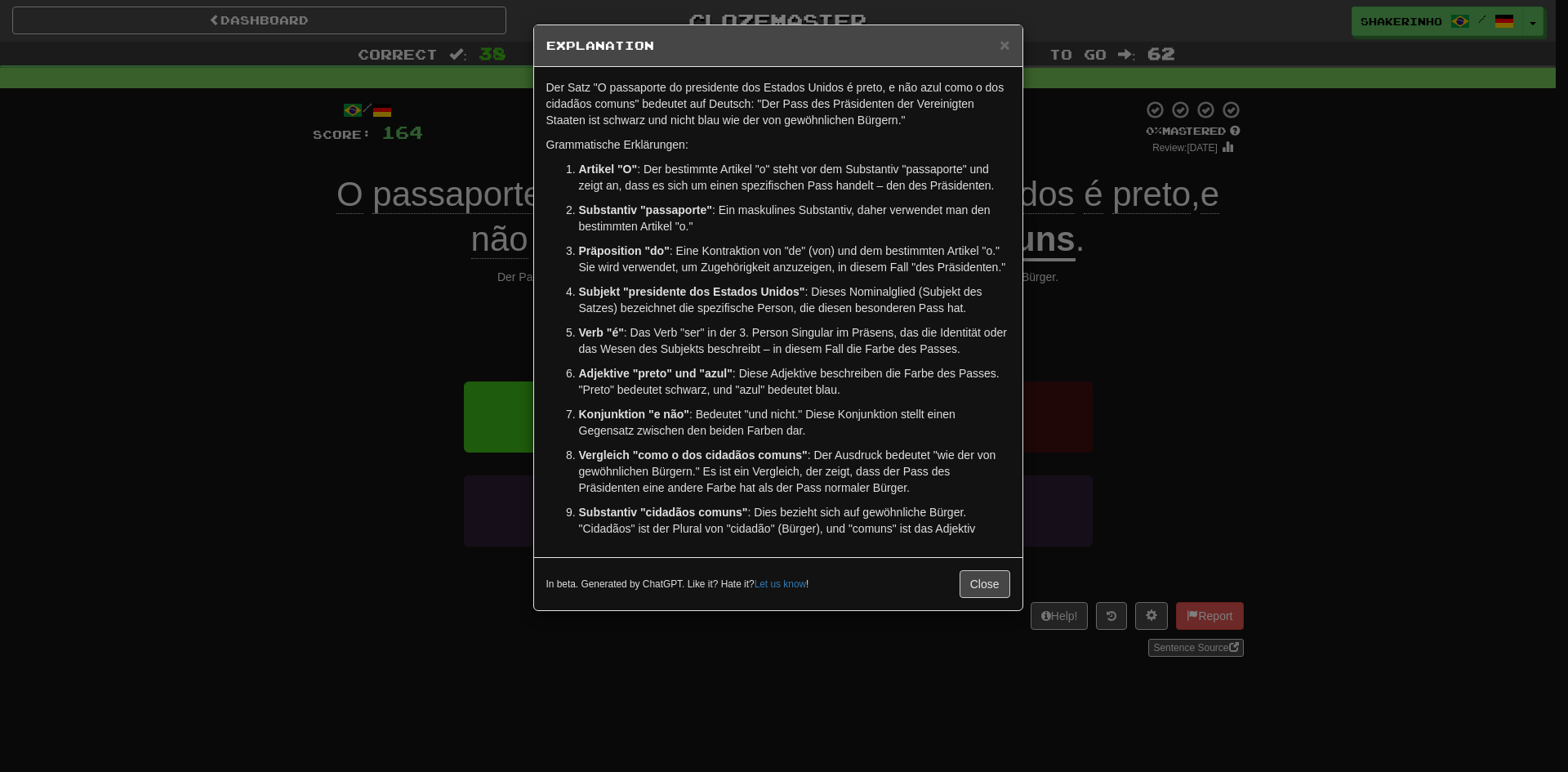
click at [735, 411] on p "Konjunktion "e não" : Bedeutet "und nicht." Diese Konjunktion stellt einen Gege…" at bounding box center [795, 421] width 431 height 33
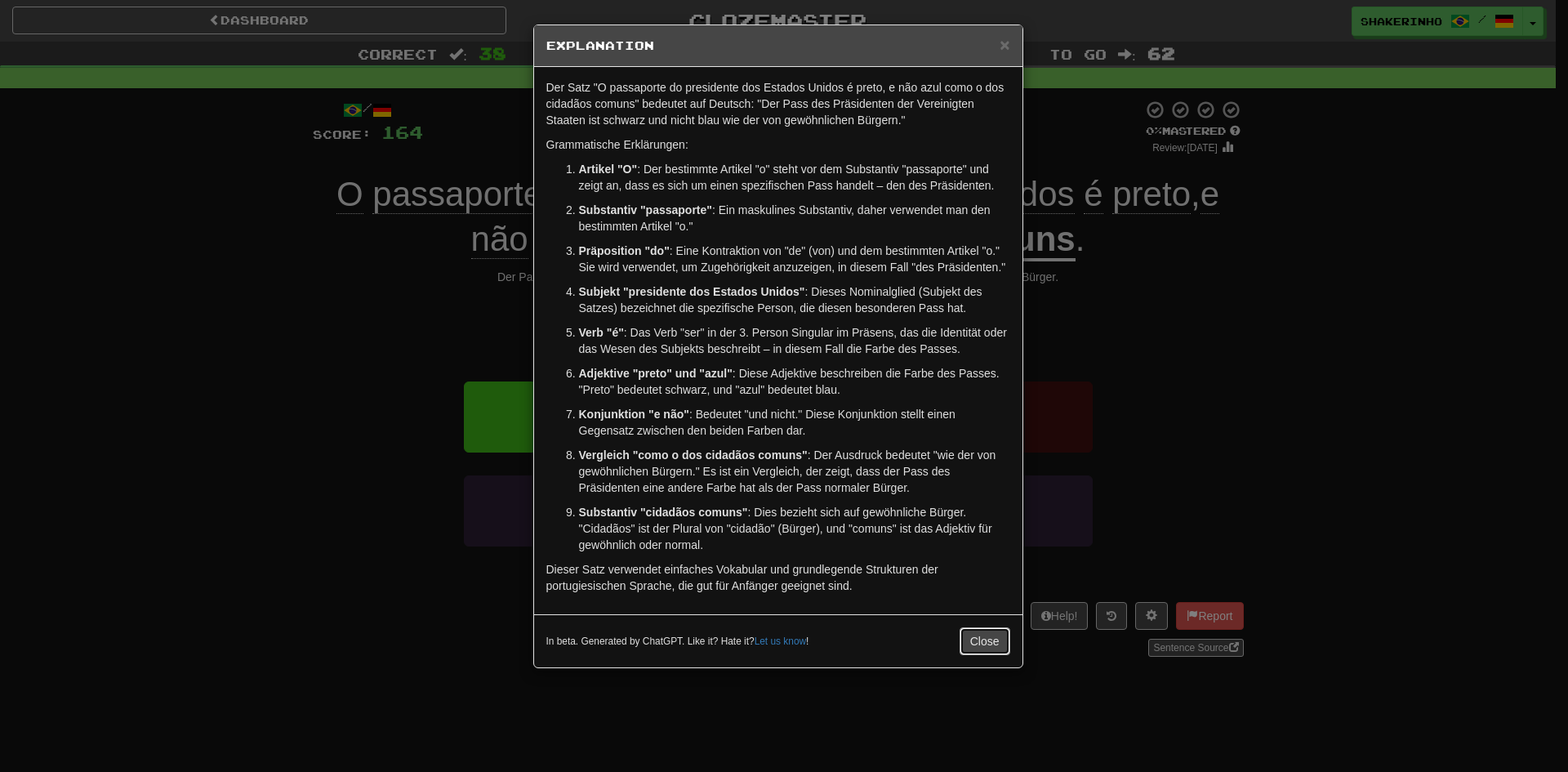
click at [978, 645] on button "Close" at bounding box center [985, 641] width 51 height 27
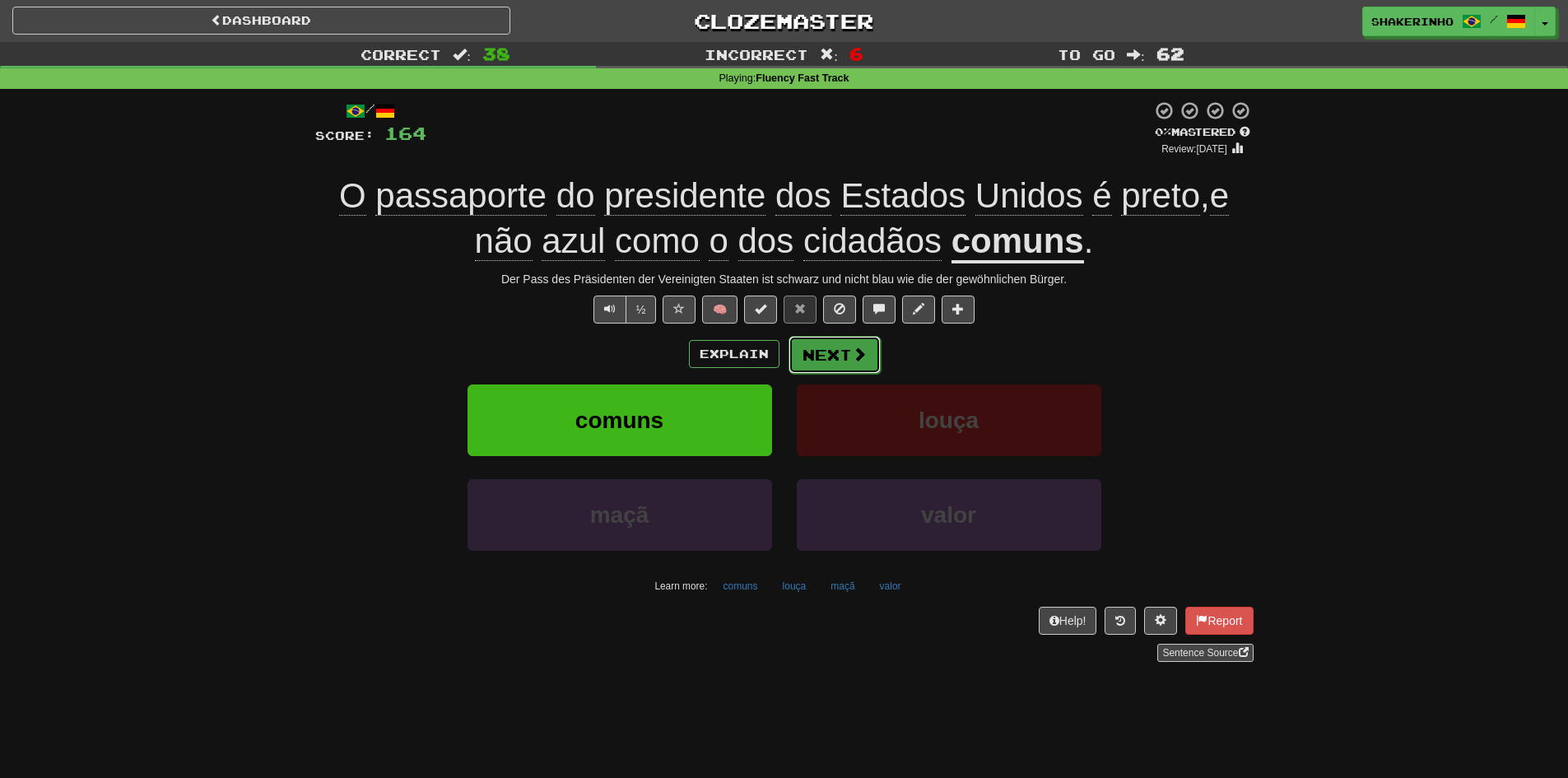
click at [844, 361] on button "Next" at bounding box center [834, 355] width 92 height 38
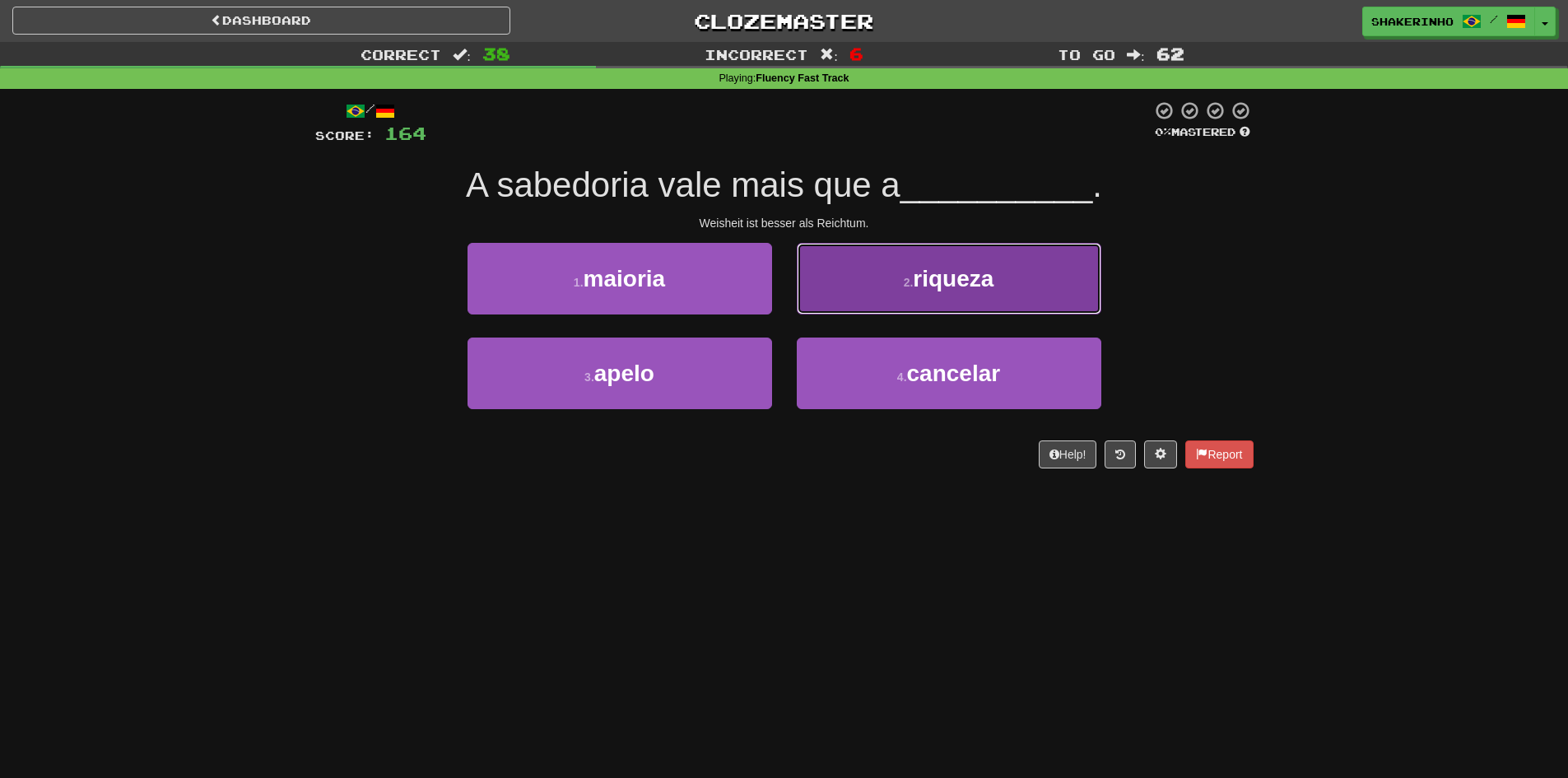
click at [900, 274] on button "2 . riqueza" at bounding box center [949, 278] width 305 height 71
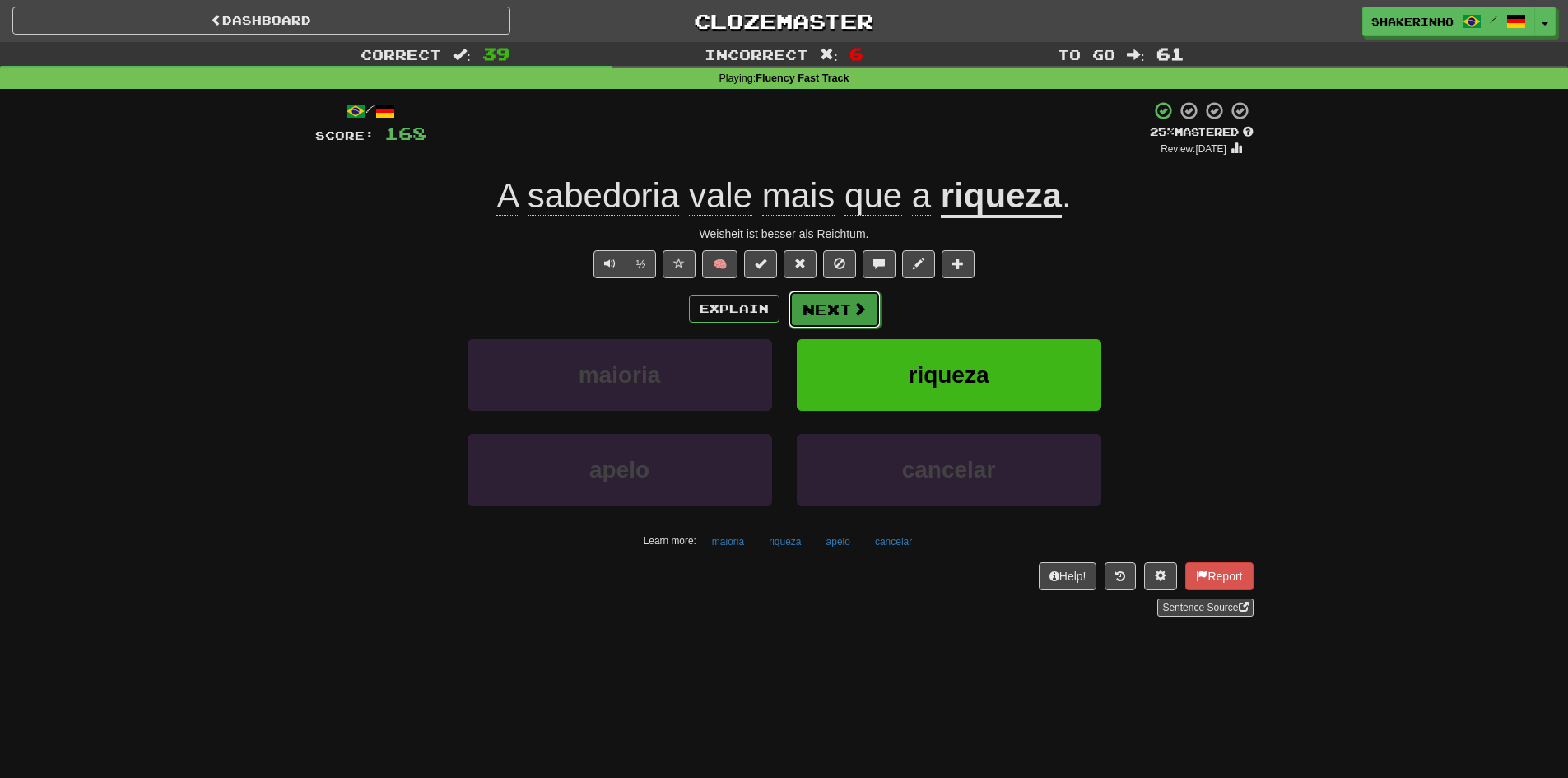
click at [815, 317] on button "Next" at bounding box center [834, 309] width 92 height 38
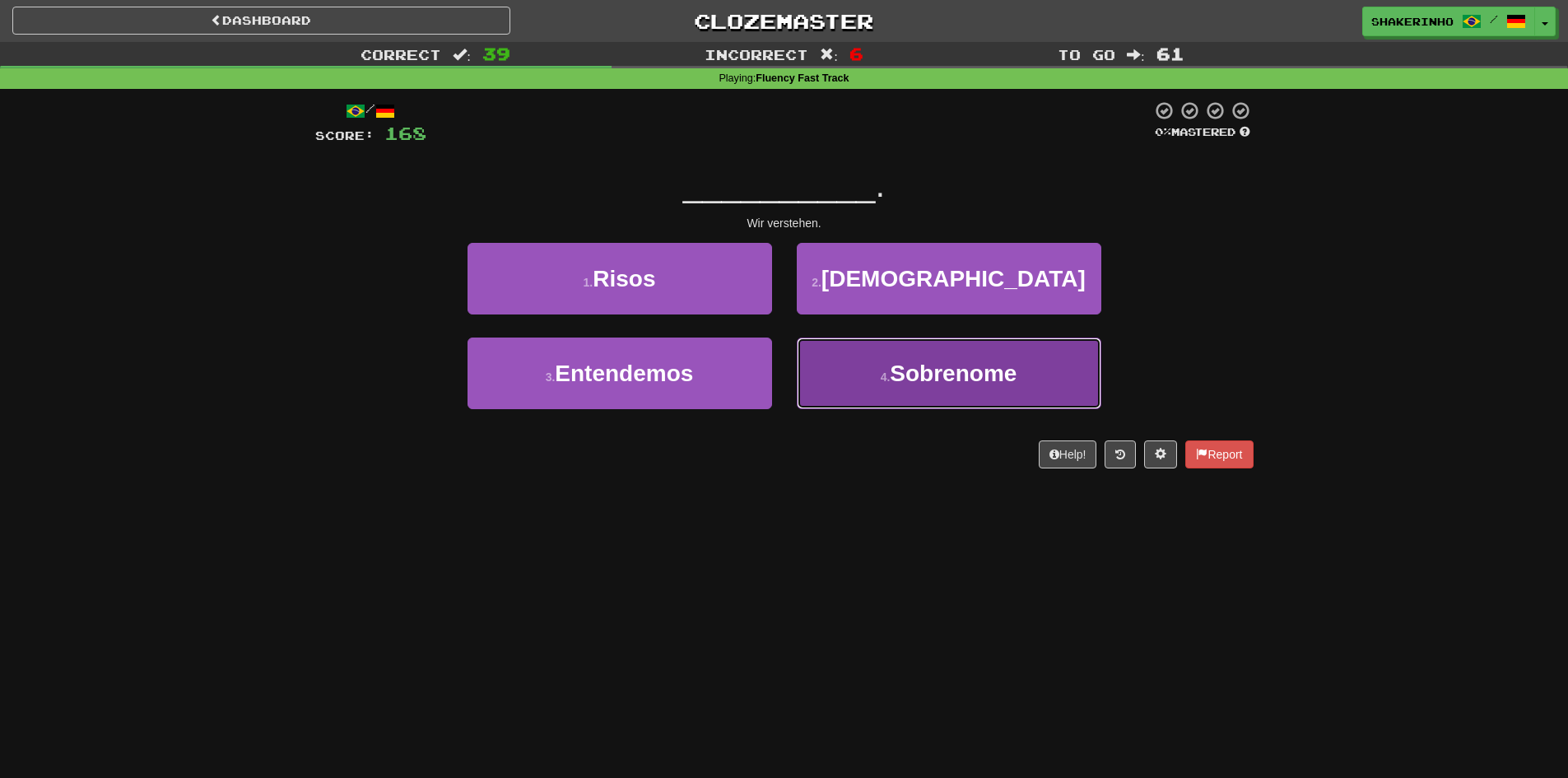
click at [906, 354] on button "4 . Sobrenome" at bounding box center [949, 372] width 305 height 71
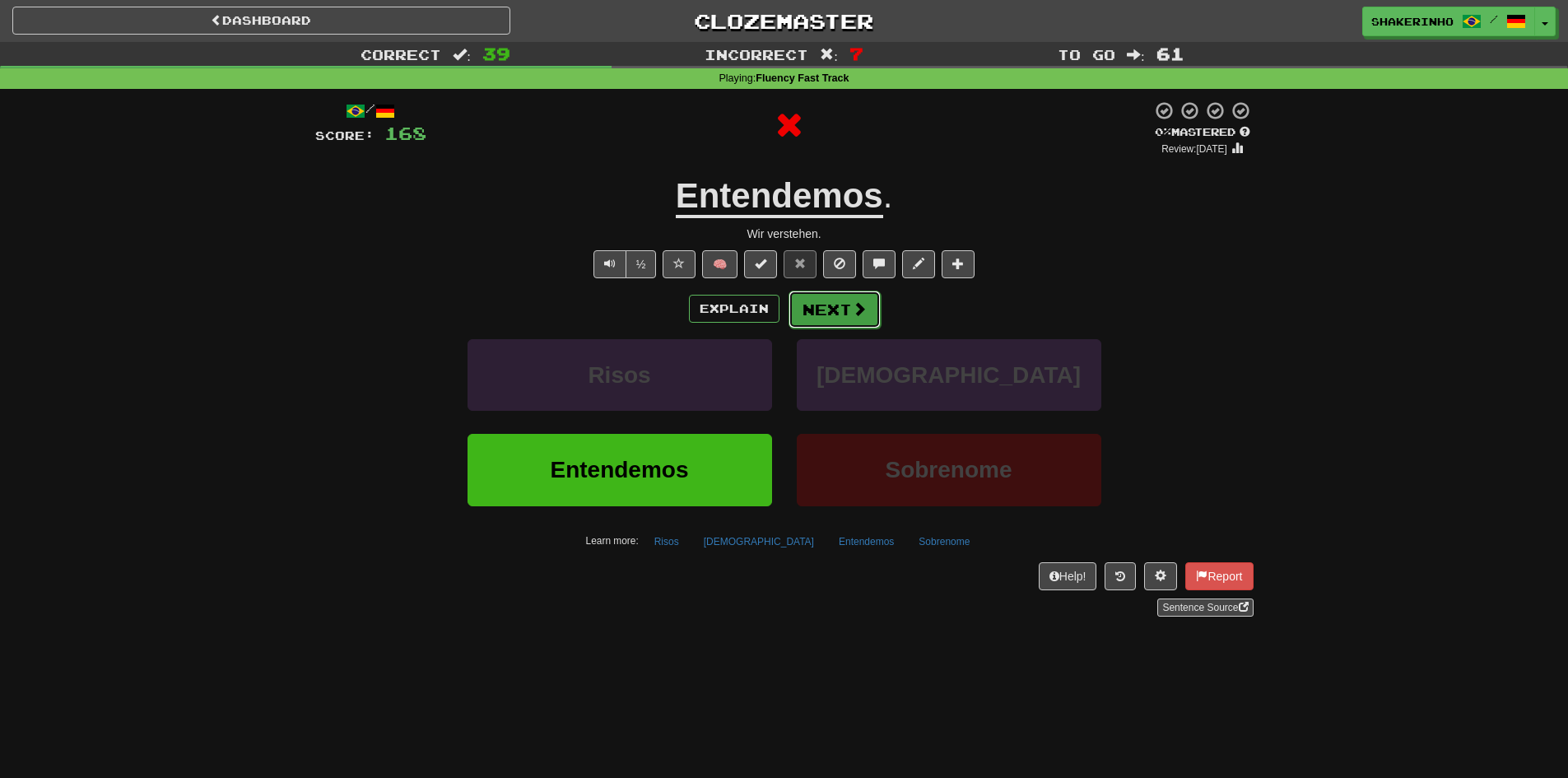
click at [855, 320] on button "Next" at bounding box center [834, 309] width 92 height 38
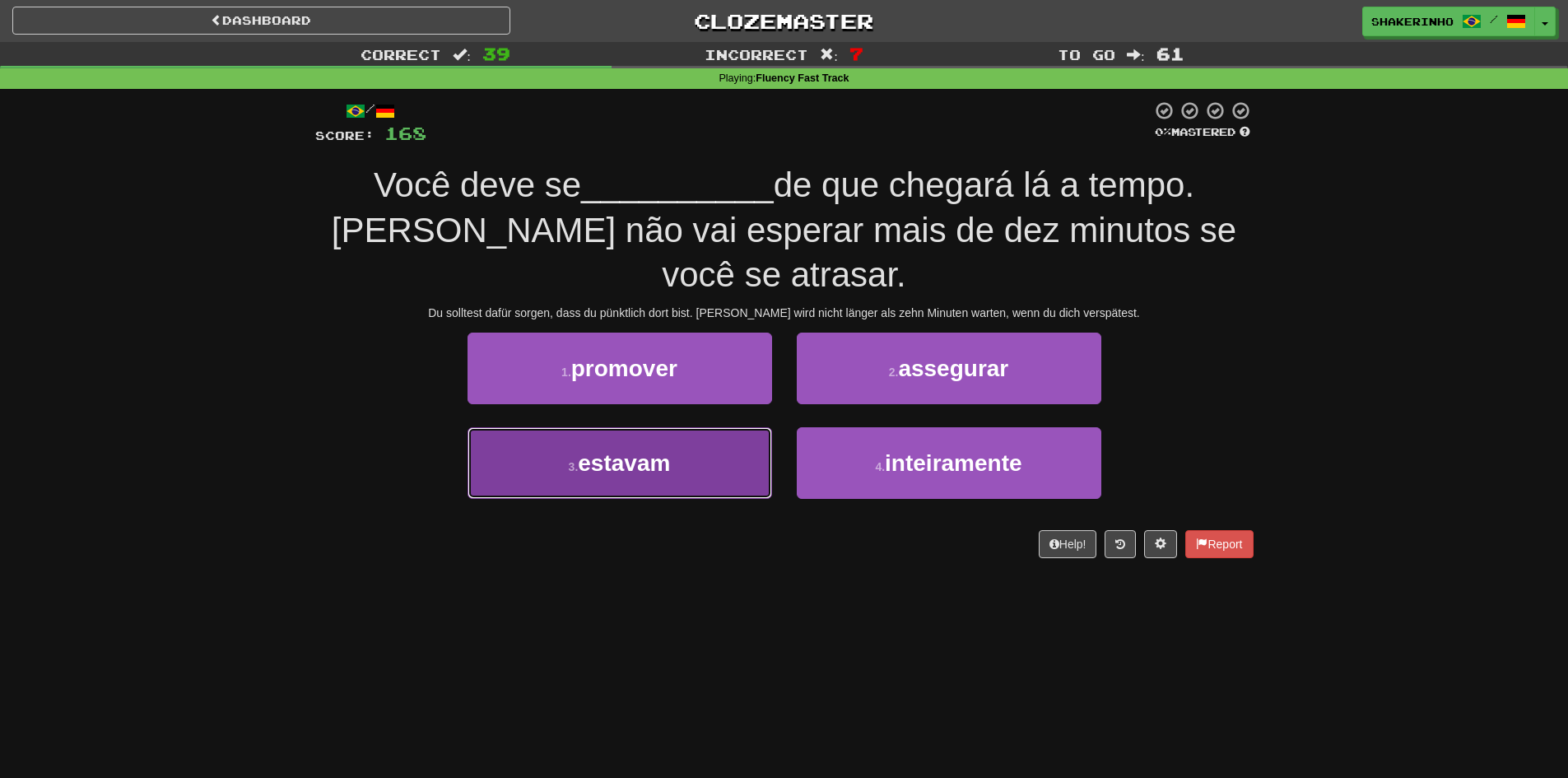
click at [722, 429] on button "3 . estavam" at bounding box center [620, 462] width 305 height 71
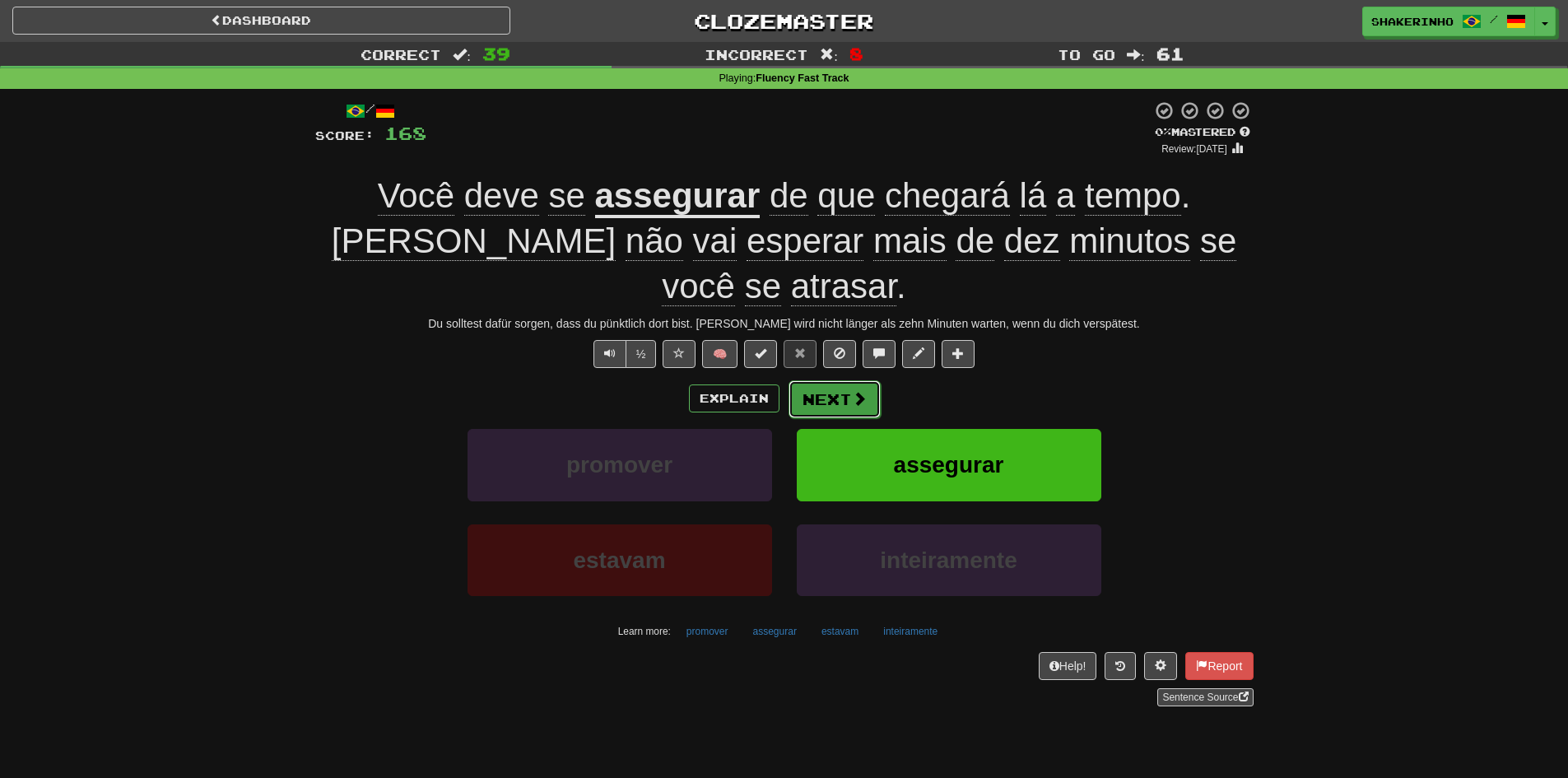
click at [829, 380] on button "Next" at bounding box center [834, 399] width 92 height 38
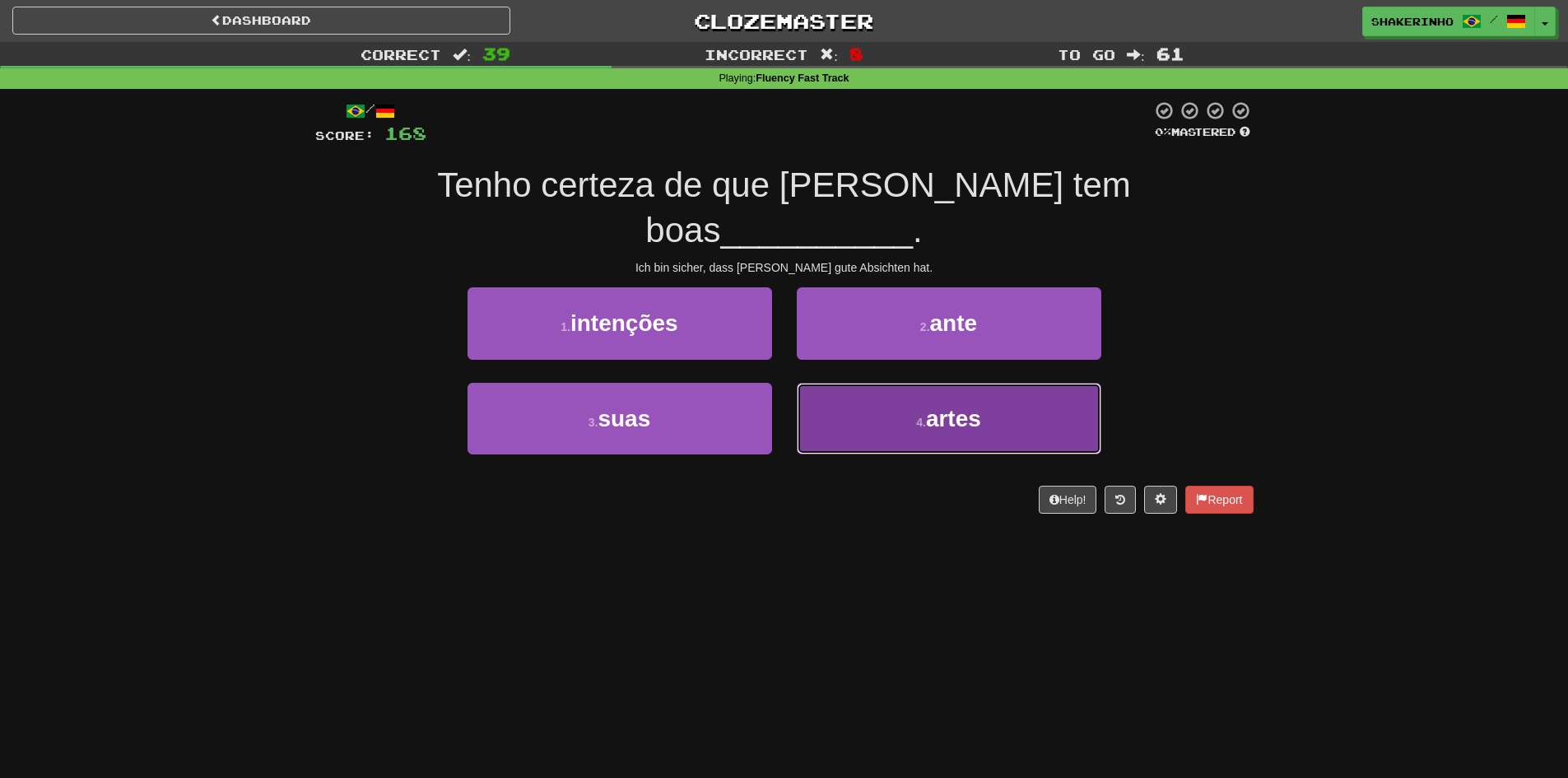
click at [821, 398] on button "4 . artes" at bounding box center [949, 418] width 305 height 71
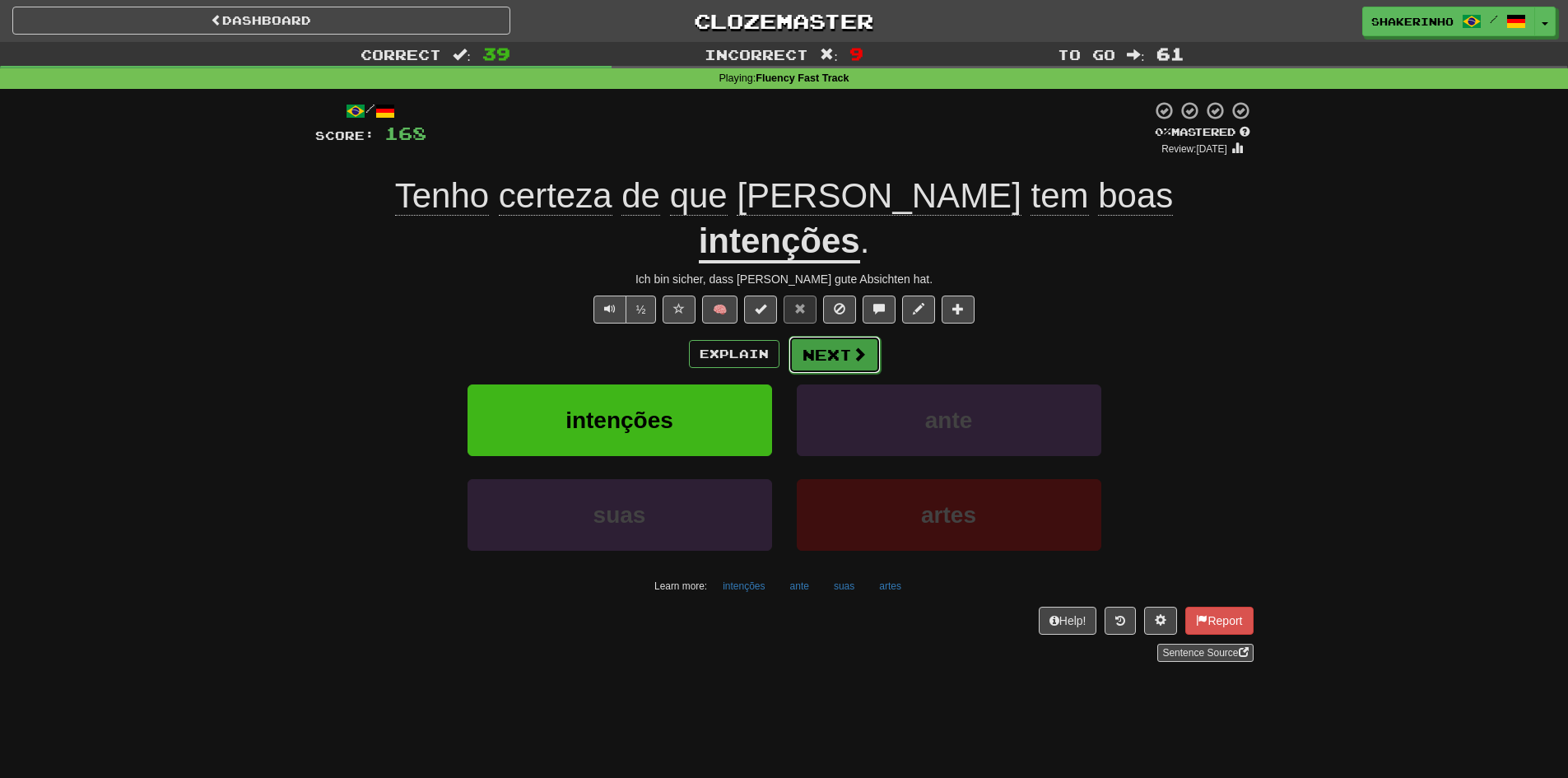
click at [825, 336] on button "Next" at bounding box center [834, 355] width 92 height 38
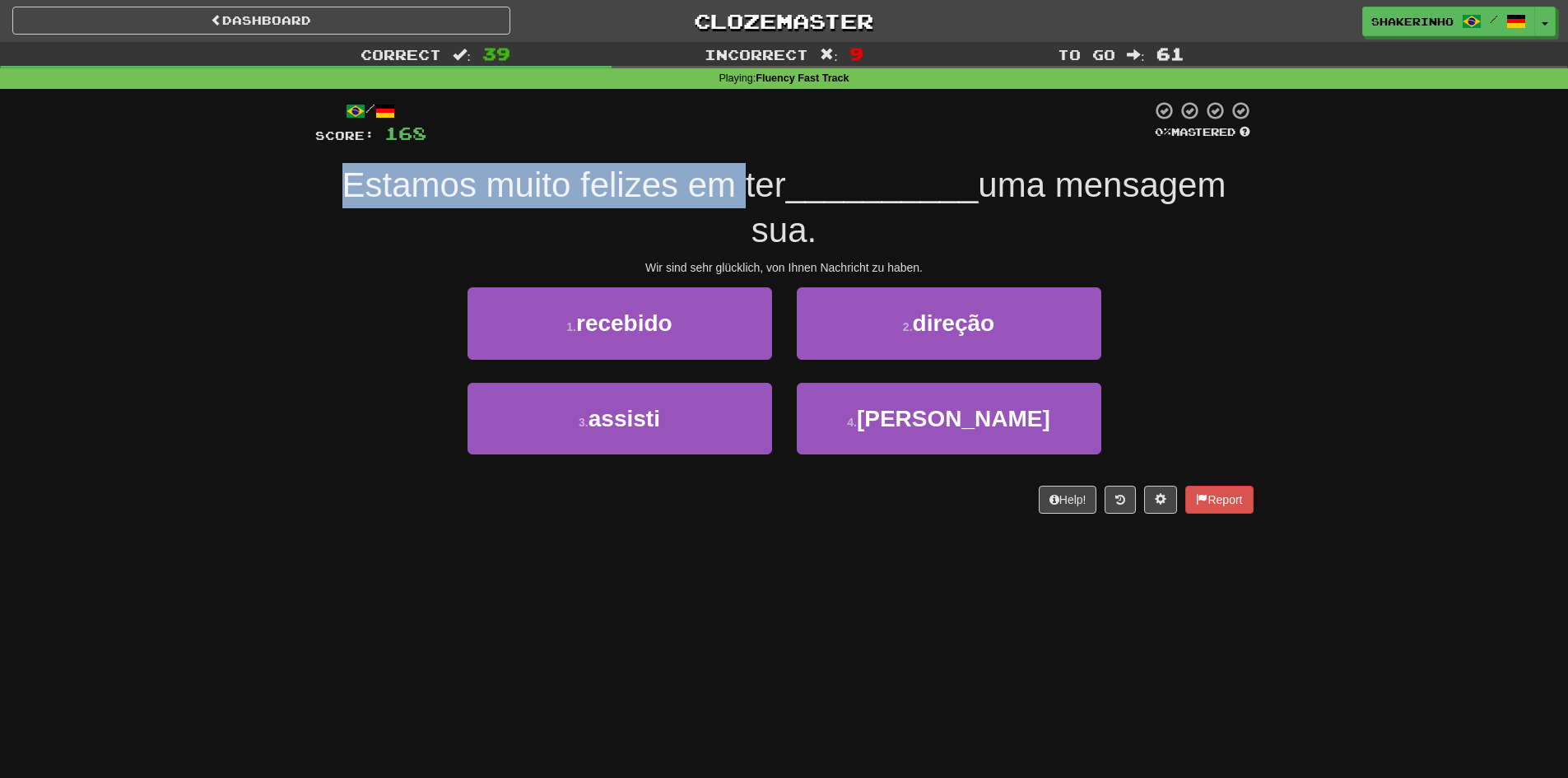
drag, startPoint x: 468, startPoint y: 195, endPoint x: 735, endPoint y: 203, distance: 267.1
click at [735, 203] on div "/ Score: 168 0 % Mastered Estamos muito felizes em ter __________ uma mensagem …" at bounding box center [784, 311] width 963 height 447
click at [735, 203] on span "Estamos muito felizes em ter" at bounding box center [564, 185] width 444 height 39
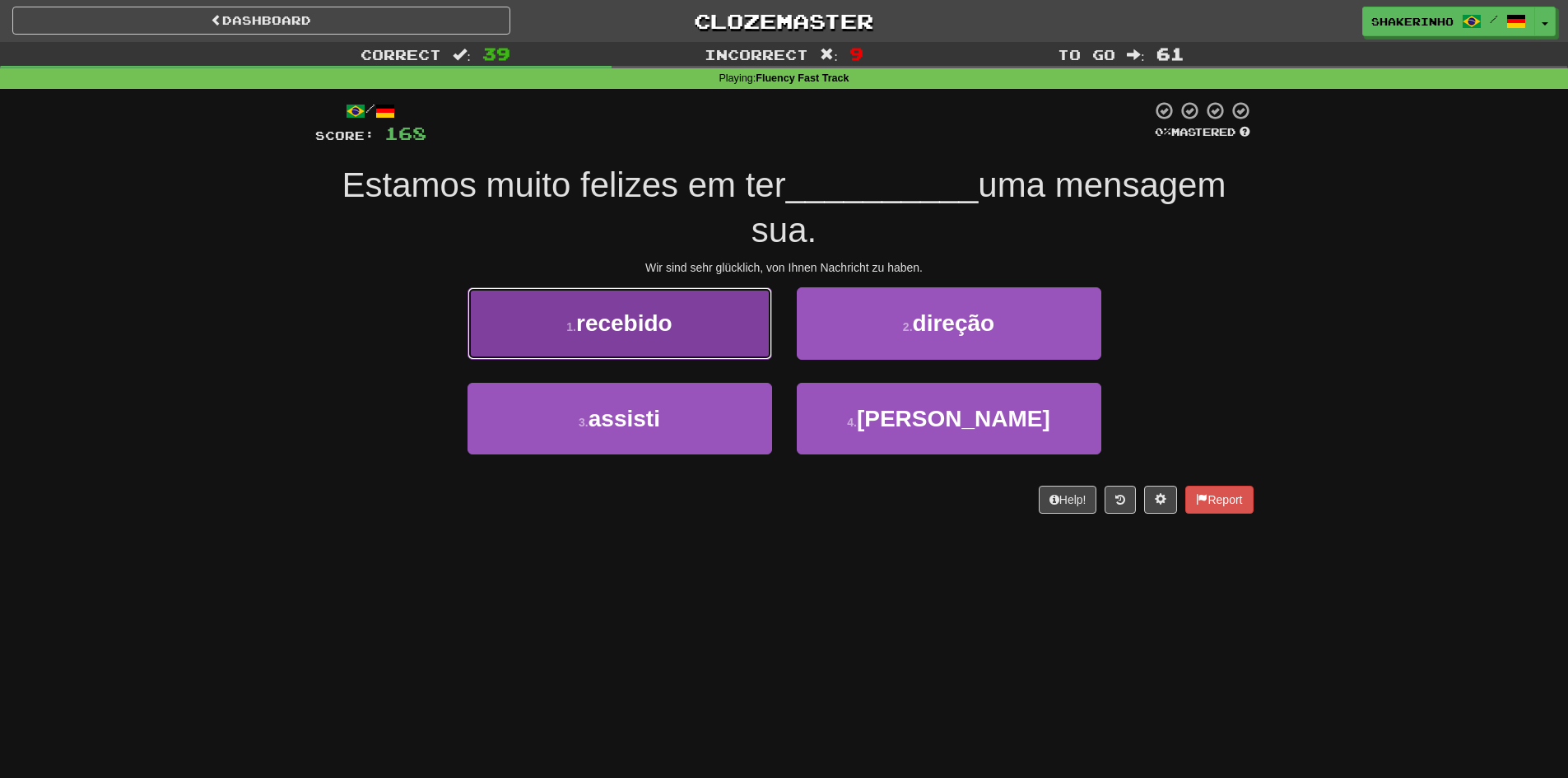
click at [626, 318] on span "recebido" at bounding box center [624, 323] width 96 height 26
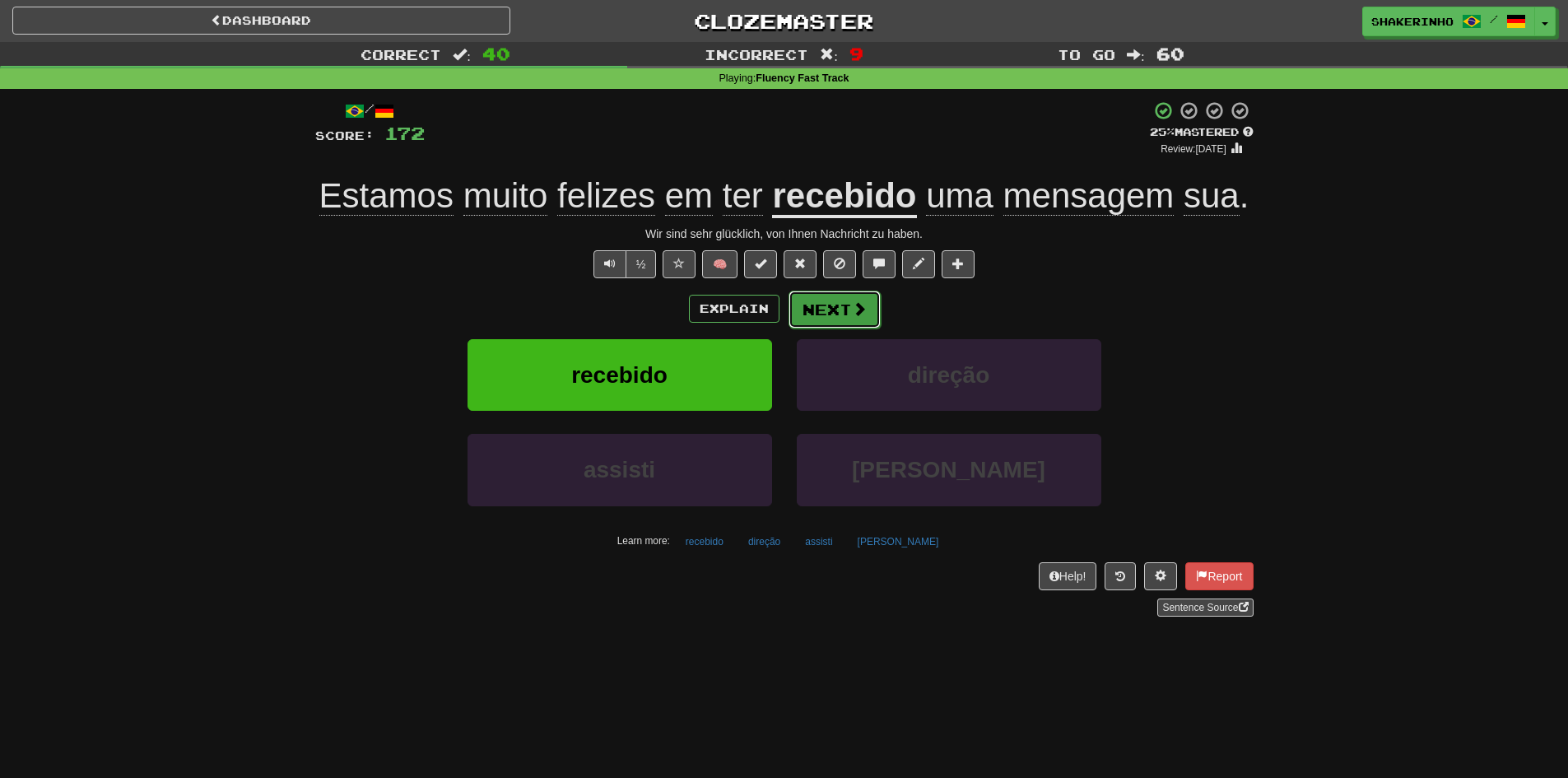
click at [799, 299] on button "Next" at bounding box center [834, 309] width 92 height 38
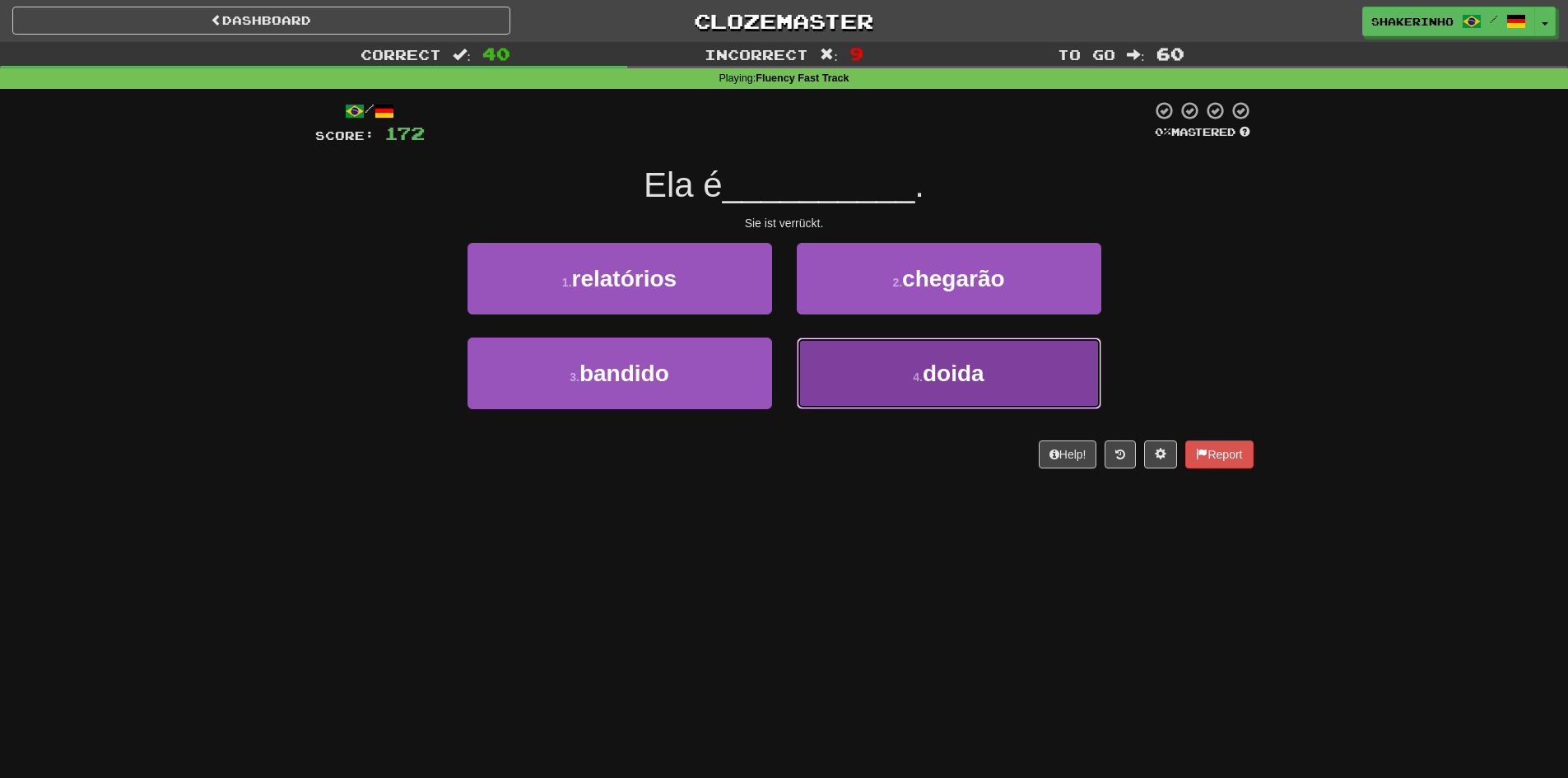
drag, startPoint x: 821, startPoint y: 360, endPoint x: 838, endPoint y: 390, distance: 34.5
click at [793, 449] on div "/ Score: 172 0 % Mastered Ela é __________ . Sie ist verrückt. 1 . relatórios 2…" at bounding box center [784, 284] width 938 height 368
click at [858, 374] on button "4 . doida" at bounding box center [949, 372] width 305 height 71
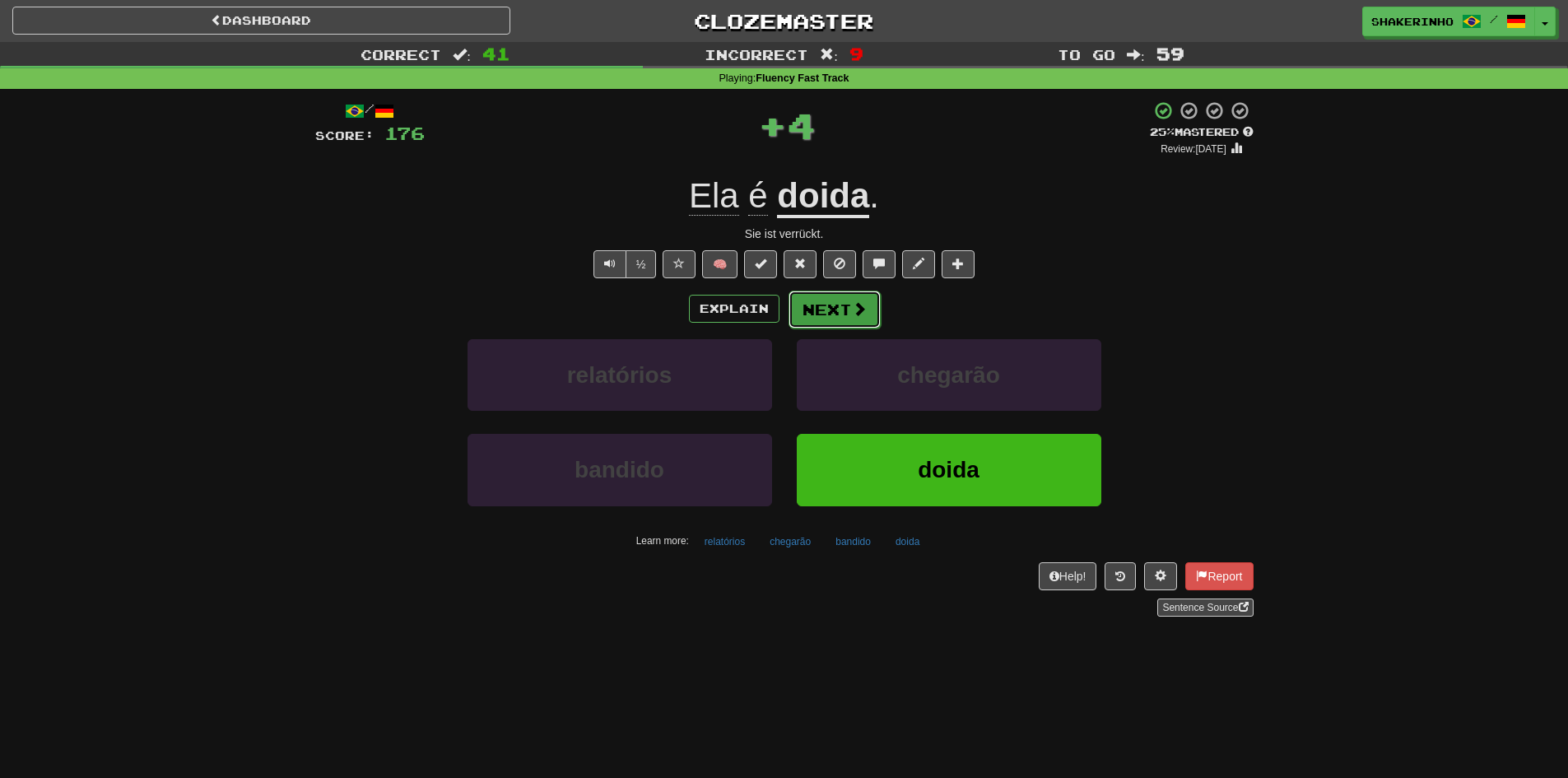
click at [830, 318] on button "Next" at bounding box center [834, 309] width 92 height 38
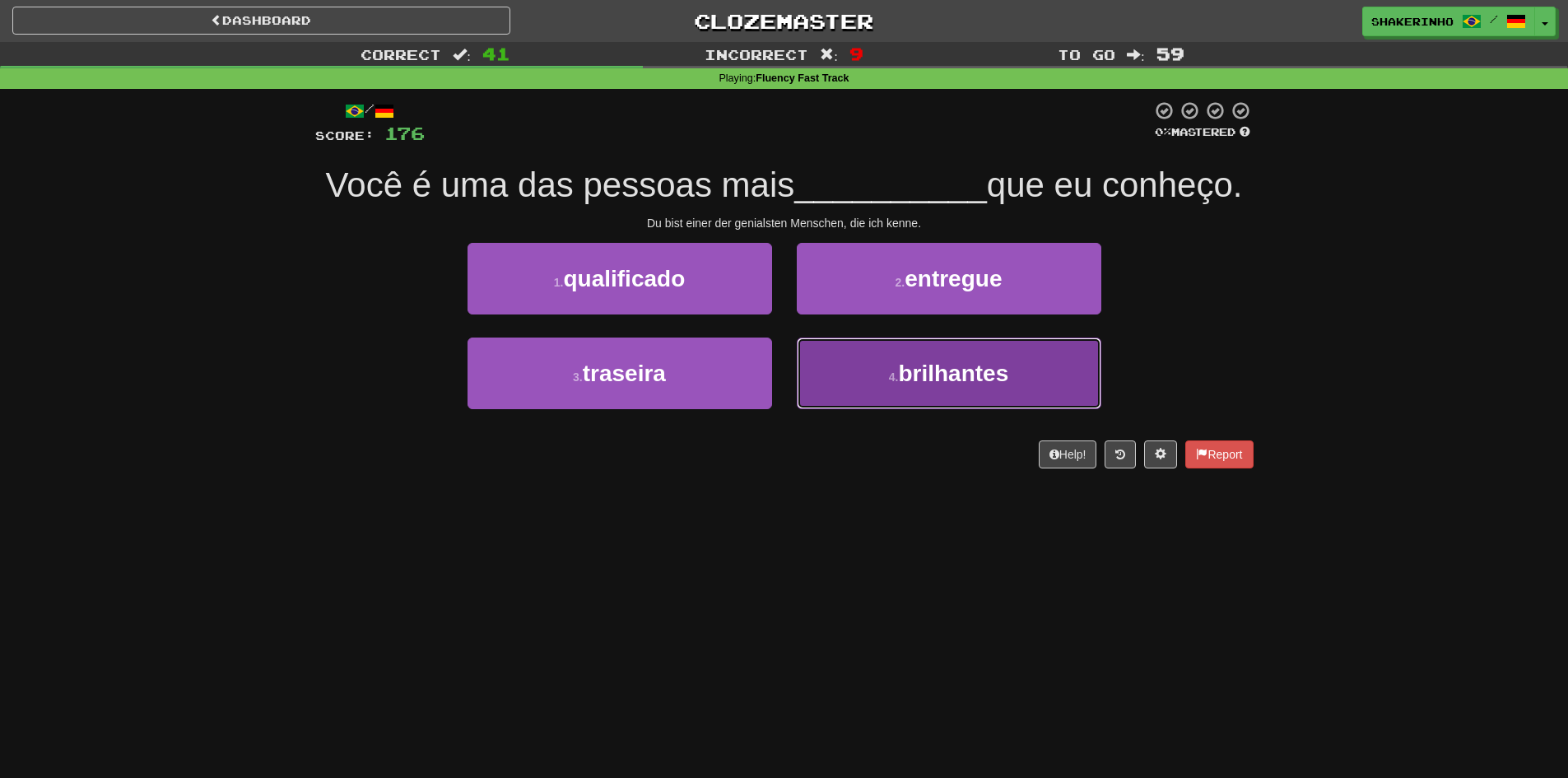
click at [856, 347] on button "4 . brilhantes" at bounding box center [949, 372] width 305 height 71
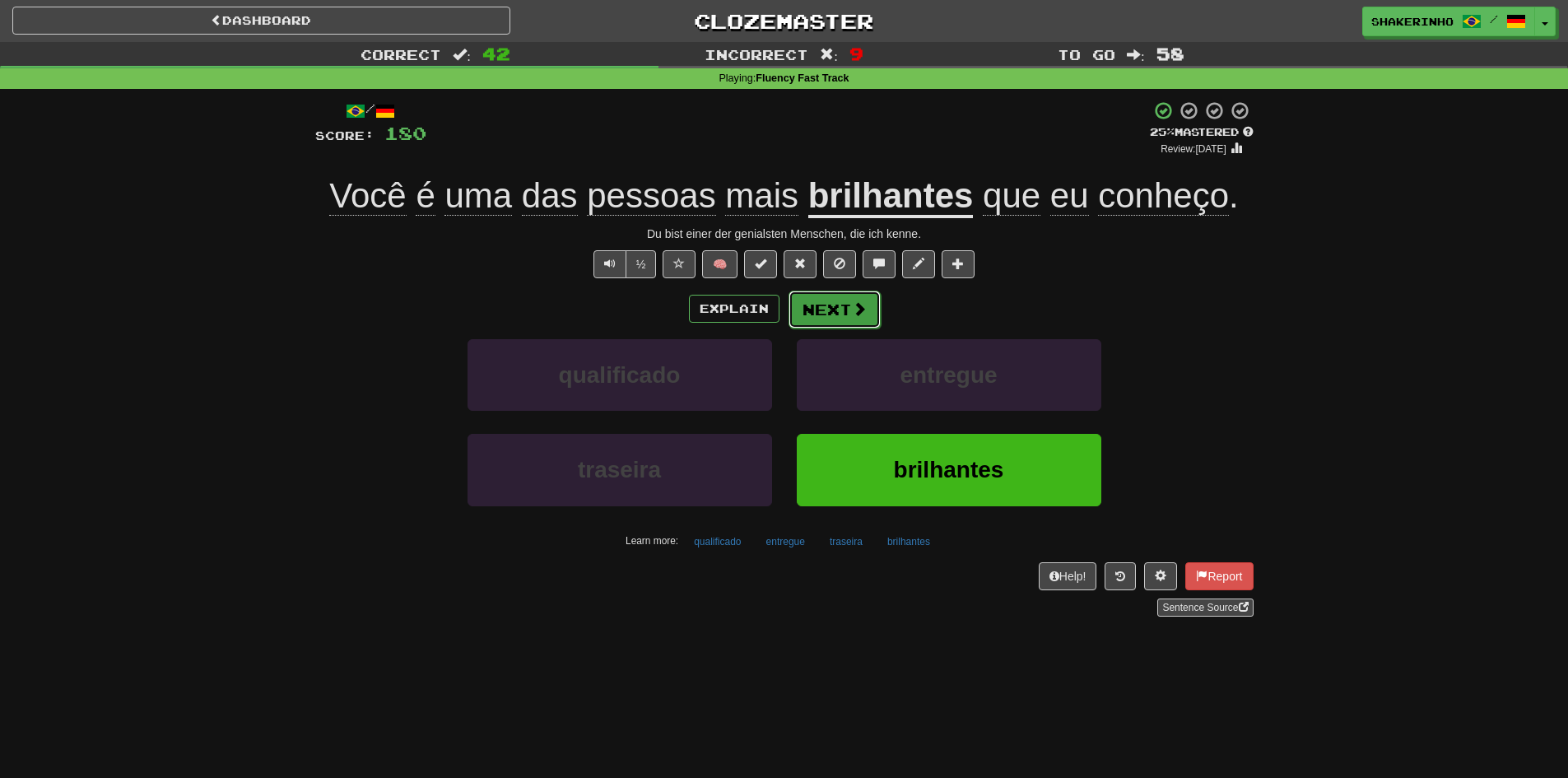
click at [854, 307] on span at bounding box center [859, 309] width 15 height 15
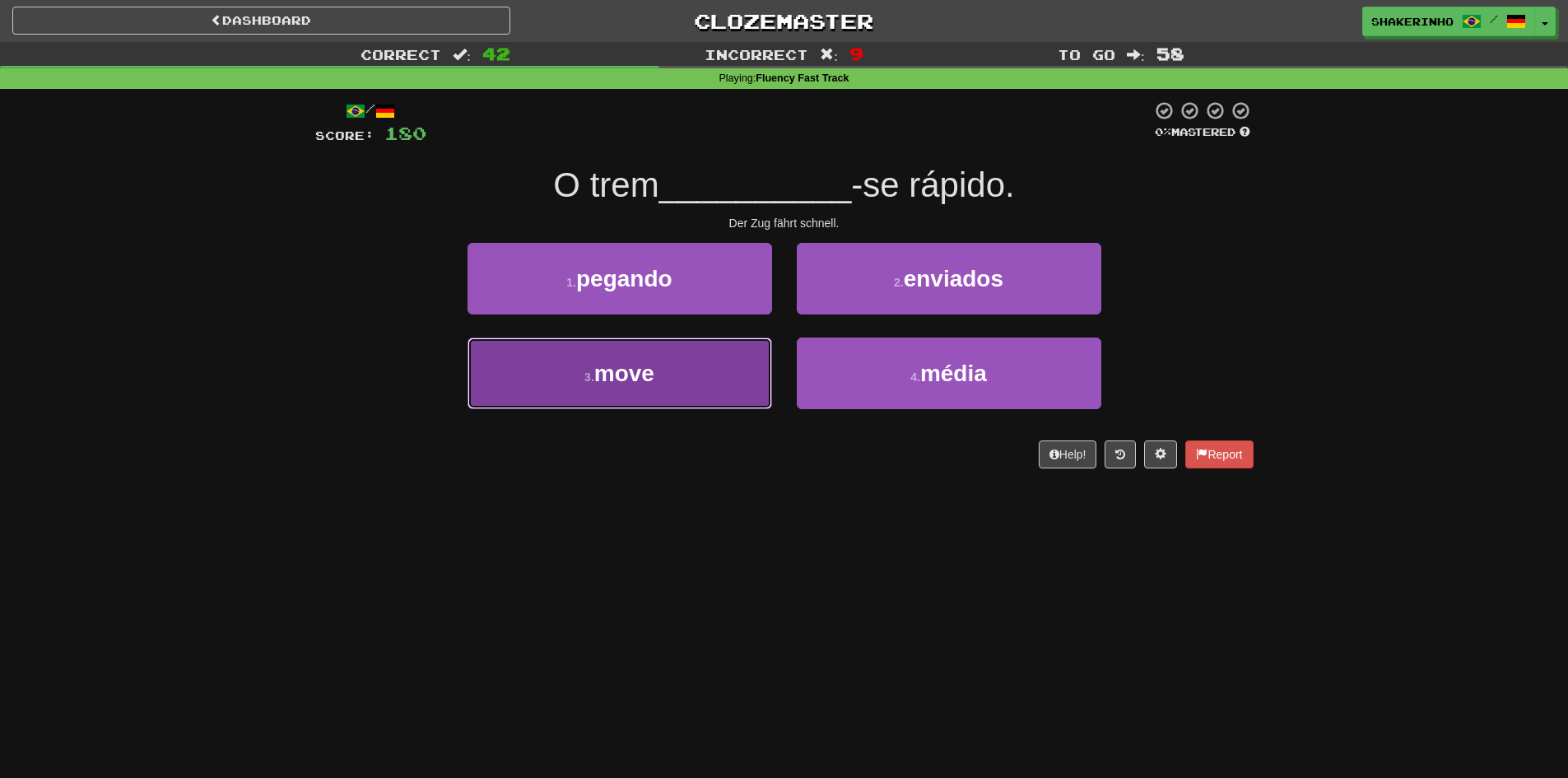
click at [707, 372] on button "3 . move" at bounding box center [620, 372] width 305 height 71
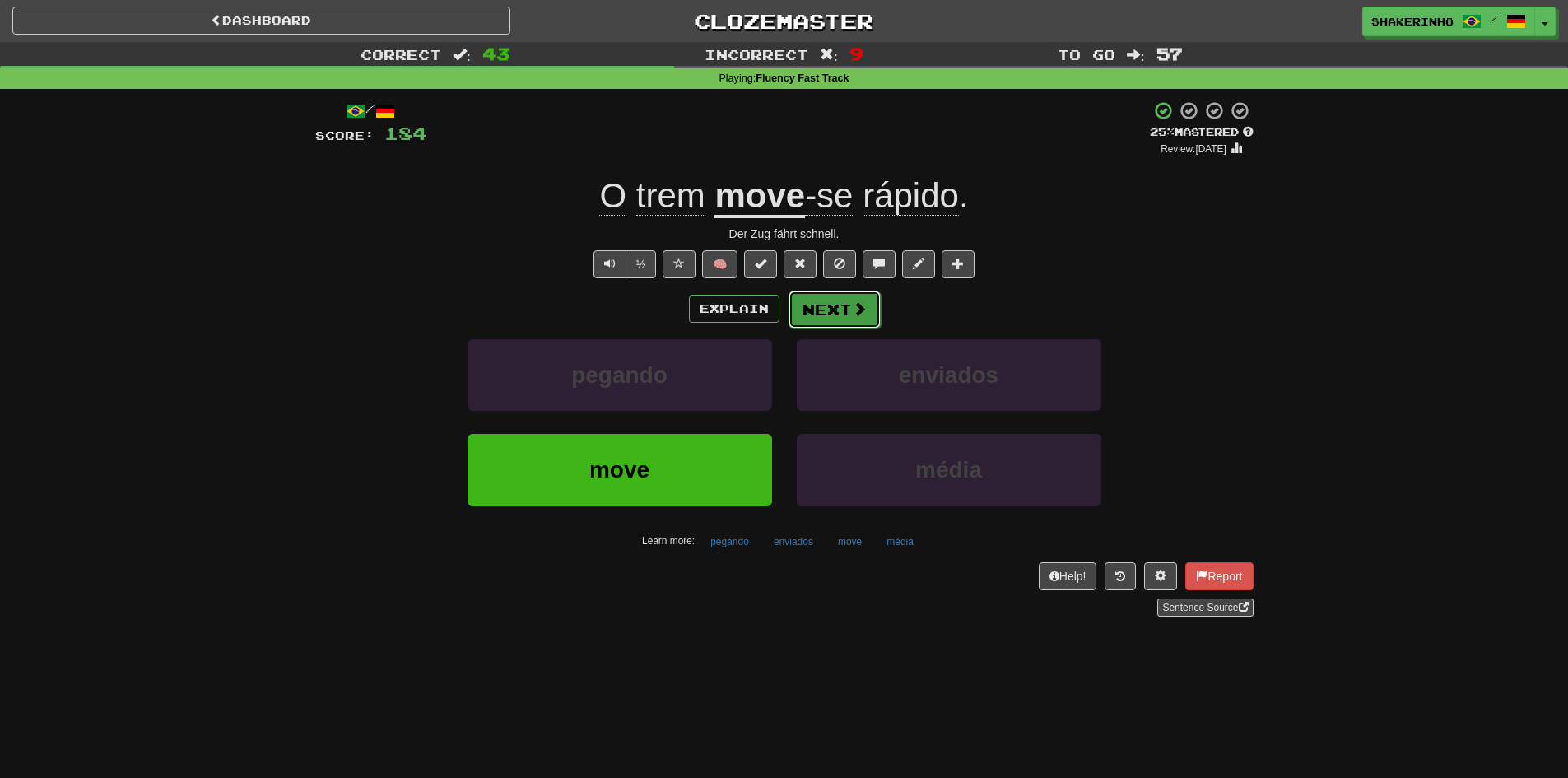
click at [824, 311] on button "Next" at bounding box center [834, 309] width 92 height 38
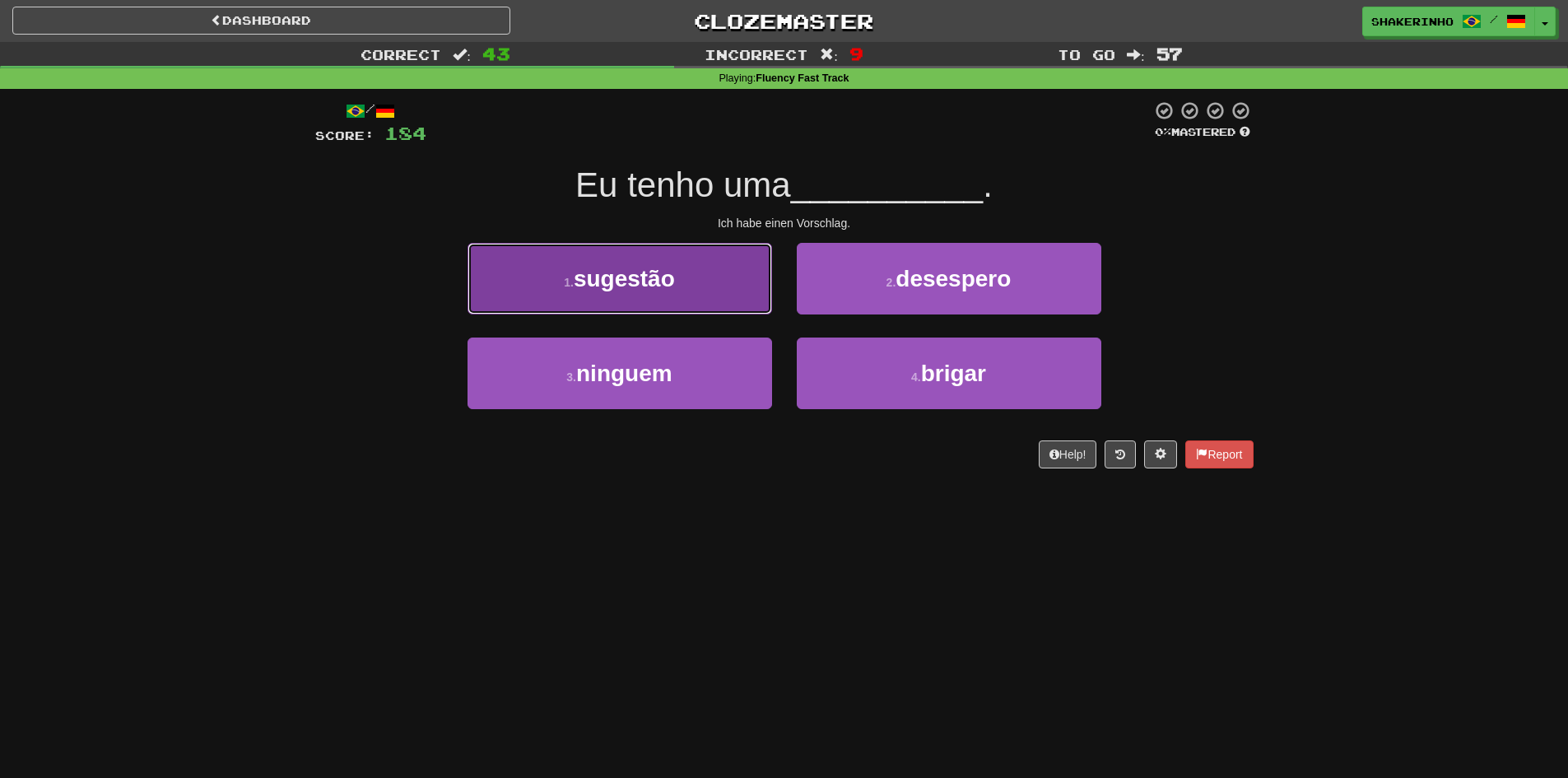
click at [722, 297] on button "1 . sugestão" at bounding box center [620, 278] width 305 height 71
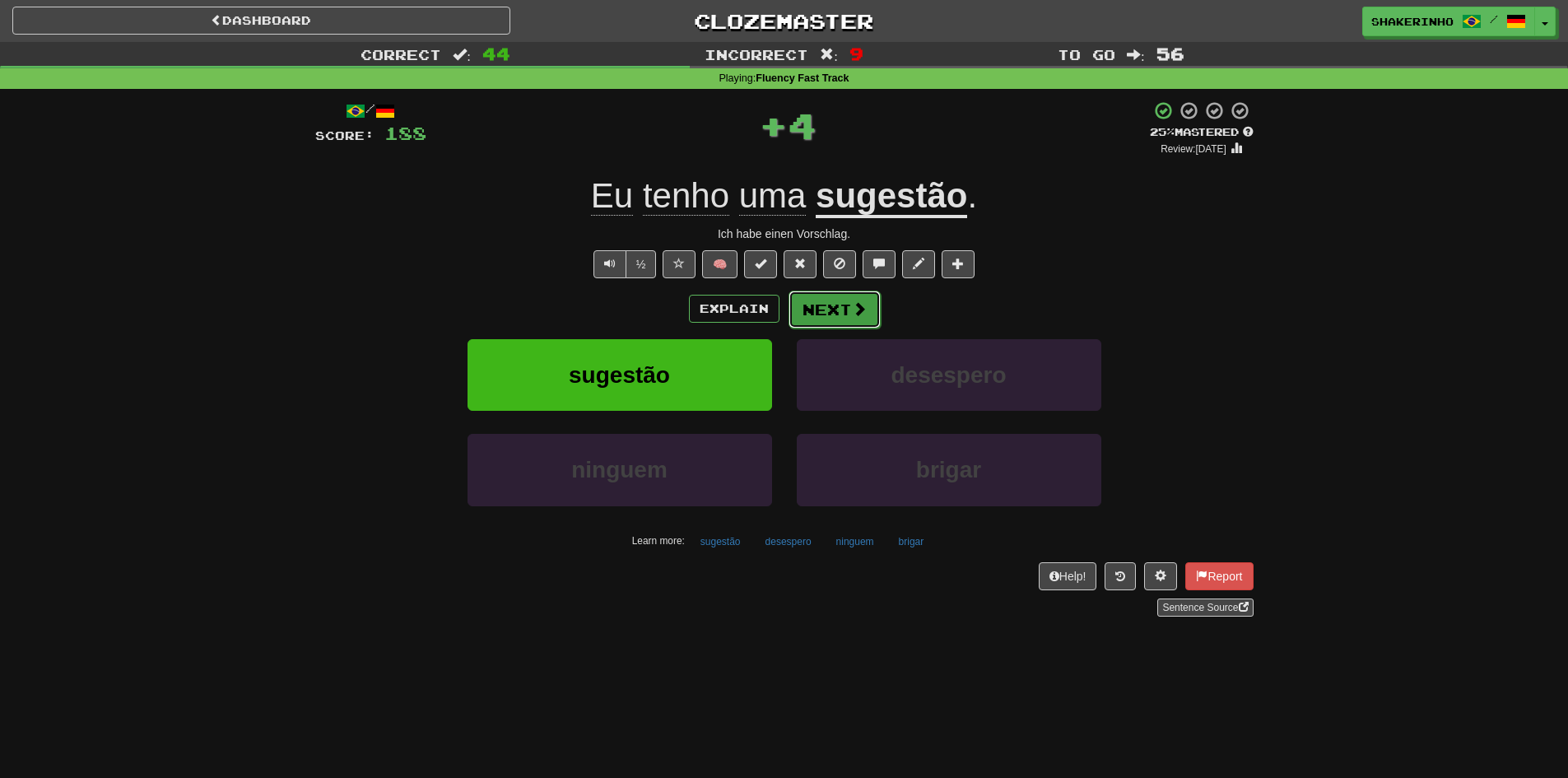
click at [852, 301] on span at bounding box center [859, 309] width 15 height 15
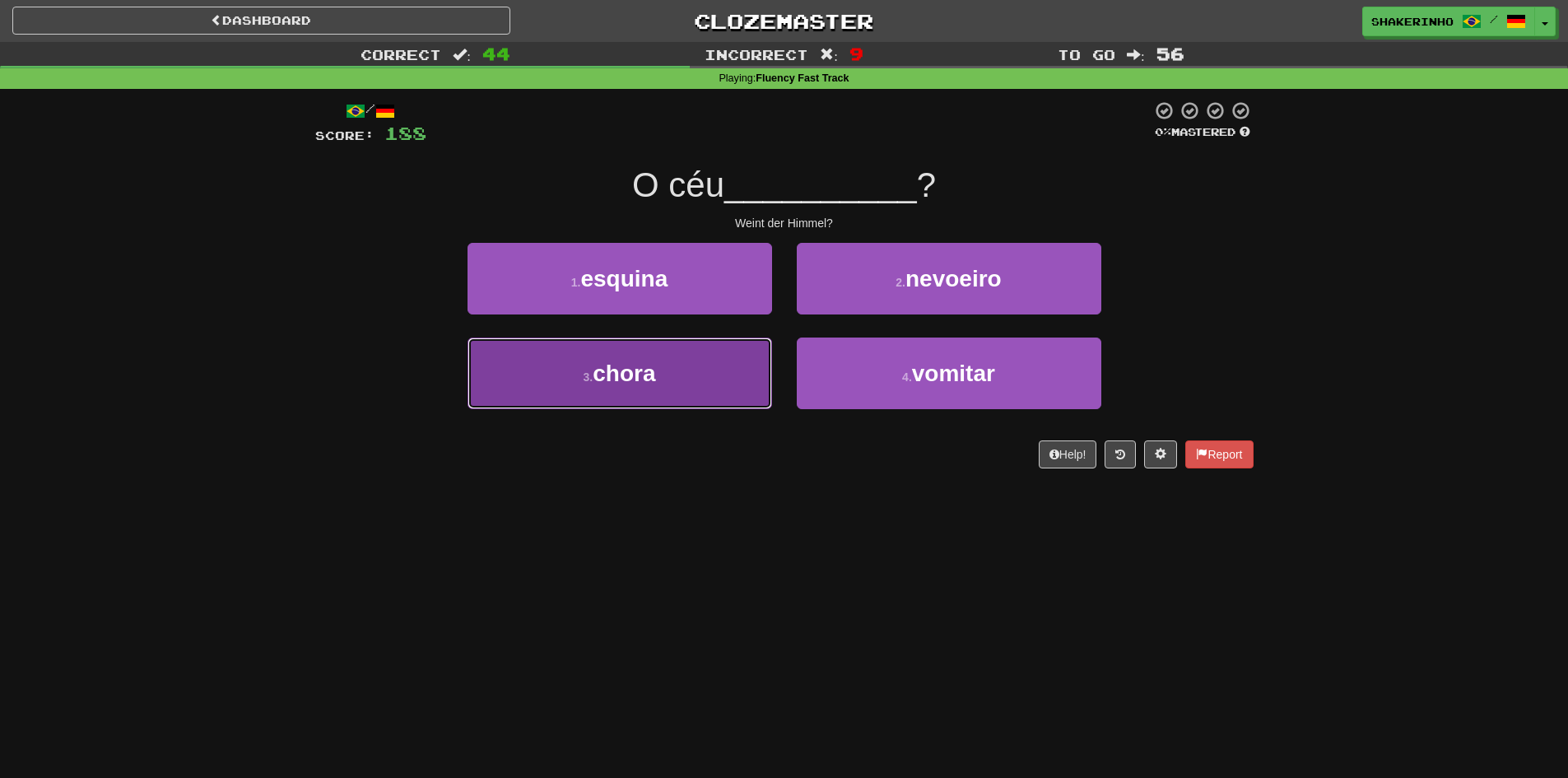
click at [704, 373] on button "3 . chora" at bounding box center [620, 372] width 305 height 71
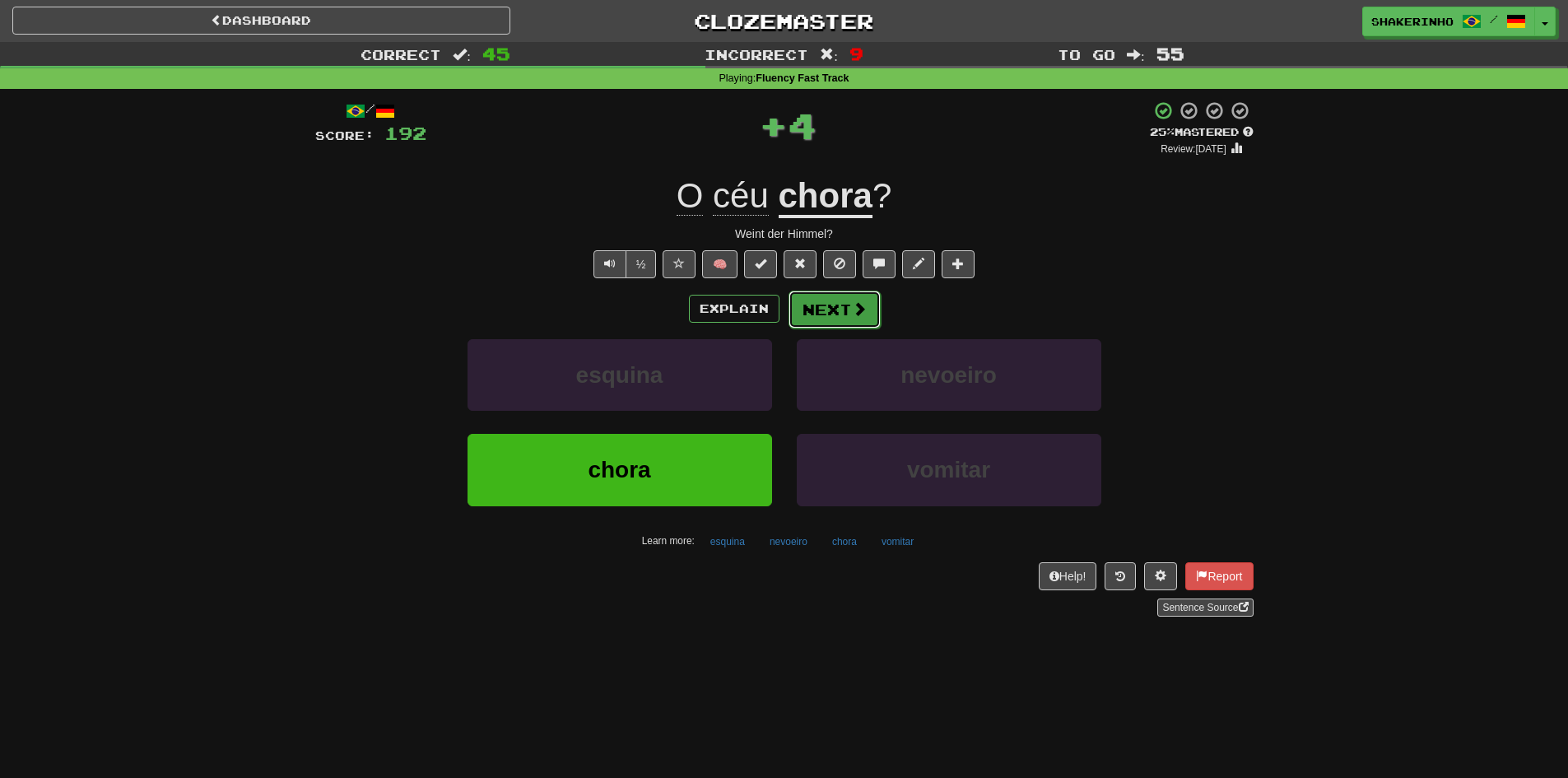
click at [827, 313] on button "Next" at bounding box center [834, 309] width 92 height 38
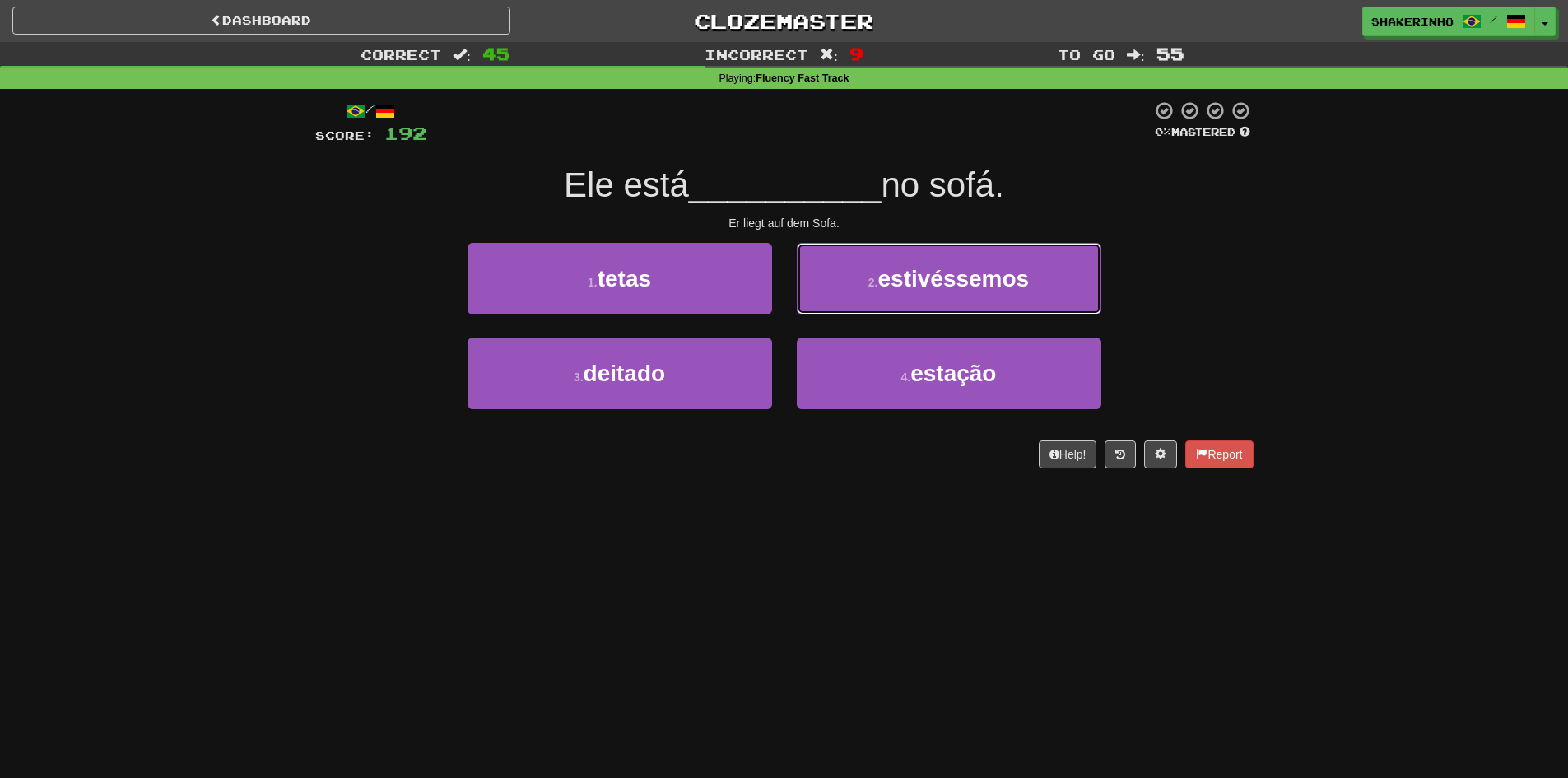
click at [827, 313] on button "2 . estivéssemos" at bounding box center [949, 278] width 305 height 71
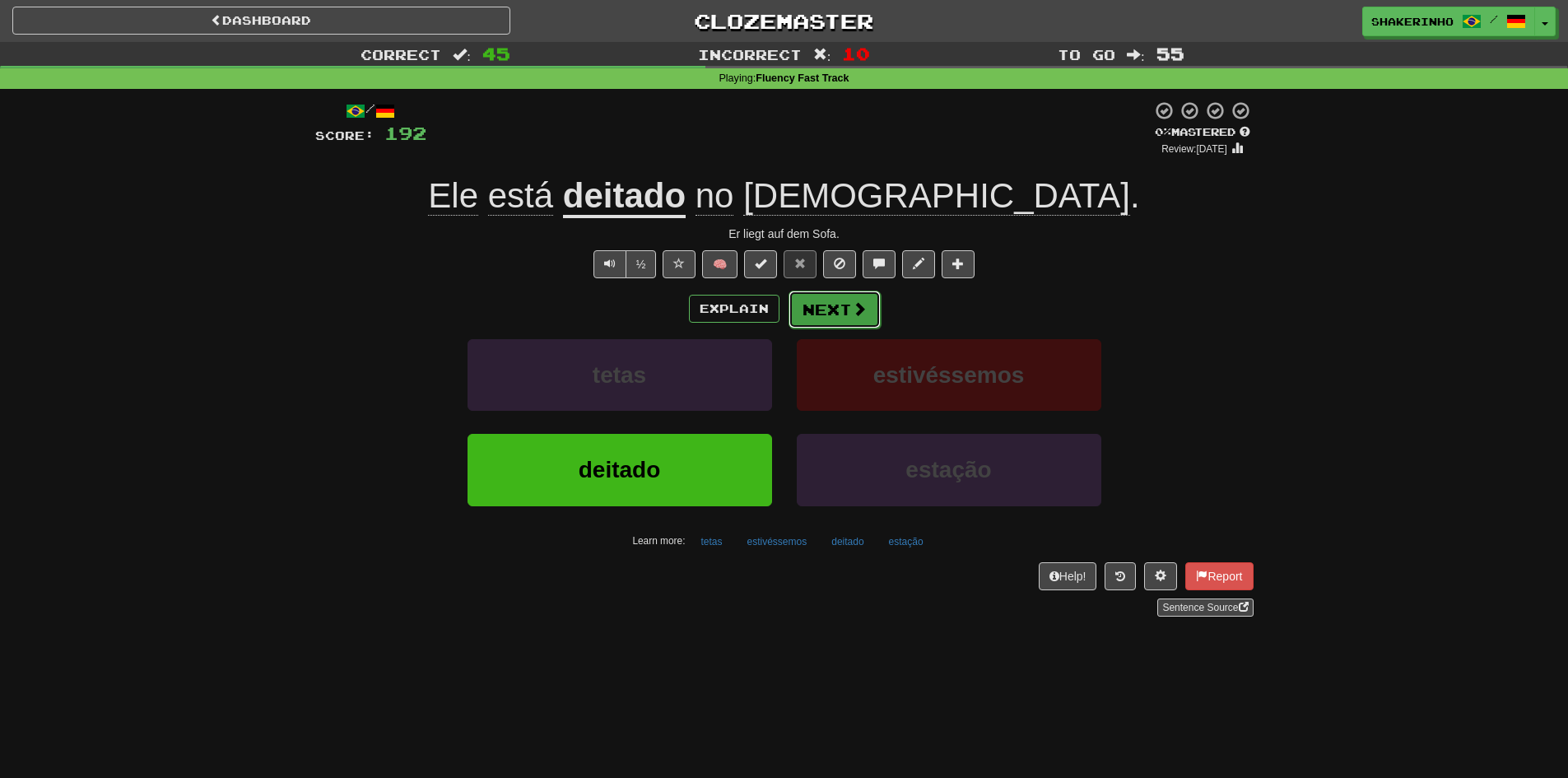
click at [817, 308] on button "Next" at bounding box center [834, 309] width 92 height 38
